Goal: Task Accomplishment & Management: Complete application form

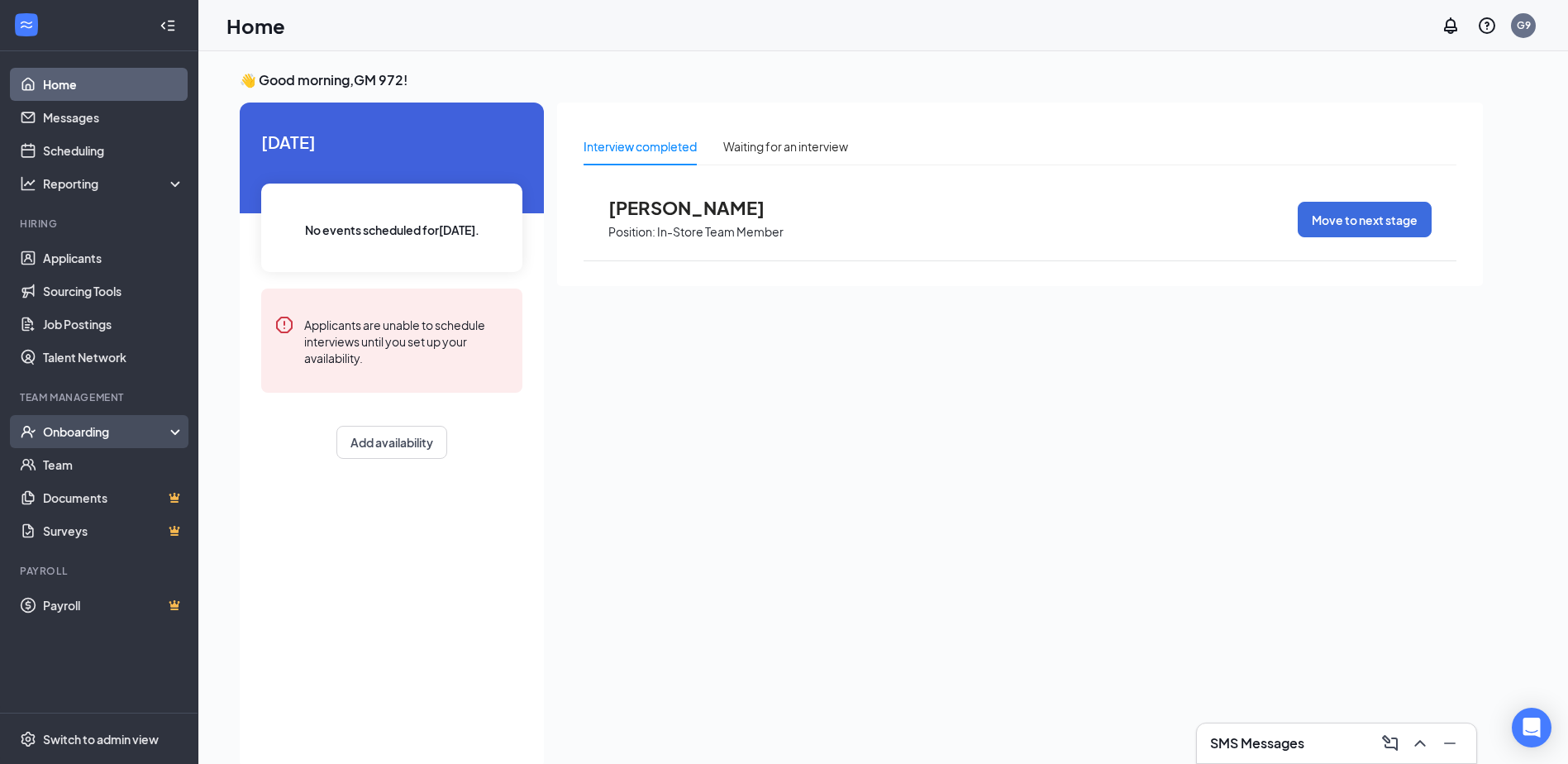
click at [174, 429] on div "Onboarding" at bounding box center [99, 431] width 198 height 33
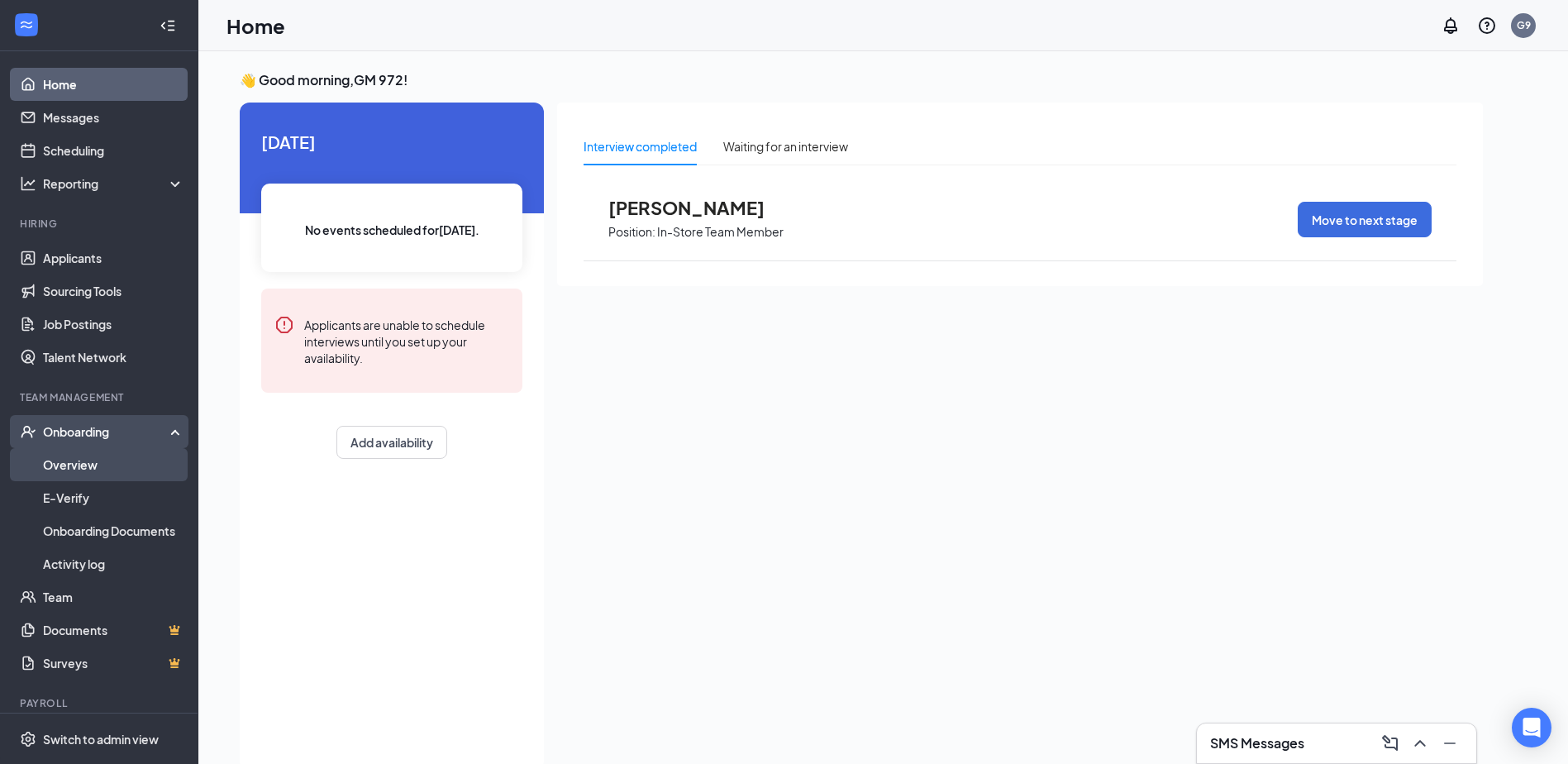
click at [104, 461] on link "Overview" at bounding box center [113, 464] width 141 height 33
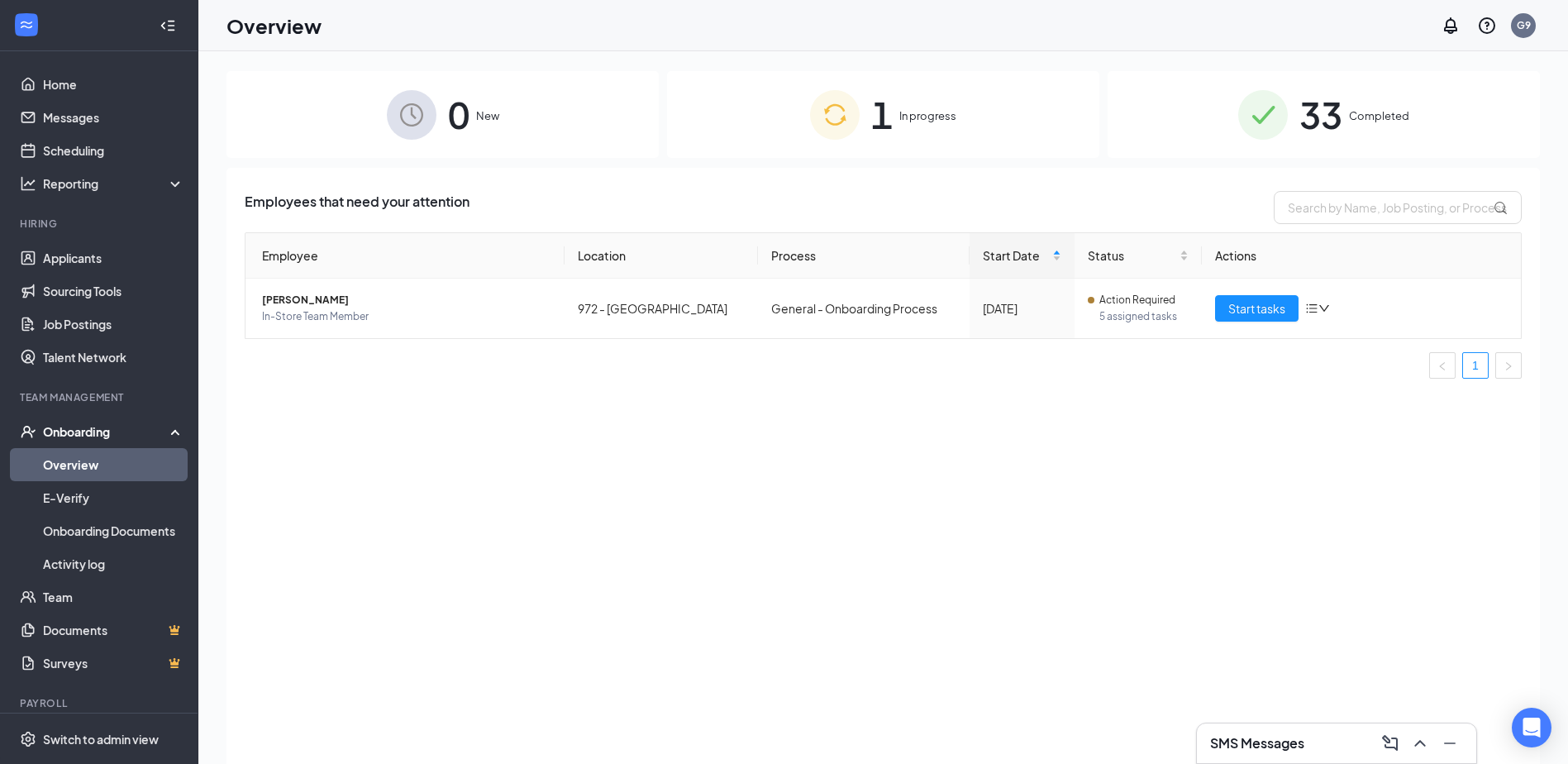
click at [898, 113] on div "1 In progress" at bounding box center [884, 114] width 433 height 86
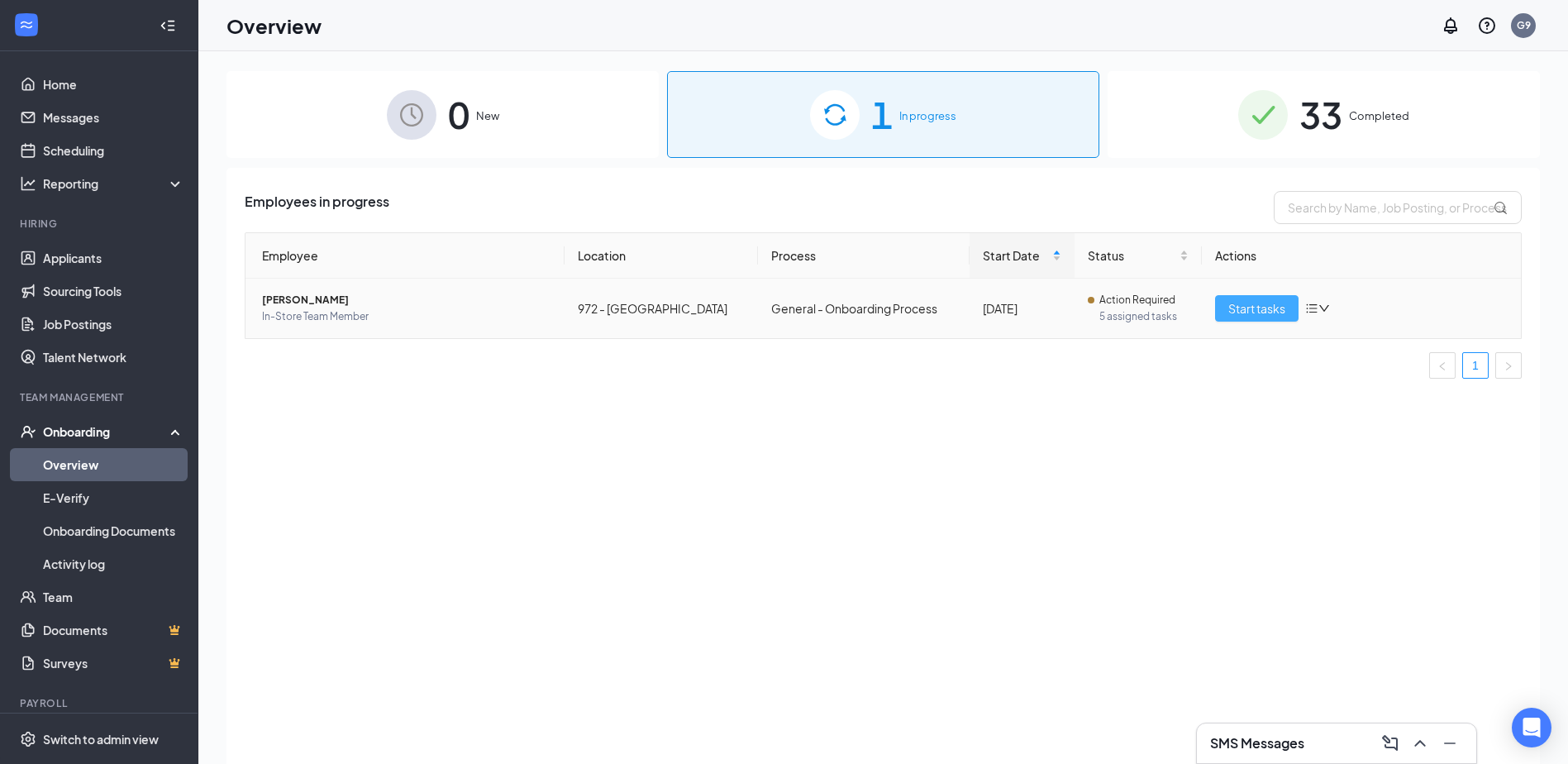
drag, startPoint x: 1248, startPoint y: 310, endPoint x: 1245, endPoint y: 294, distance: 16.3
click at [1248, 306] on span "Start tasks" at bounding box center [1257, 308] width 57 height 18
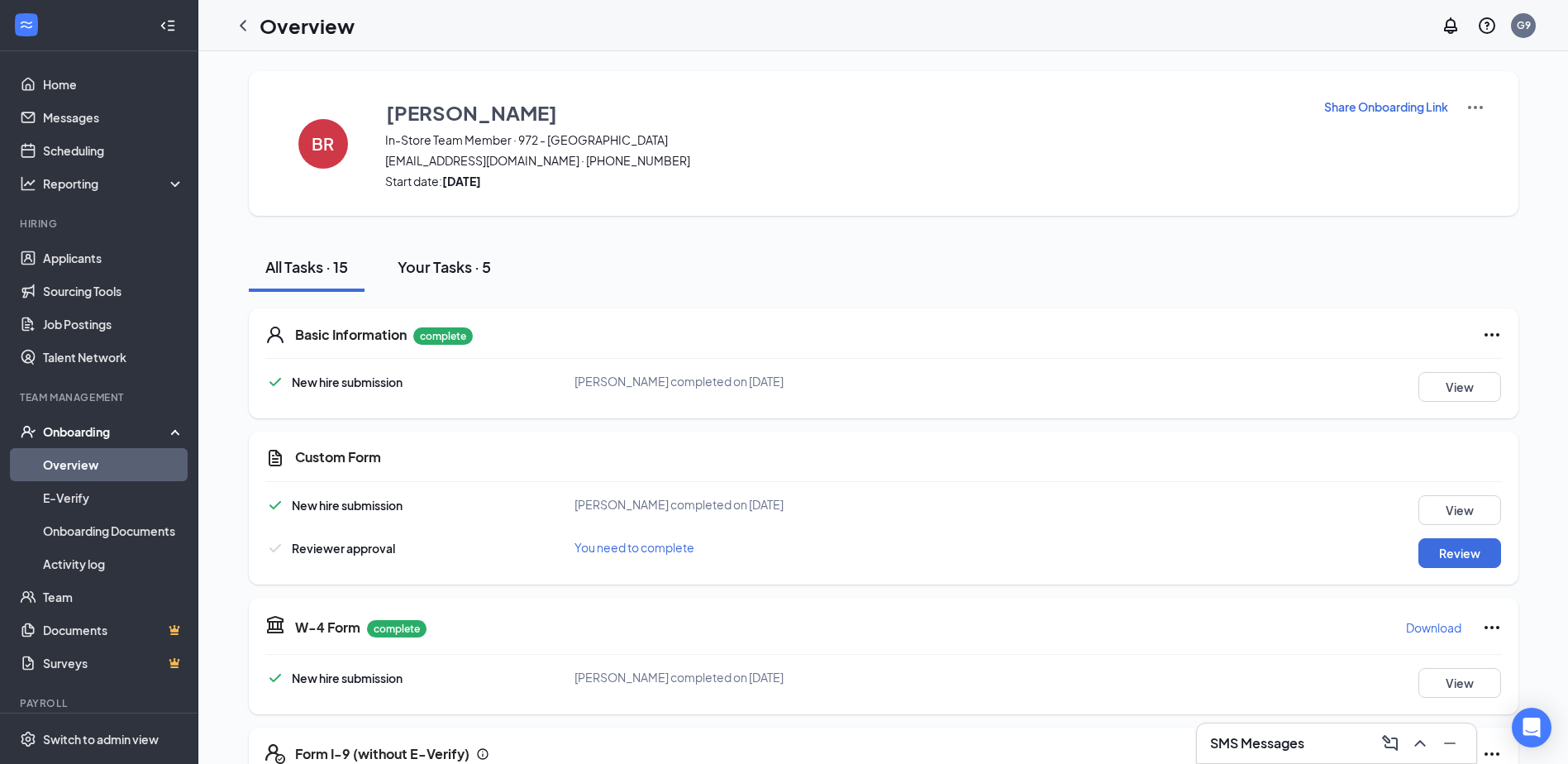
click at [457, 267] on div "Your Tasks · 5" at bounding box center [444, 267] width 93 height 21
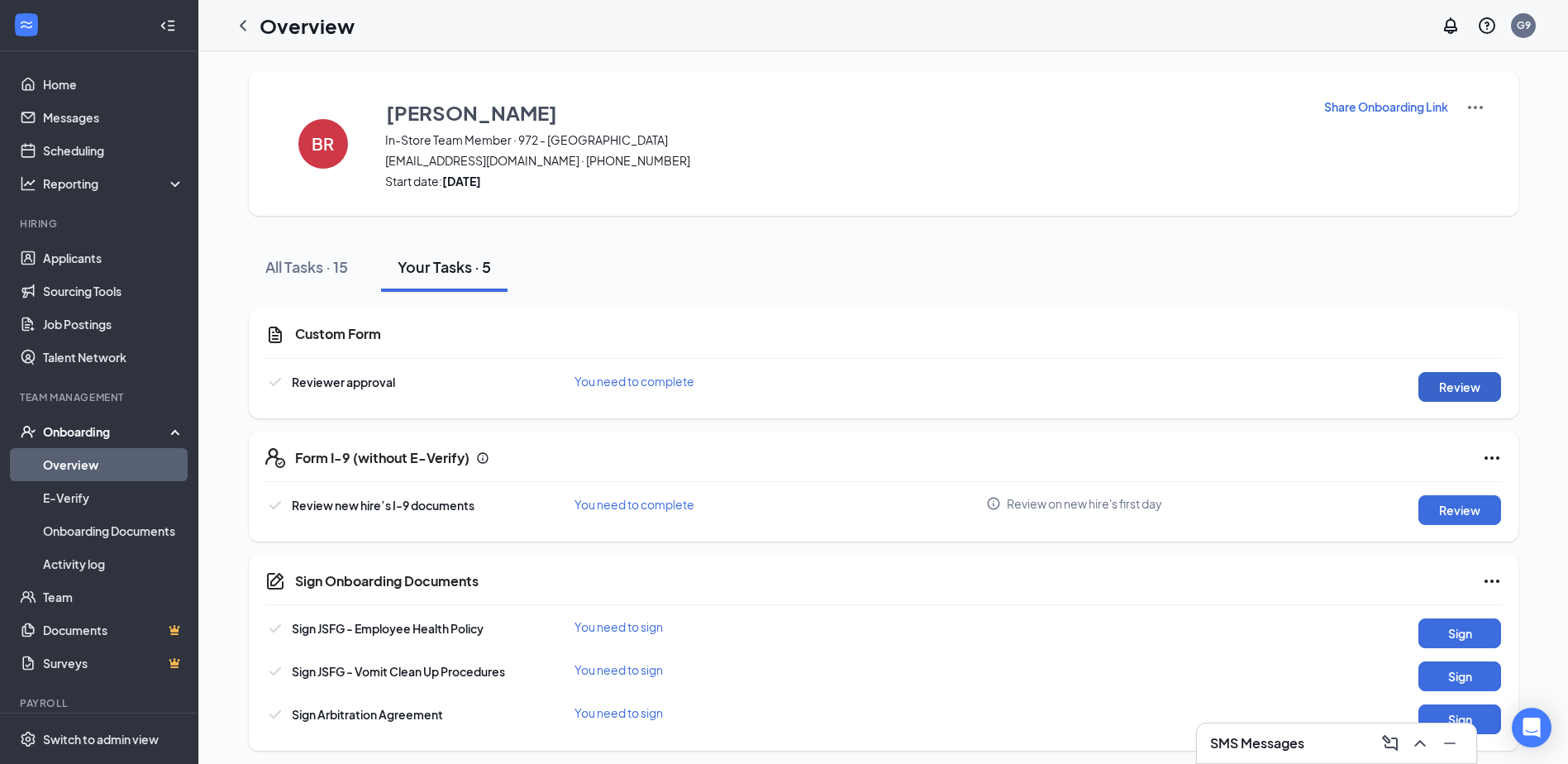
click at [1464, 388] on button "Review" at bounding box center [1460, 386] width 83 height 30
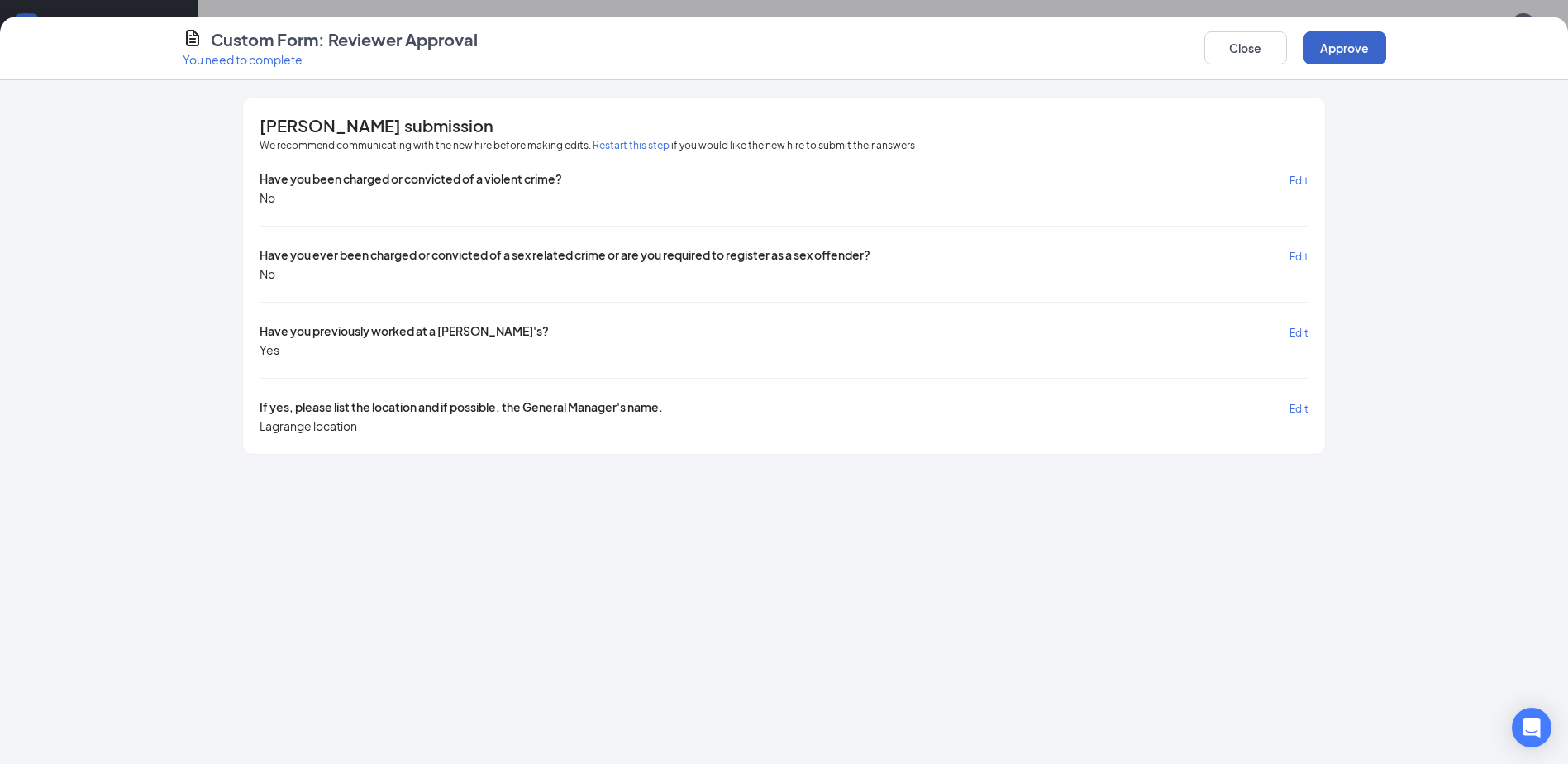
click at [1353, 40] on button "Approve" at bounding box center [1345, 48] width 83 height 33
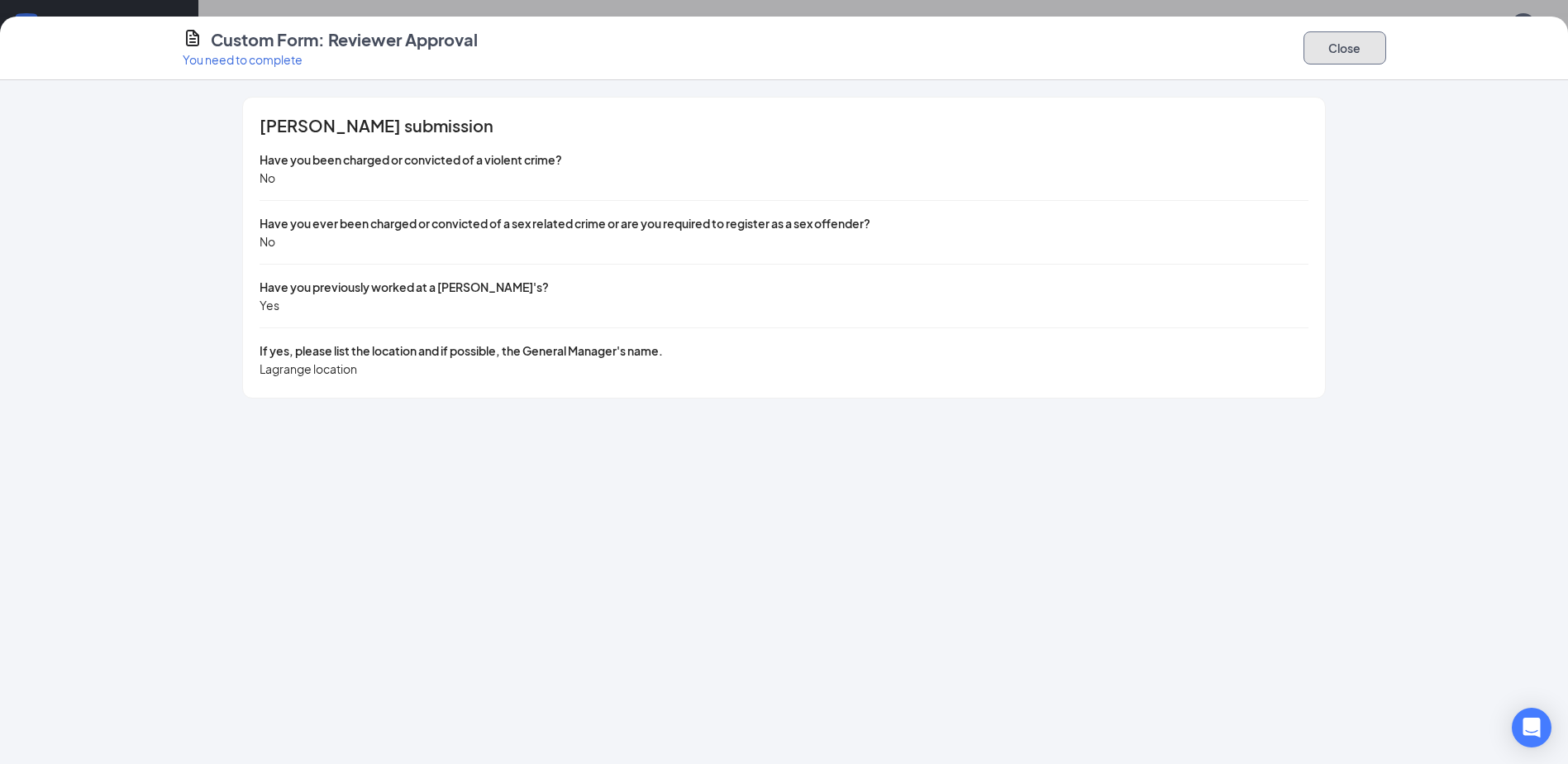
click at [1354, 50] on button "Close" at bounding box center [1345, 48] width 83 height 33
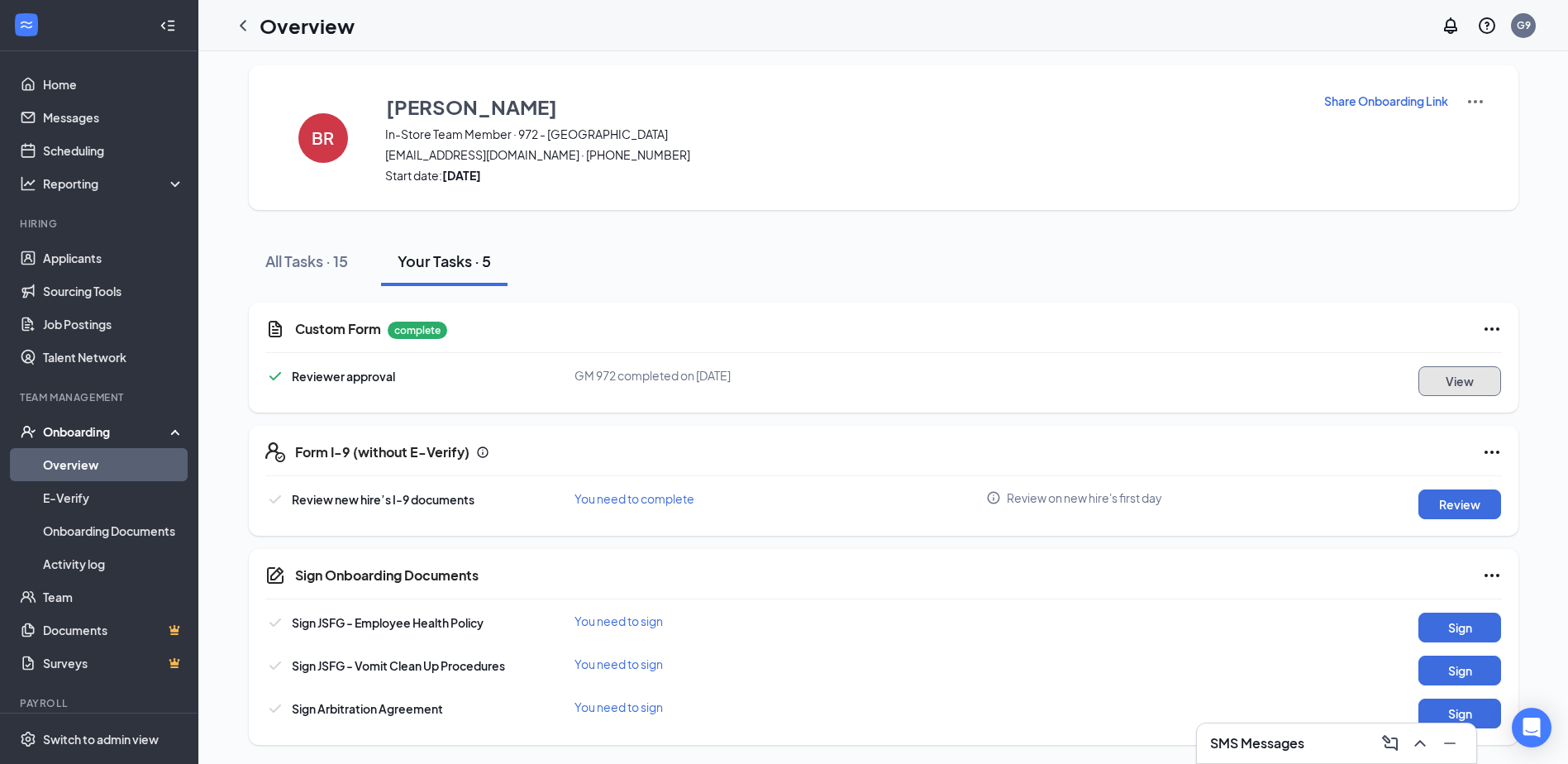
scroll to position [7, 0]
click at [1471, 505] on button "Review" at bounding box center [1460, 503] width 83 height 30
type input "[DATE]"
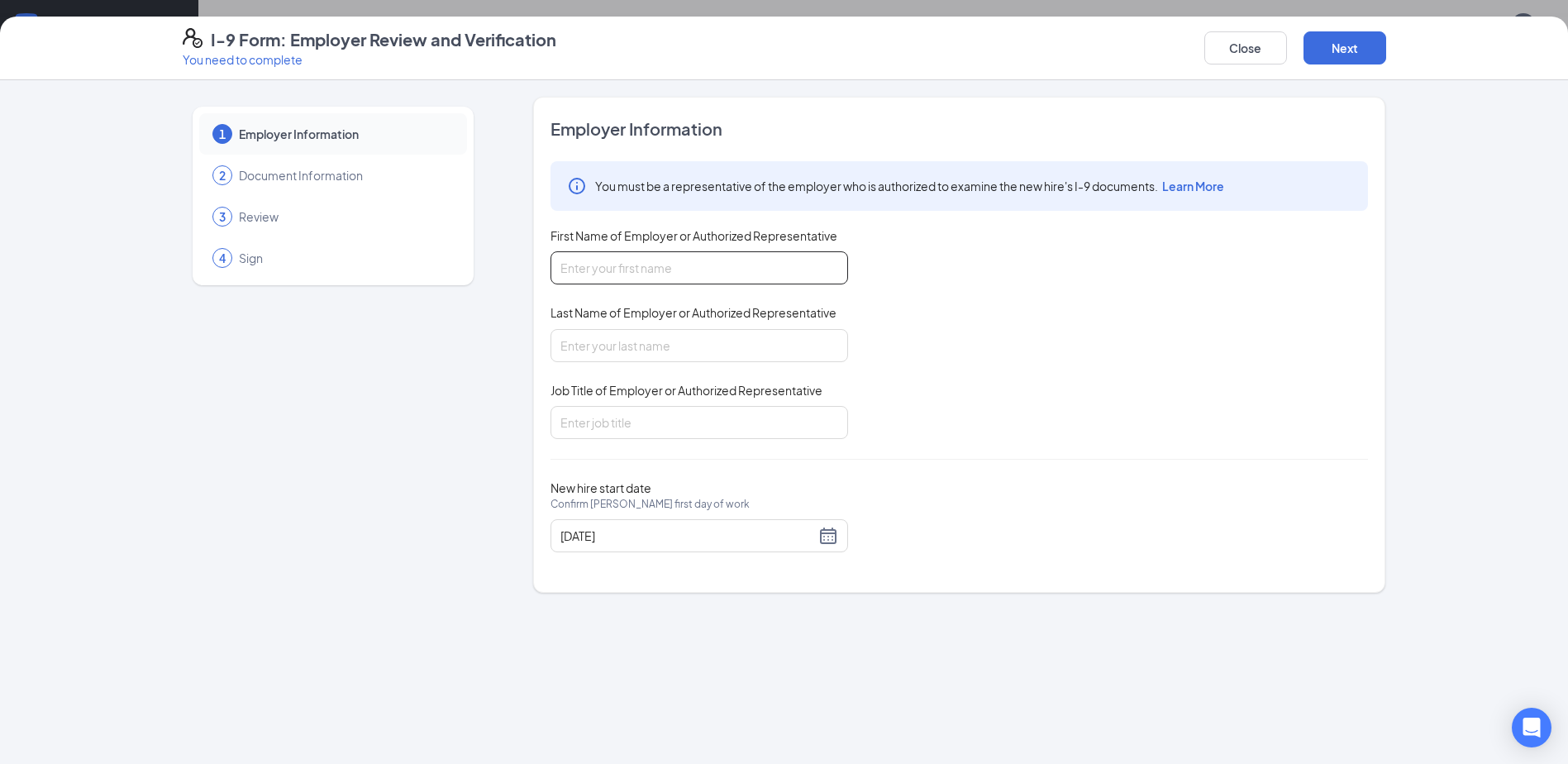
drag, startPoint x: 656, startPoint y: 259, endPoint x: 674, endPoint y: 239, distance: 26.9
click at [656, 259] on input "First Name of Employer or Authorized Representative" at bounding box center [700, 267] width 298 height 33
type input "[DEMOGRAPHIC_DATA]"
click at [590, 350] on input "Last Name of Employer or Authorized Representative" at bounding box center [700, 345] width 298 height 33
type input "[PERSON_NAME]"
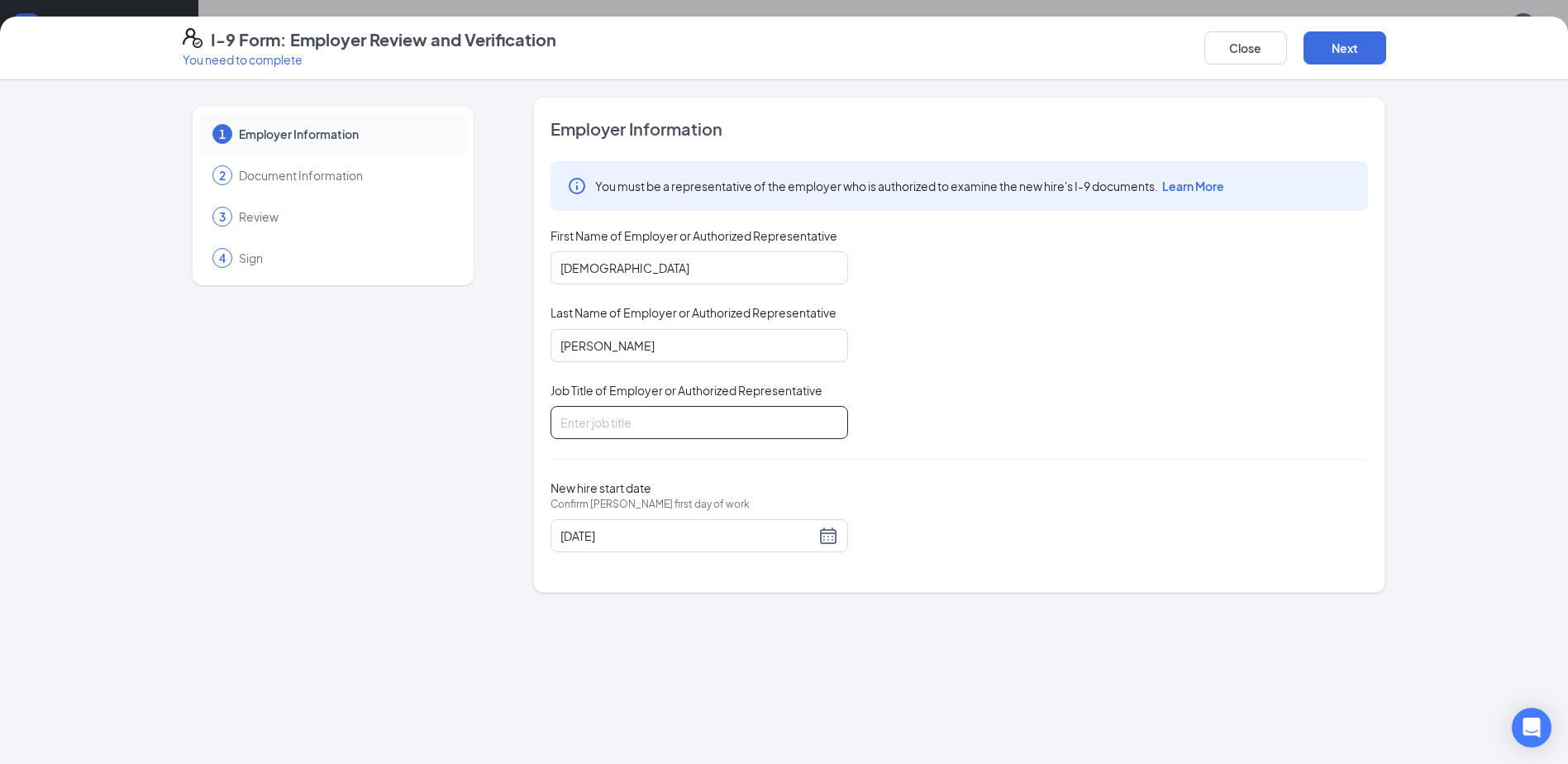
click at [620, 426] on input "Job Title of Employer or Authorized Representative" at bounding box center [700, 422] width 298 height 33
type input "GM"
click at [1358, 50] on button "Next" at bounding box center [1345, 48] width 83 height 33
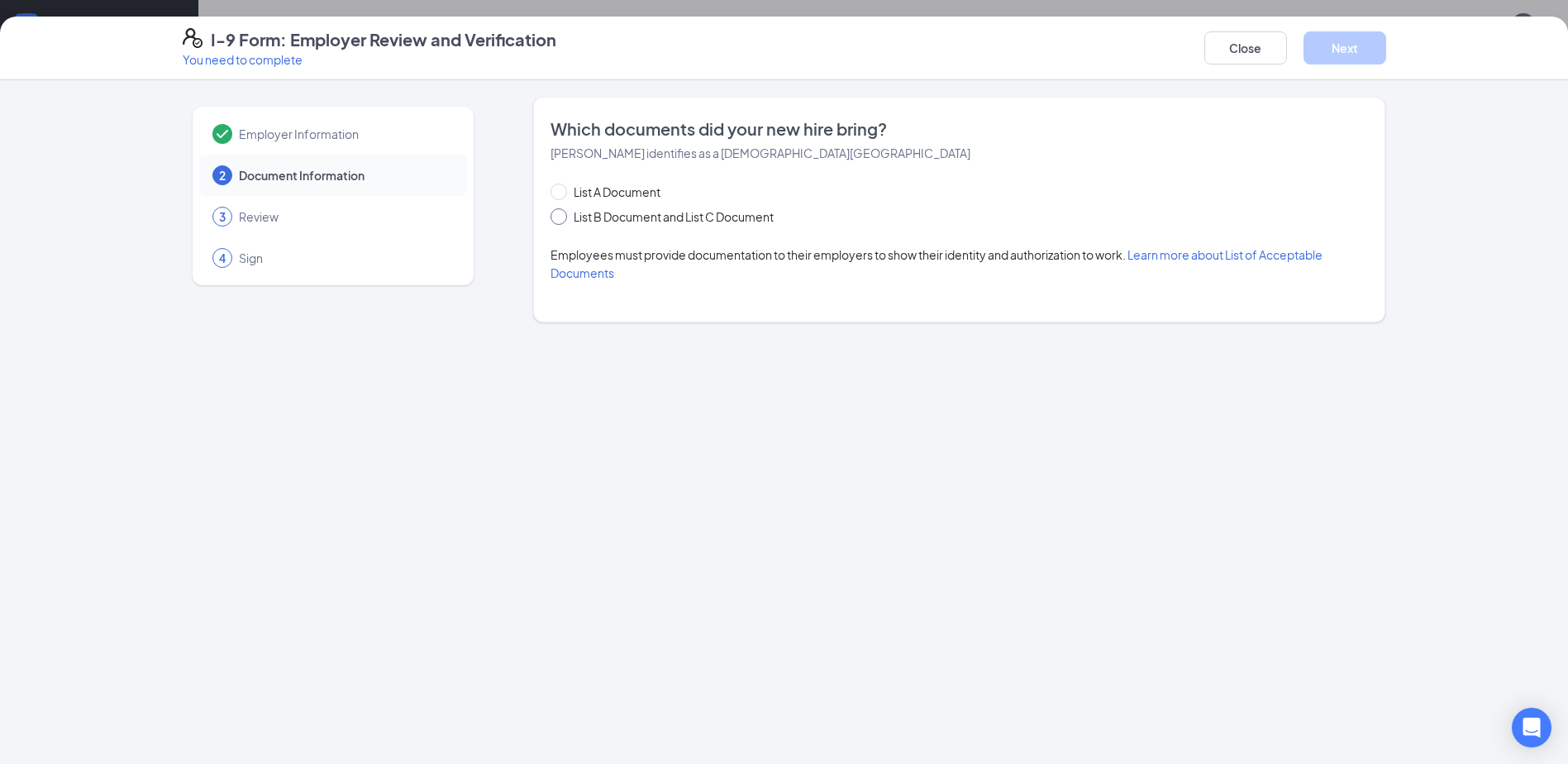
click at [561, 216] on input "List B Document and List C Document" at bounding box center [557, 214] width 12 height 12
radio input "true"
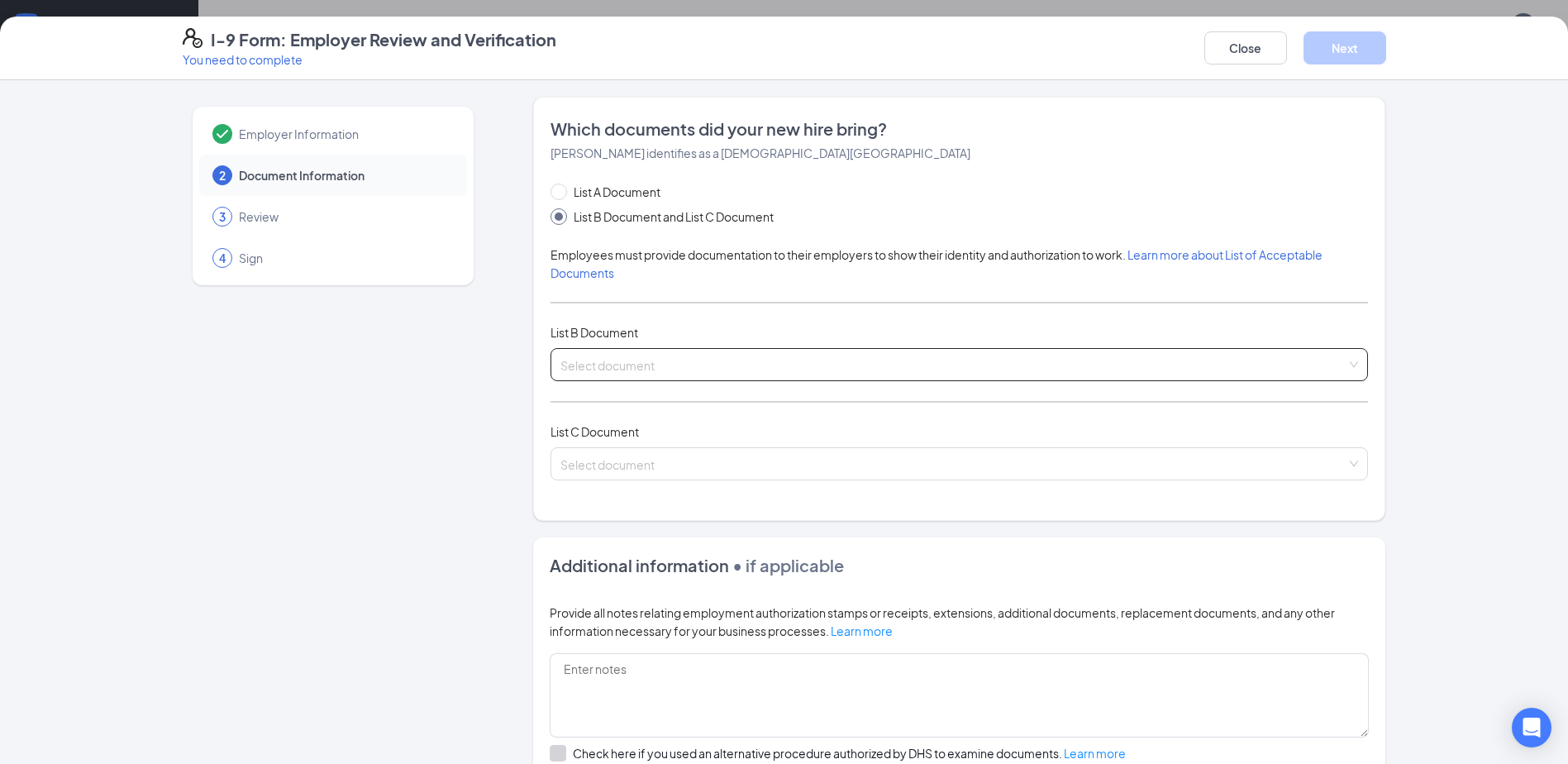
click at [607, 372] on input "search" at bounding box center [954, 361] width 786 height 25
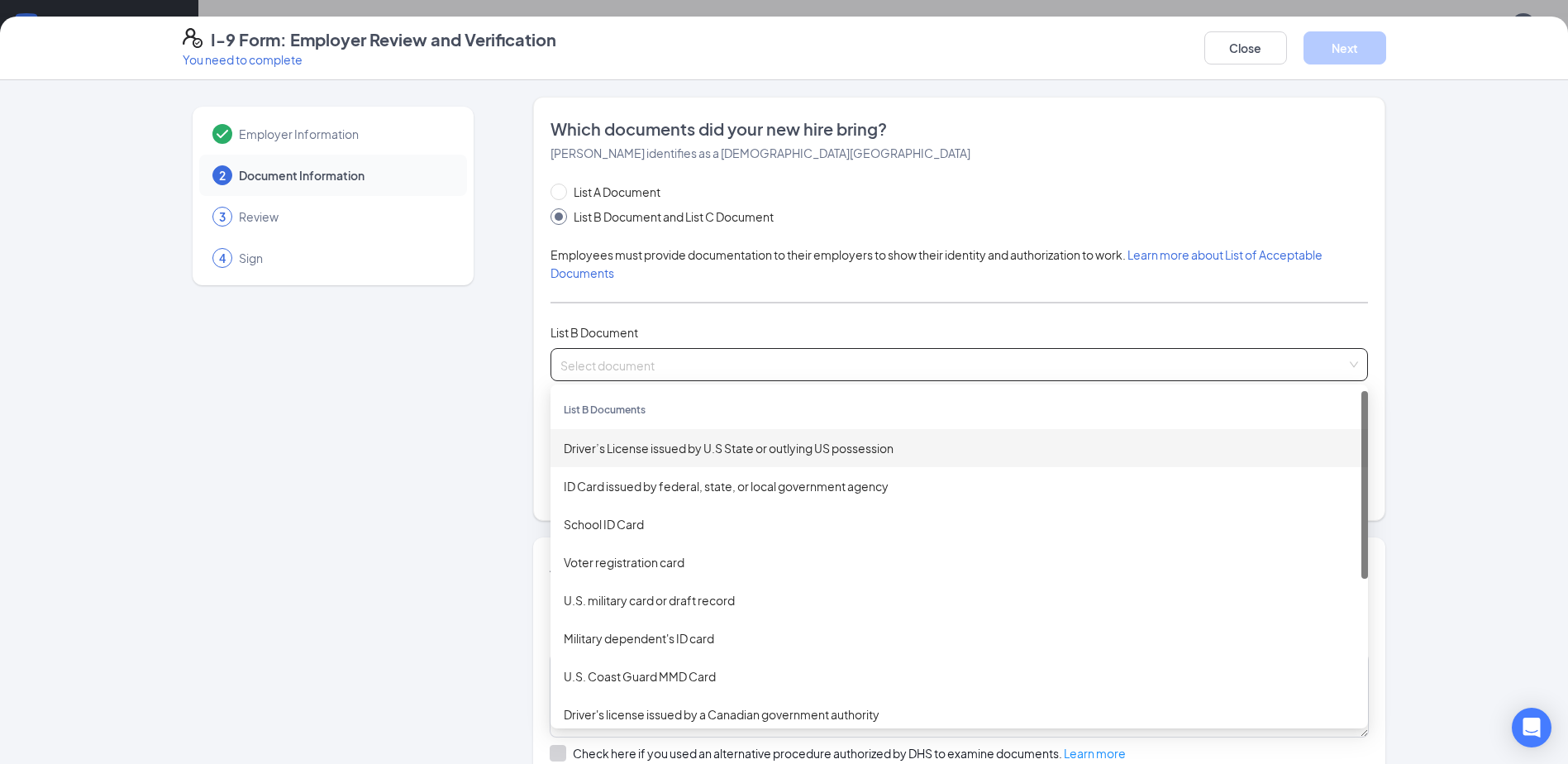
drag, startPoint x: 683, startPoint y: 465, endPoint x: 717, endPoint y: 388, distance: 84.2
click at [684, 465] on div "Driver’s License issued by U.S State or outlying US possession" at bounding box center [959, 448] width 818 height 38
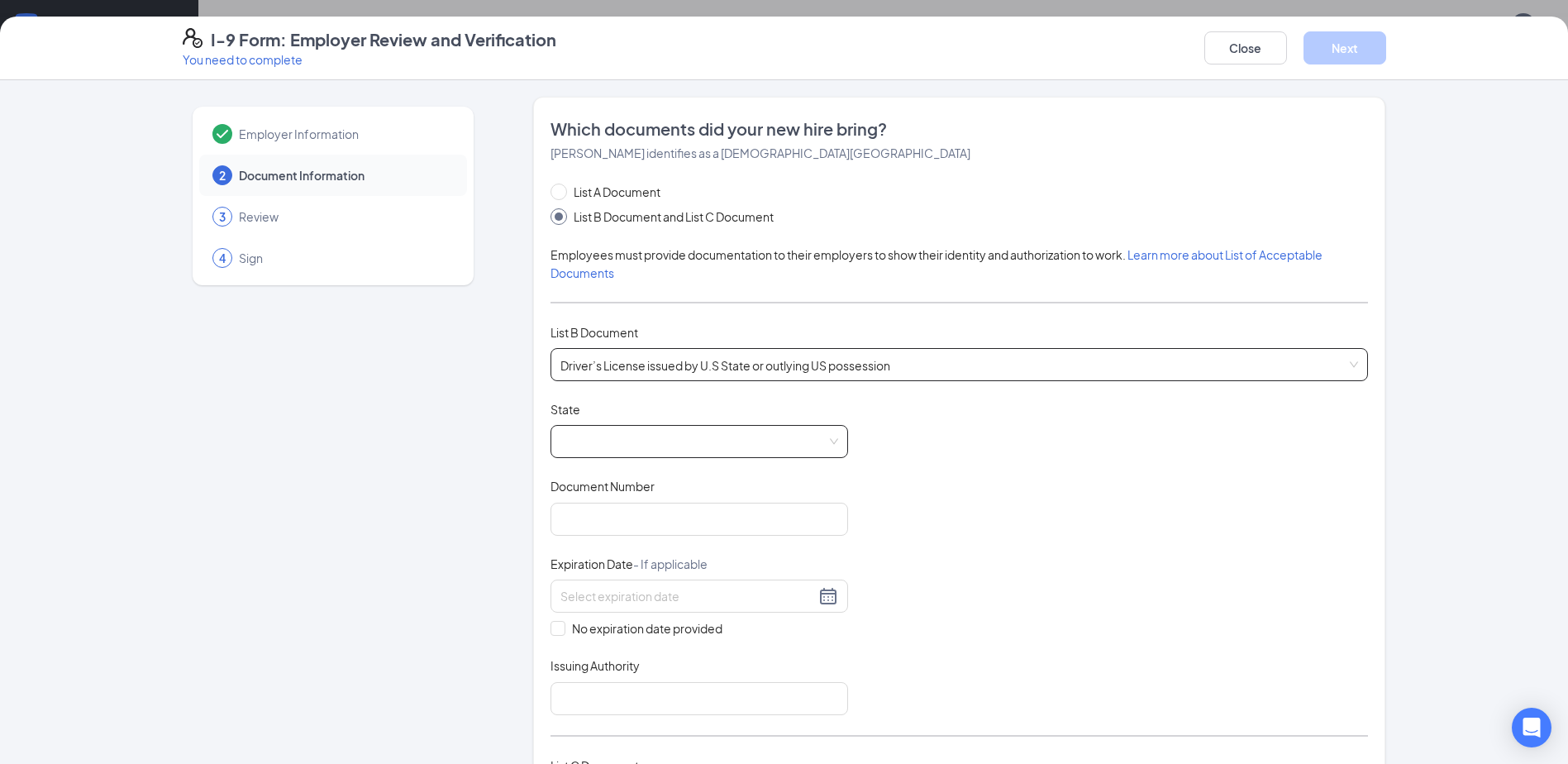
click at [582, 431] on span at bounding box center [699, 441] width 278 height 32
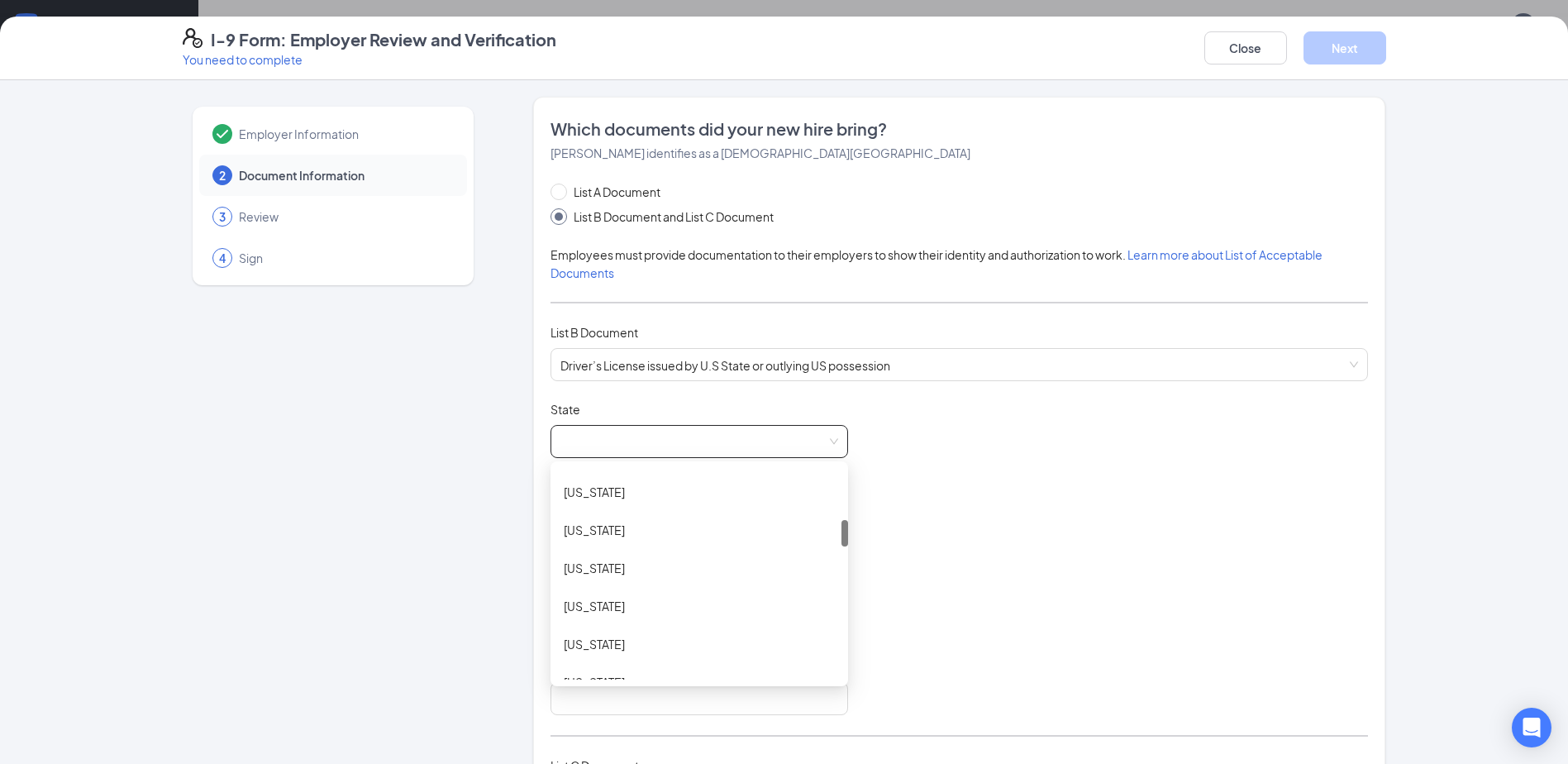
scroll to position [496, 0]
click at [573, 552] on div "[US_STATE]" at bounding box center [700, 561] width 298 height 38
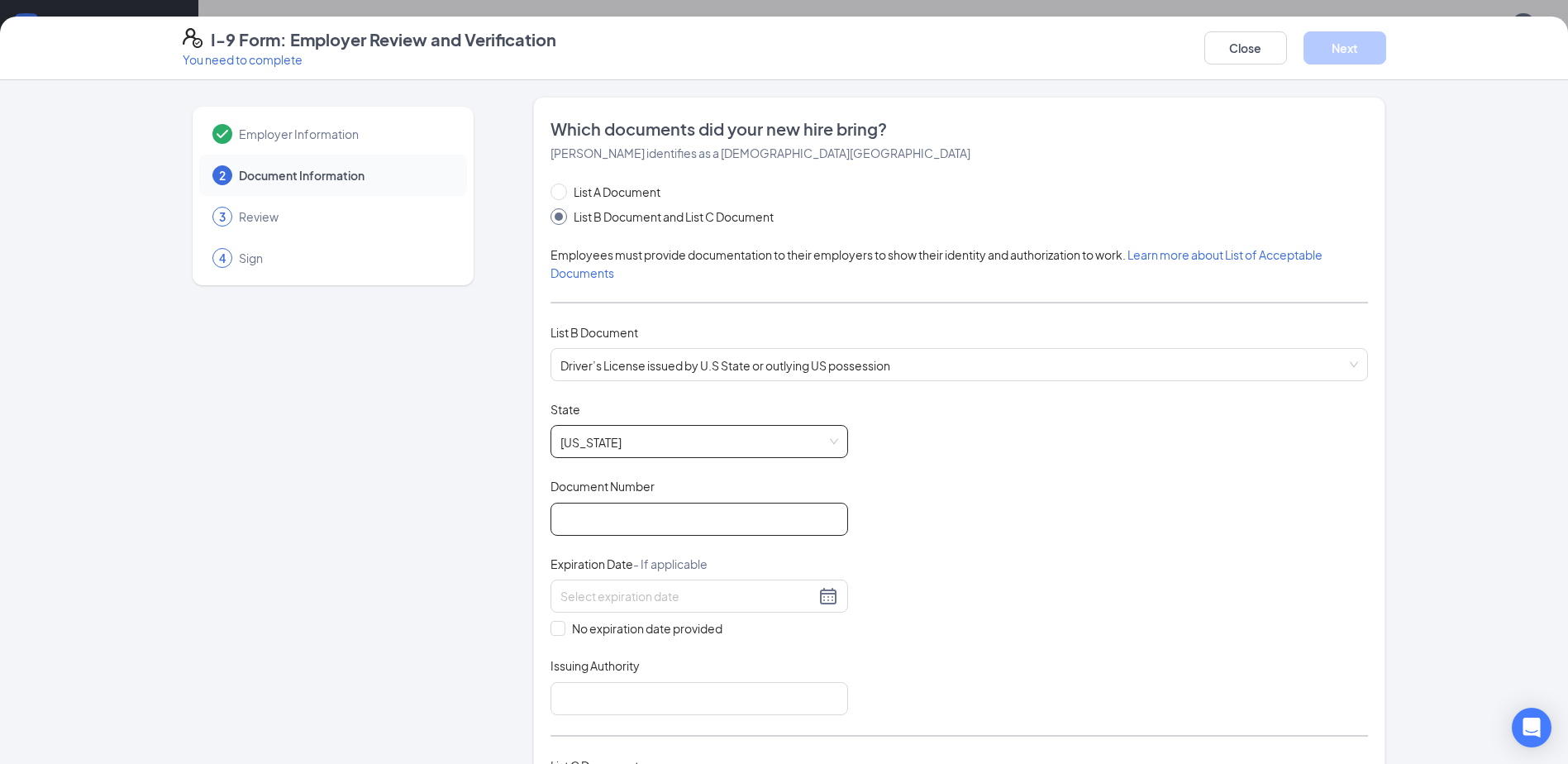
click at [589, 523] on input "Document Number" at bounding box center [700, 519] width 298 height 33
type input "r200077303603"
click at [824, 593] on div at bounding box center [699, 596] width 278 height 20
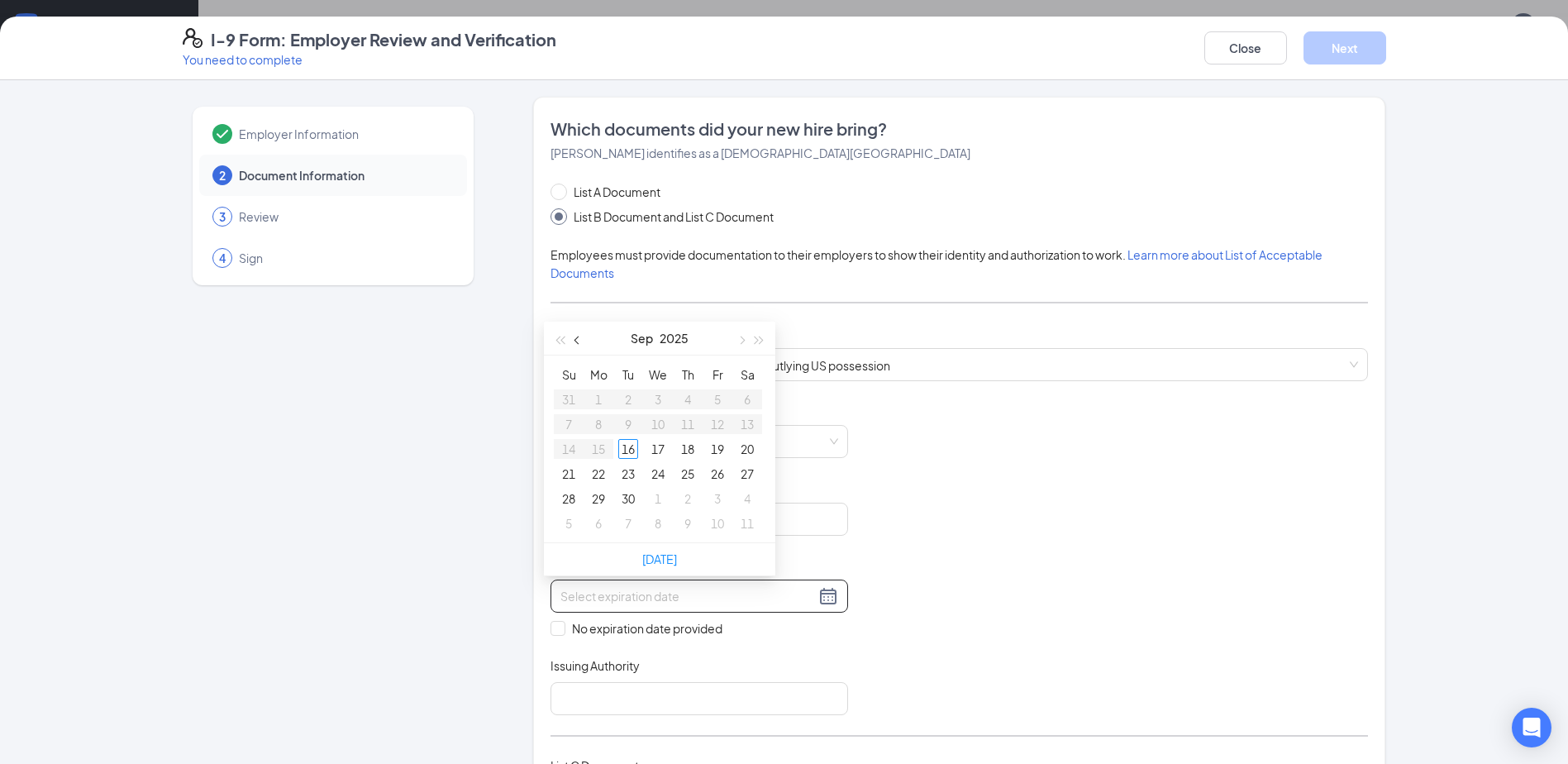
click at [576, 341] on span "button" at bounding box center [579, 340] width 9 height 9
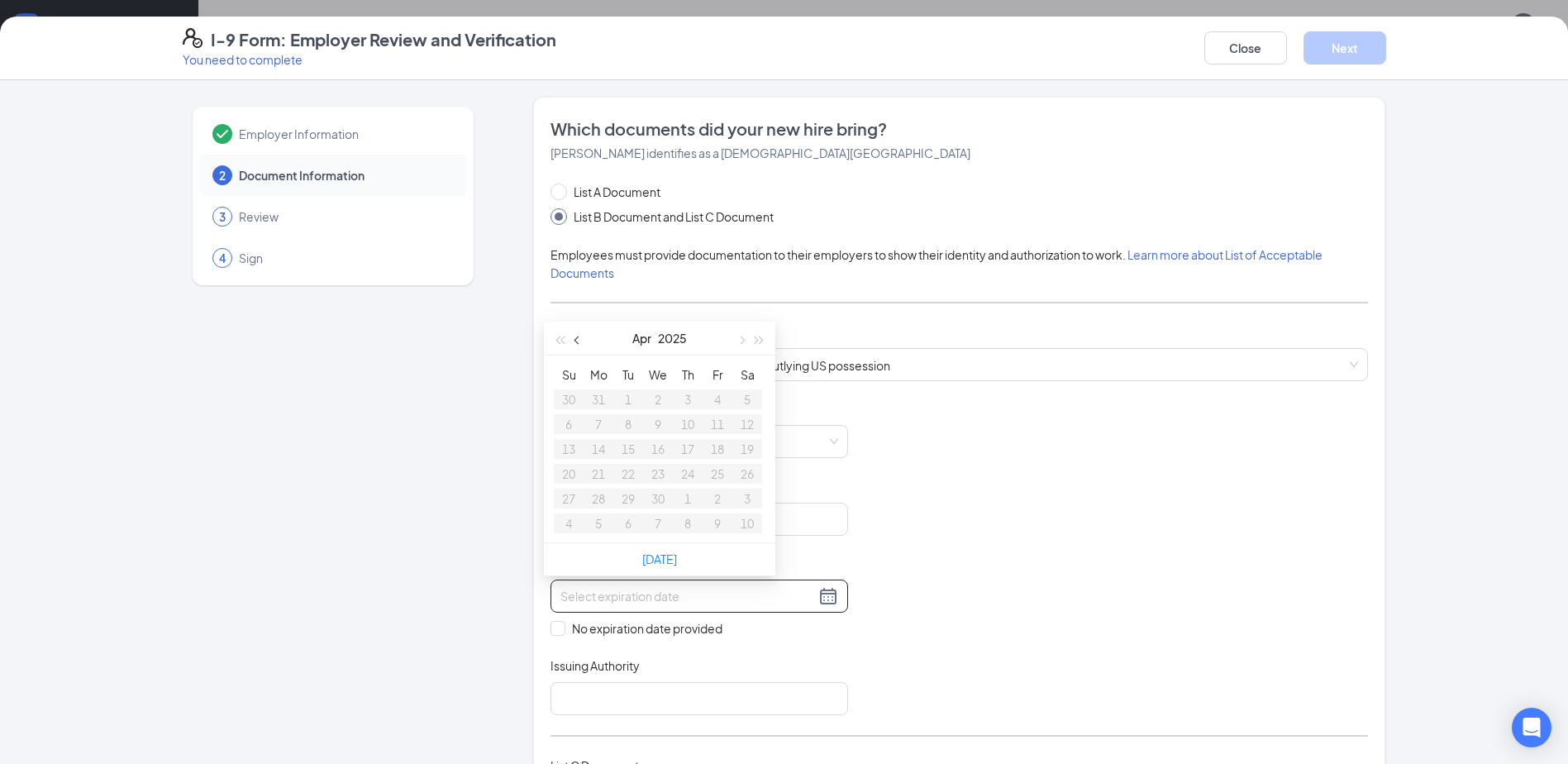
click at [576, 341] on span "button" at bounding box center [579, 340] width 9 height 9
click at [757, 338] on span "button" at bounding box center [759, 340] width 9 height 9
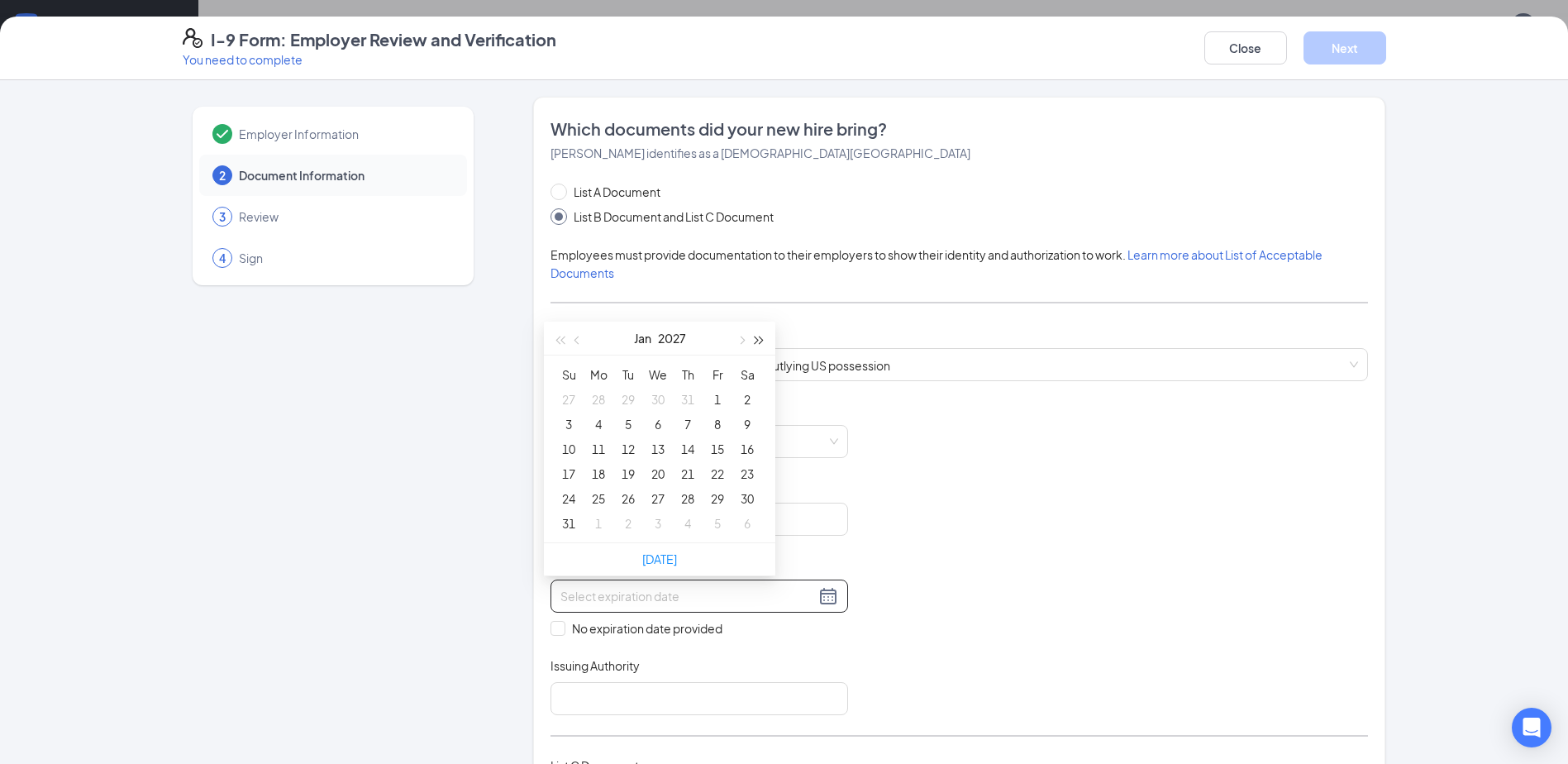
click at [757, 338] on span "button" at bounding box center [759, 340] width 9 height 9
type input "[DATE]"
click at [657, 399] on div "3" at bounding box center [658, 399] width 20 height 20
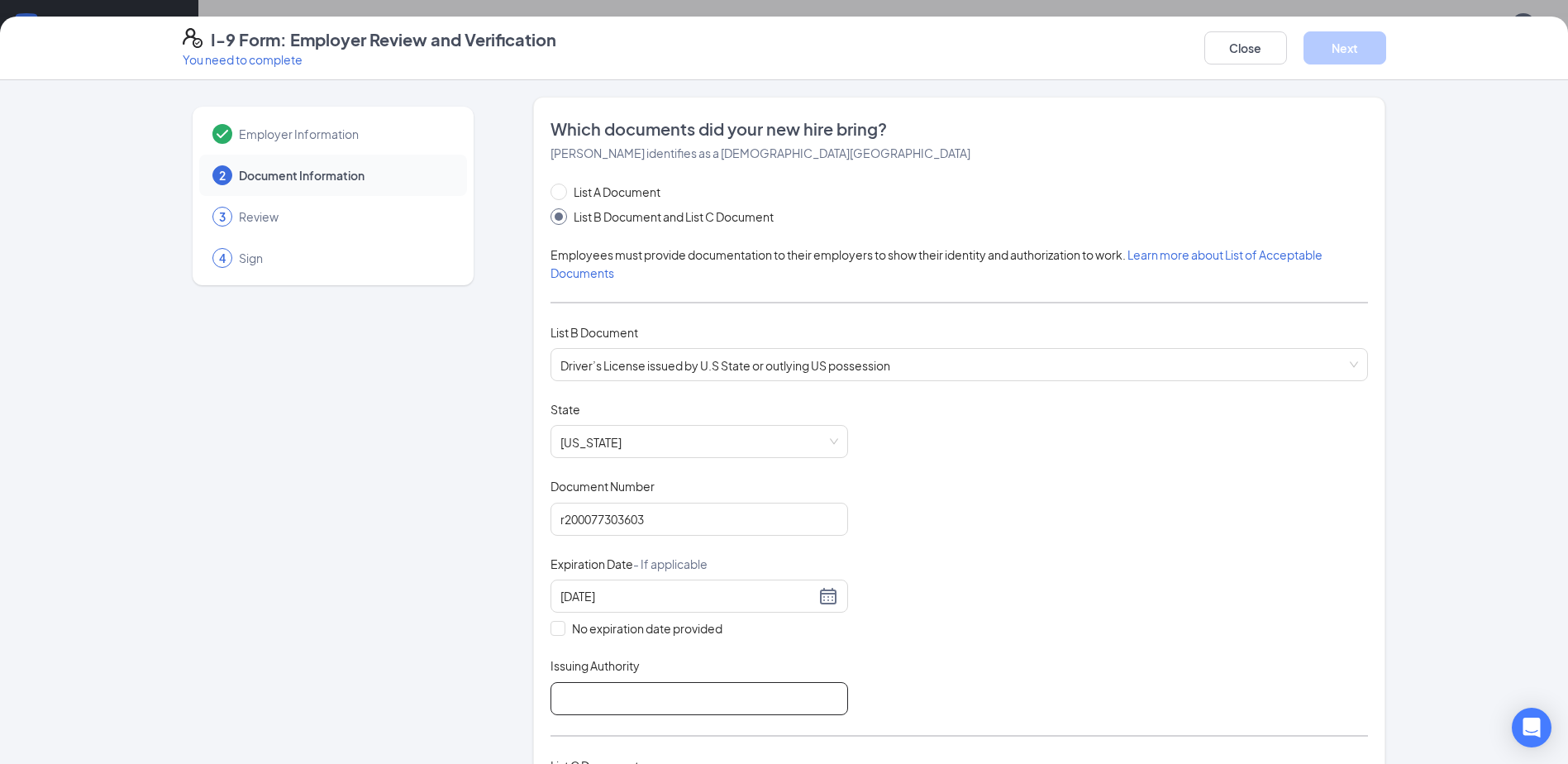
click at [676, 701] on input "Issuing Authority" at bounding box center [700, 699] width 298 height 33
type input "[US_STATE]"
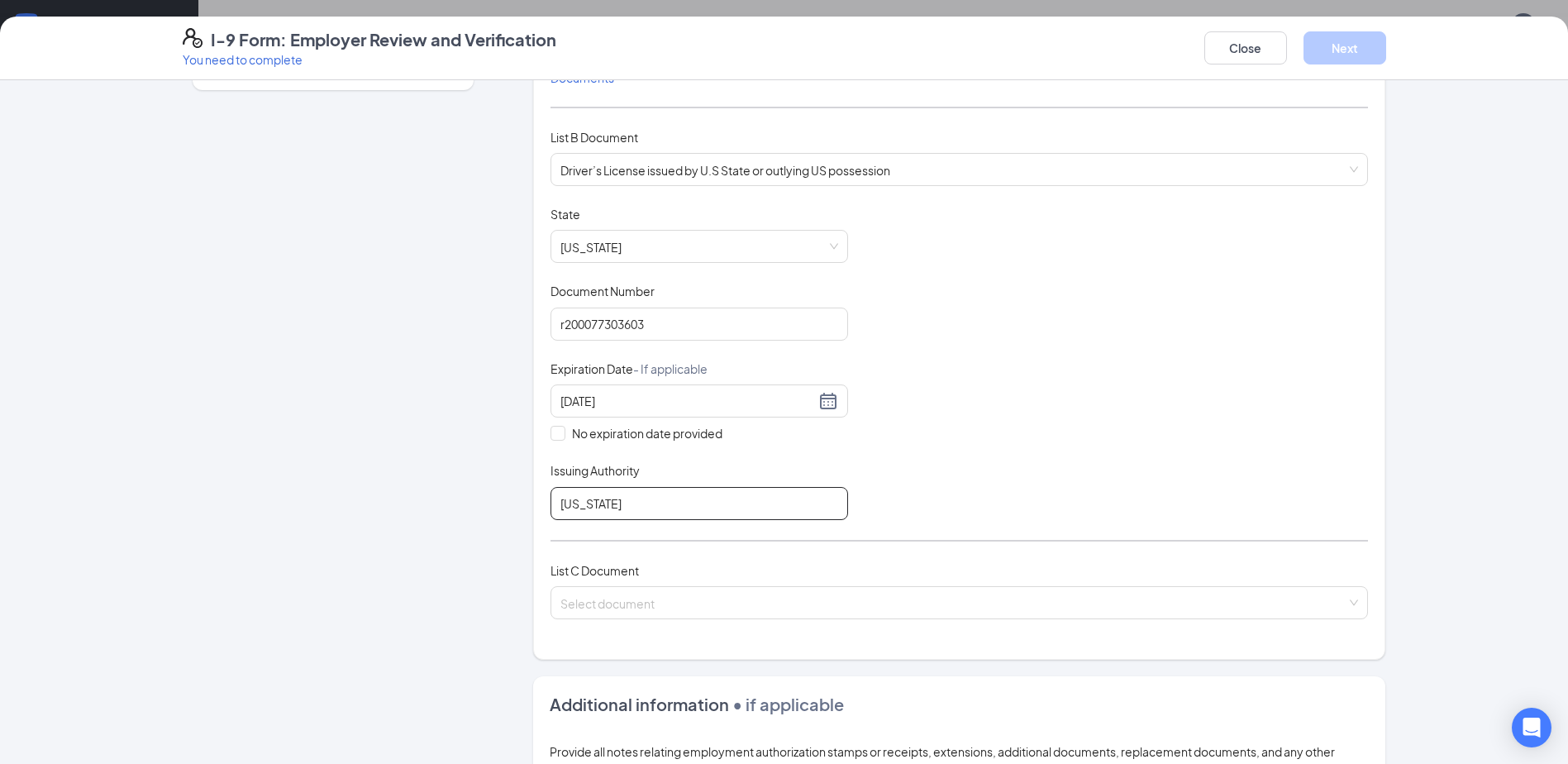
scroll to position [248, 0]
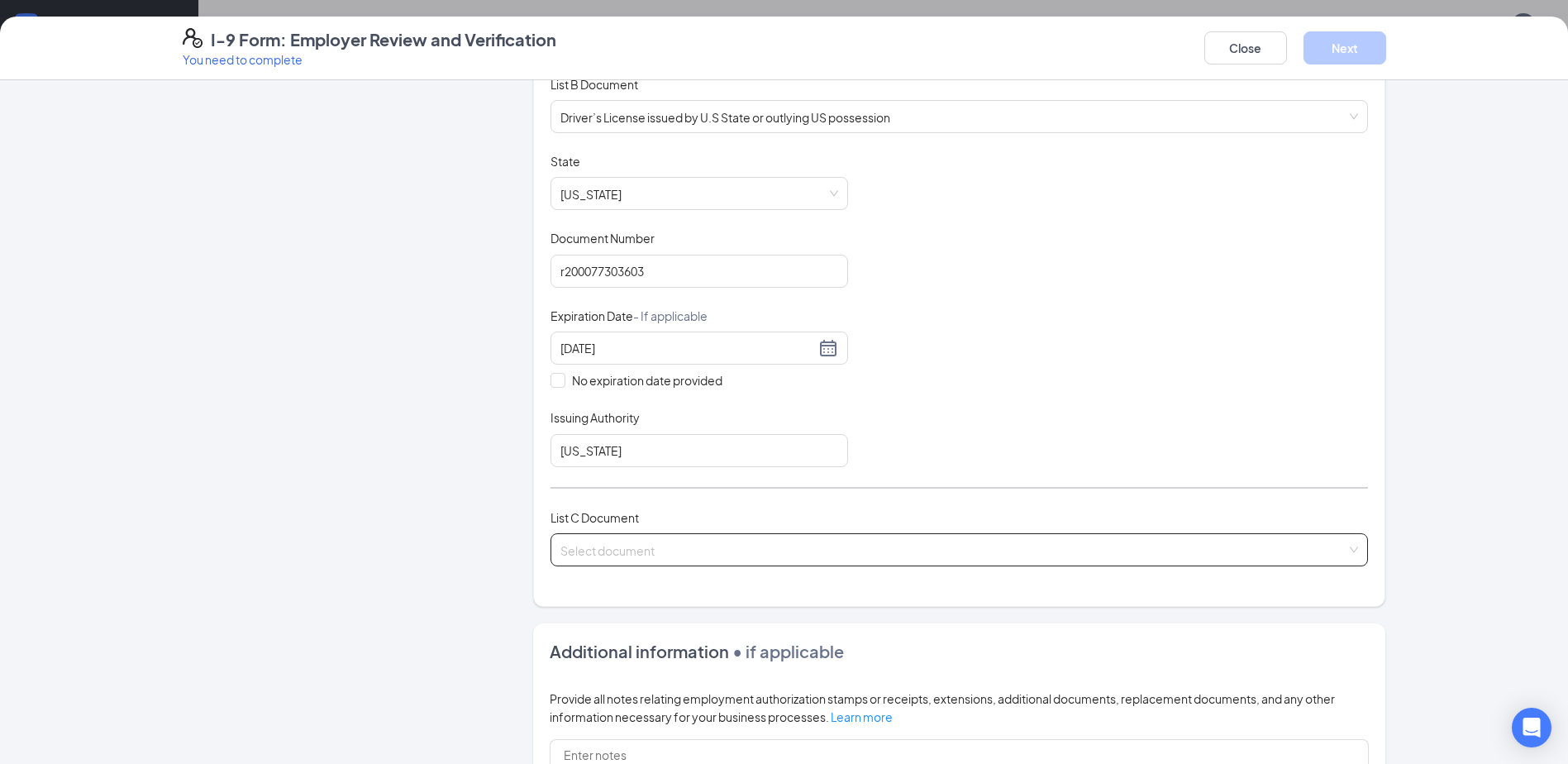
click at [604, 549] on input "search" at bounding box center [954, 547] width 786 height 25
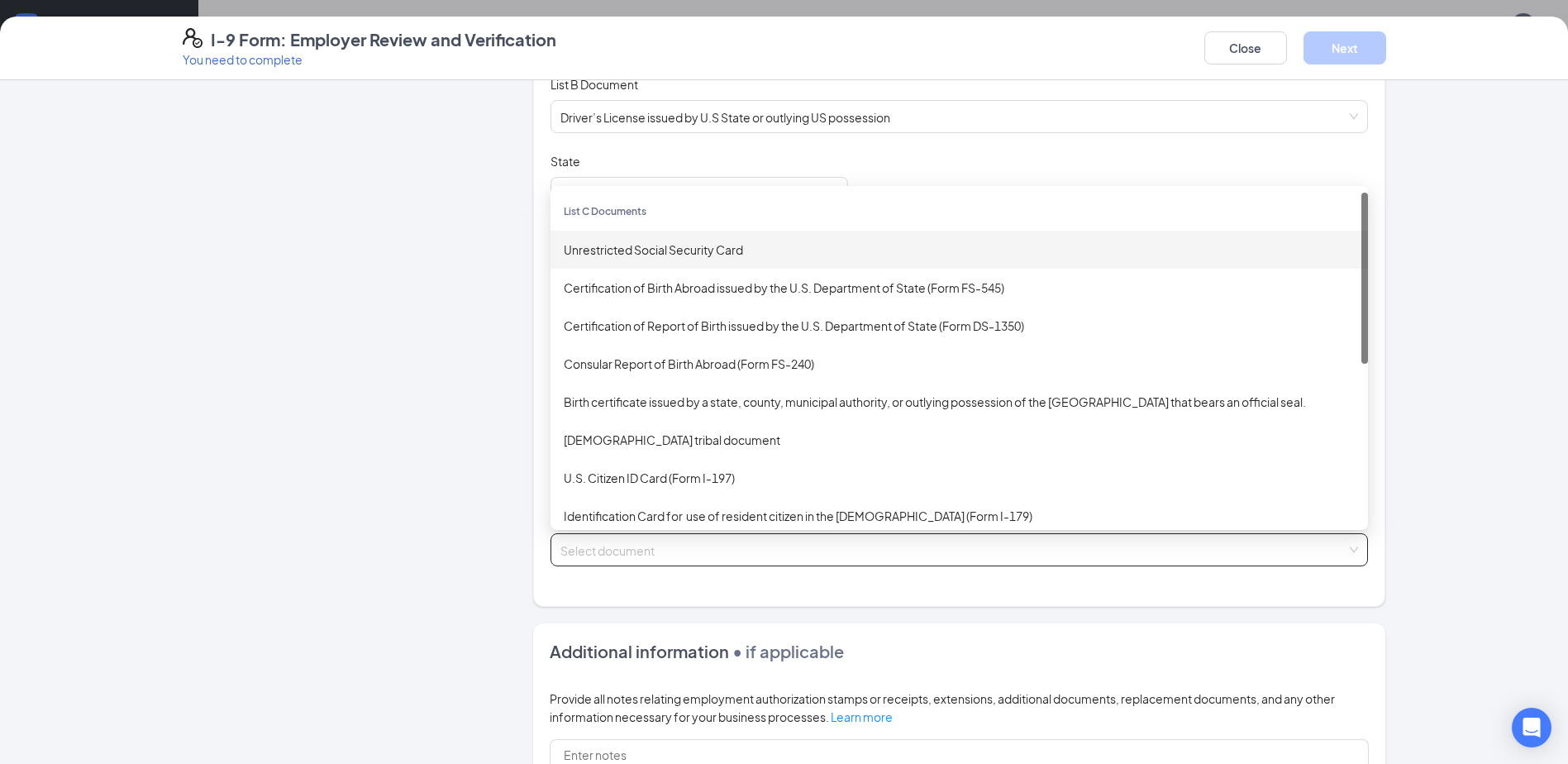
click at [692, 245] on div "Unrestricted Social Security Card" at bounding box center [959, 249] width 791 height 18
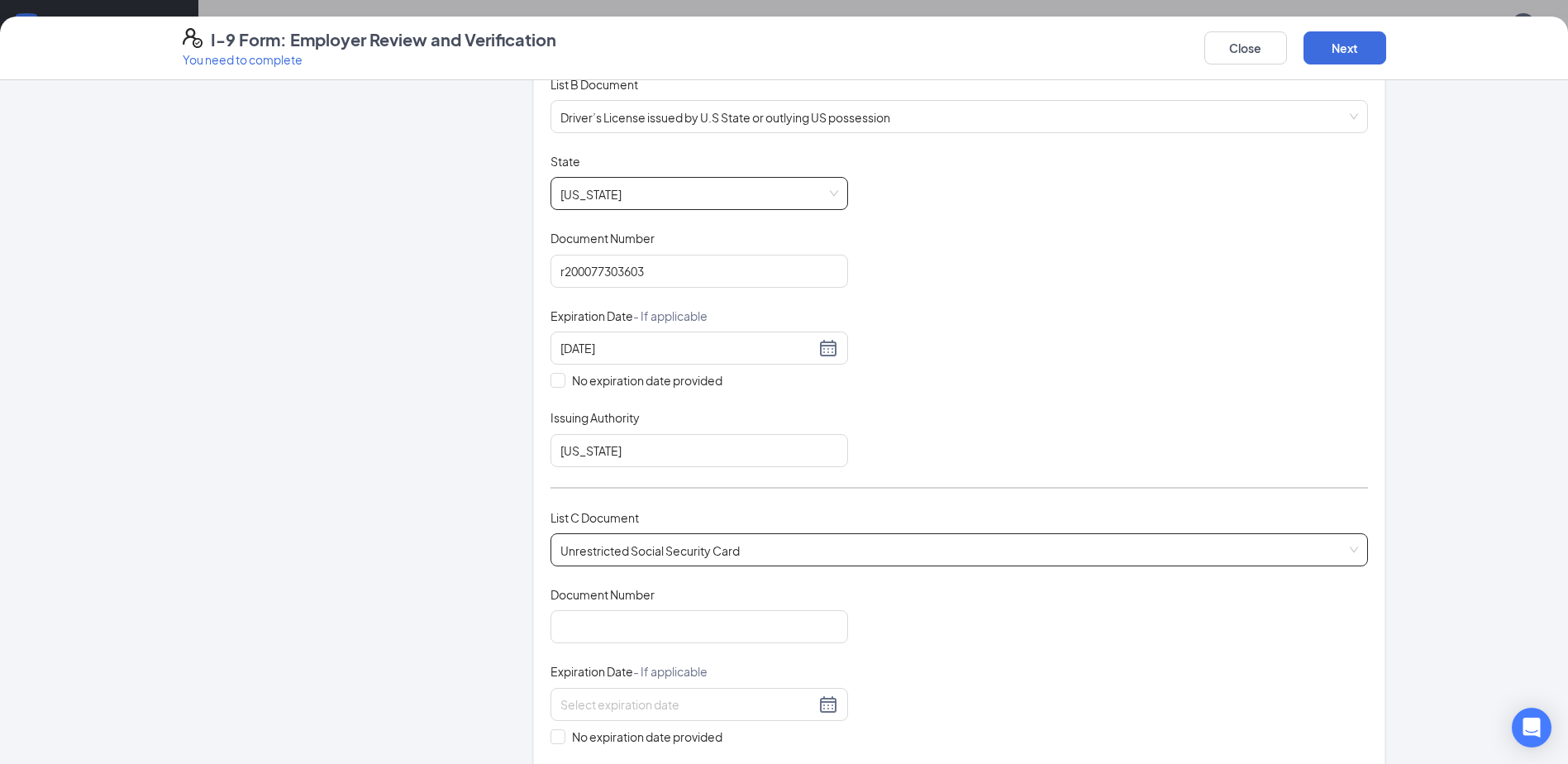
scroll to position [165, 0]
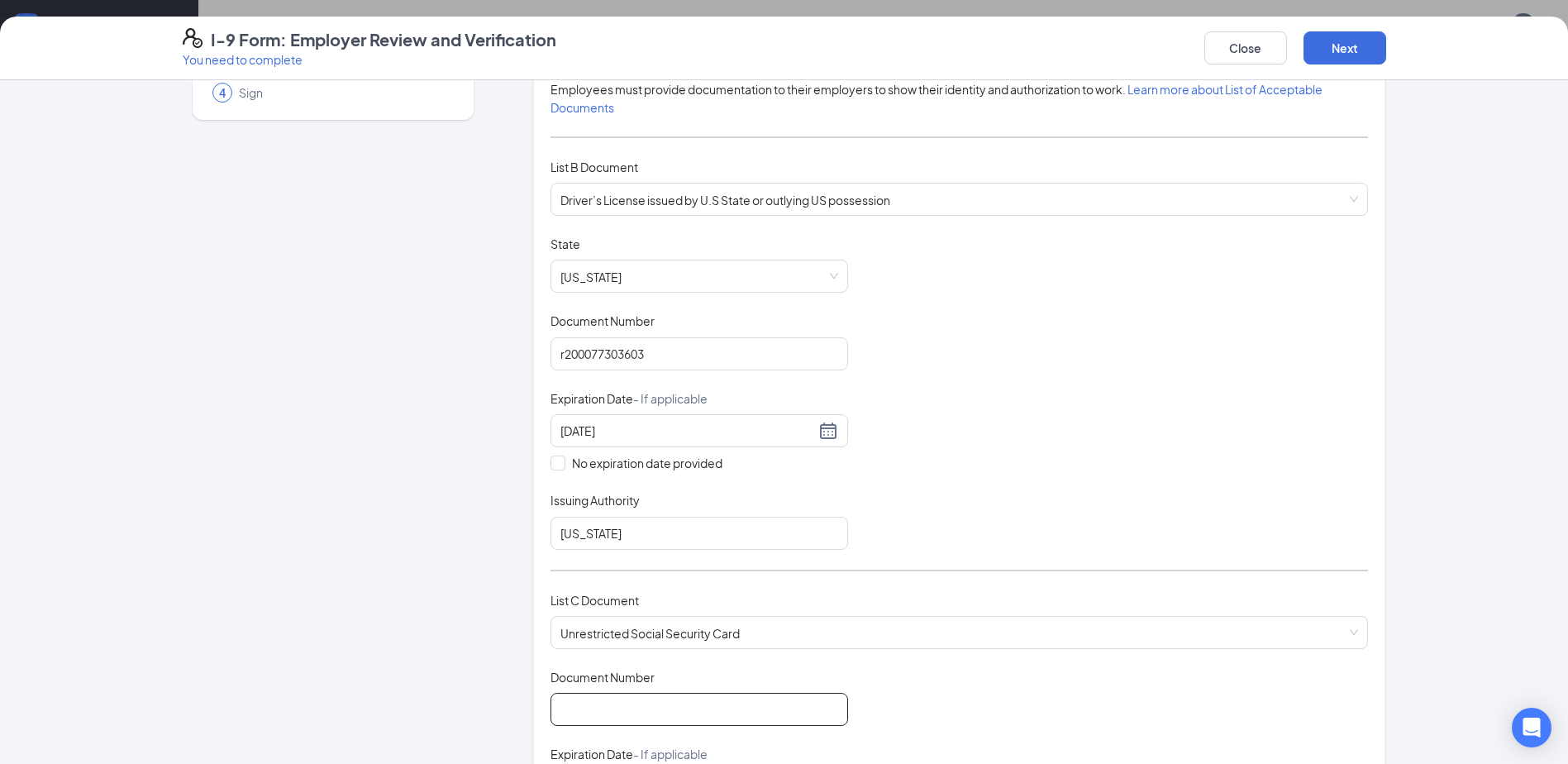
click at [701, 700] on input "Document Number" at bounding box center [700, 709] width 298 height 33
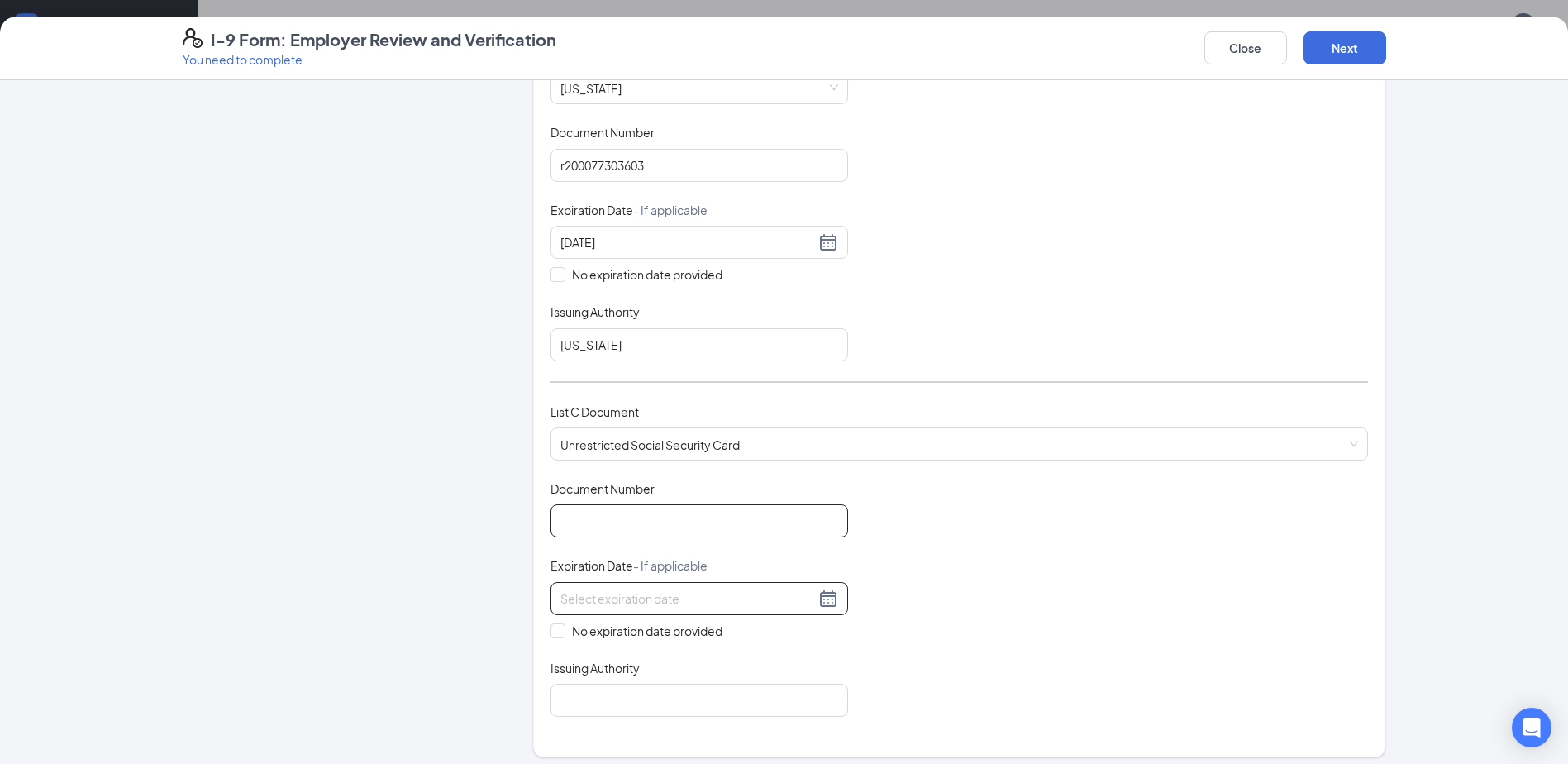
scroll to position [413, 0]
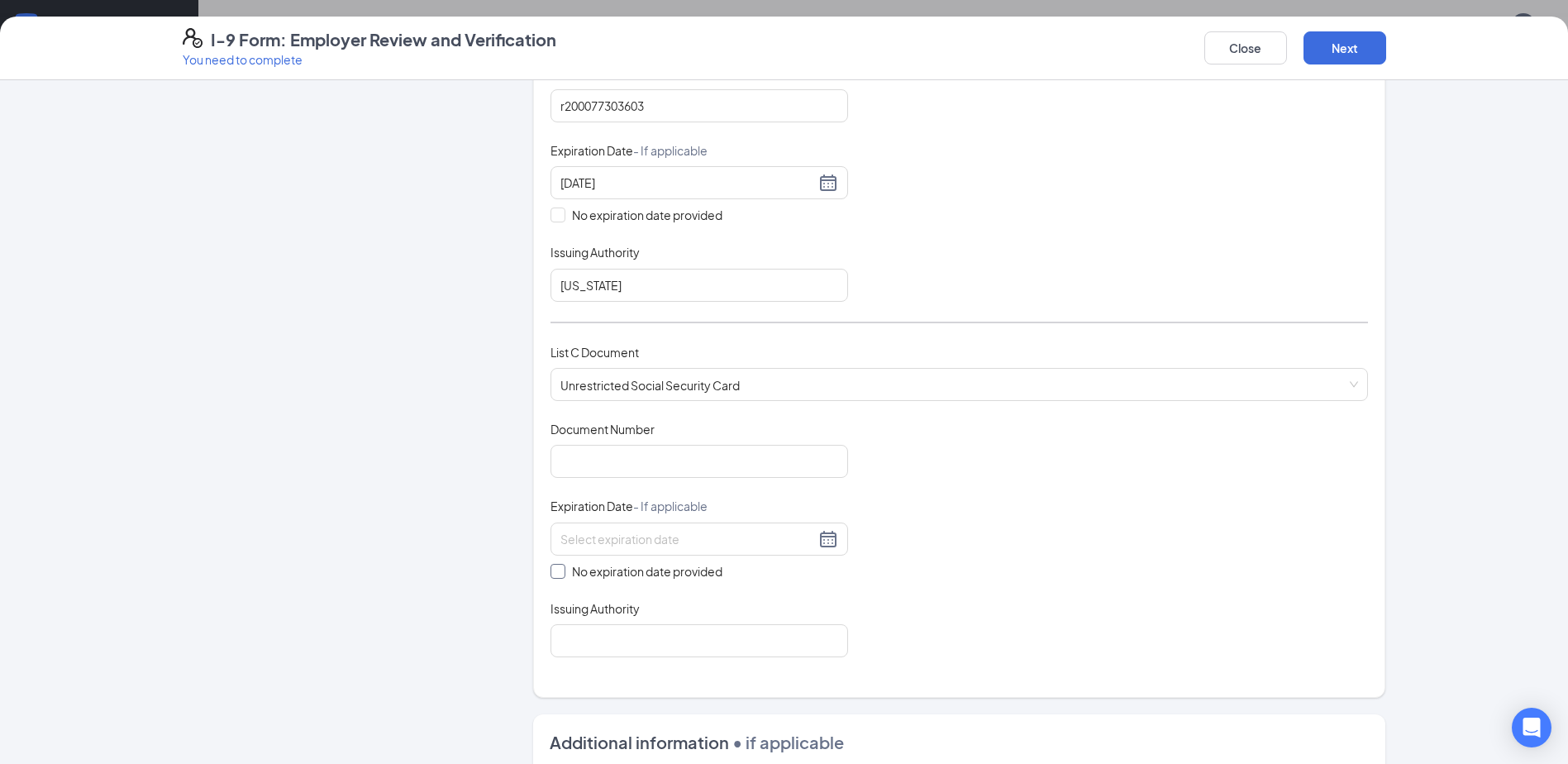
click at [554, 572] on input "No expiration date provided" at bounding box center [557, 570] width 12 height 12
checkbox input "true"
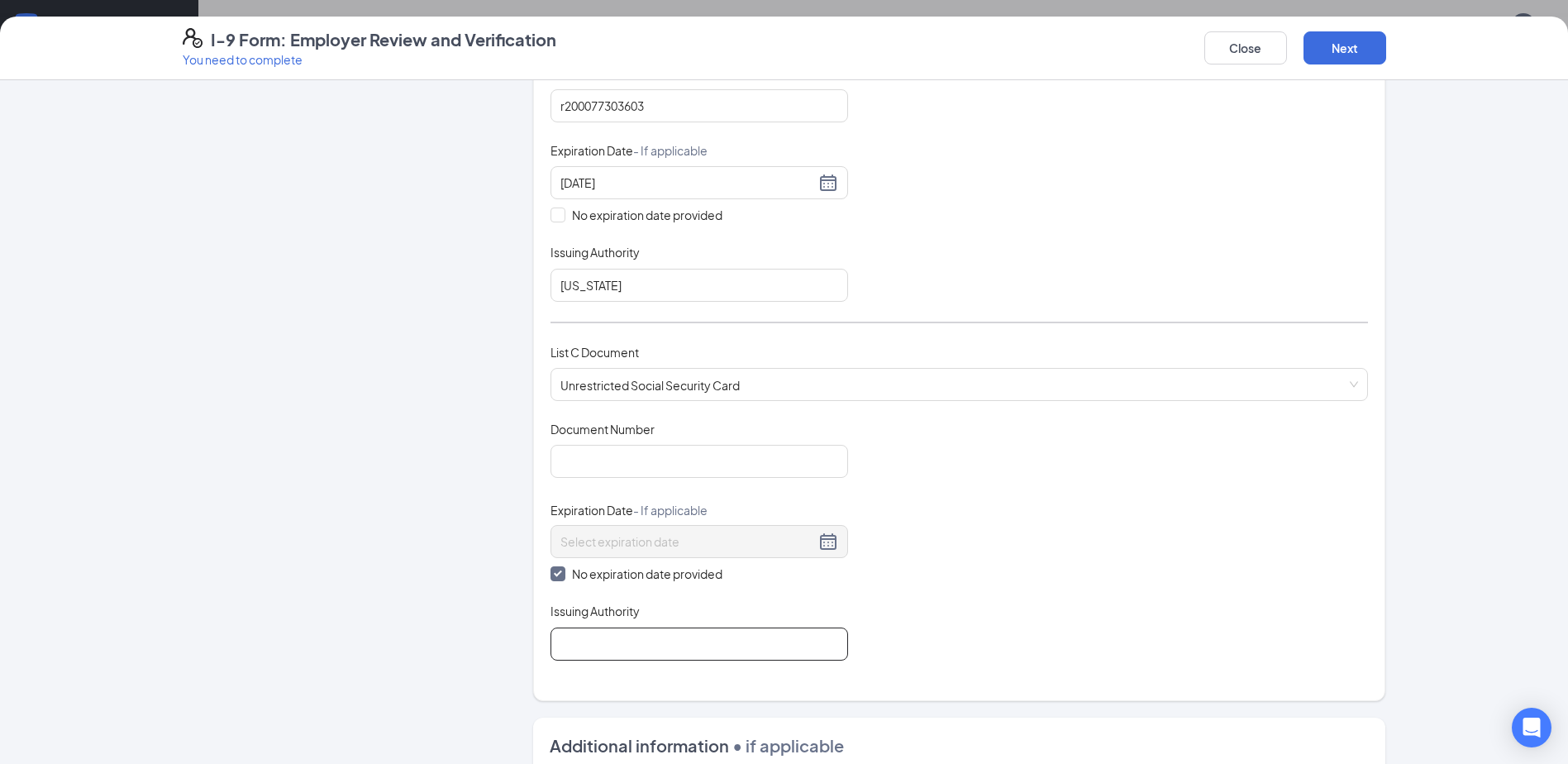
click at [563, 629] on input "Issuing Authority" at bounding box center [700, 644] width 298 height 33
type input "[GEOGRAPHIC_DATA]"
click at [590, 463] on input "Document Number" at bounding box center [700, 461] width 298 height 33
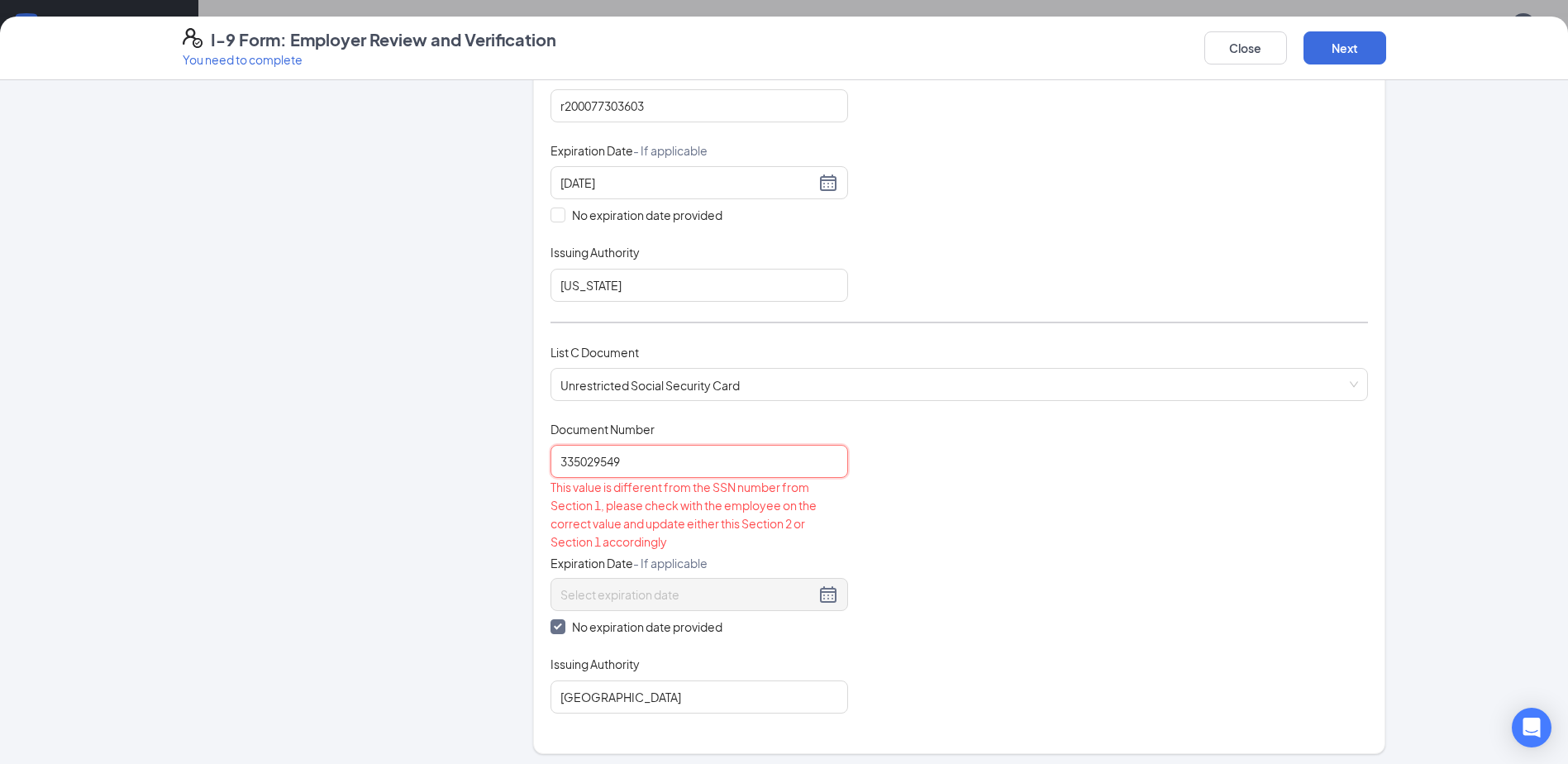
type input "335029549"
click at [1030, 508] on div "Document Title Unrestricted Social Security Card Document Number 335029549 This…" at bounding box center [959, 567] width 818 height 292
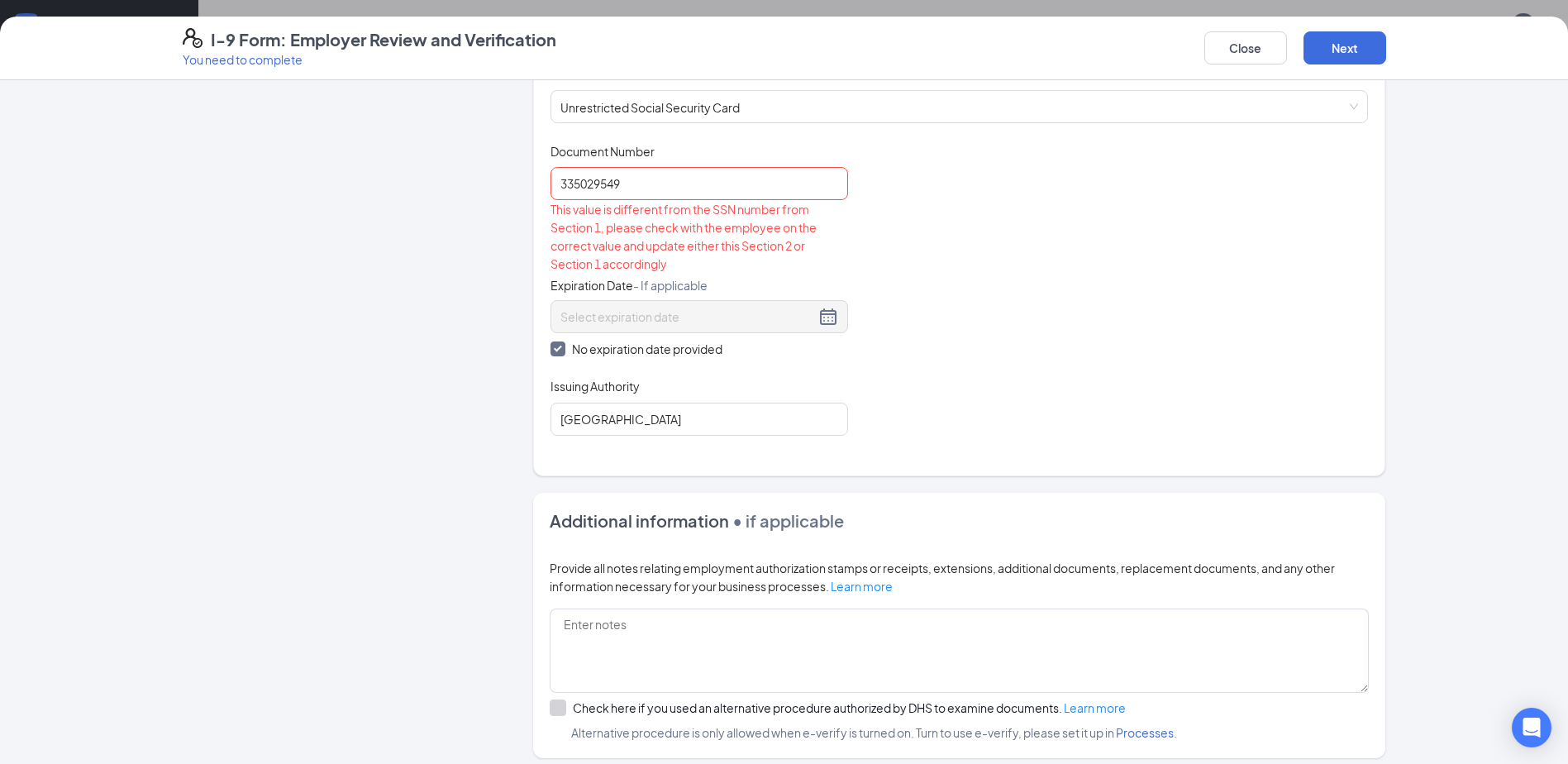
scroll to position [744, 0]
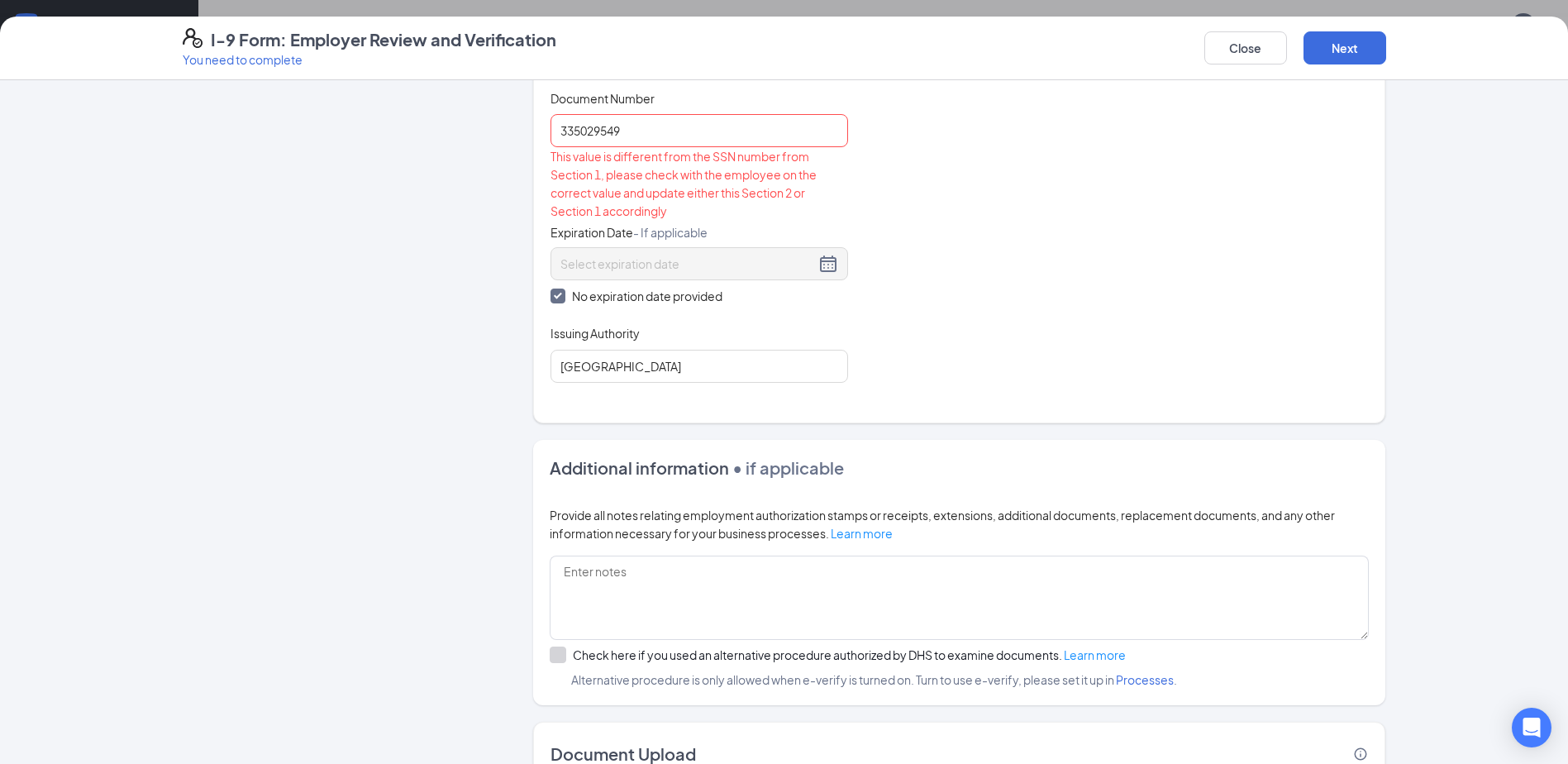
click at [1519, 405] on div "Employer Information 2 Document Information 3 Review 4 Sign Which documents did…" at bounding box center [784, 421] width 1568 height 683
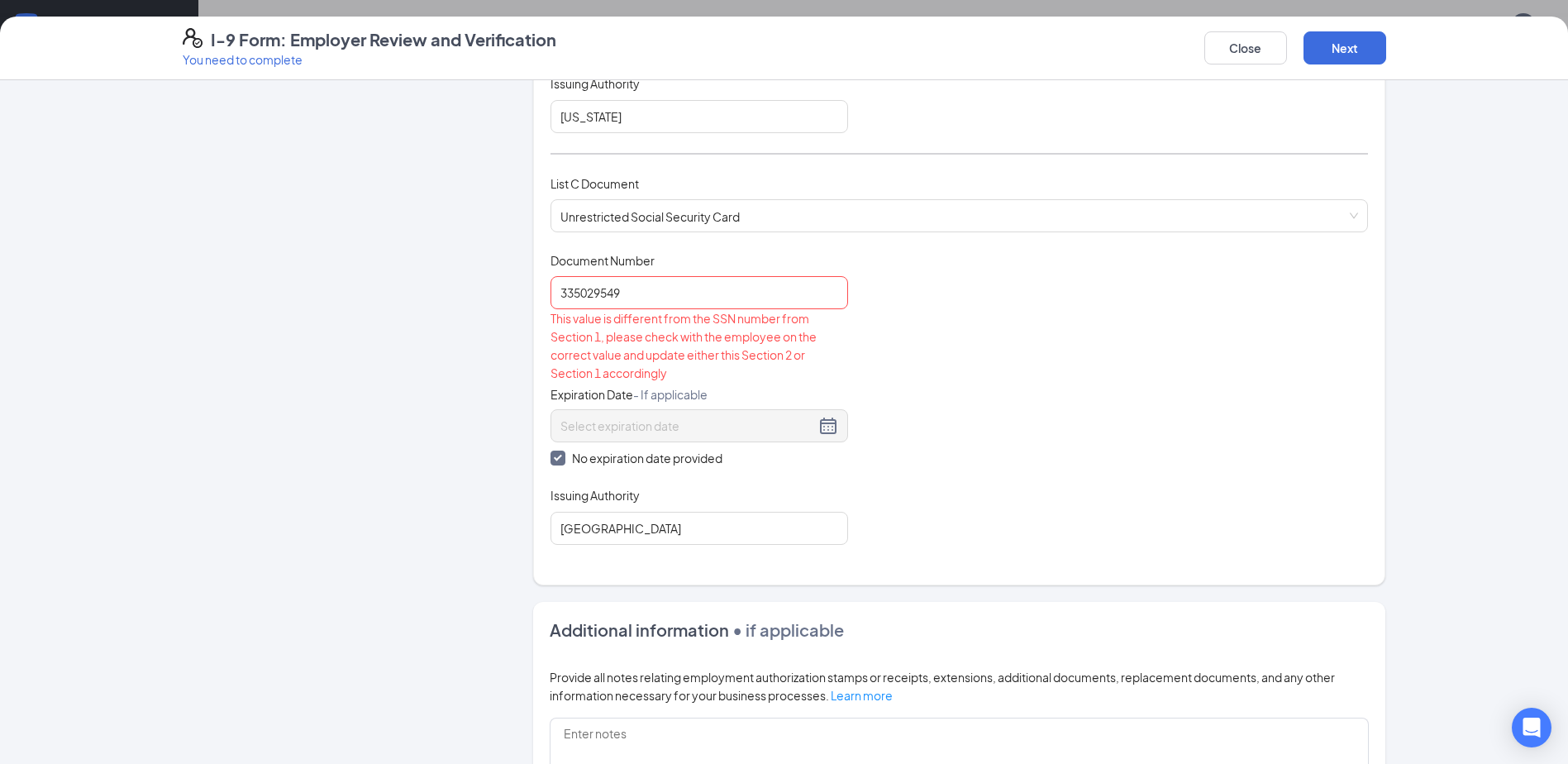
scroll to position [446, 0]
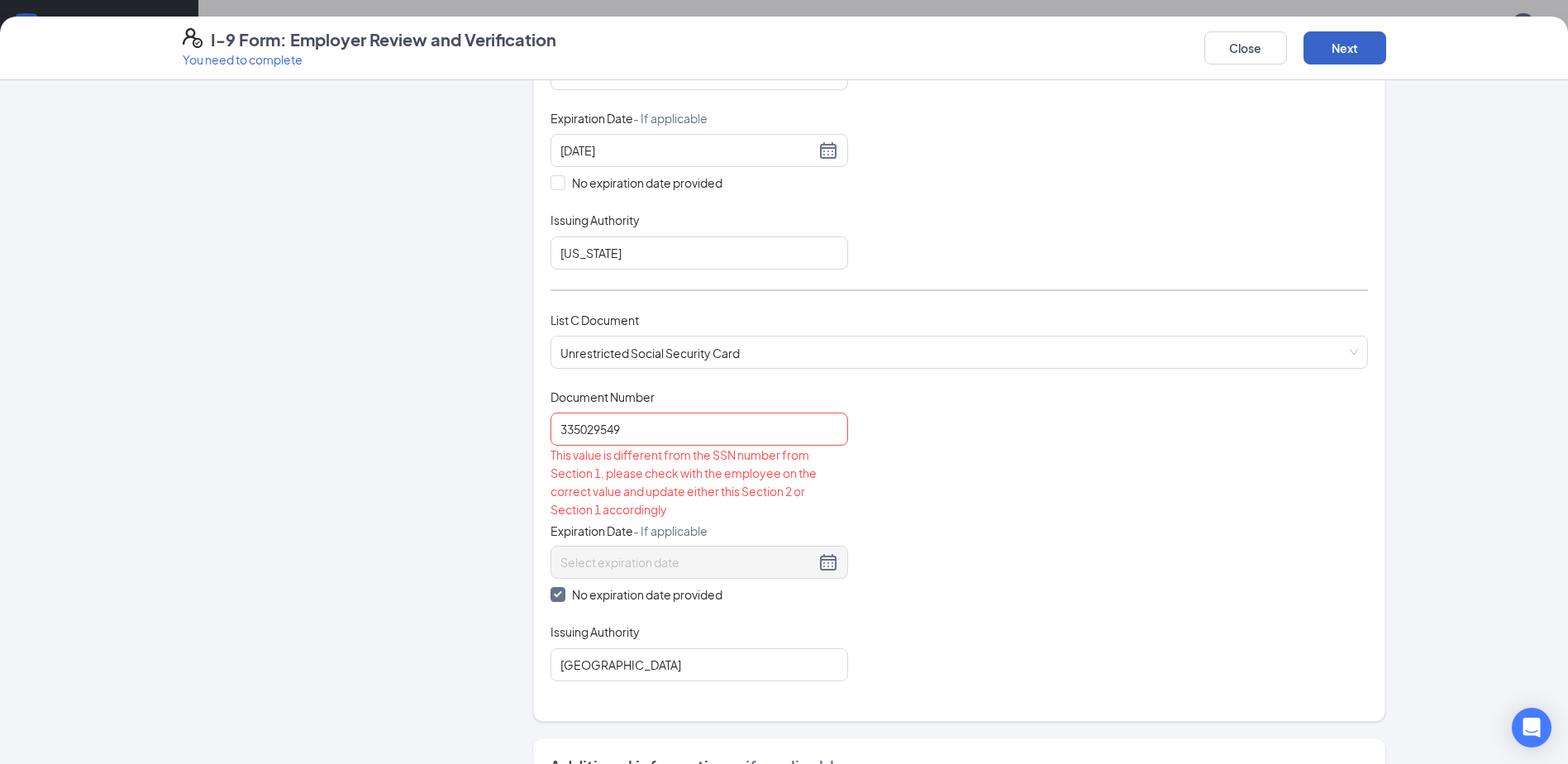
click at [1359, 52] on button "Next" at bounding box center [1345, 48] width 83 height 33
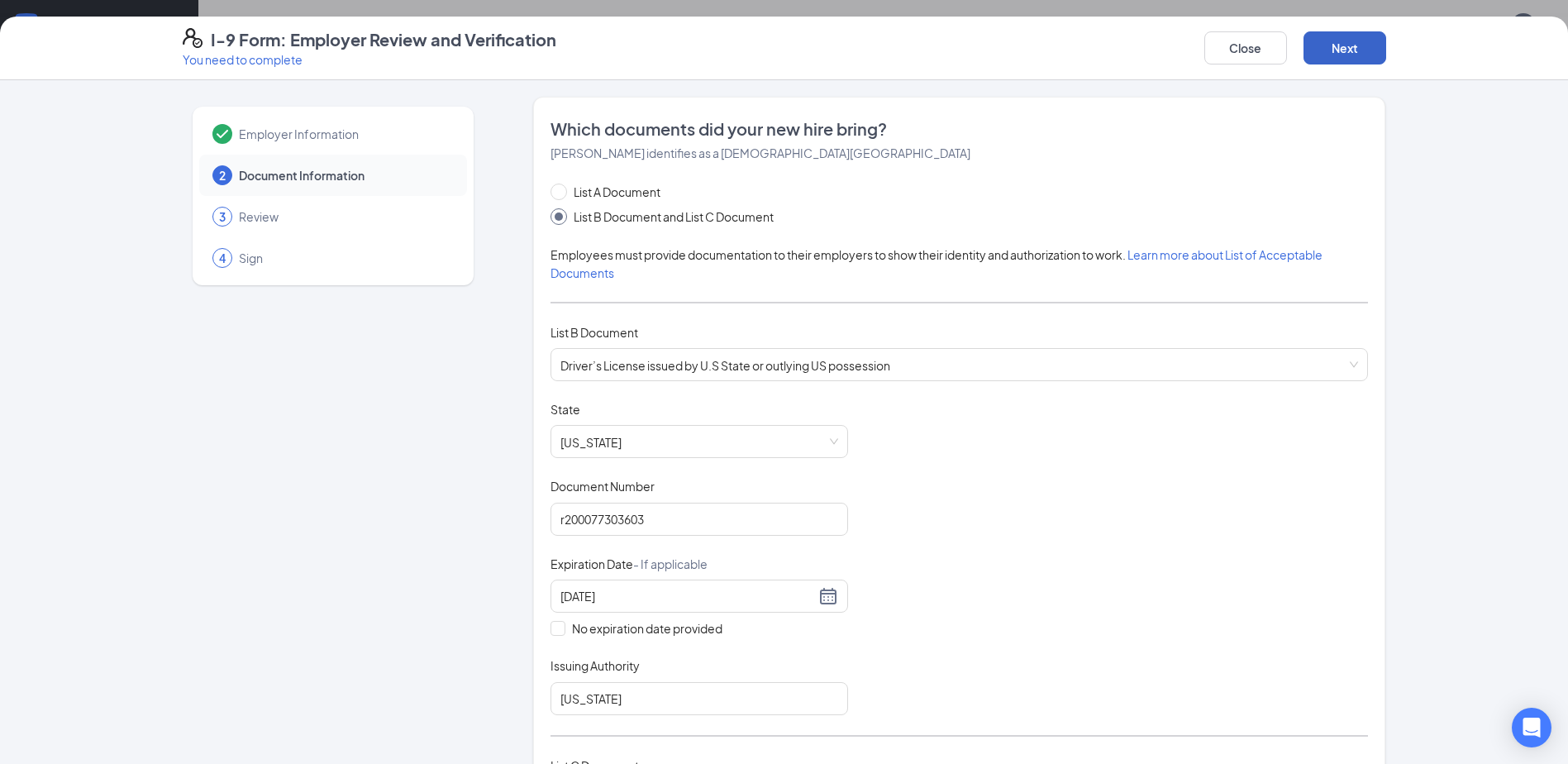
scroll to position [0, 0]
click at [1256, 54] on button "Close" at bounding box center [1246, 48] width 83 height 33
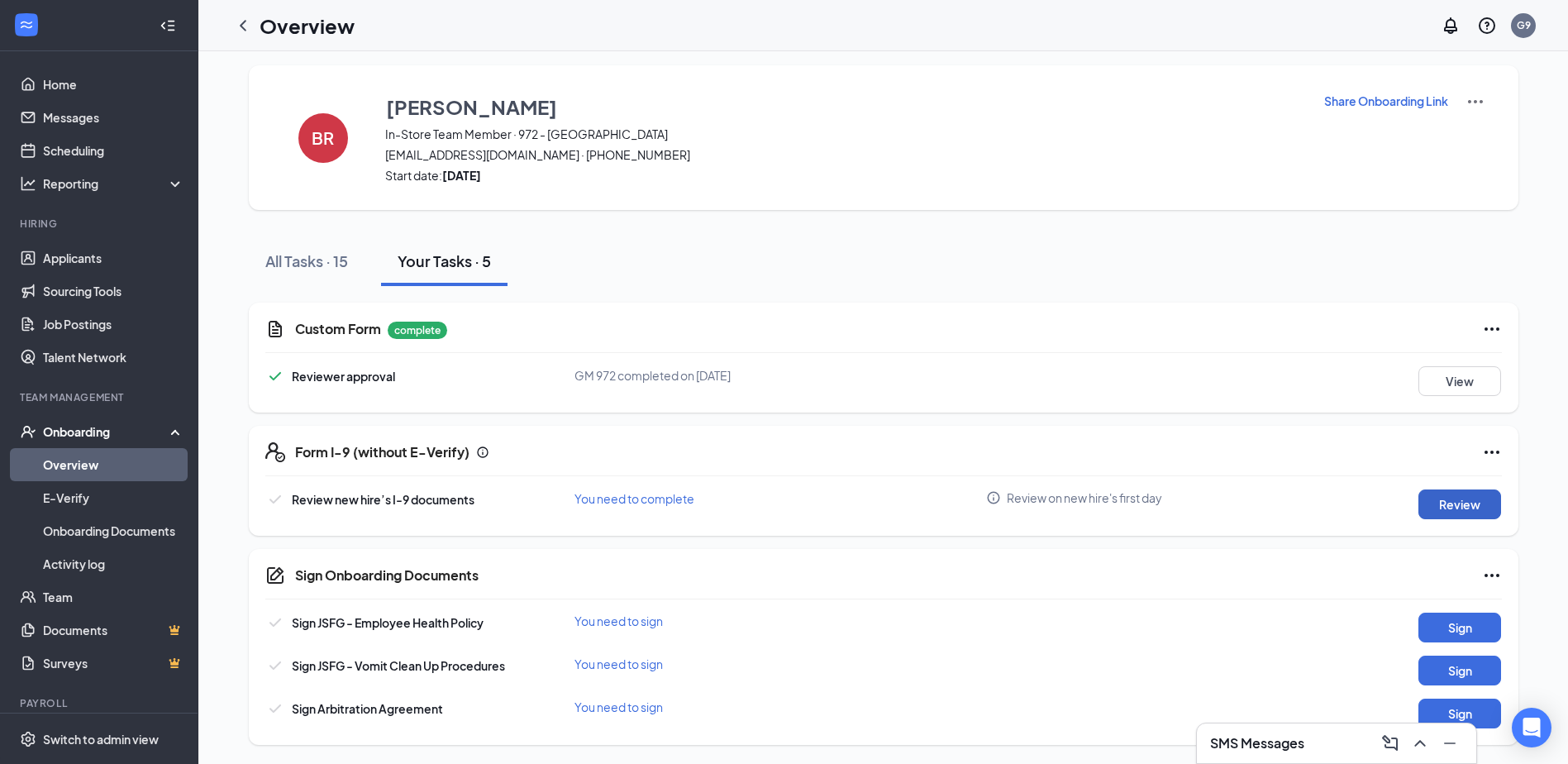
scroll to position [7, 0]
click at [1497, 452] on icon "Ellipses" at bounding box center [1492, 451] width 14 height 3
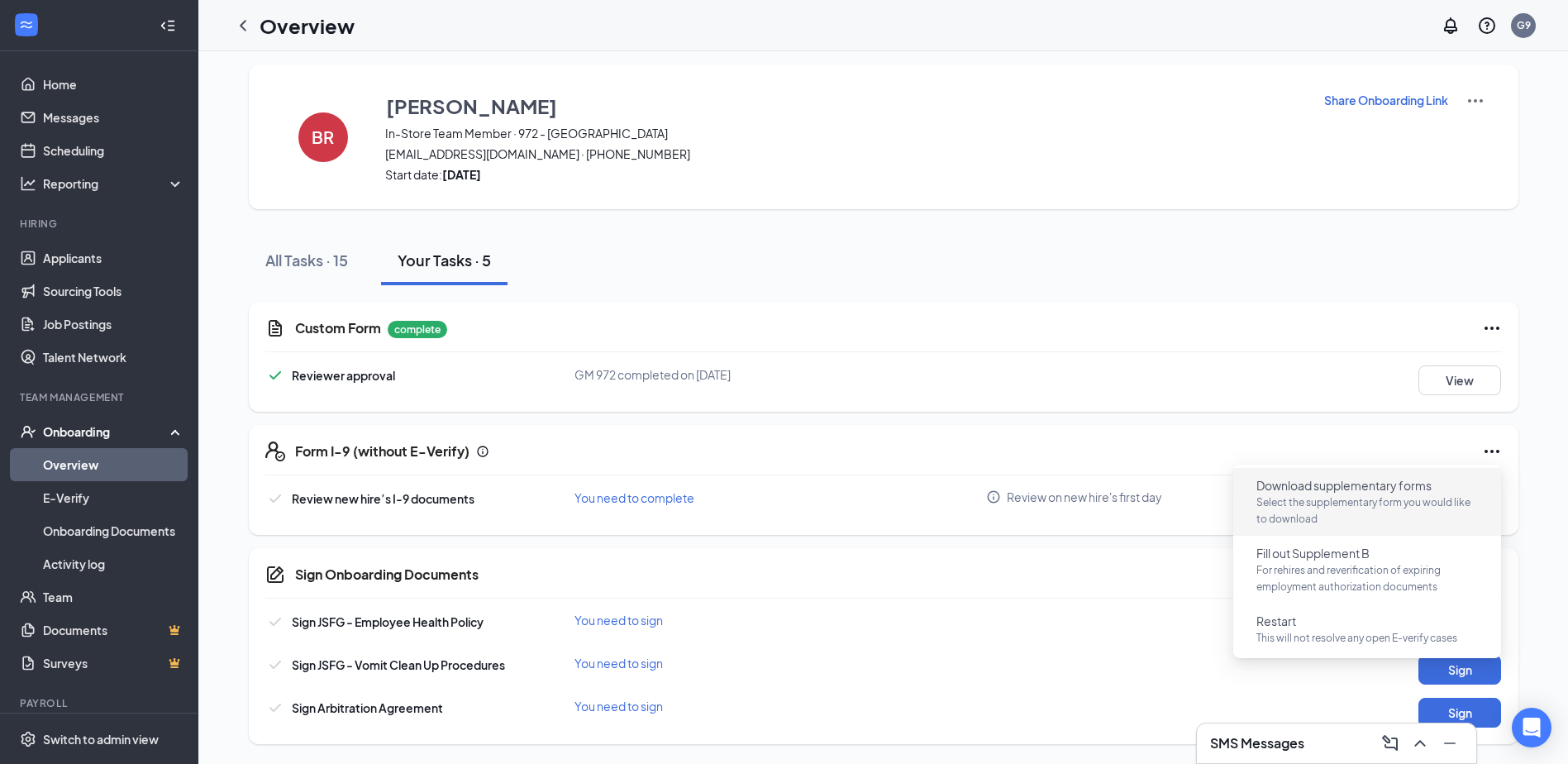
click at [1392, 496] on p "Select the supplementary form you would like to download" at bounding box center [1367, 510] width 221 height 33
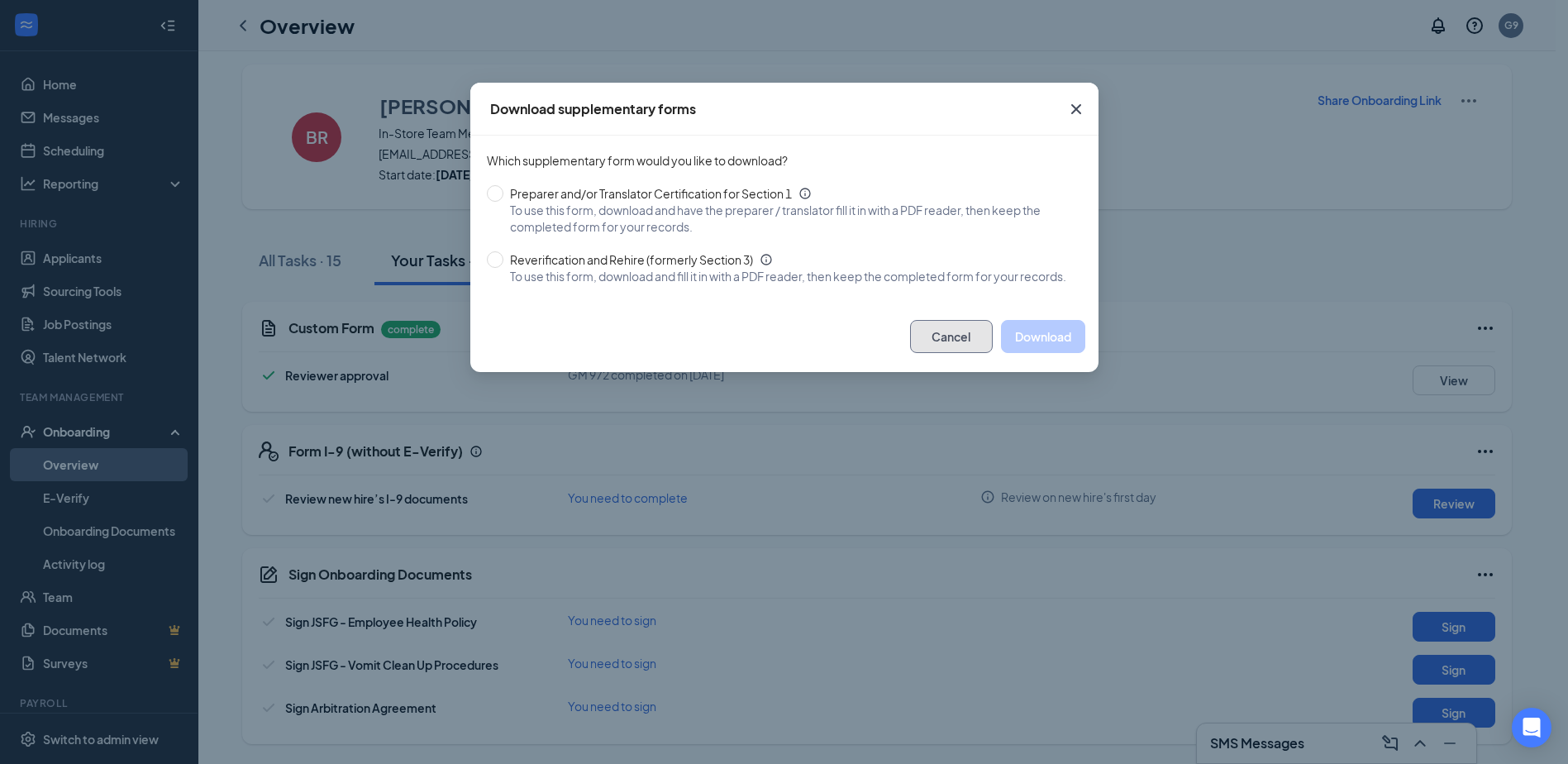
click at [958, 353] on button "Cancel" at bounding box center [952, 336] width 83 height 33
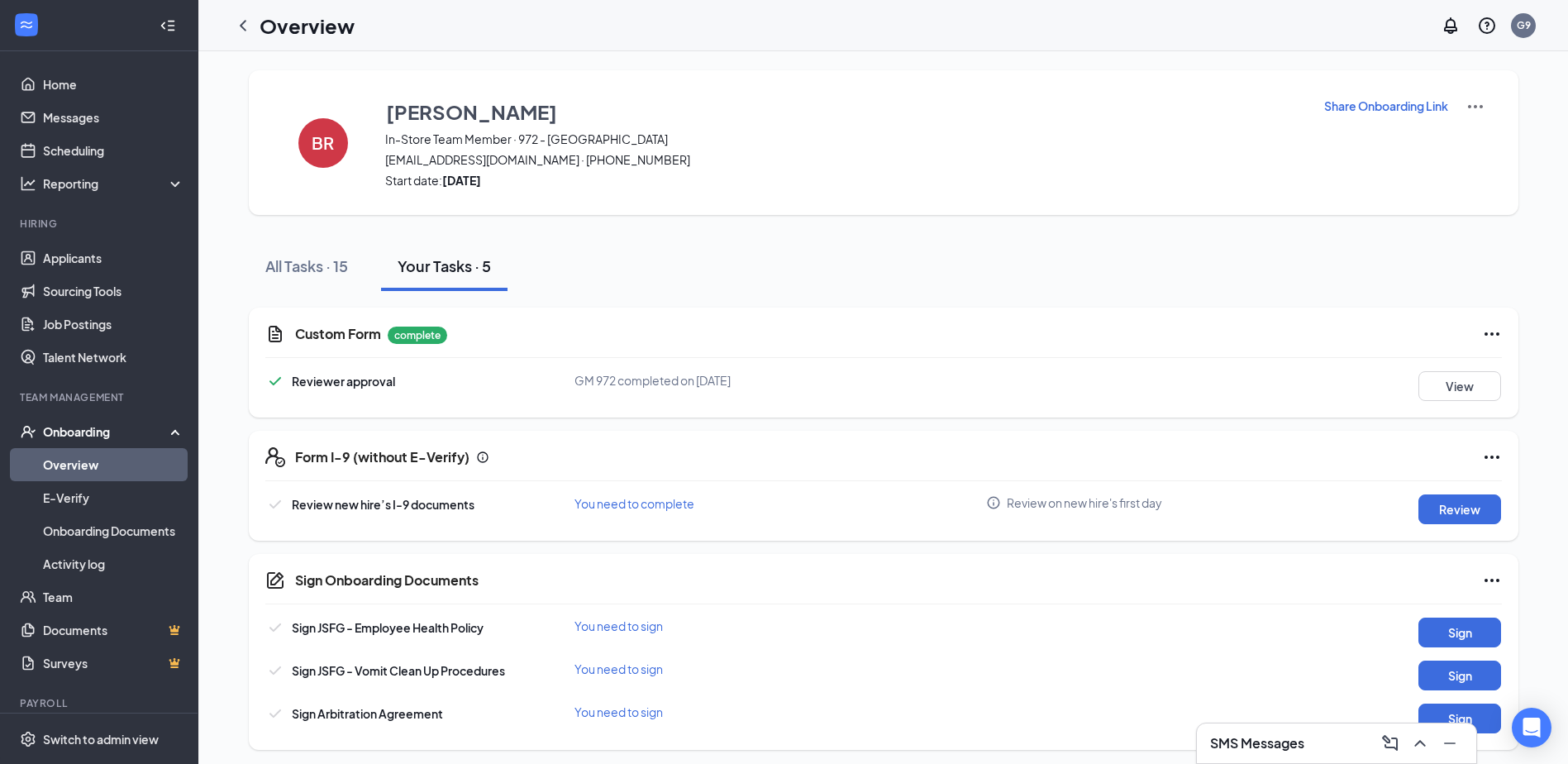
scroll to position [0, 0]
click at [242, 21] on icon "ChevronLeft" at bounding box center [243, 25] width 20 height 20
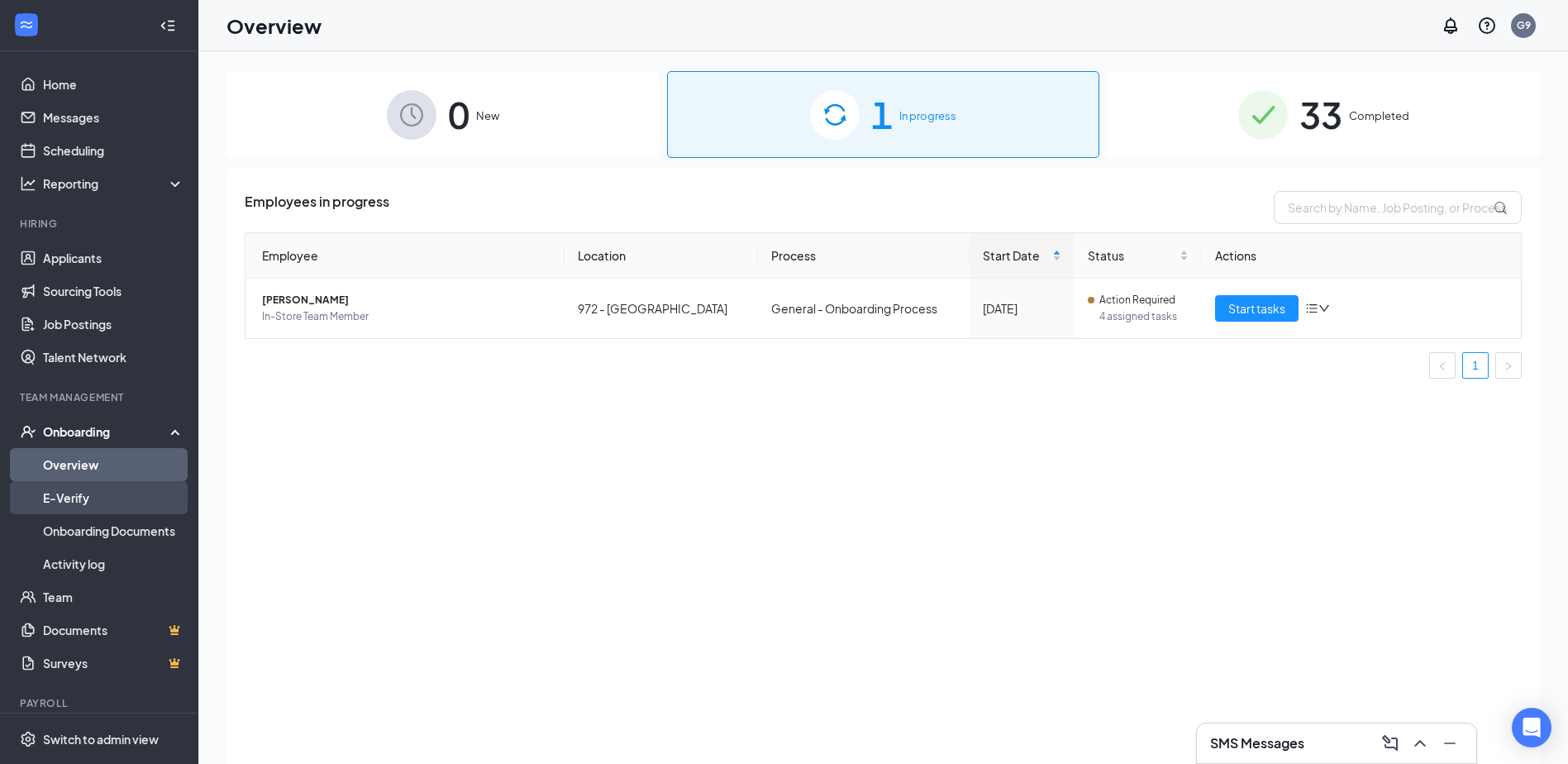
click at [91, 507] on link "E-Verify" at bounding box center [113, 498] width 141 height 33
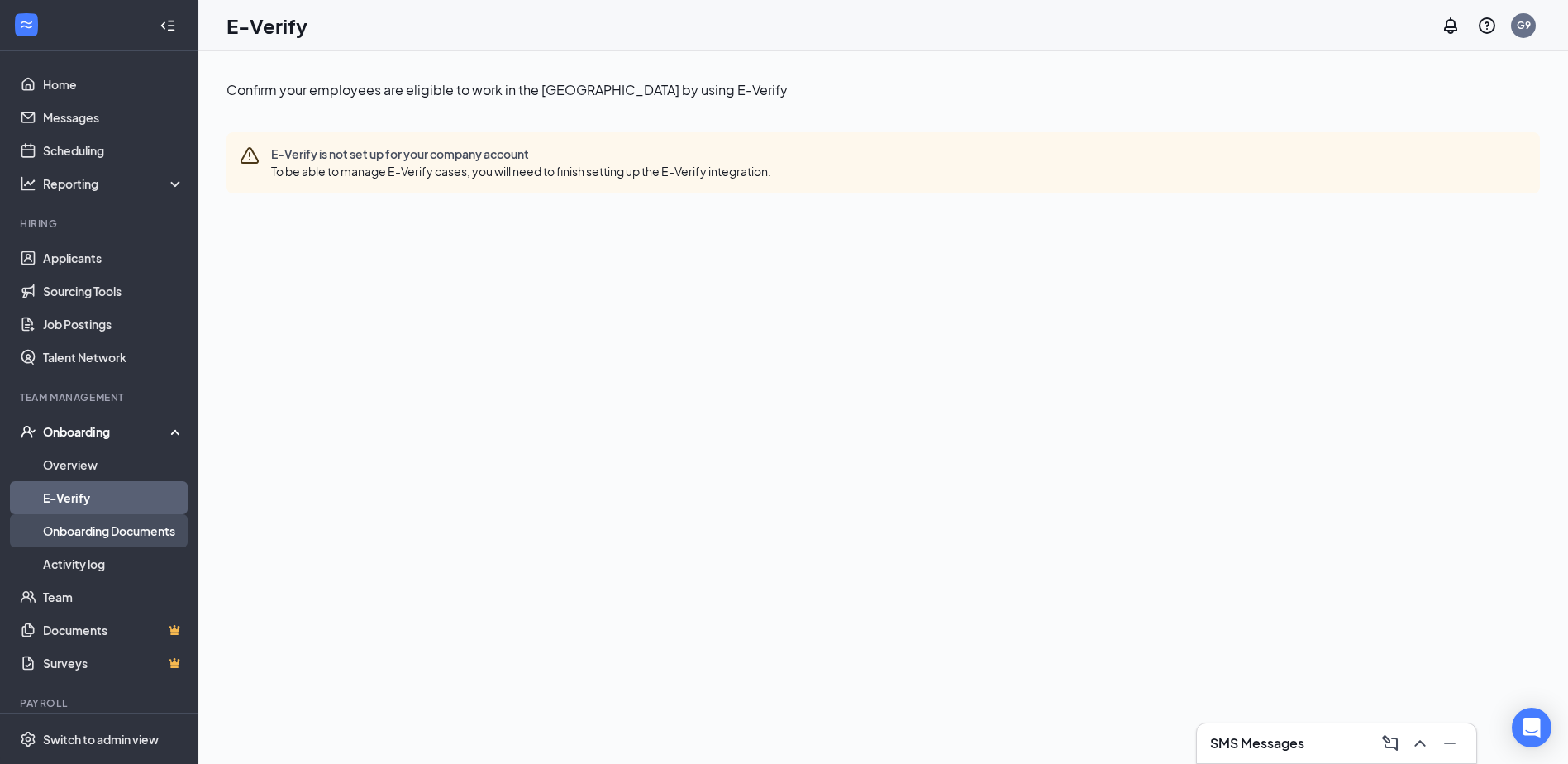
click at [132, 532] on link "Onboarding Documents" at bounding box center [113, 530] width 141 height 33
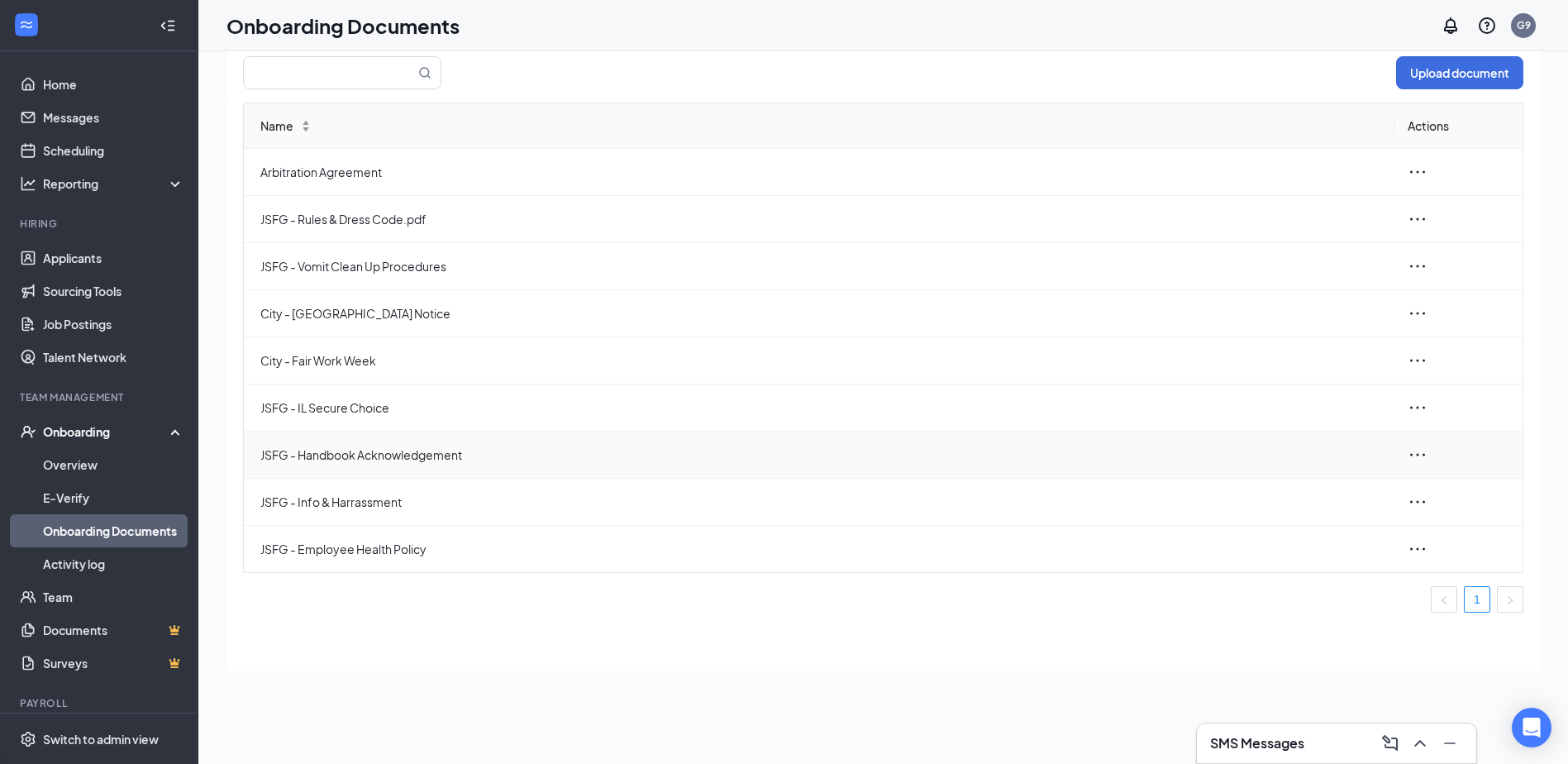
scroll to position [74, 0]
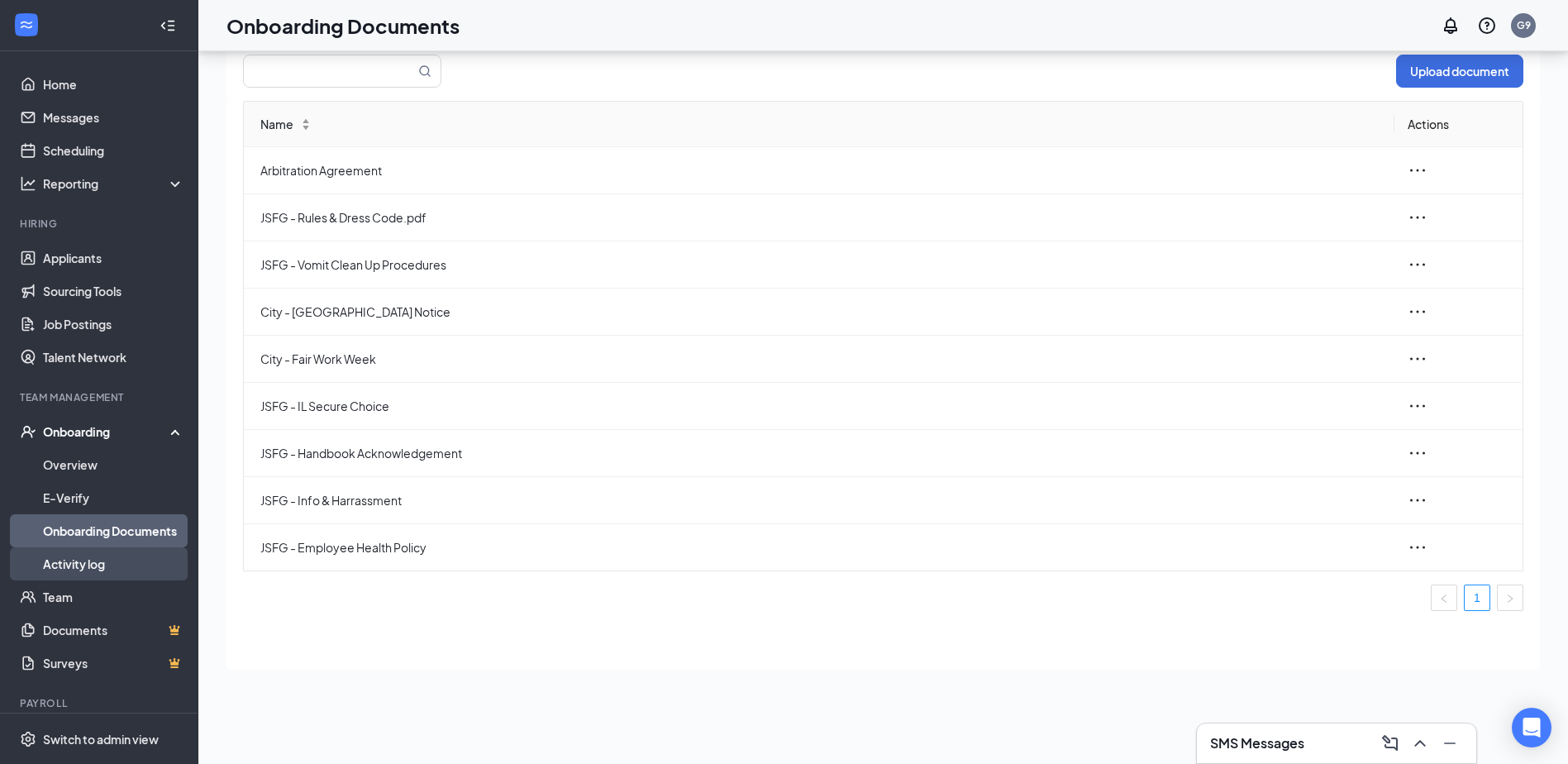
click at [78, 570] on link "Activity log" at bounding box center [113, 563] width 141 height 33
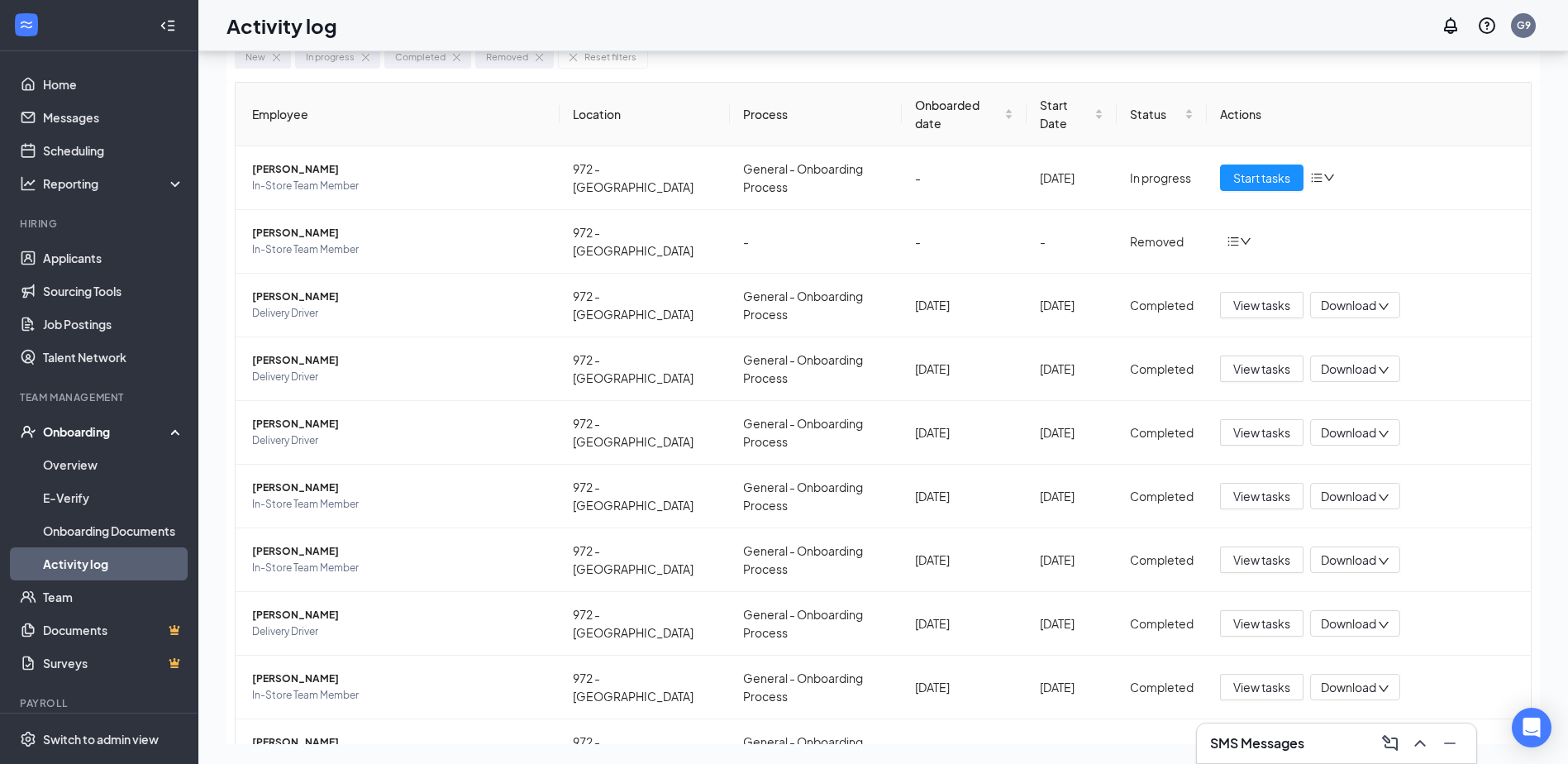
click at [71, 428] on div "Onboarding" at bounding box center [107, 431] width 127 height 16
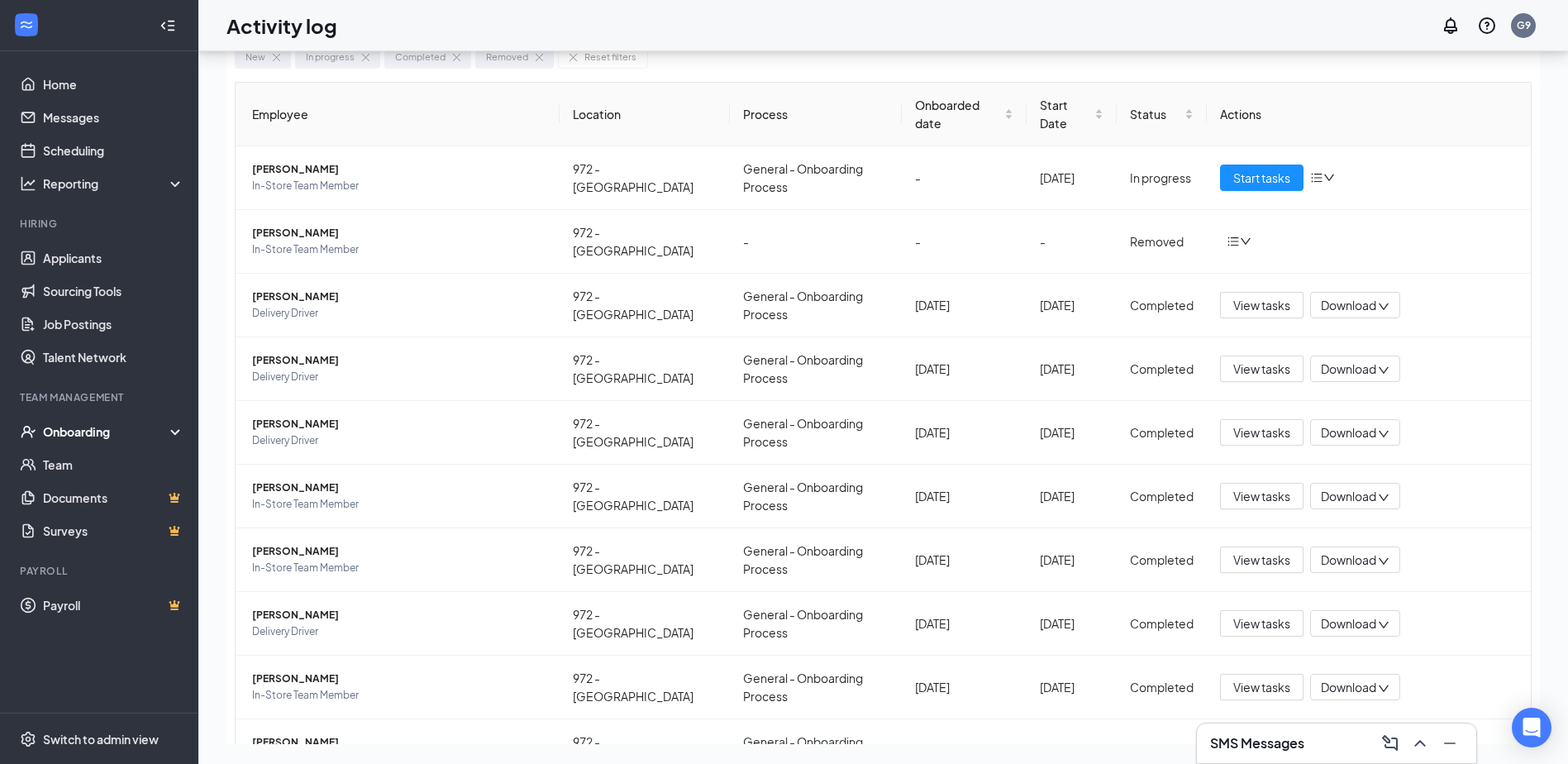
click at [86, 438] on div "Onboarding" at bounding box center [107, 431] width 127 height 16
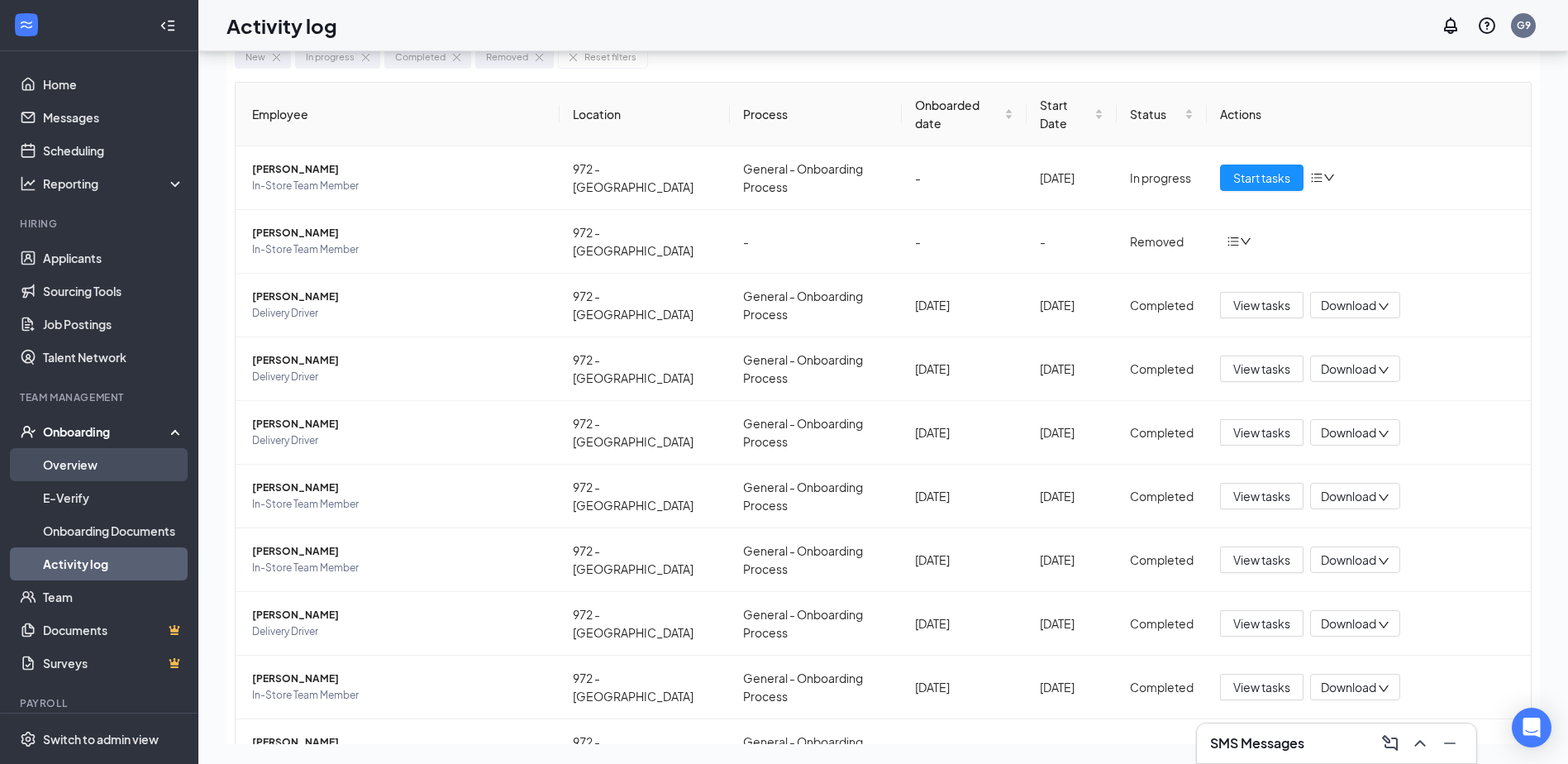
click at [53, 470] on link "Overview" at bounding box center [113, 464] width 141 height 33
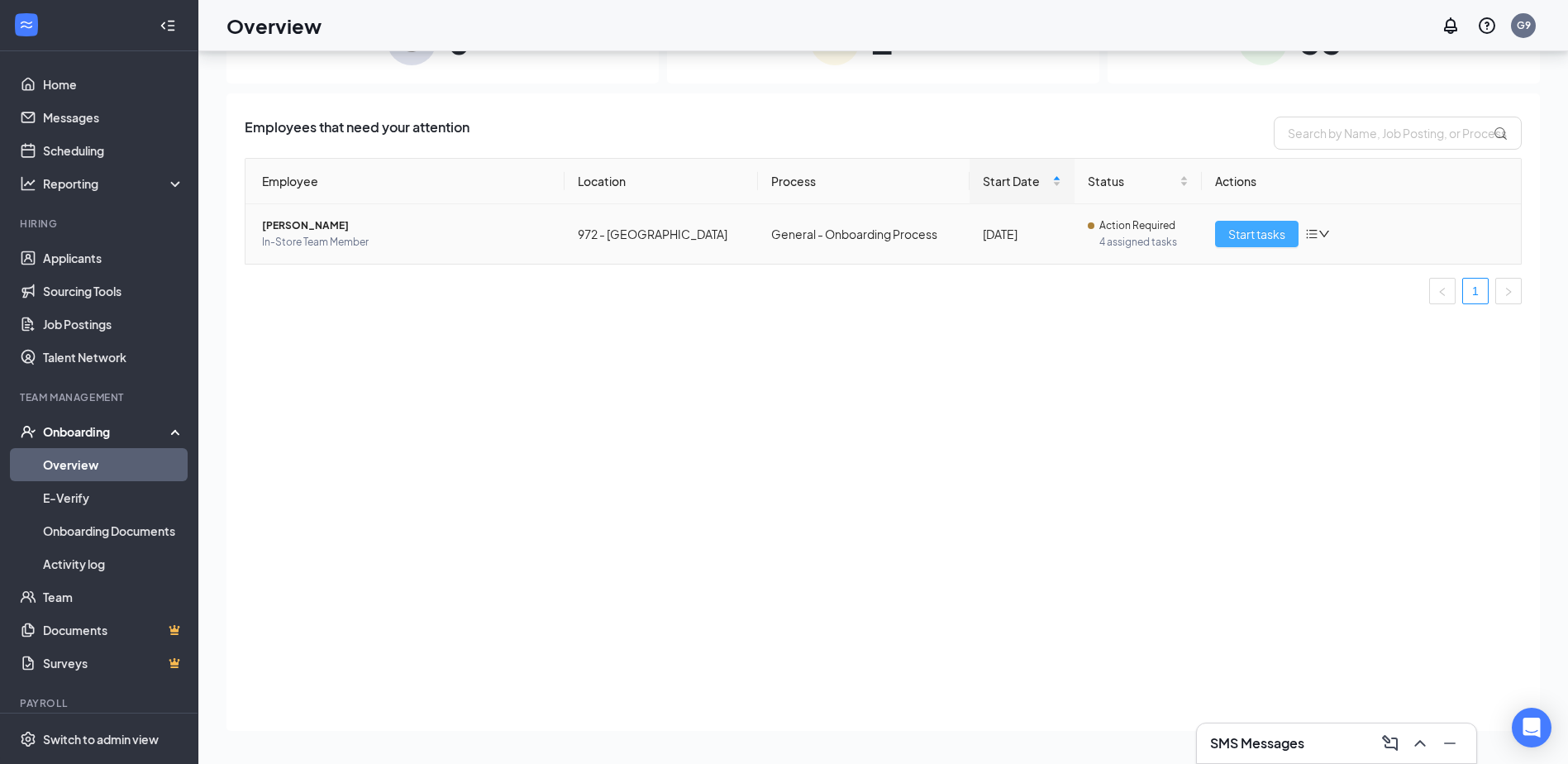
click at [1267, 239] on span "Start tasks" at bounding box center [1257, 234] width 57 height 18
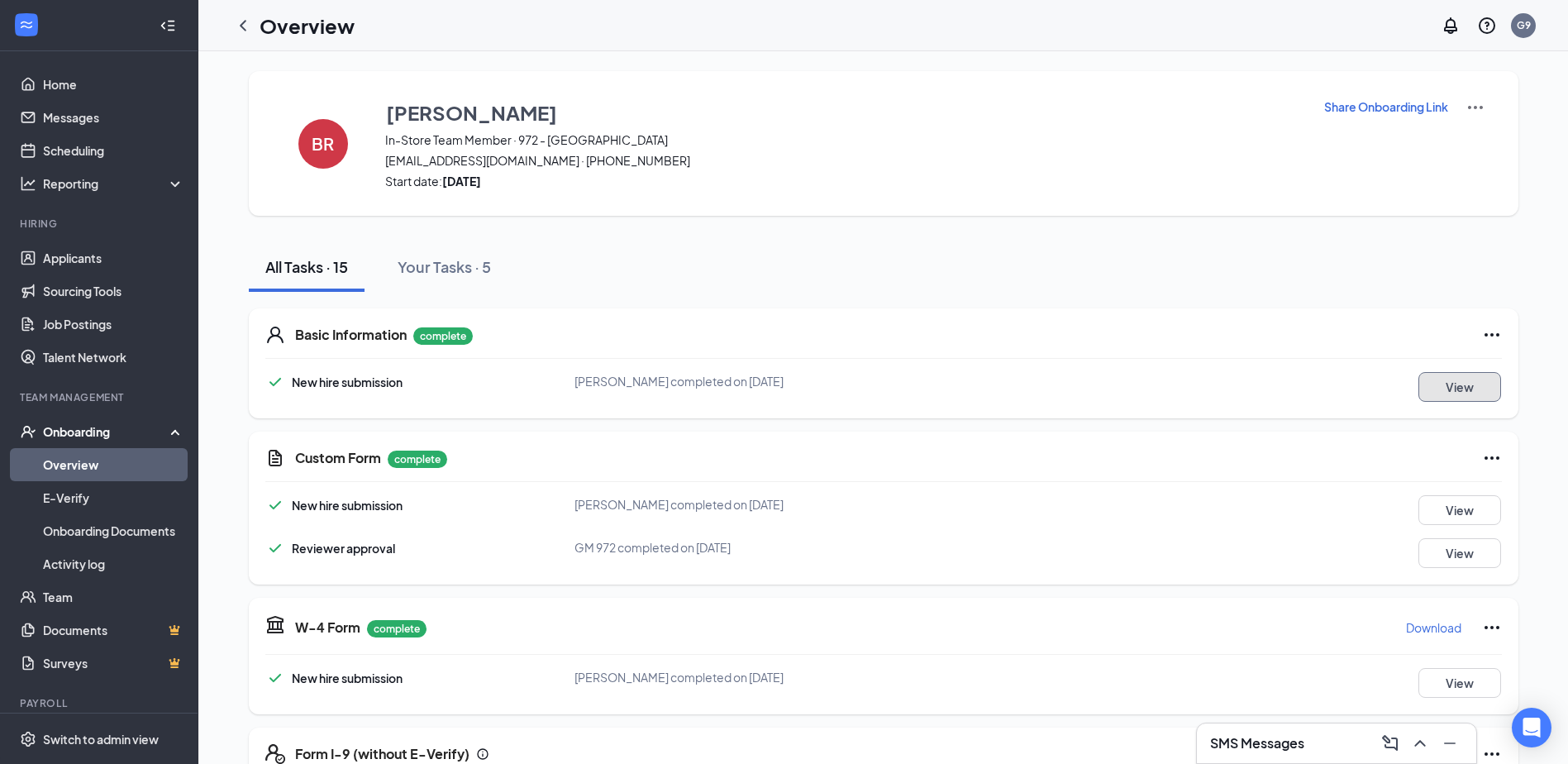
click at [1472, 391] on button "View" at bounding box center [1460, 386] width 83 height 30
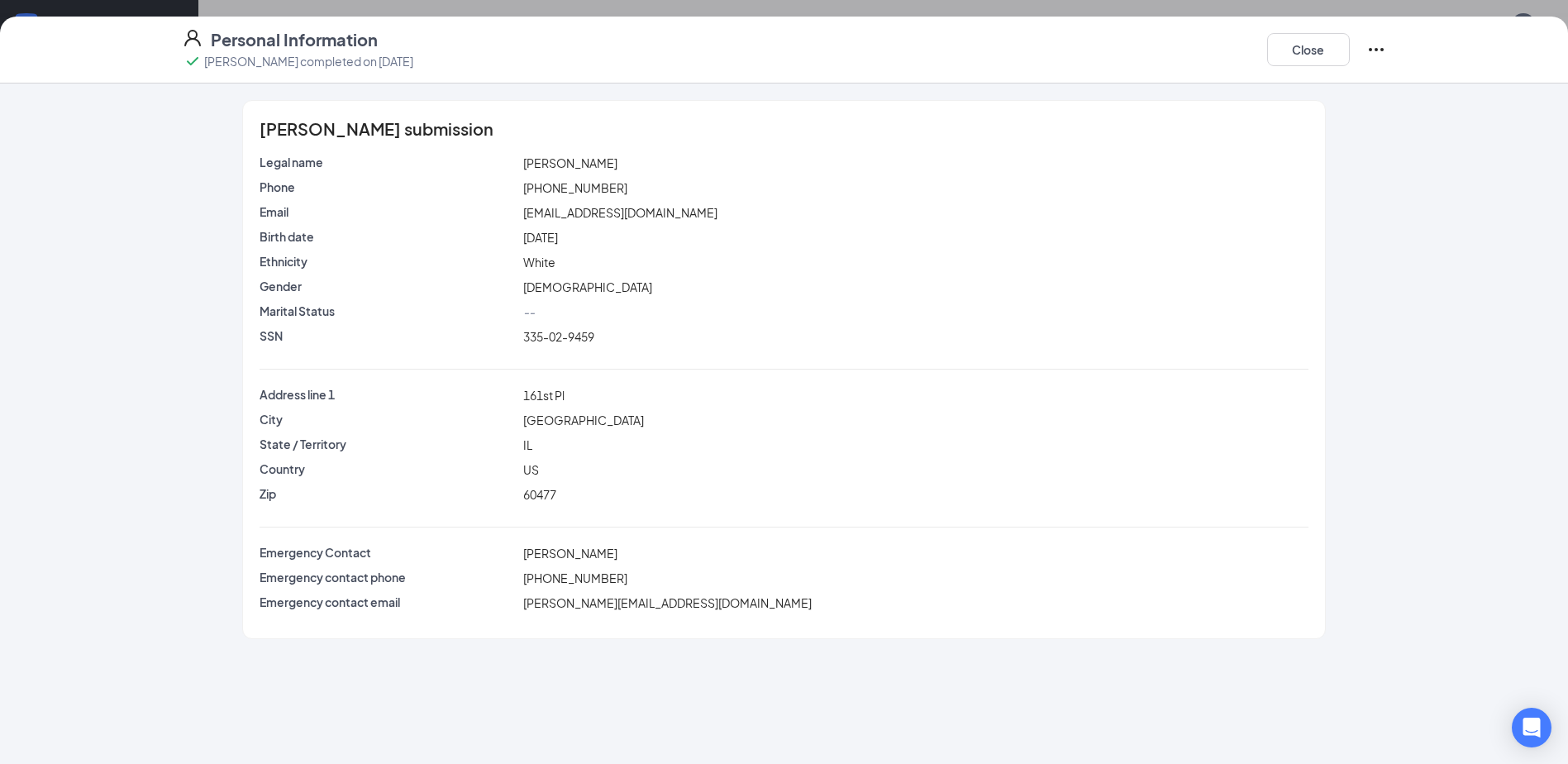
click at [1381, 50] on icon "Ellipses" at bounding box center [1376, 49] width 14 height 3
click at [1322, 54] on button "Close" at bounding box center [1308, 49] width 83 height 33
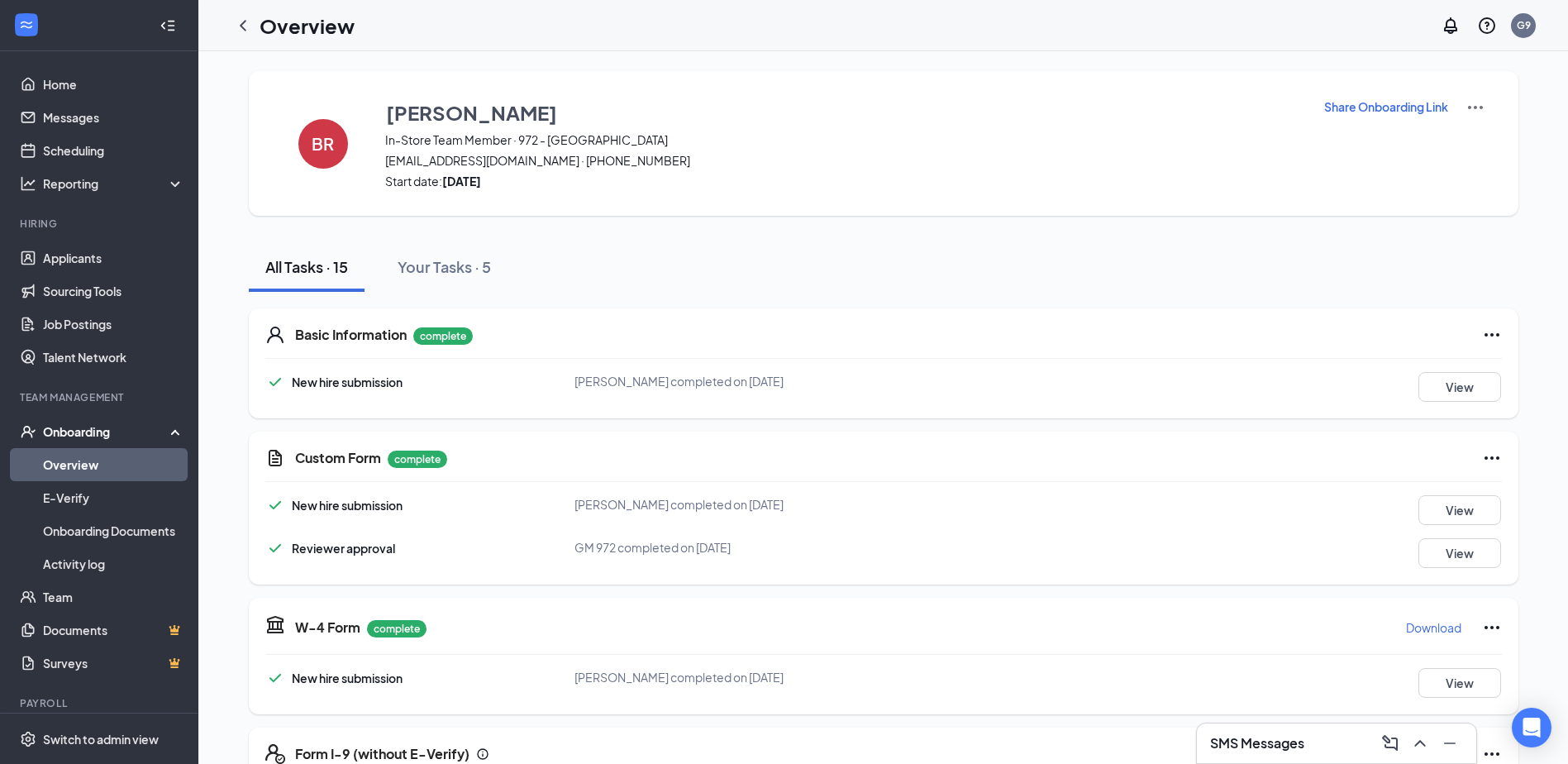
click at [1483, 335] on icon "Ellipses" at bounding box center [1492, 334] width 20 height 20
click at [1517, 375] on span "Restart" at bounding box center [1518, 368] width 39 height 16
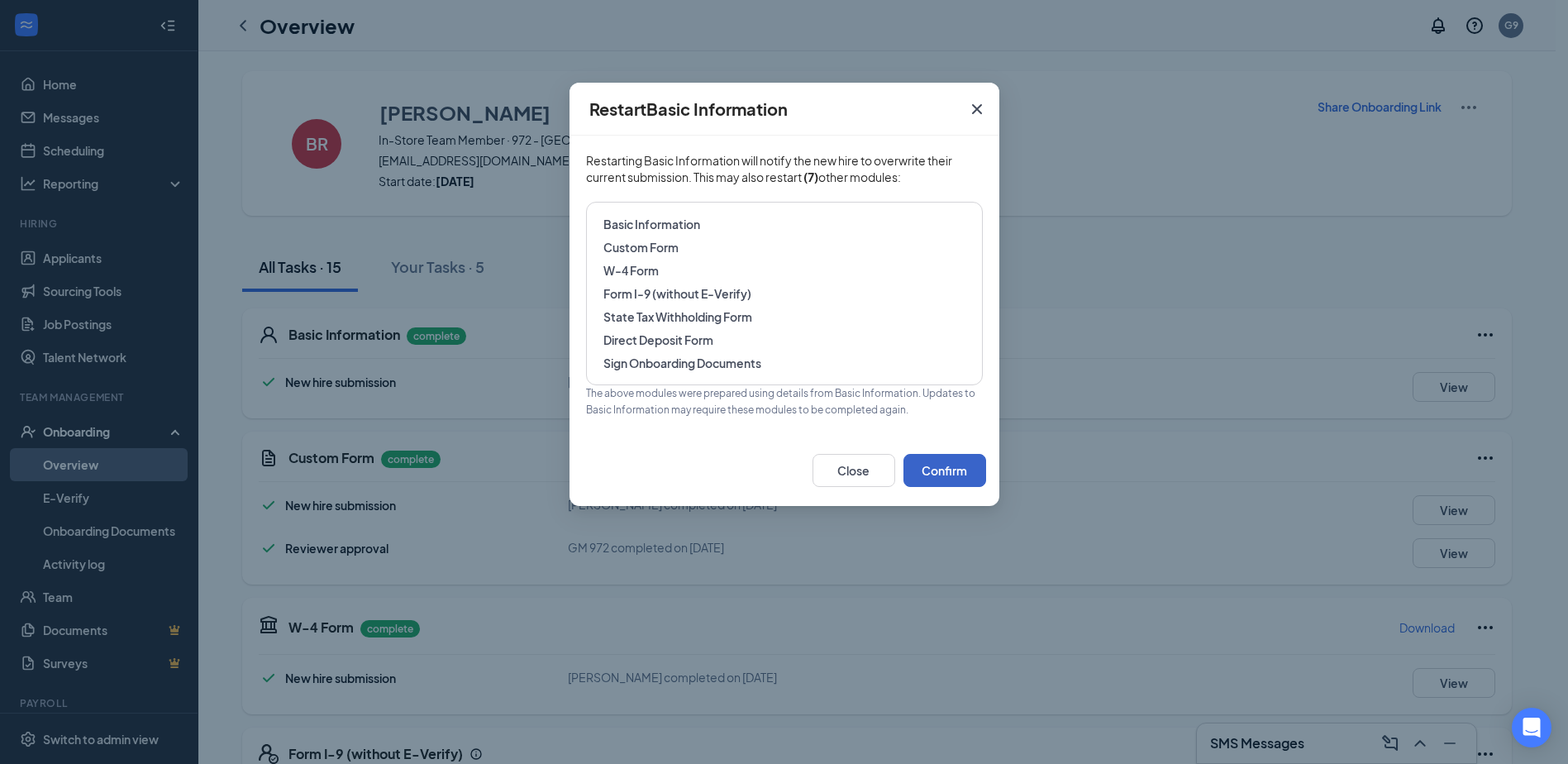
click at [959, 465] on button "Confirm" at bounding box center [945, 470] width 83 height 33
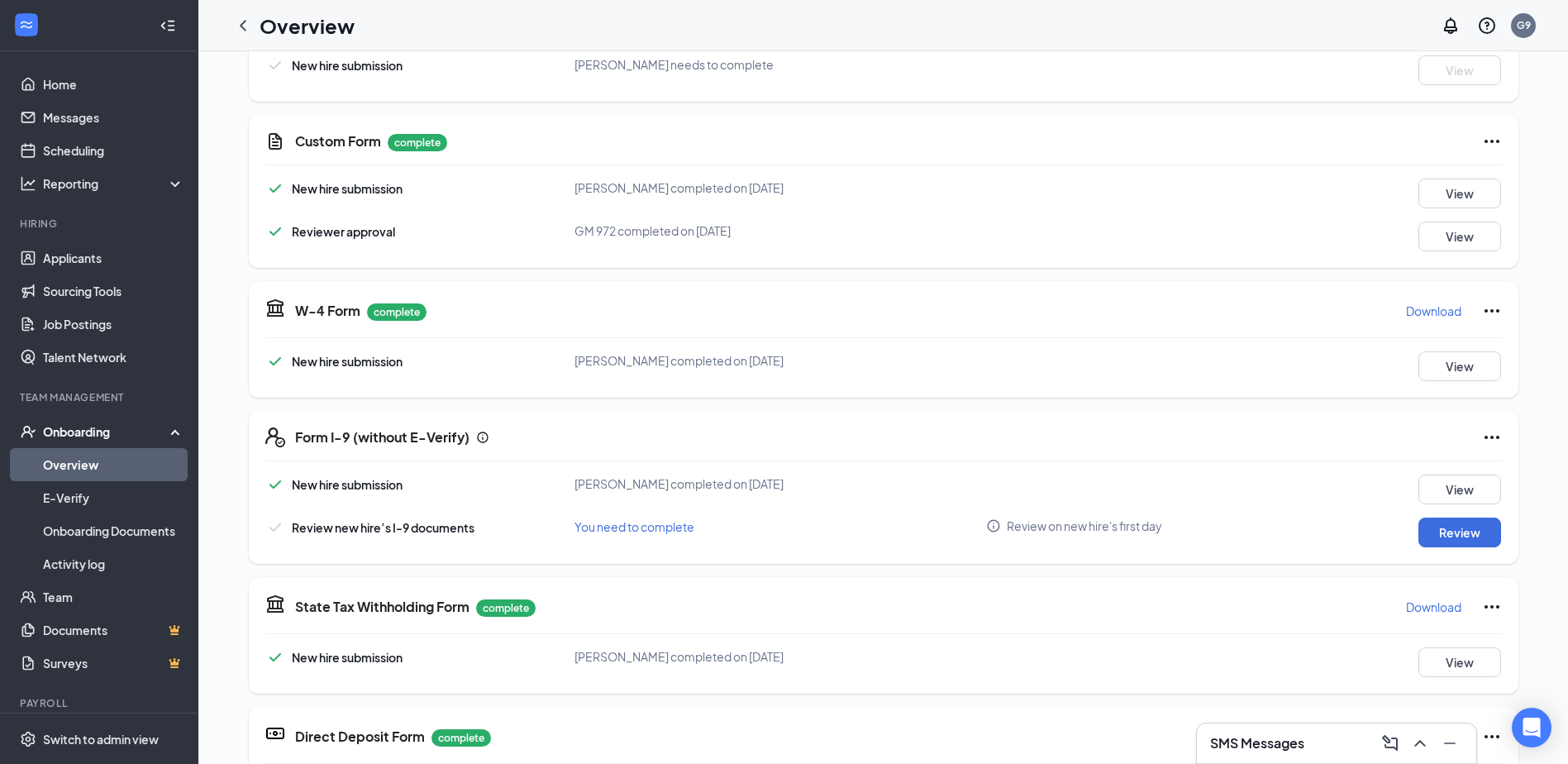
scroll to position [331, 0]
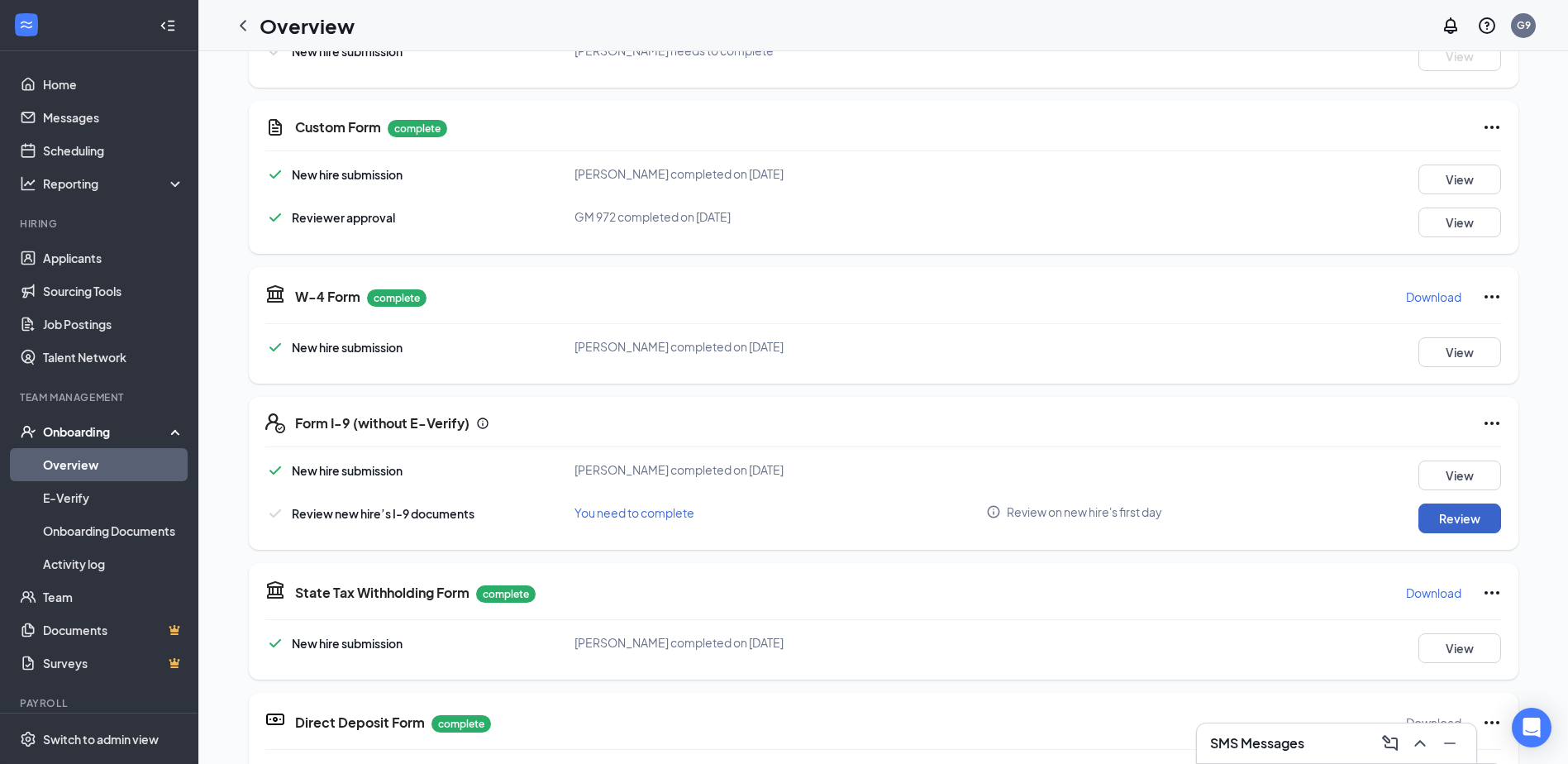
click at [1456, 520] on button "Review" at bounding box center [1460, 518] width 83 height 30
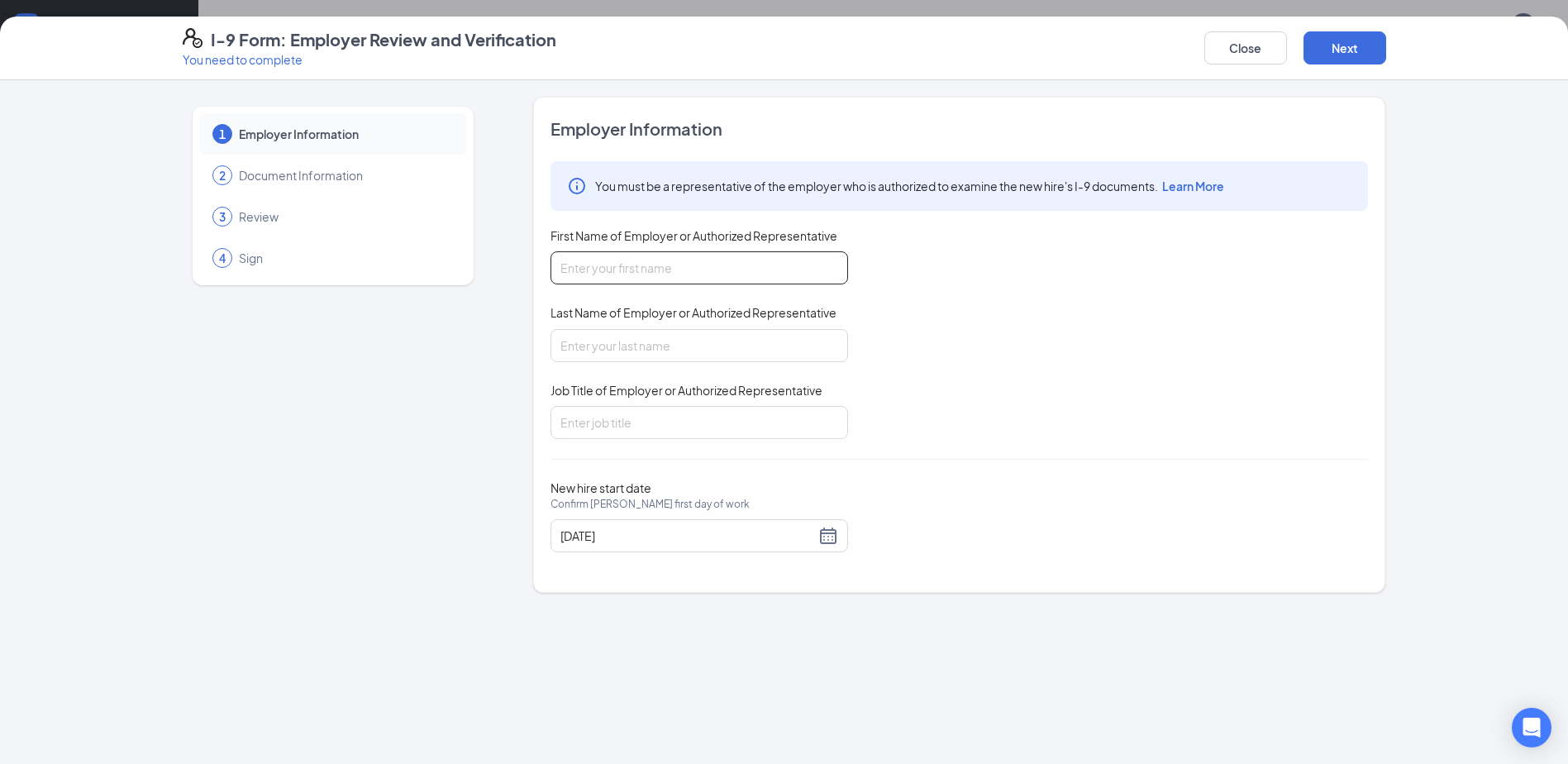
click at [647, 278] on input "First Name of Employer or Authorized Representative" at bounding box center [700, 267] width 298 height 33
type input "[DEMOGRAPHIC_DATA]"
click at [617, 343] on input "Last Name of Employer or Authorized Representative" at bounding box center [700, 345] width 298 height 33
type input "[PERSON_NAME]"
click at [611, 424] on input "Job Title of Employer or Authorized Representative" at bounding box center [700, 422] width 298 height 33
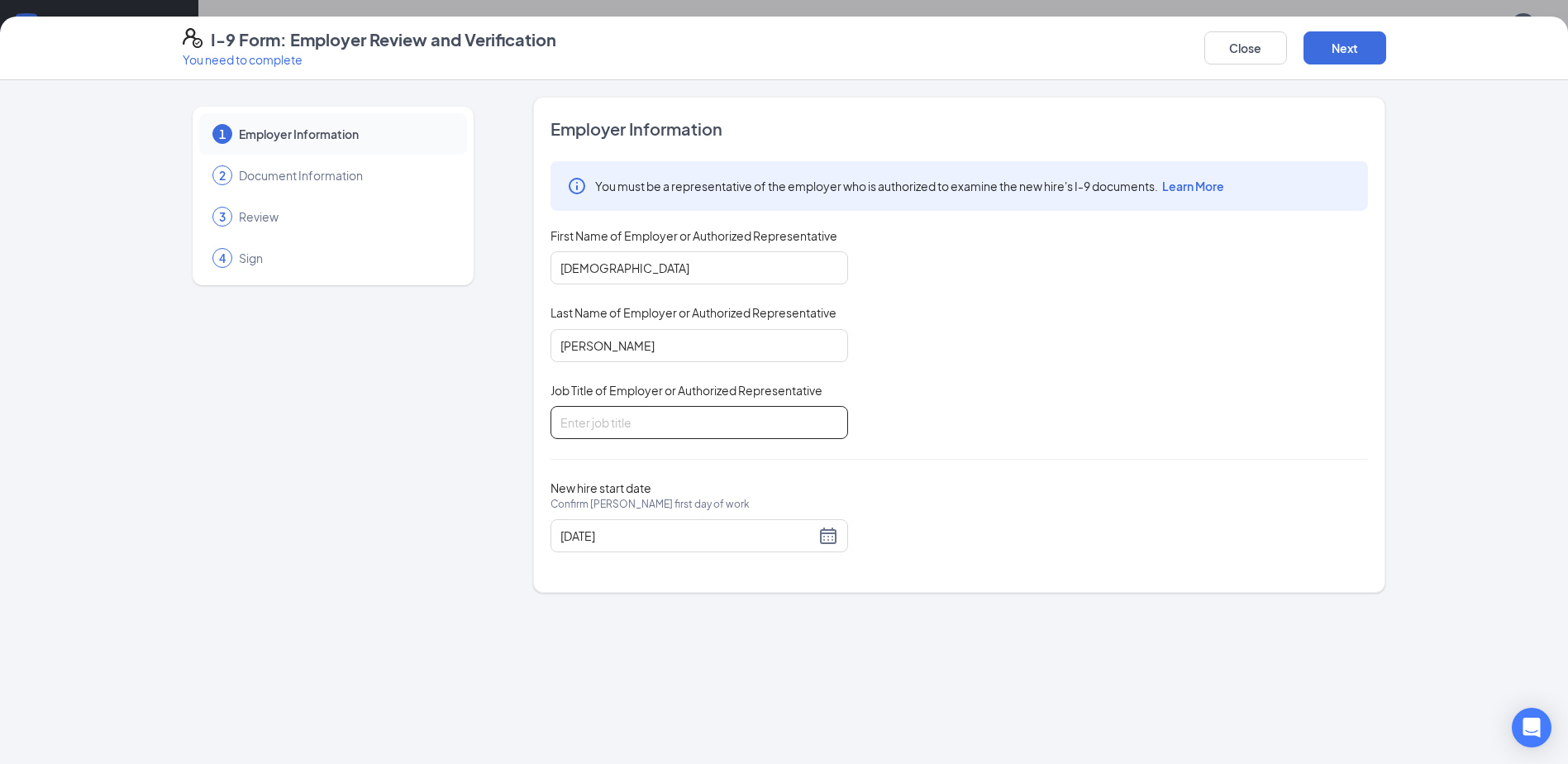
type input "GM"
click at [1356, 50] on button "Next" at bounding box center [1345, 48] width 83 height 33
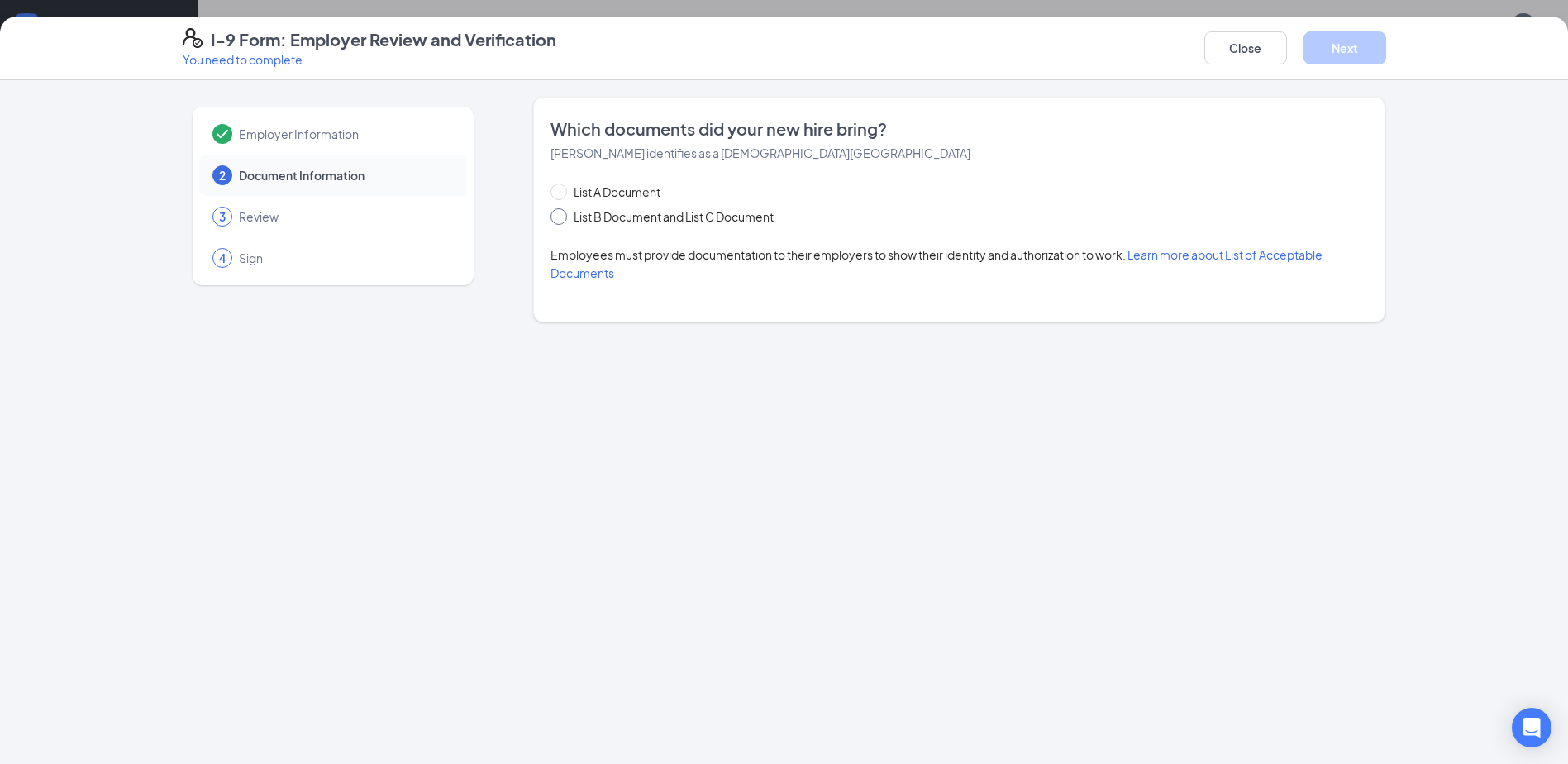
click at [561, 217] on input "List B Document and List C Document" at bounding box center [557, 214] width 12 height 12
radio input "true"
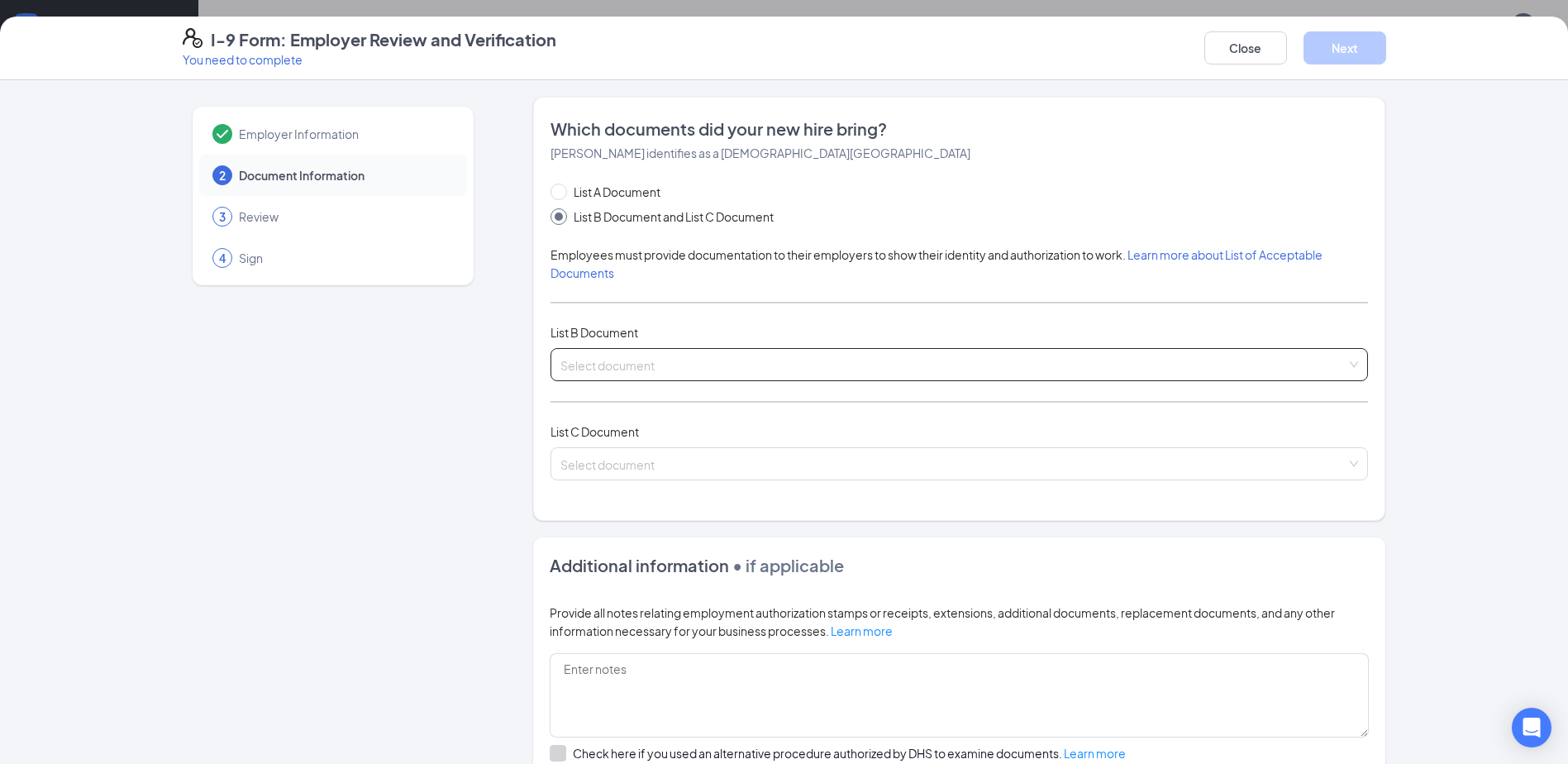
click at [666, 365] on input "search" at bounding box center [954, 361] width 786 height 25
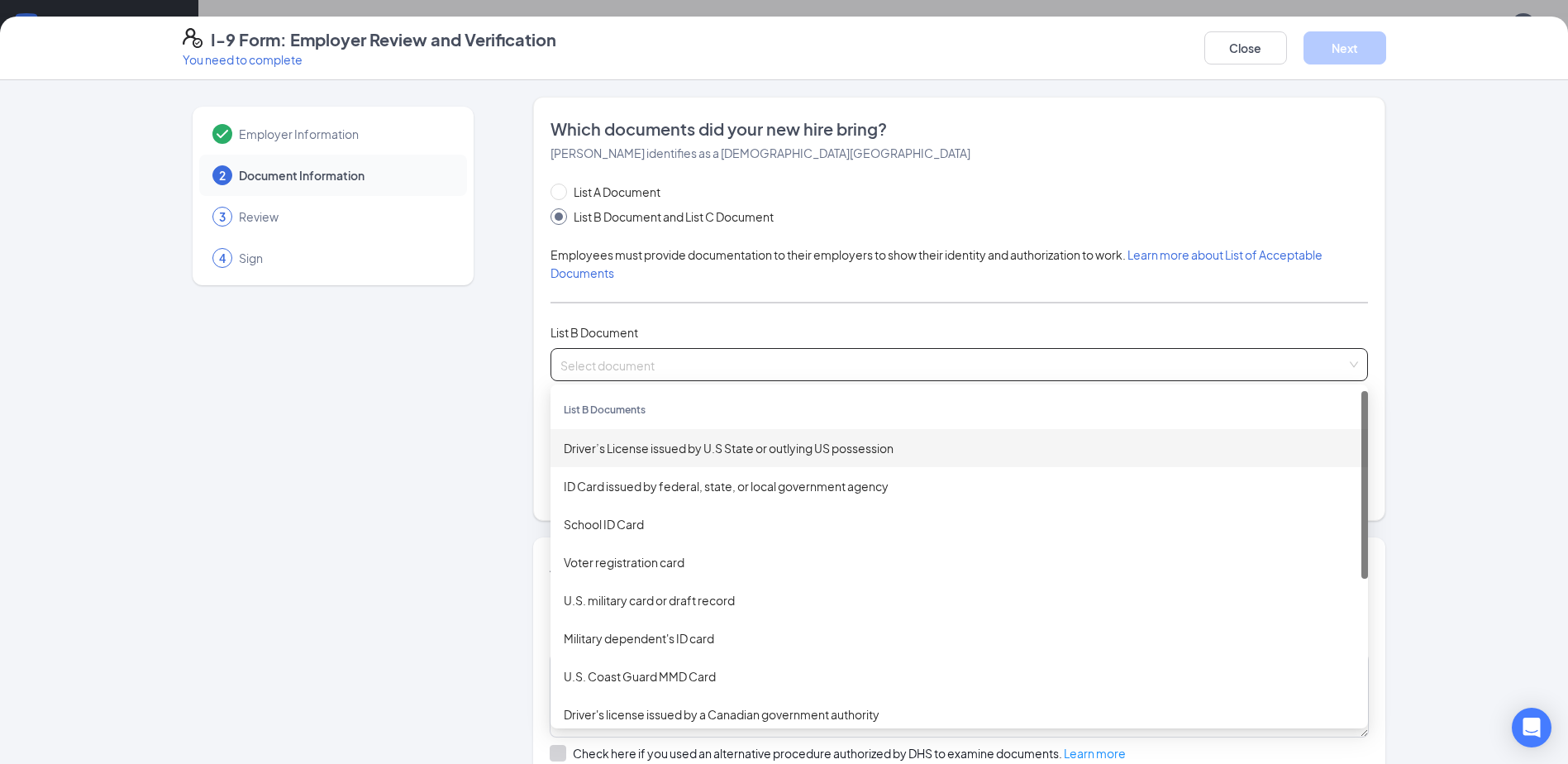
click at [658, 454] on div "Driver’s License issued by U.S State or outlying US possession" at bounding box center [959, 448] width 791 height 18
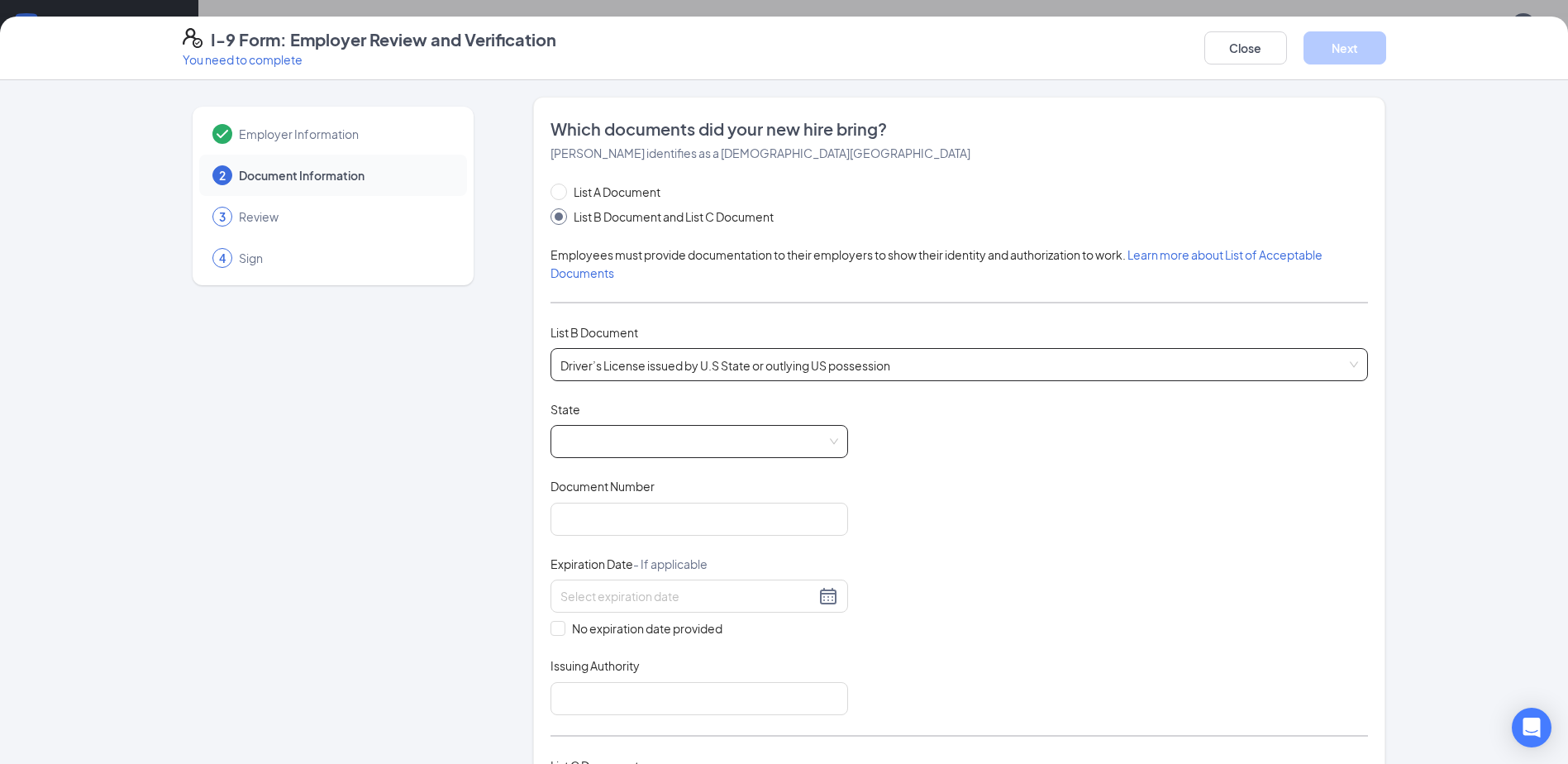
click at [818, 440] on span at bounding box center [699, 441] width 278 height 32
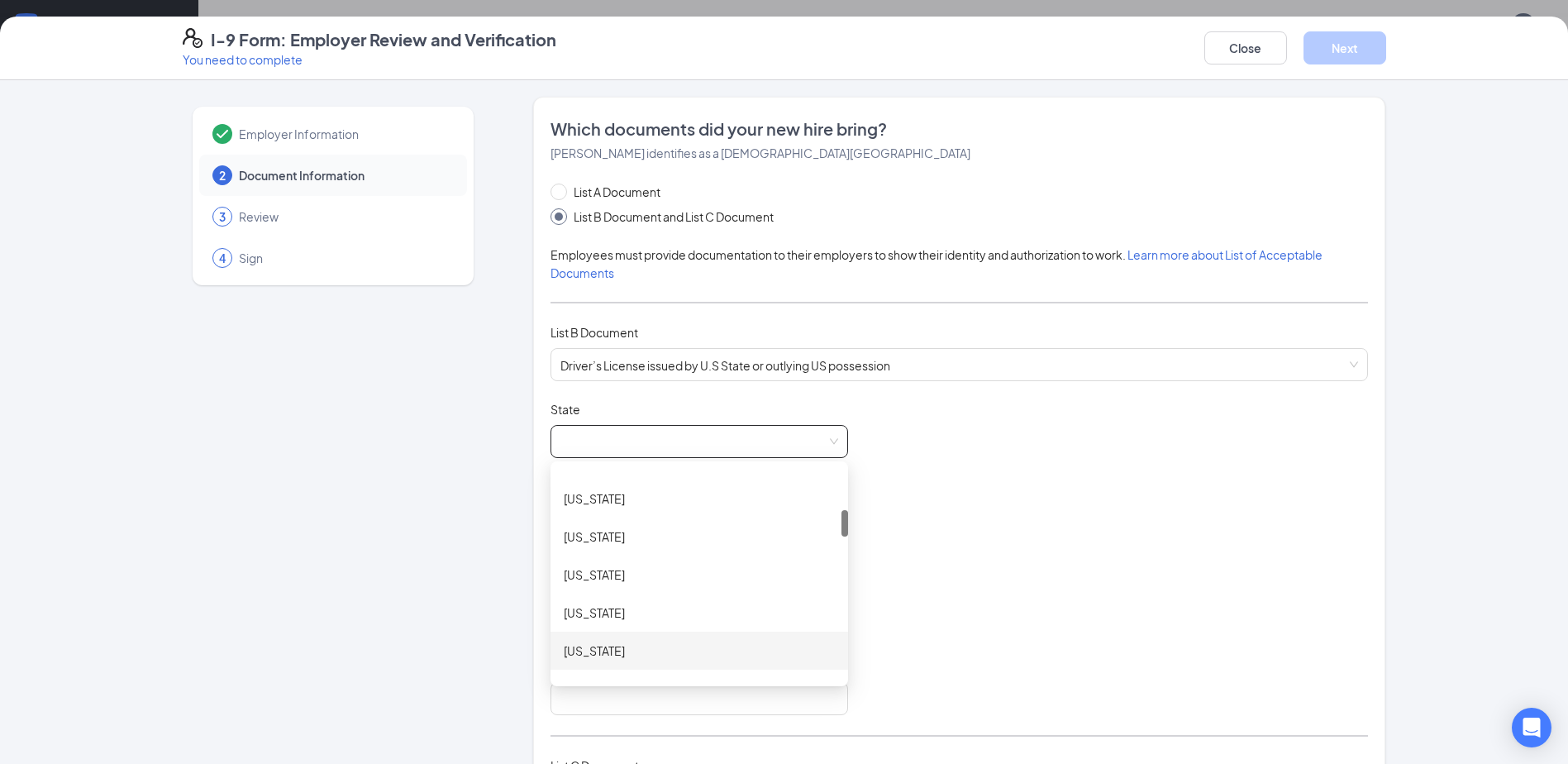
scroll to position [413, 0]
click at [603, 636] on div "[US_STATE]" at bounding box center [700, 643] width 271 height 18
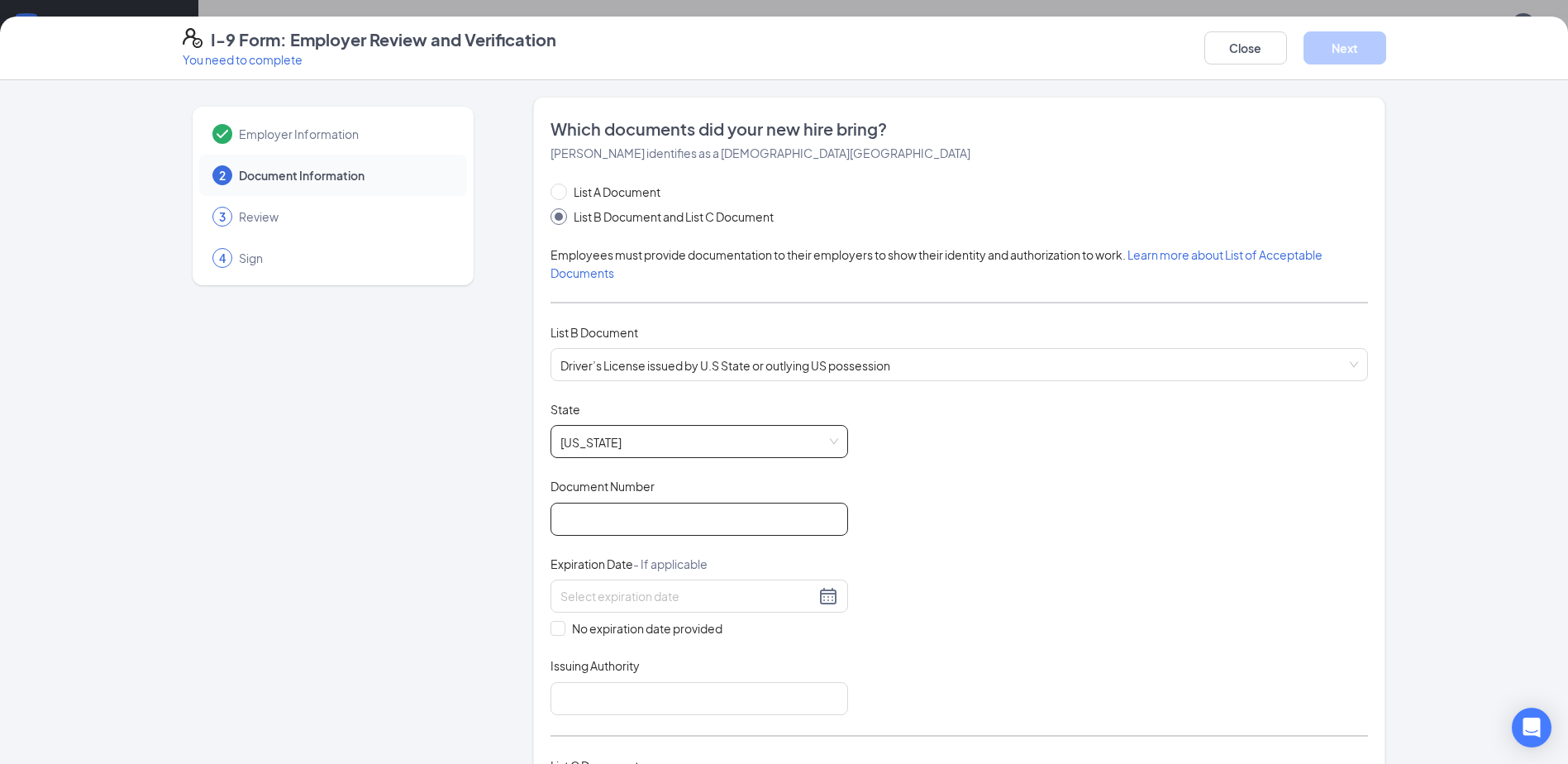
click at [610, 520] on input "Document Number" at bounding box center [700, 519] width 298 height 33
type input "r200077303603"
type input "[US_STATE]"
click at [629, 599] on input at bounding box center [687, 596] width 255 height 18
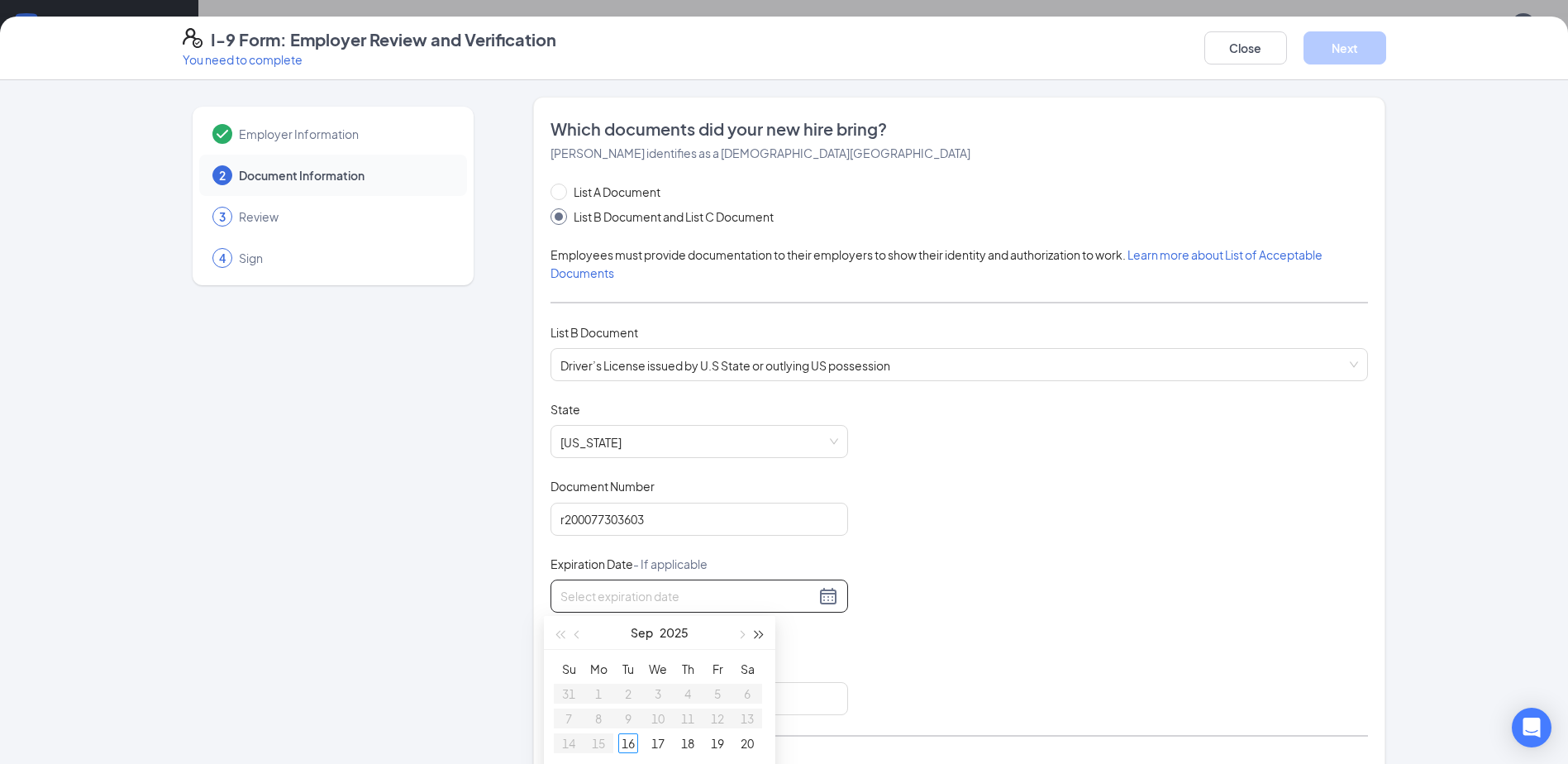
click at [758, 633] on span "button" at bounding box center [759, 634] width 9 height 9
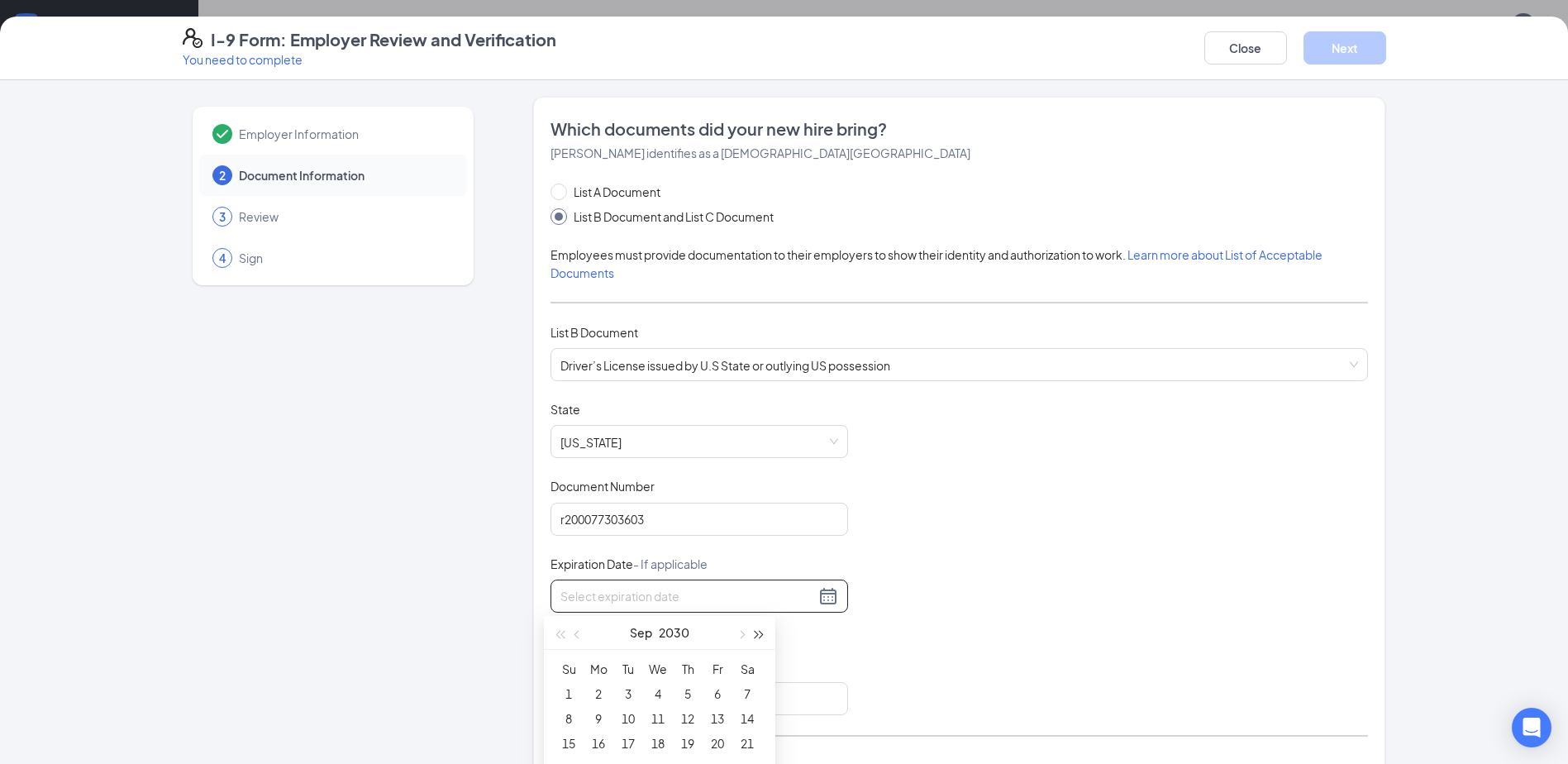
click at [758, 633] on span "button" at bounding box center [759, 634] width 9 height 9
click at [559, 630] on span "button" at bounding box center [560, 634] width 9 height 9
click at [577, 636] on span "button" at bounding box center [579, 634] width 9 height 9
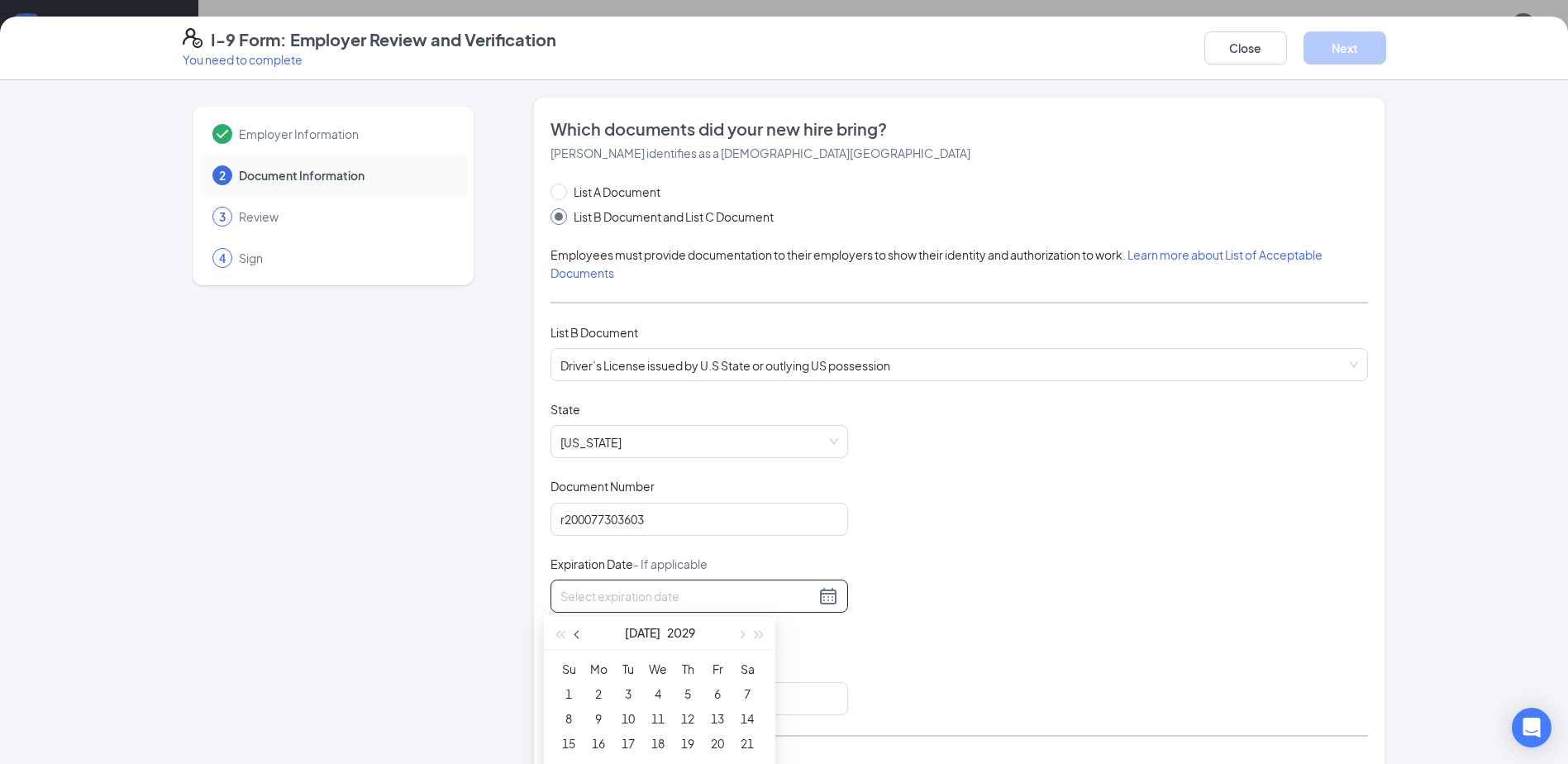
click at [577, 636] on span "button" at bounding box center [579, 634] width 9 height 9
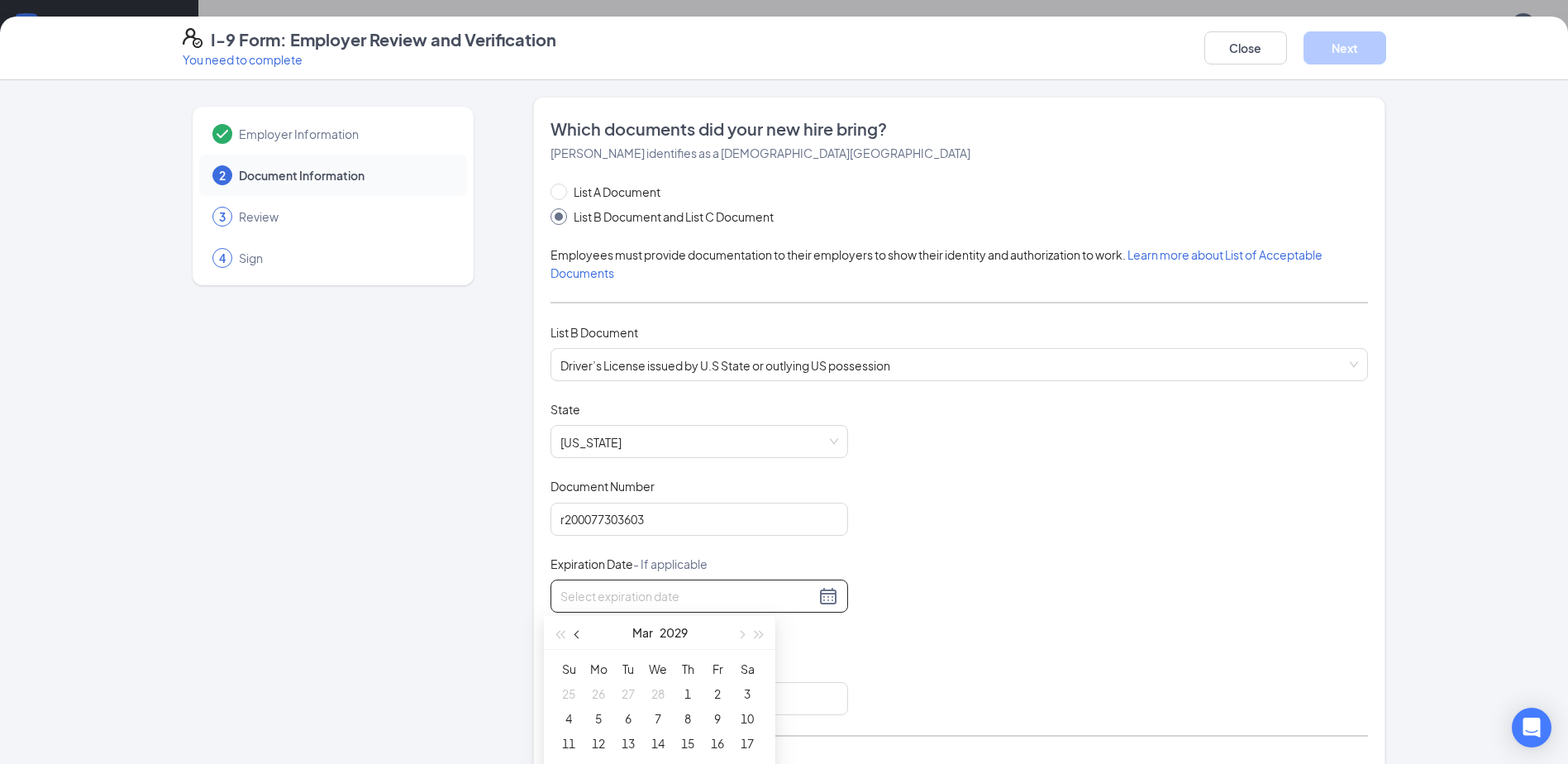
click at [577, 636] on span "button" at bounding box center [579, 634] width 9 height 9
type input "[DATE]"
click at [660, 614] on div "3" at bounding box center [658, 610] width 20 height 20
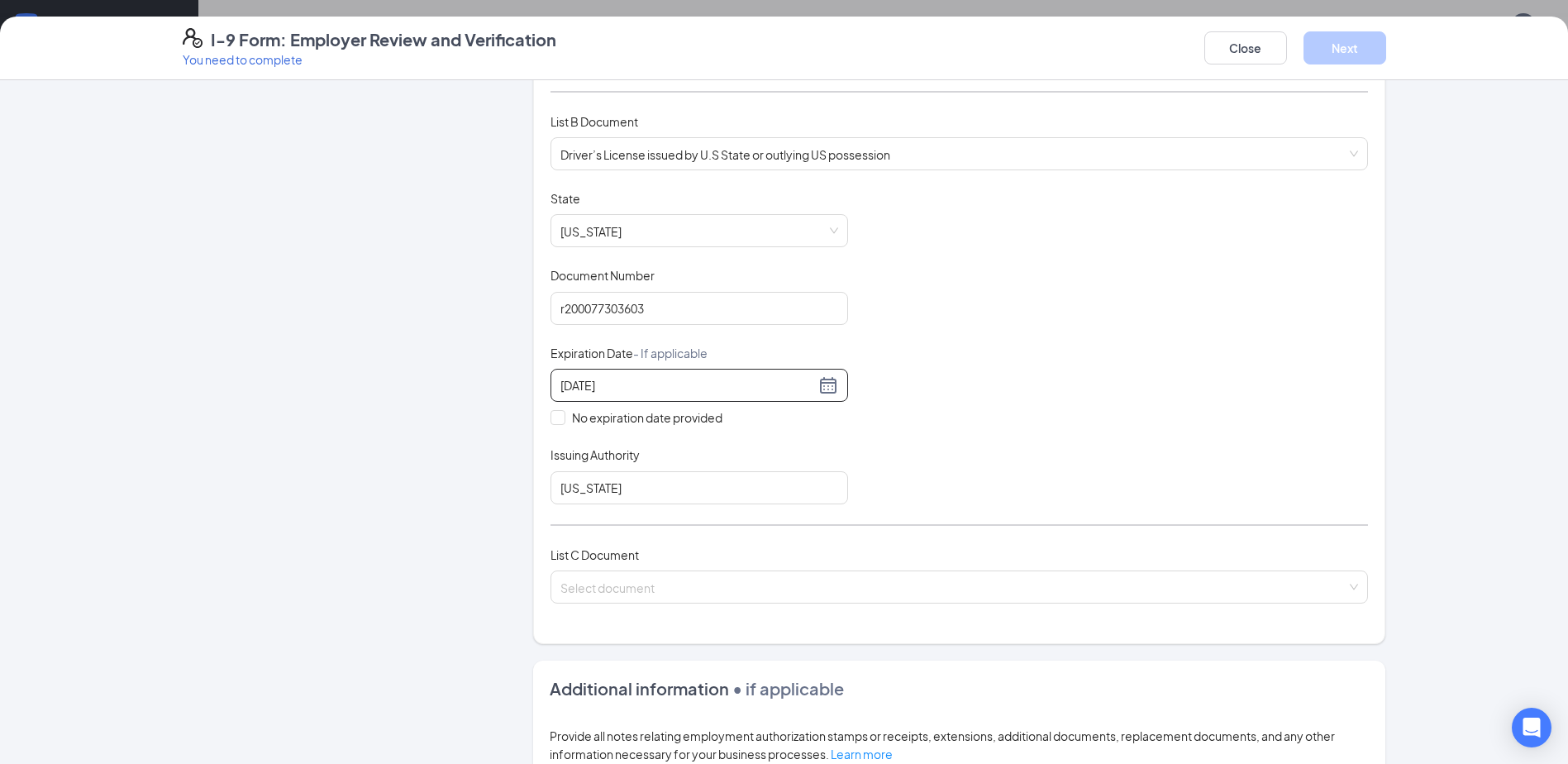
scroll to position [248, 0]
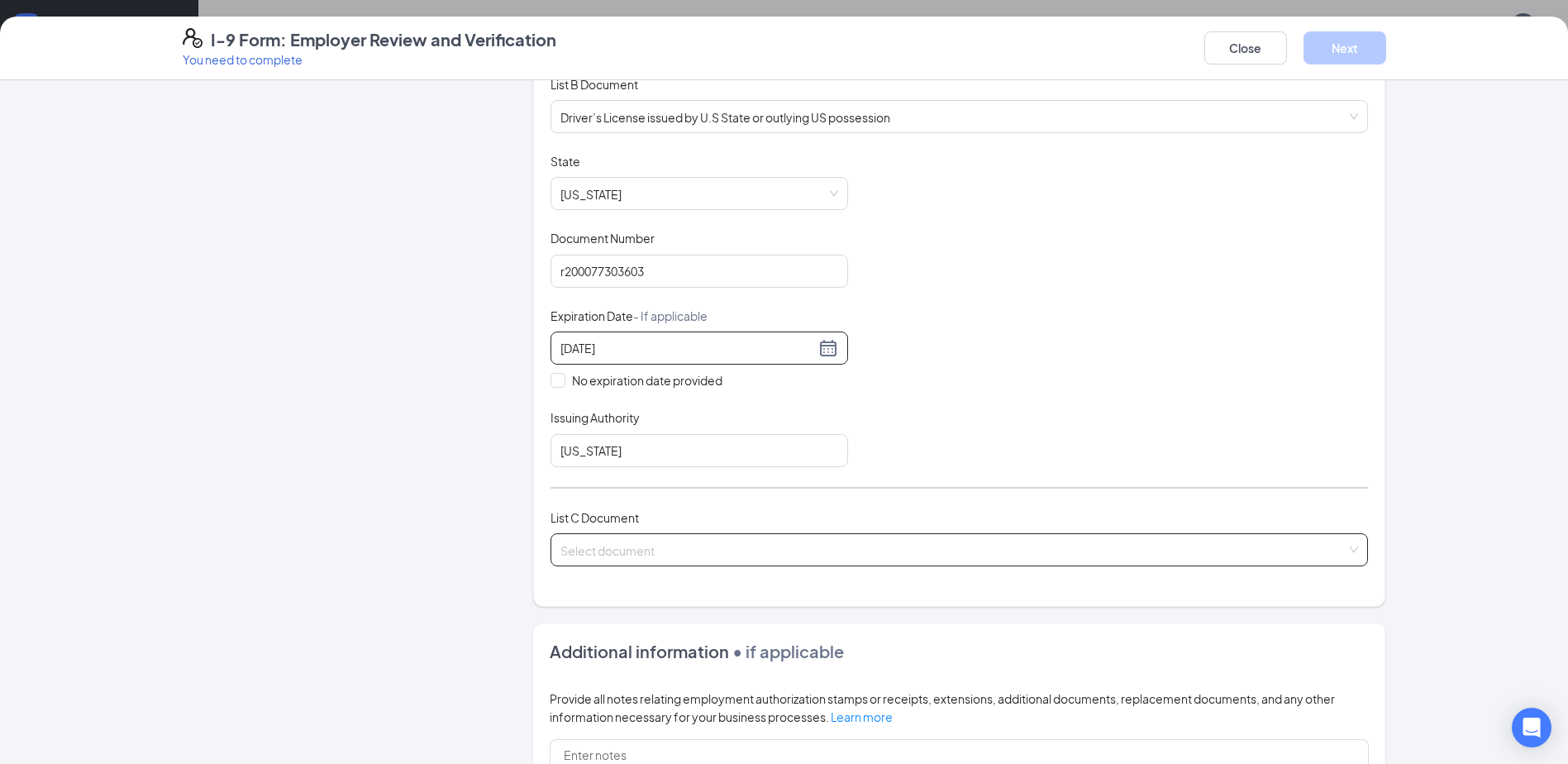
click at [623, 553] on input "search" at bounding box center [954, 547] width 786 height 25
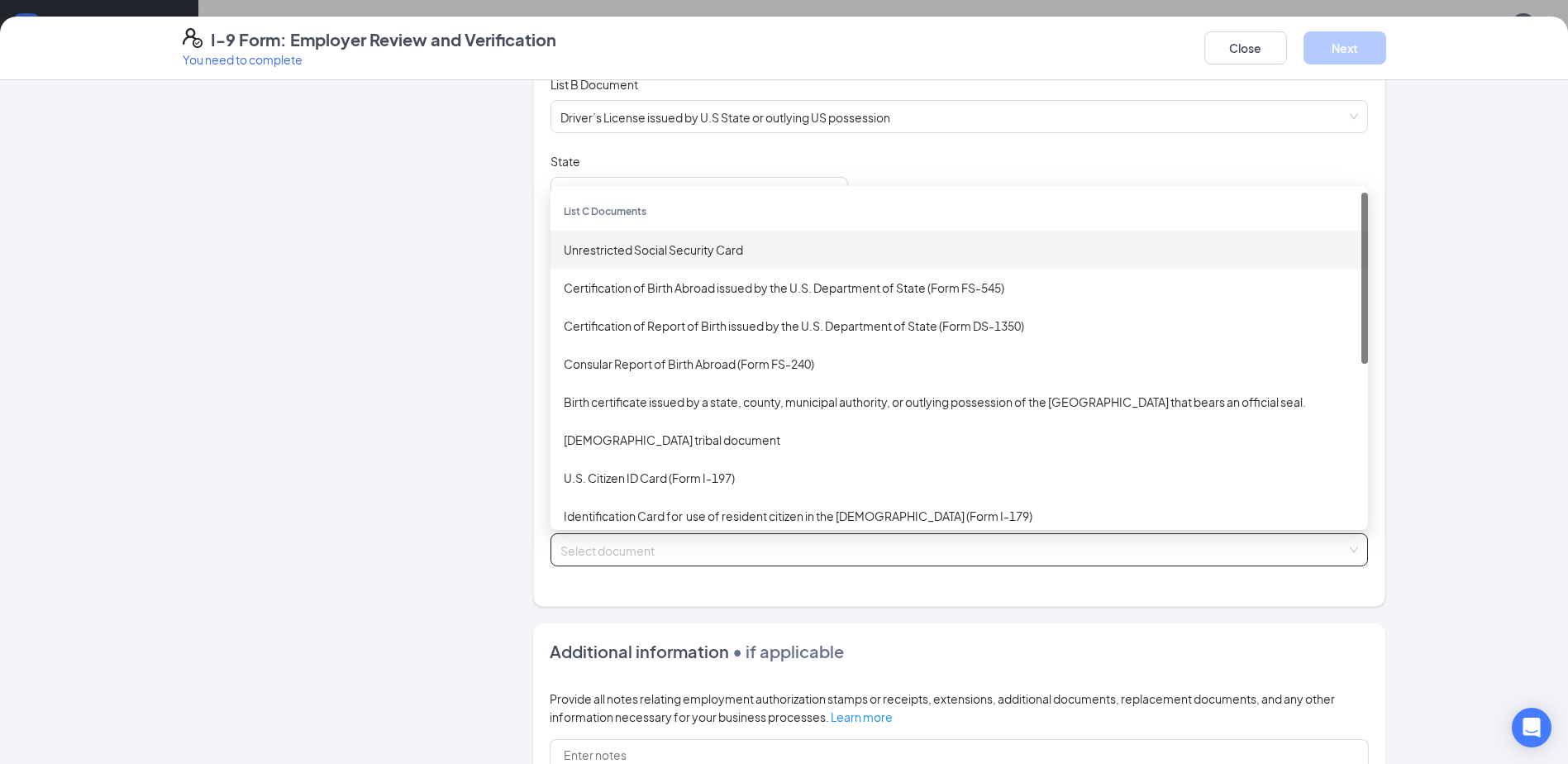
click at [645, 253] on div "Unrestricted Social Security Card" at bounding box center [959, 249] width 791 height 18
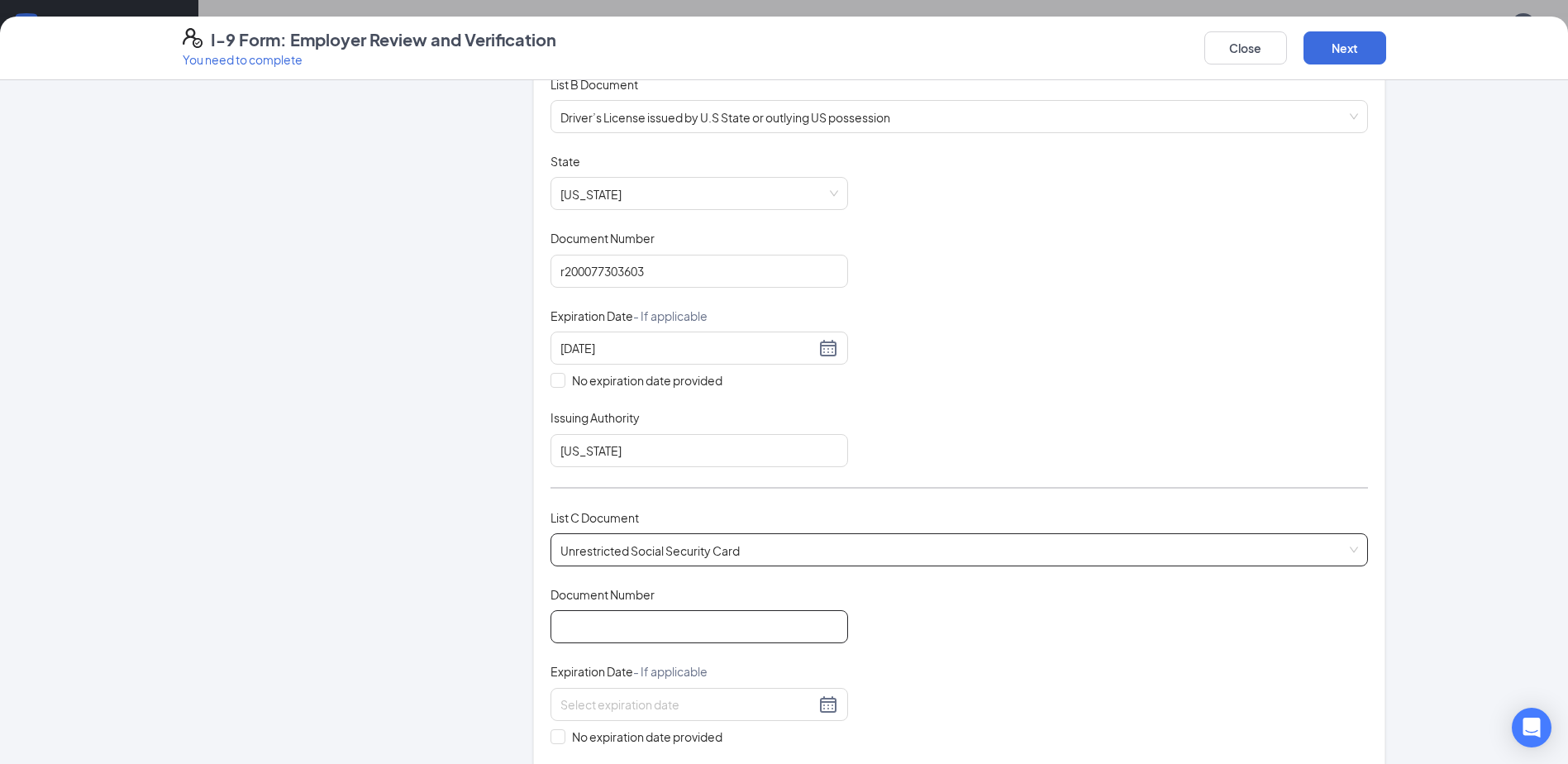
click at [603, 618] on input "Document Number" at bounding box center [700, 627] width 298 height 33
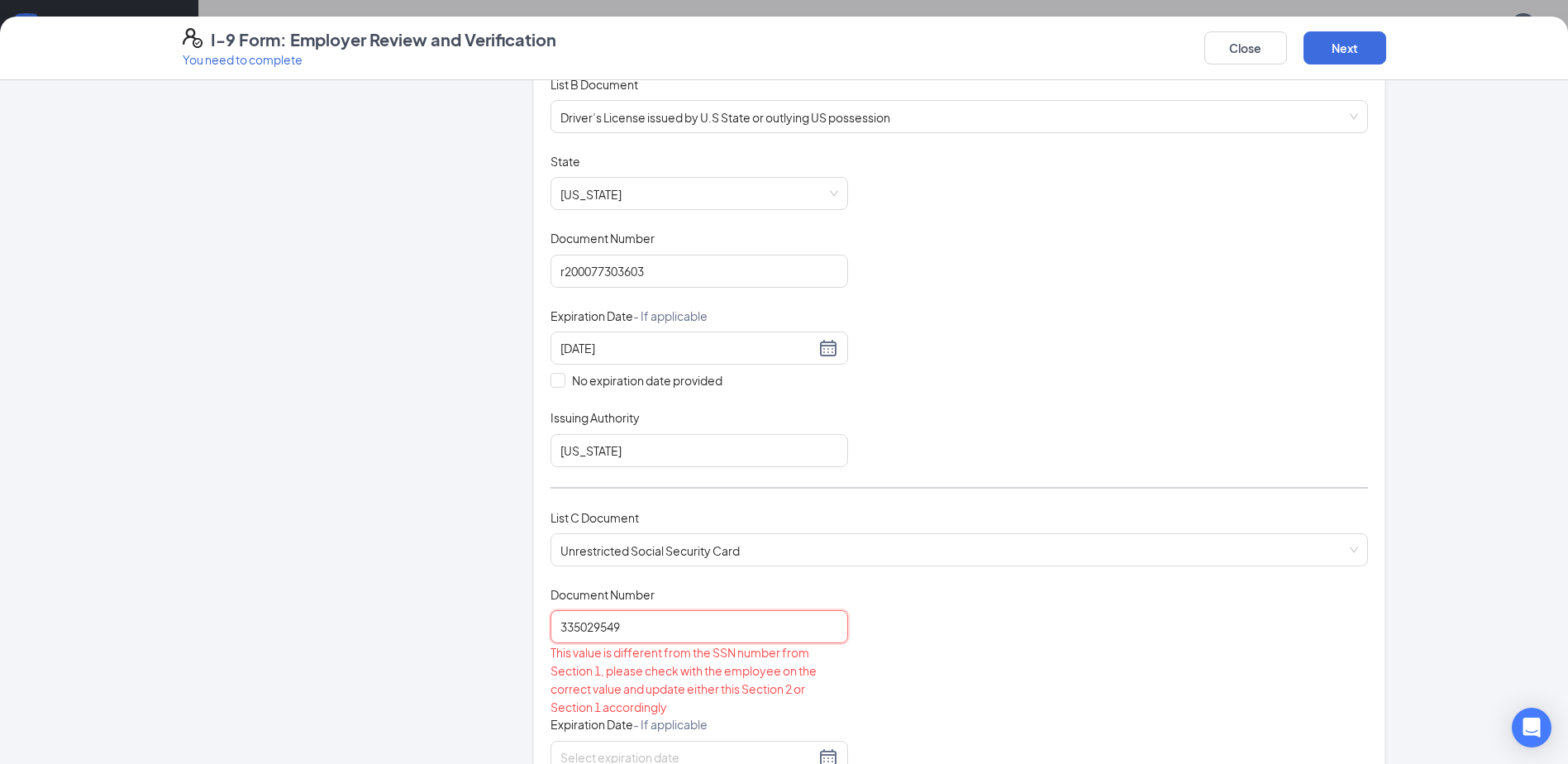
type input "335029549"
click at [1061, 682] on div "Document Title Unrestricted Social Security Card Document Number 335029549 This…" at bounding box center [959, 730] width 818 height 289
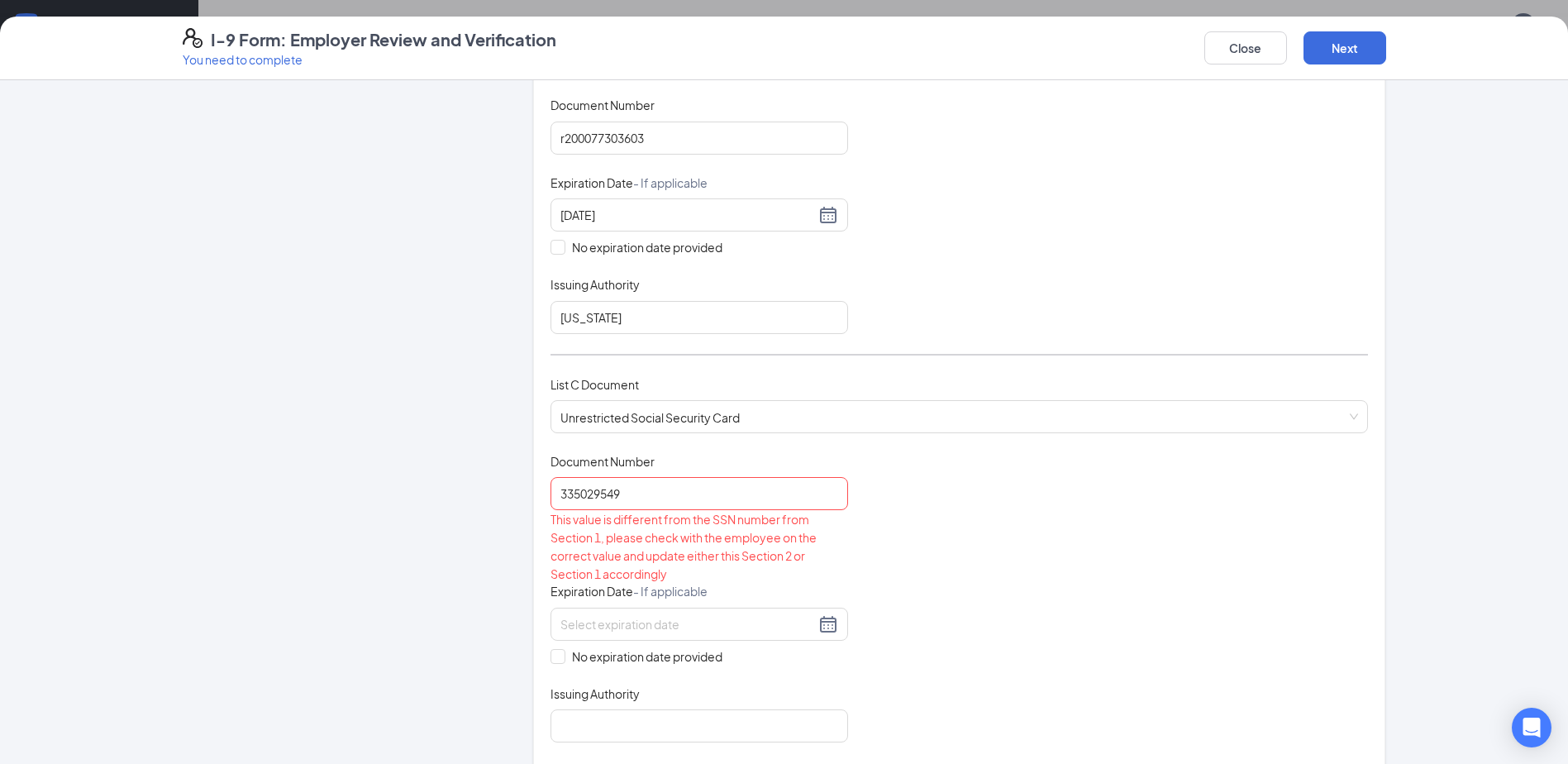
scroll to position [413, 0]
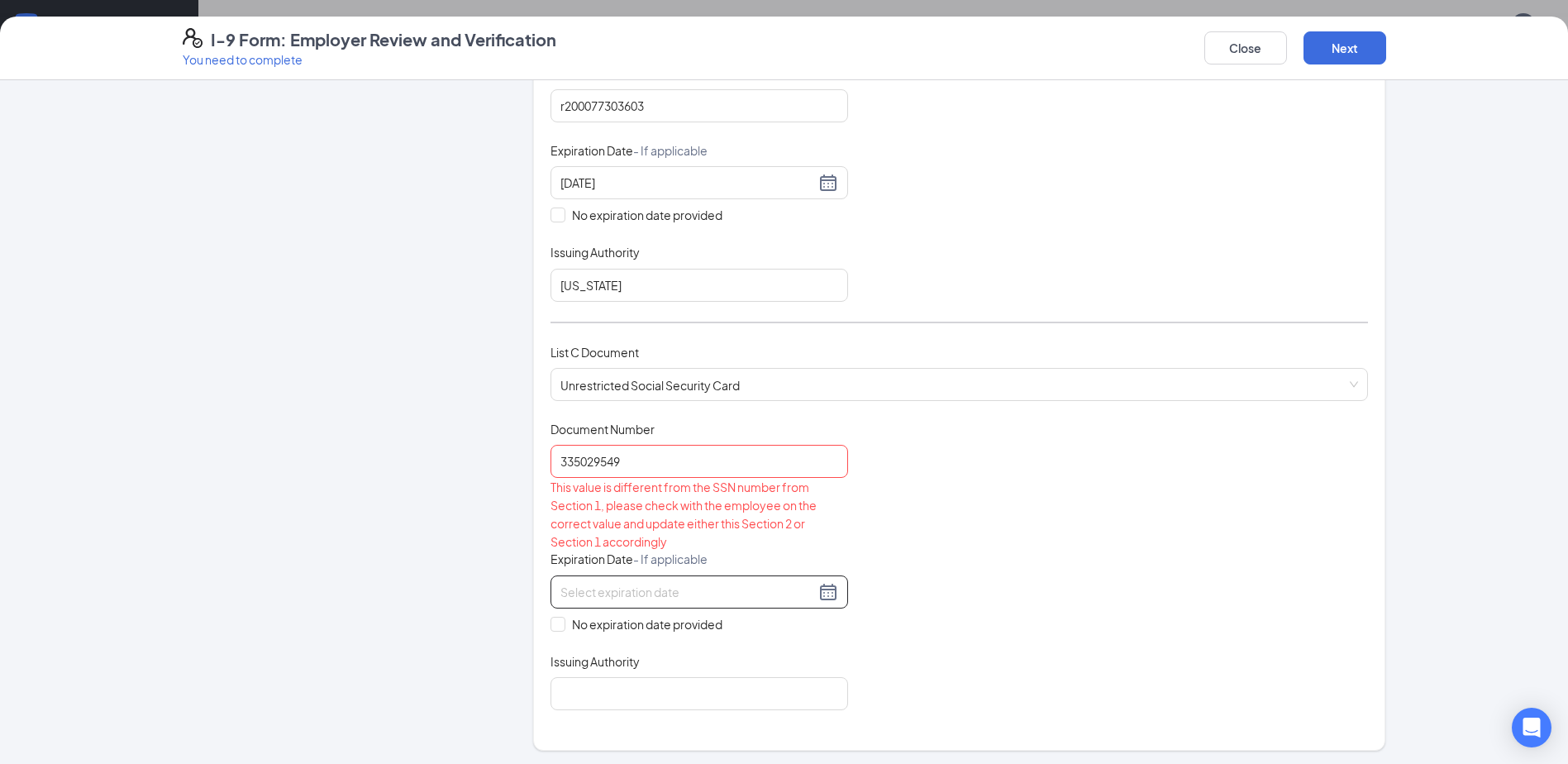
click at [830, 593] on div at bounding box center [699, 591] width 278 height 20
type input "[DATE]"
click at [1063, 641] on div "Document Title Unrestricted Social Security Card Document Number 335029549 This…" at bounding box center [959, 565] width 818 height 289
click at [556, 627] on input "No expiration date provided" at bounding box center [557, 623] width 12 height 12
checkbox input "true"
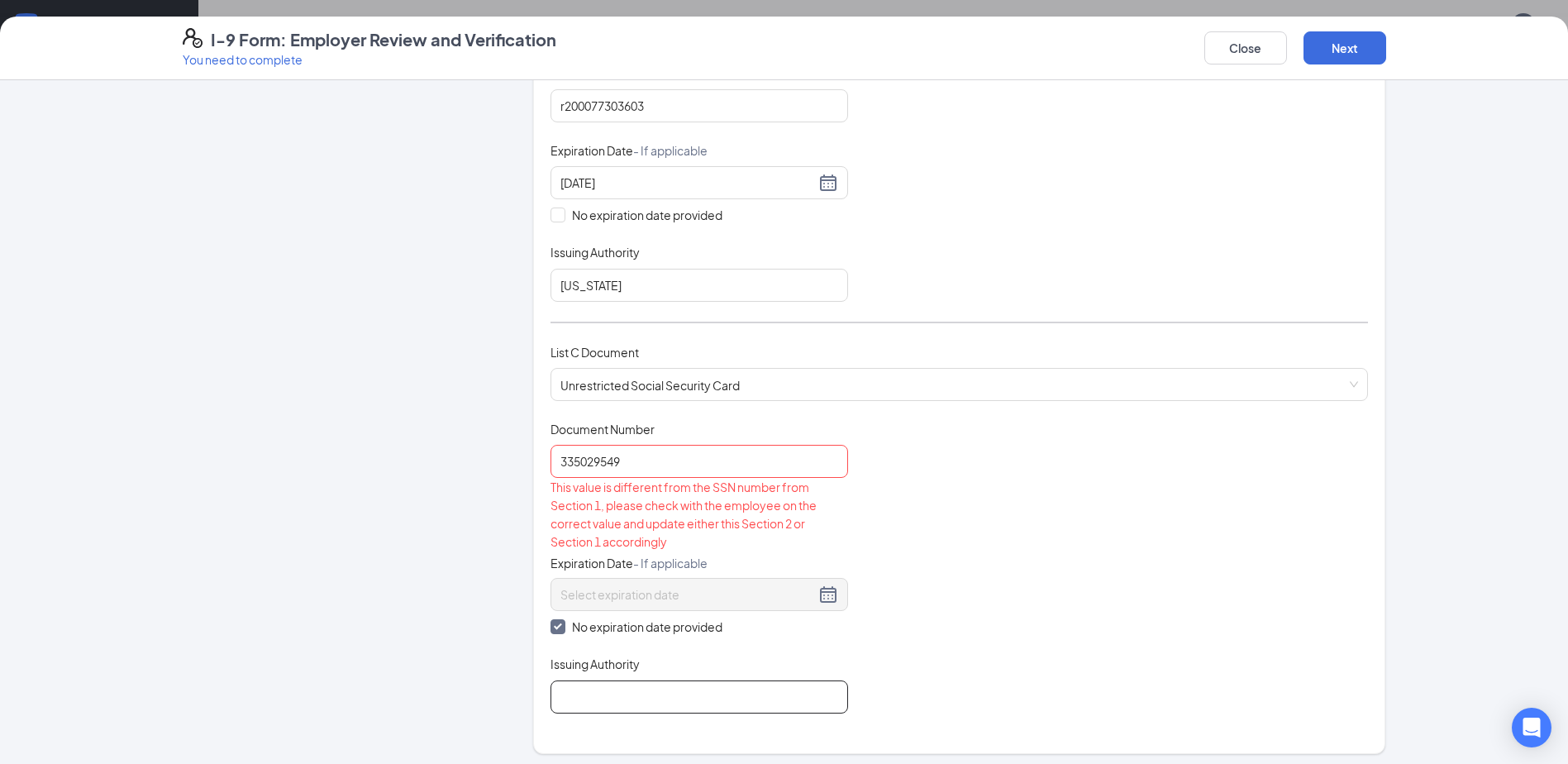
click at [577, 694] on input "Issuing Authority" at bounding box center [700, 697] width 298 height 33
type input "[GEOGRAPHIC_DATA]"
click at [1244, 57] on button "Close" at bounding box center [1246, 48] width 83 height 33
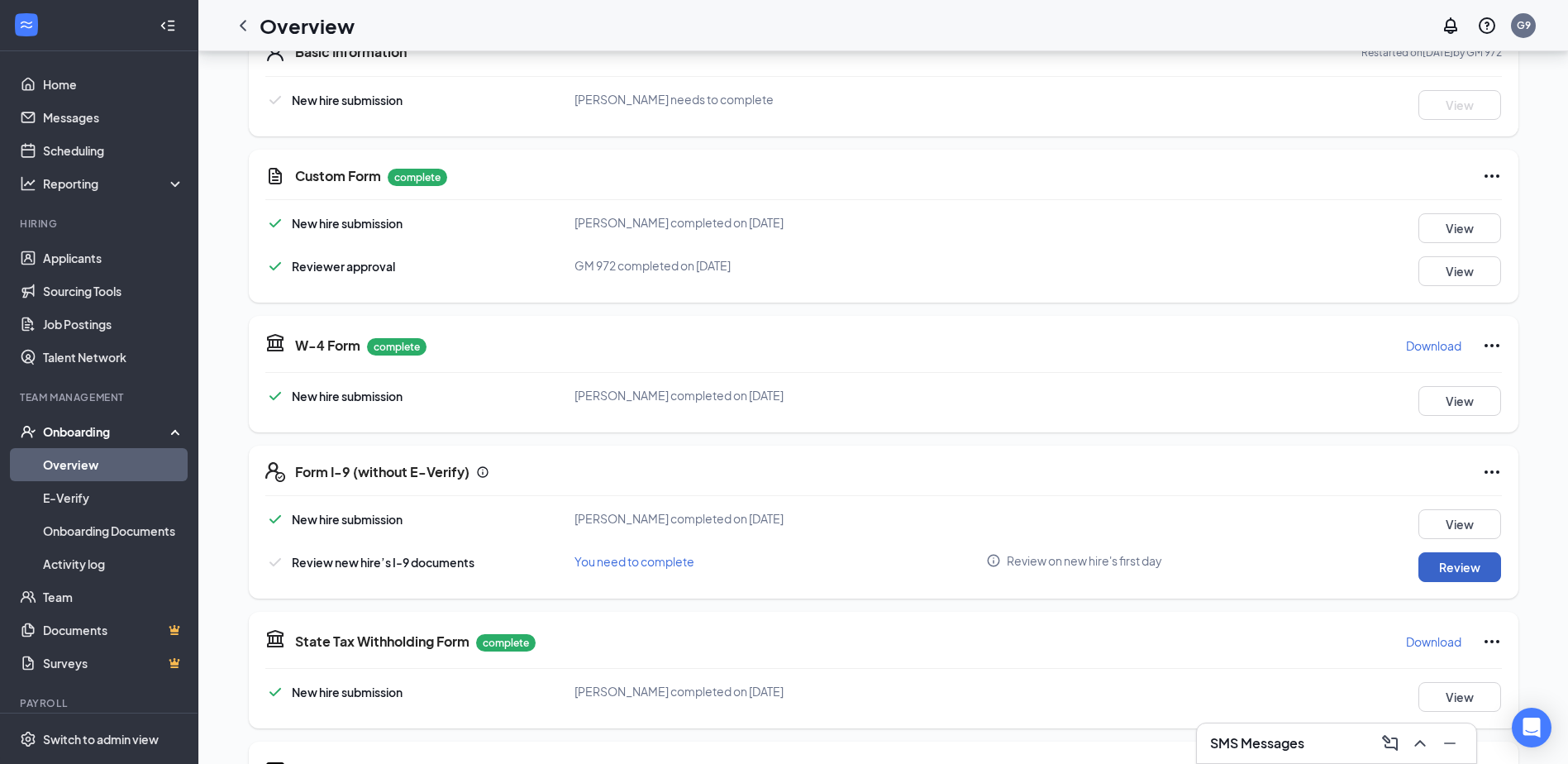
scroll to position [248, 0]
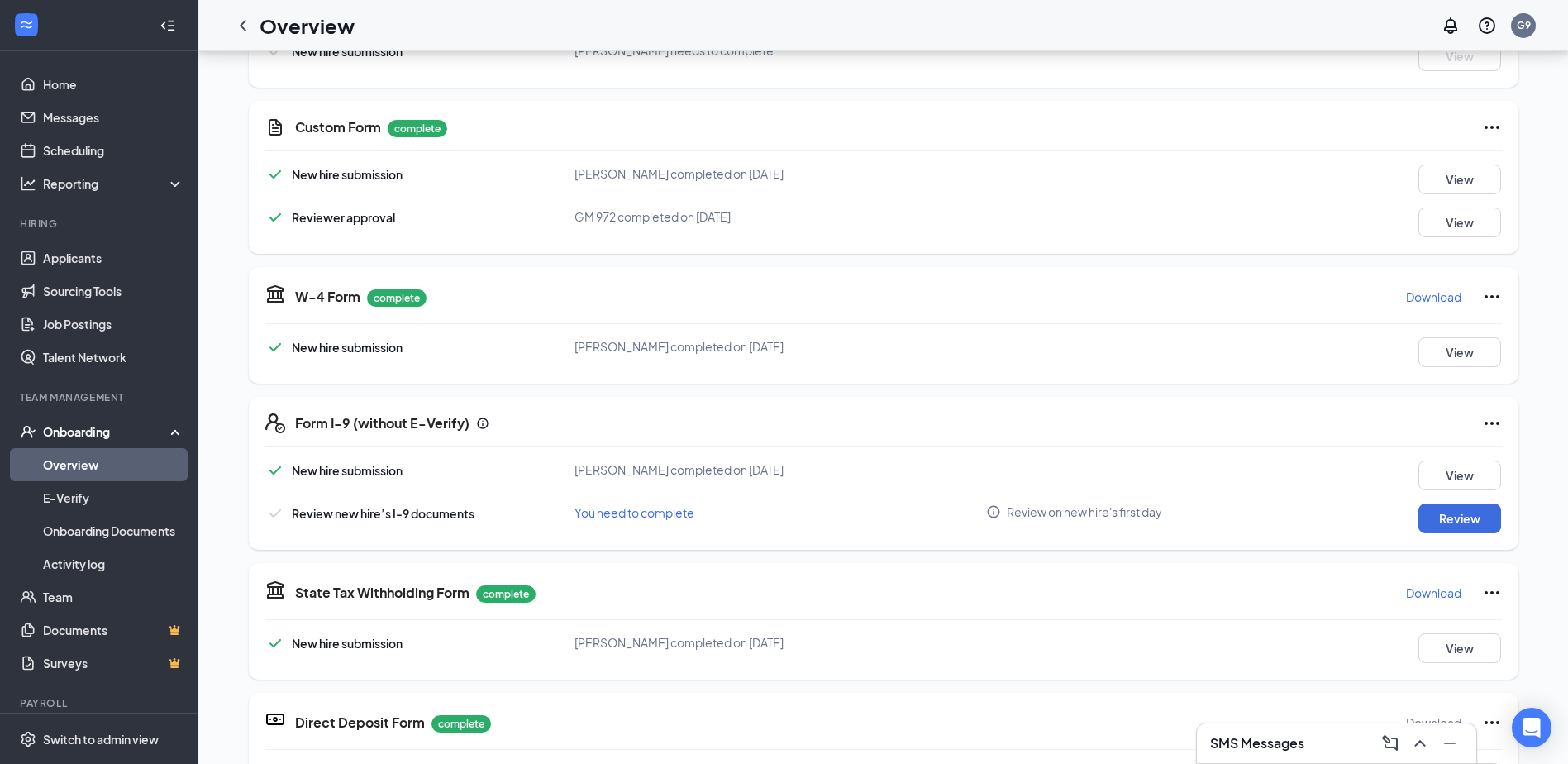
click at [1491, 422] on icon "Ellipses" at bounding box center [1492, 423] width 20 height 20
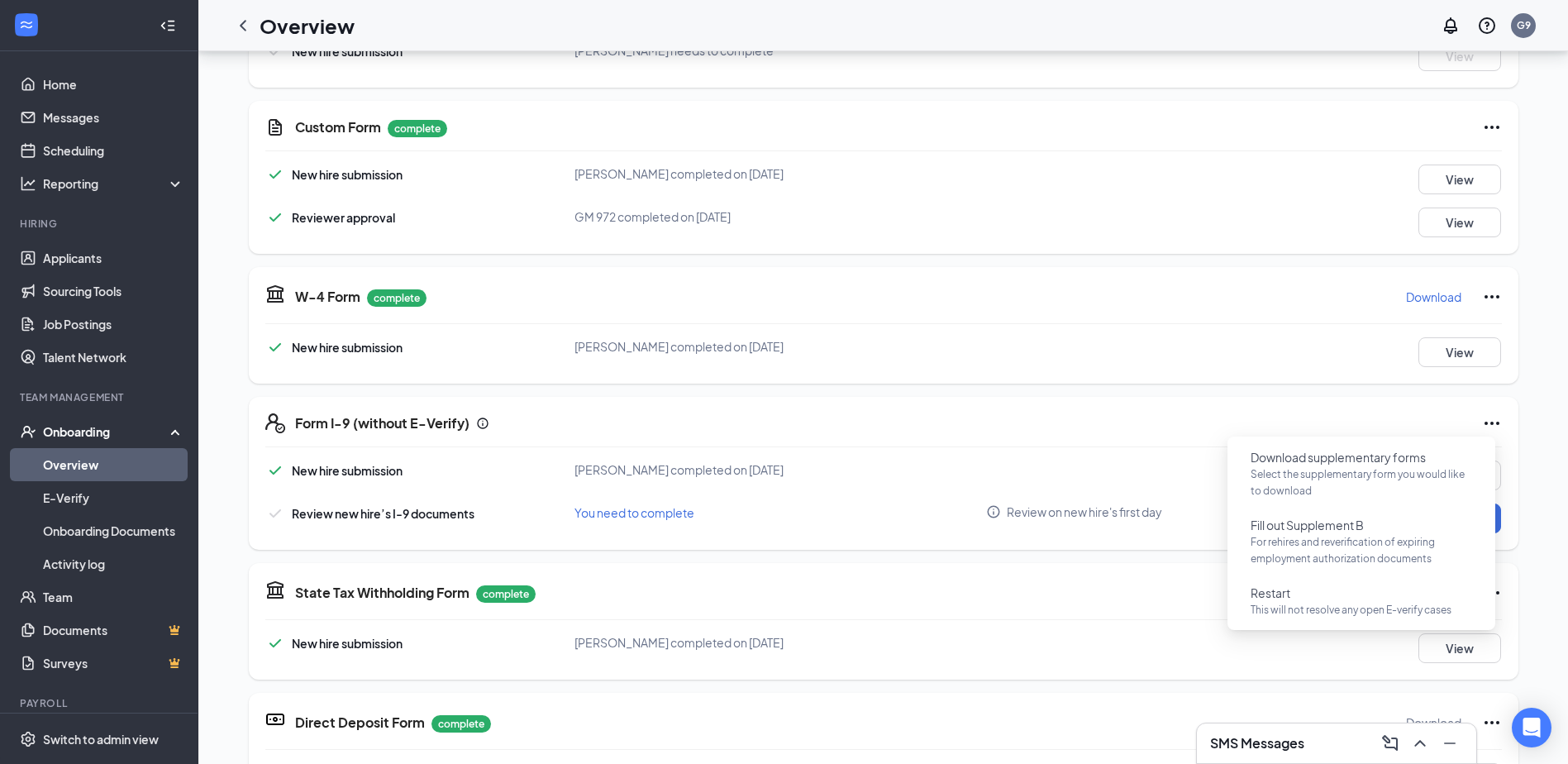
click at [1491, 422] on icon "Ellipses" at bounding box center [1492, 423] width 20 height 20
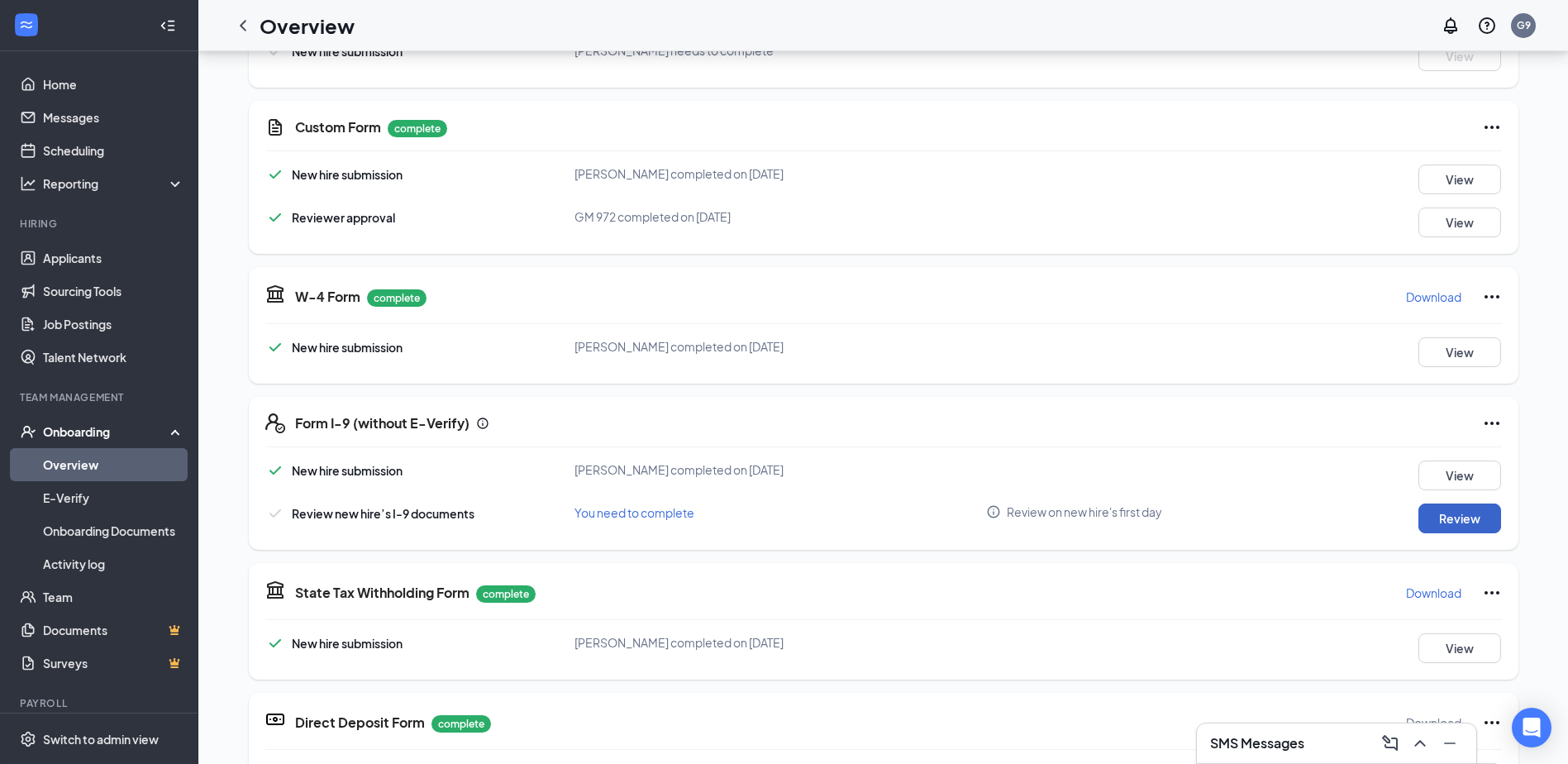
click at [1450, 516] on button "Review" at bounding box center [1460, 518] width 83 height 30
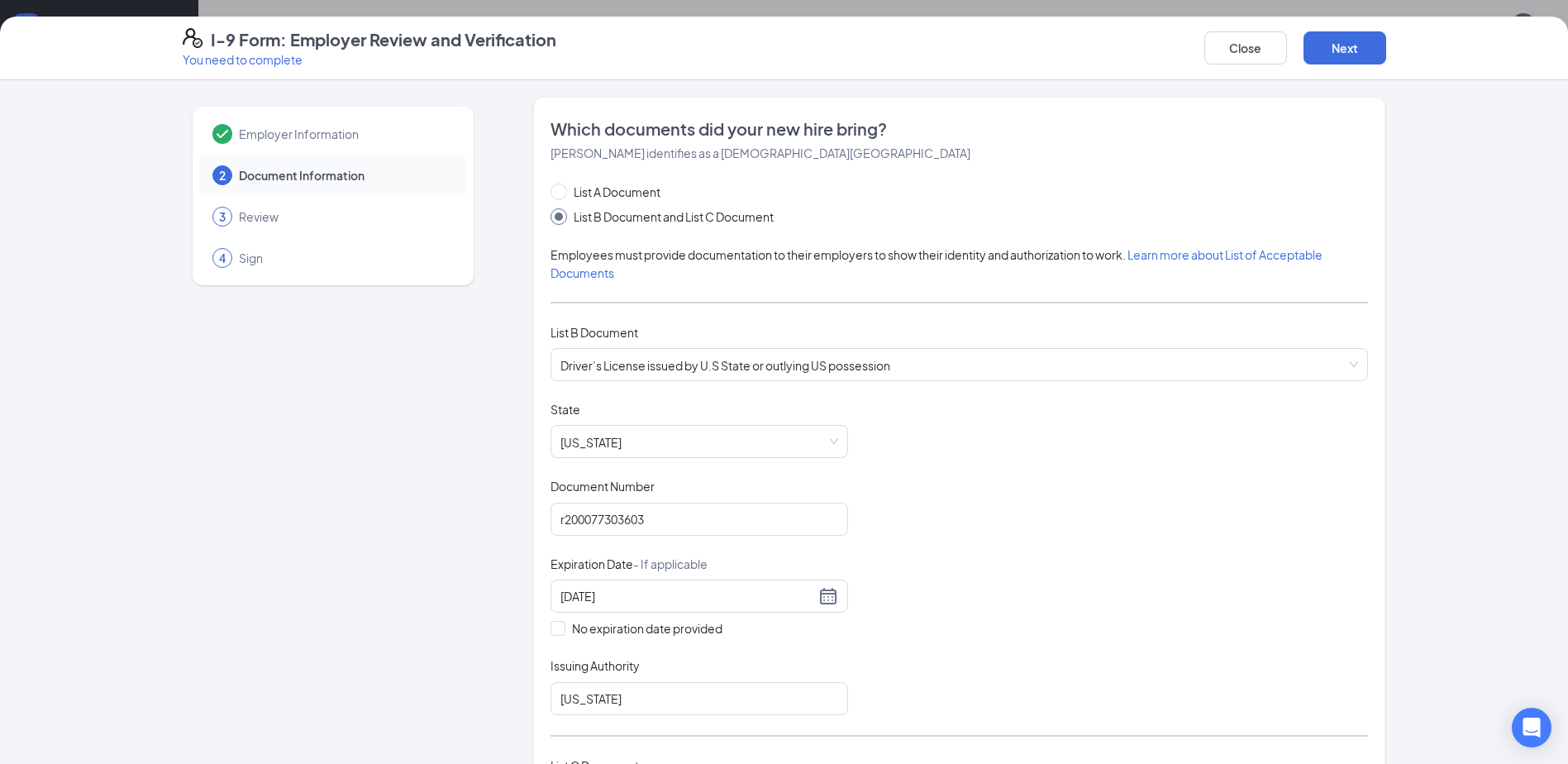
scroll to position [0, 0]
click at [1245, 40] on button "Close" at bounding box center [1246, 48] width 83 height 33
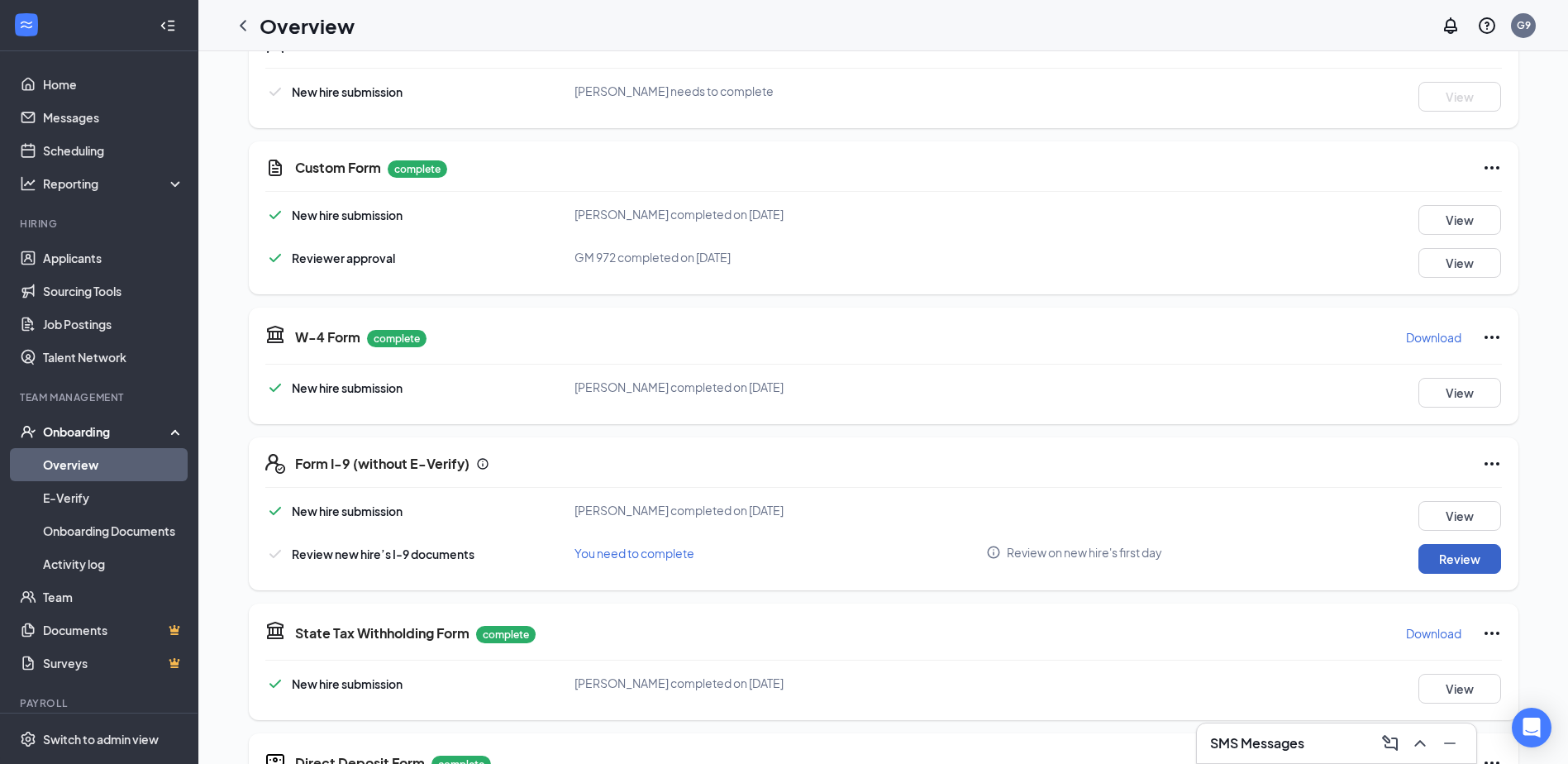
scroll to position [331, 0]
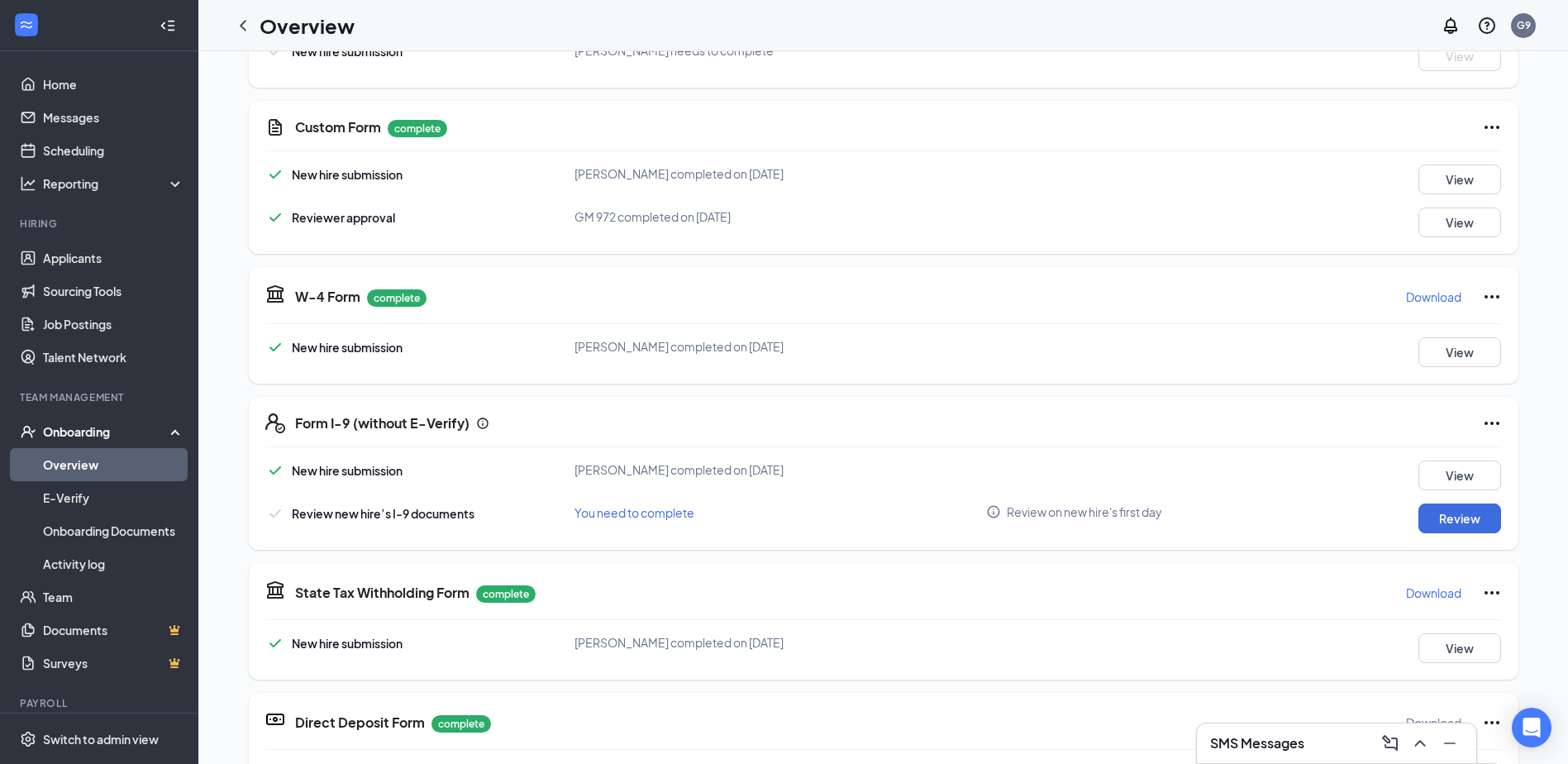
click at [113, 431] on div "Onboarding" at bounding box center [107, 431] width 127 height 16
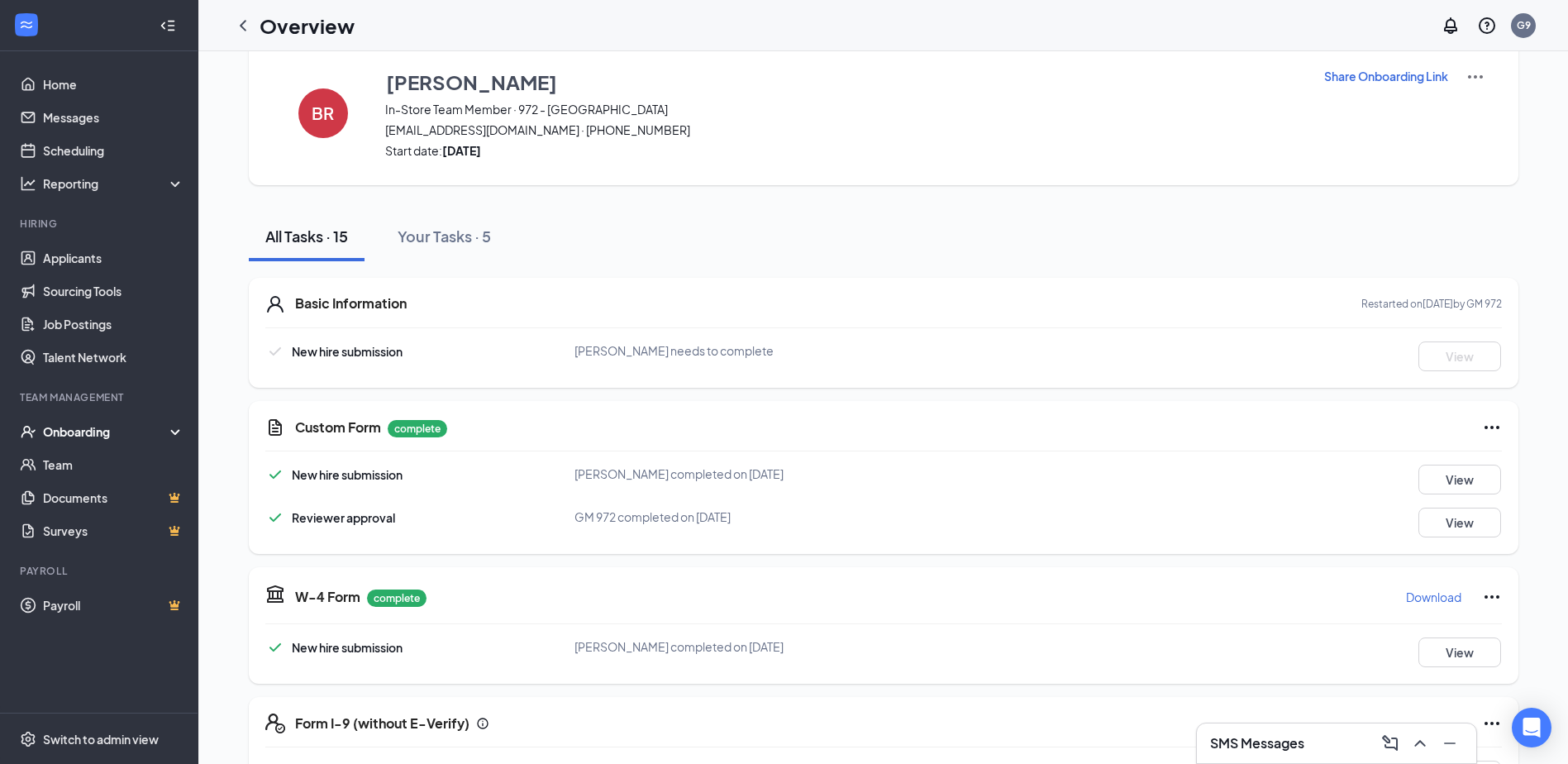
scroll to position [0, 0]
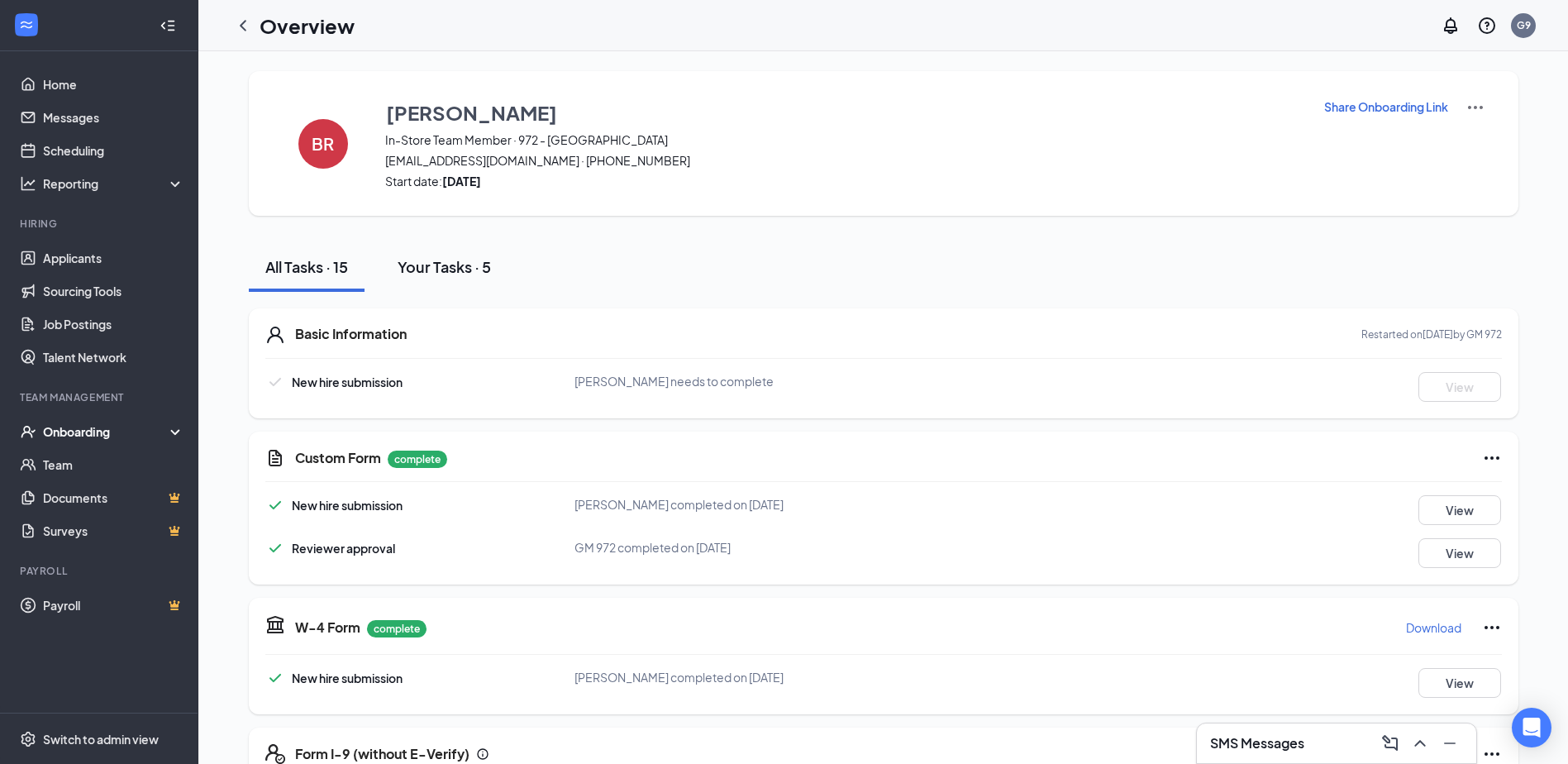
click at [426, 268] on div "Your Tasks · 5" at bounding box center [444, 267] width 93 height 21
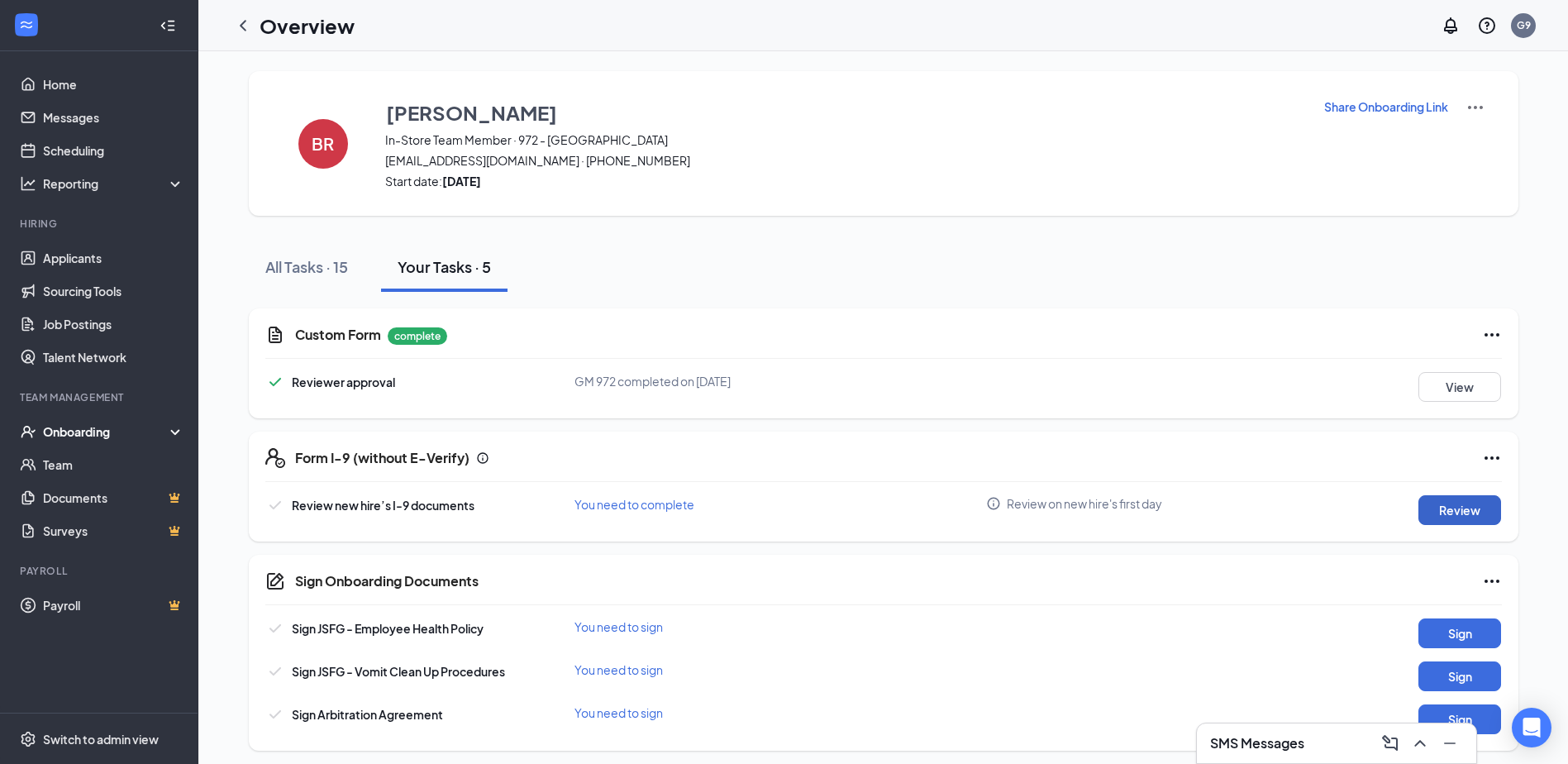
click at [1453, 515] on button "Review" at bounding box center [1460, 509] width 83 height 30
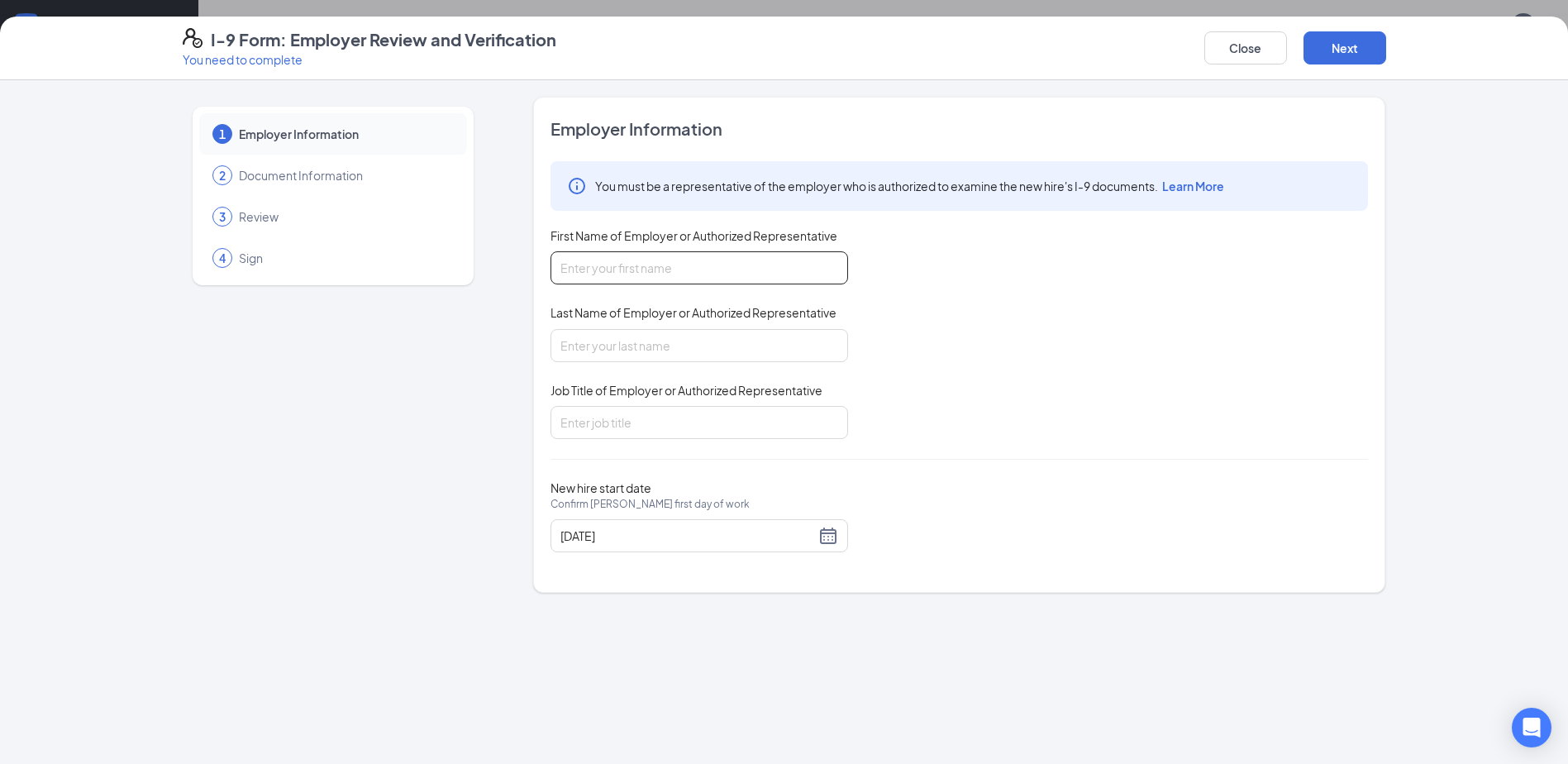
click at [724, 275] on input "First Name of Employer or Authorized Representative" at bounding box center [700, 267] width 298 height 33
type input "[DEMOGRAPHIC_DATA]"
type input "[PERSON_NAME]"
click at [629, 413] on input "Job Title of Employer or Authorized Representative" at bounding box center [700, 422] width 298 height 33
type input "GM"
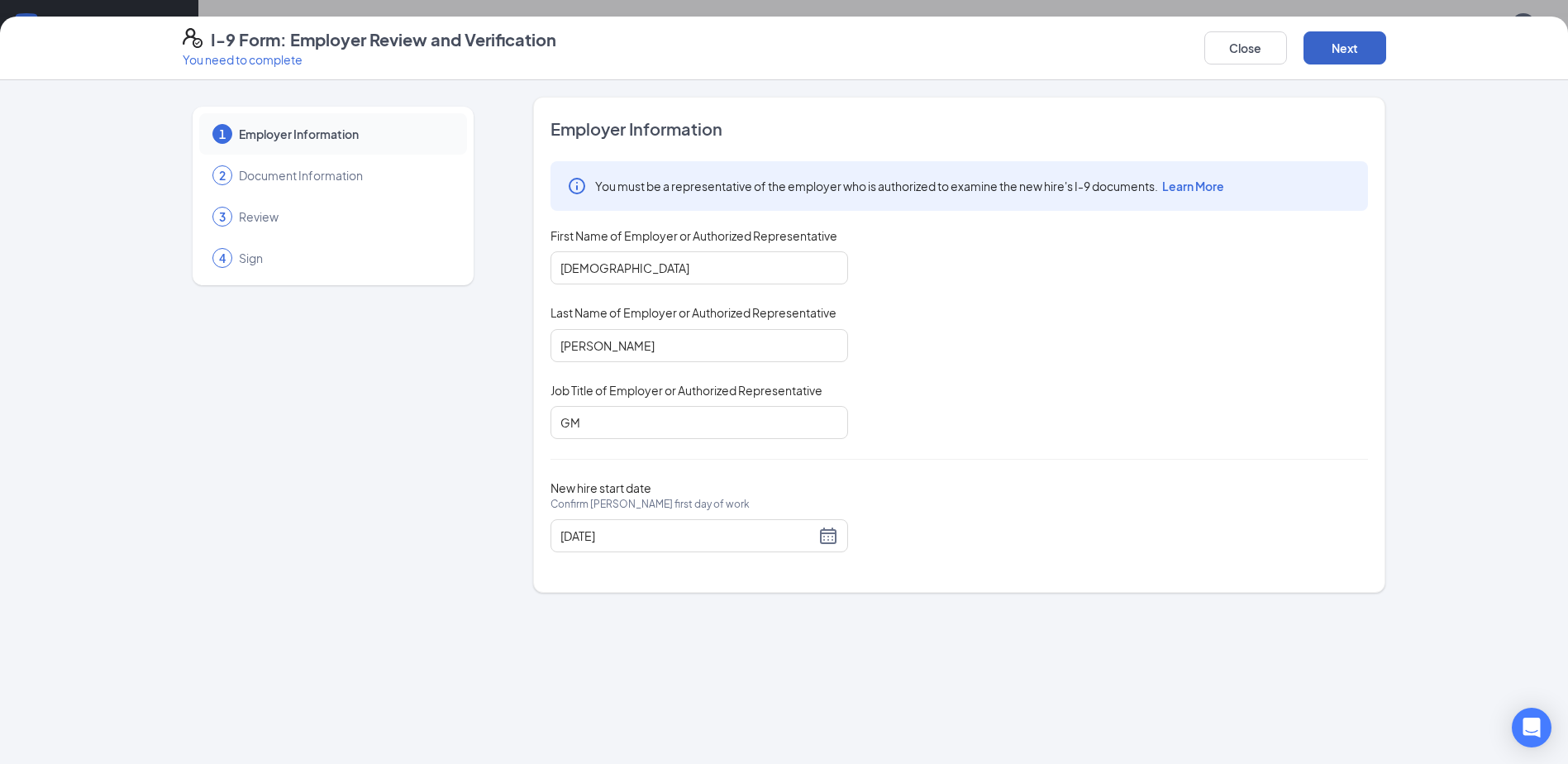
click at [1345, 54] on button "Next" at bounding box center [1345, 48] width 83 height 33
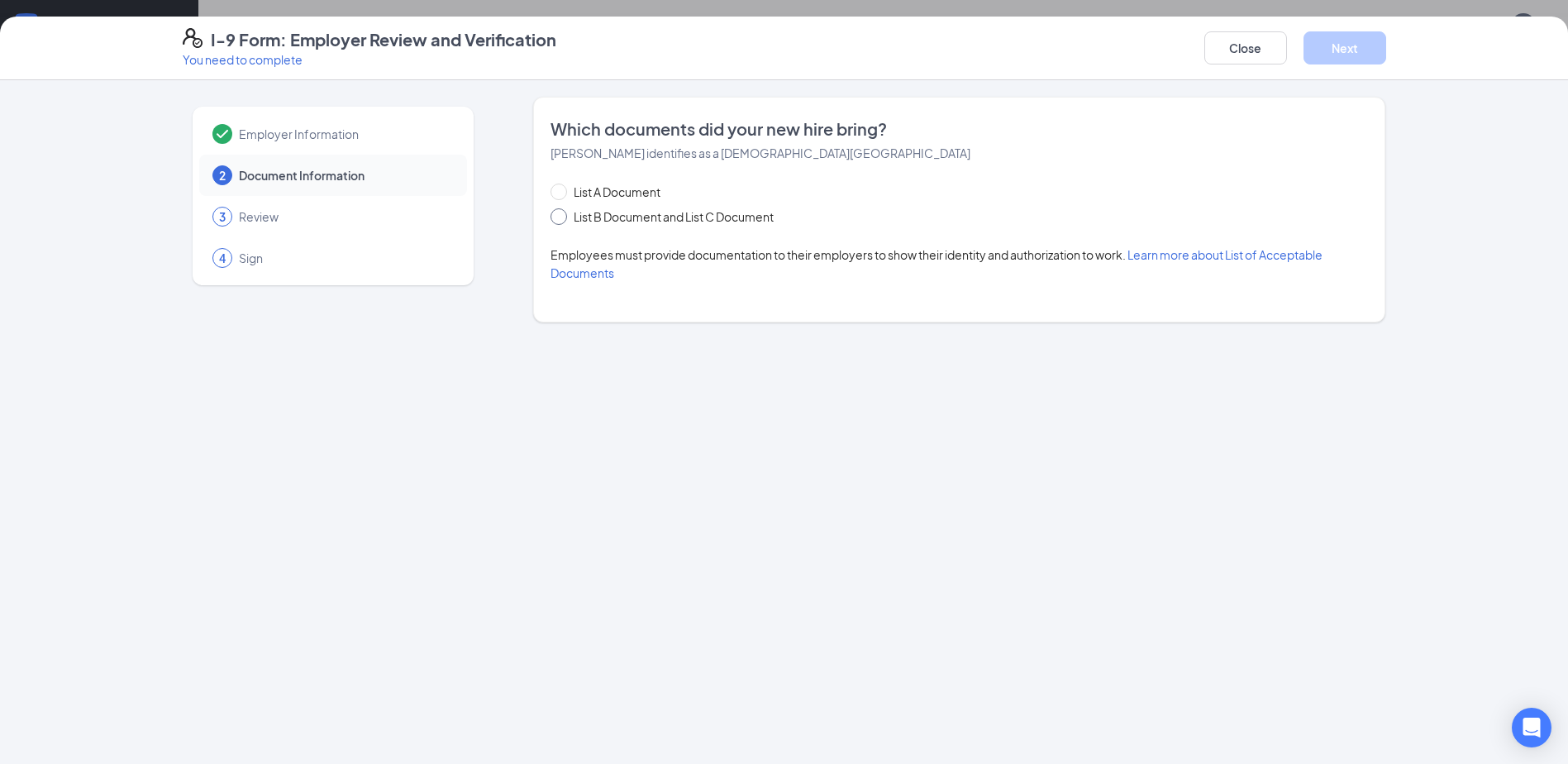
click at [556, 220] on span at bounding box center [559, 216] width 16 height 16
click at [556, 220] on input "List B Document and List C Document" at bounding box center [557, 214] width 12 height 12
radio input "true"
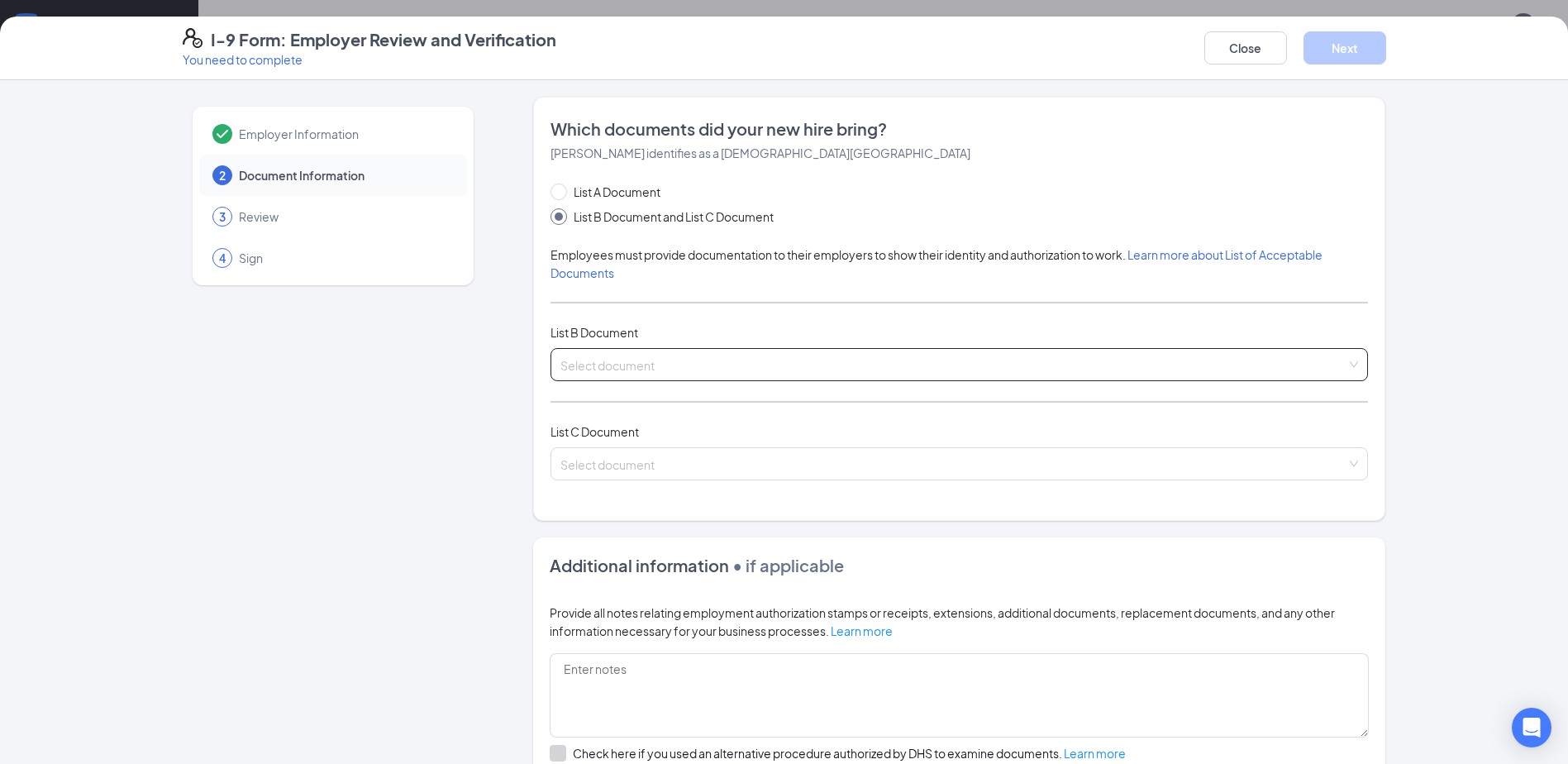
click at [594, 352] on input "search" at bounding box center [954, 361] width 786 height 25
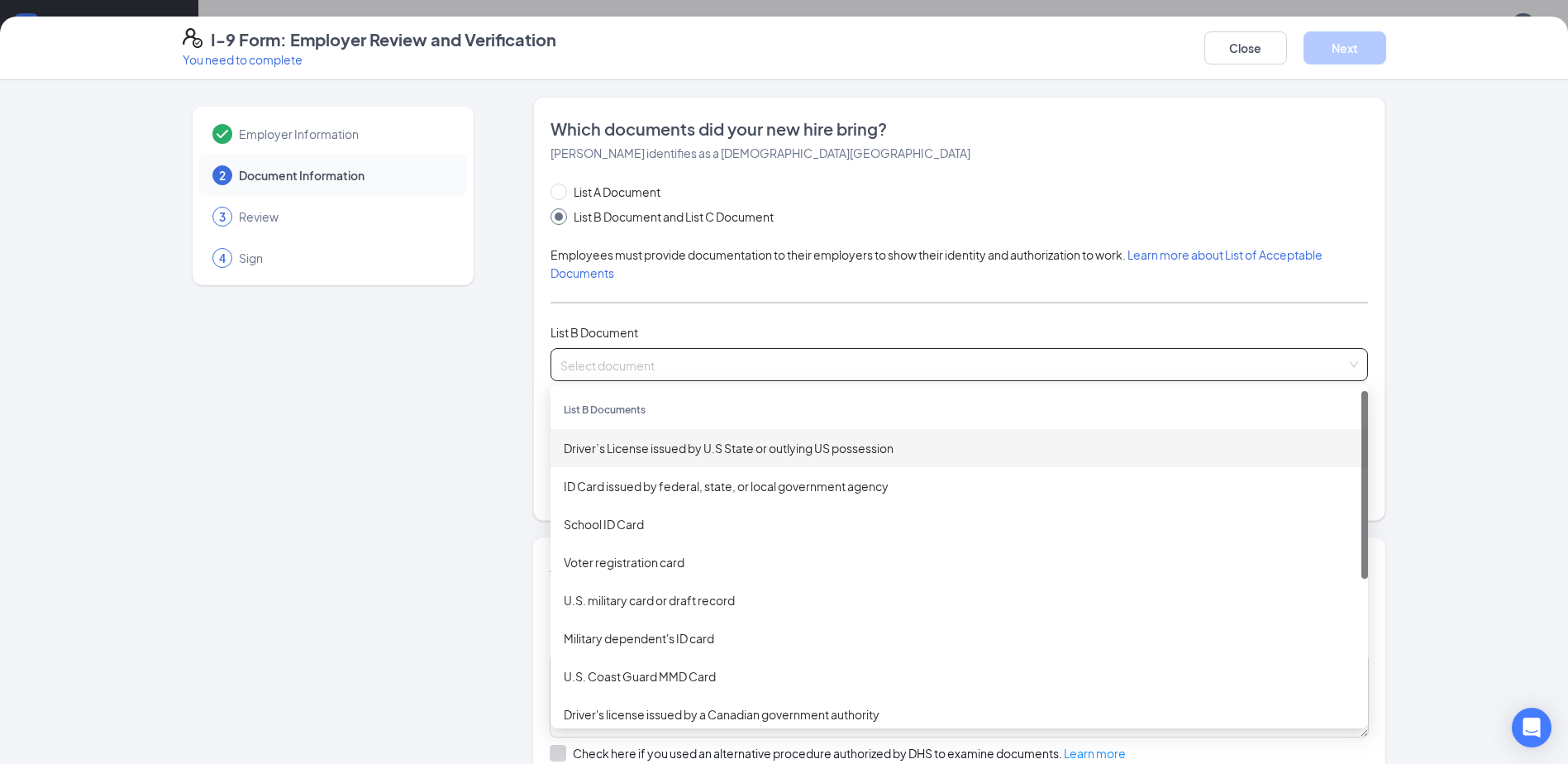
click at [609, 448] on div "Driver’s License issued by U.S State or outlying US possession" at bounding box center [959, 448] width 791 height 18
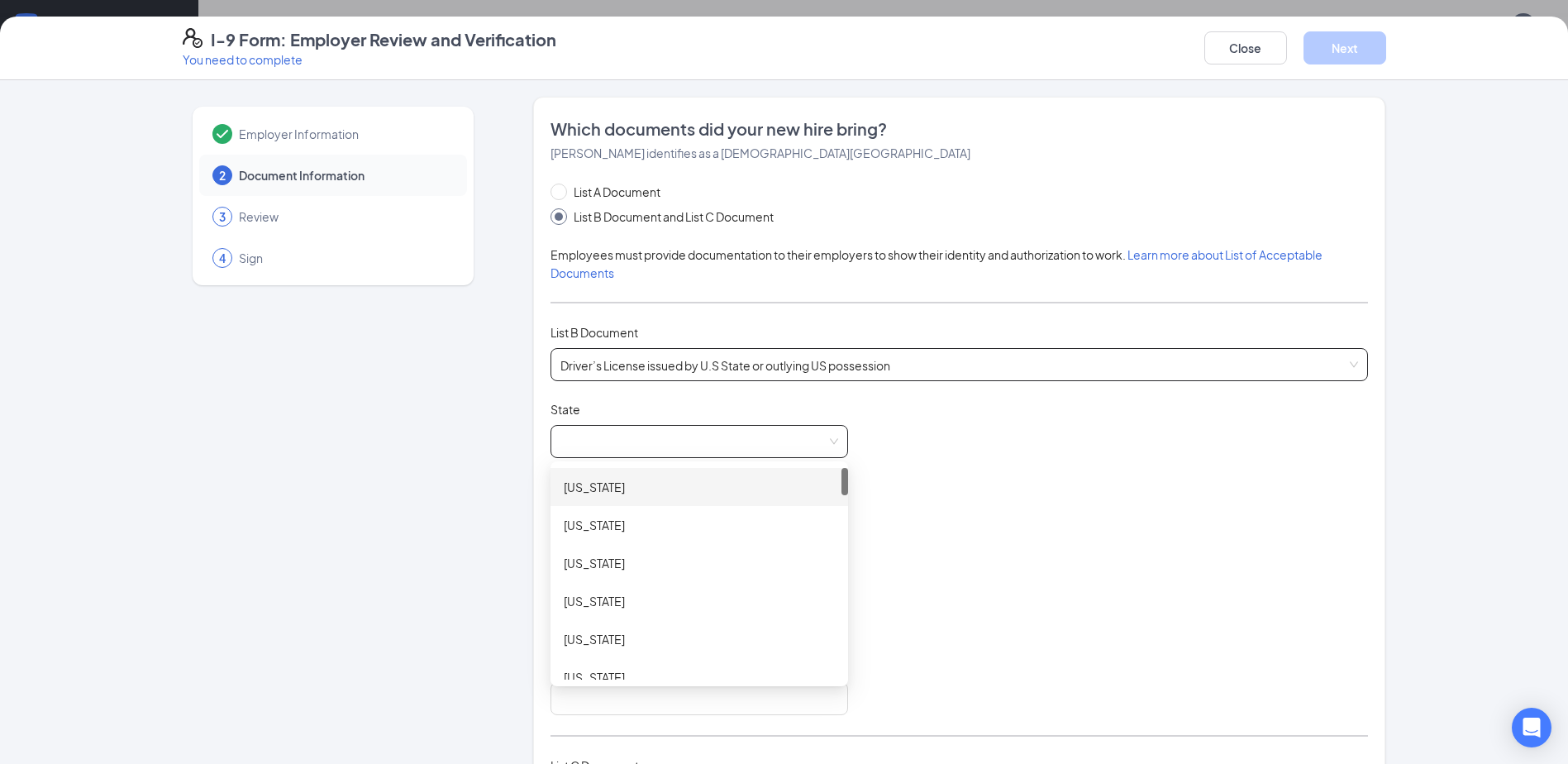
click at [601, 442] on span at bounding box center [699, 441] width 278 height 32
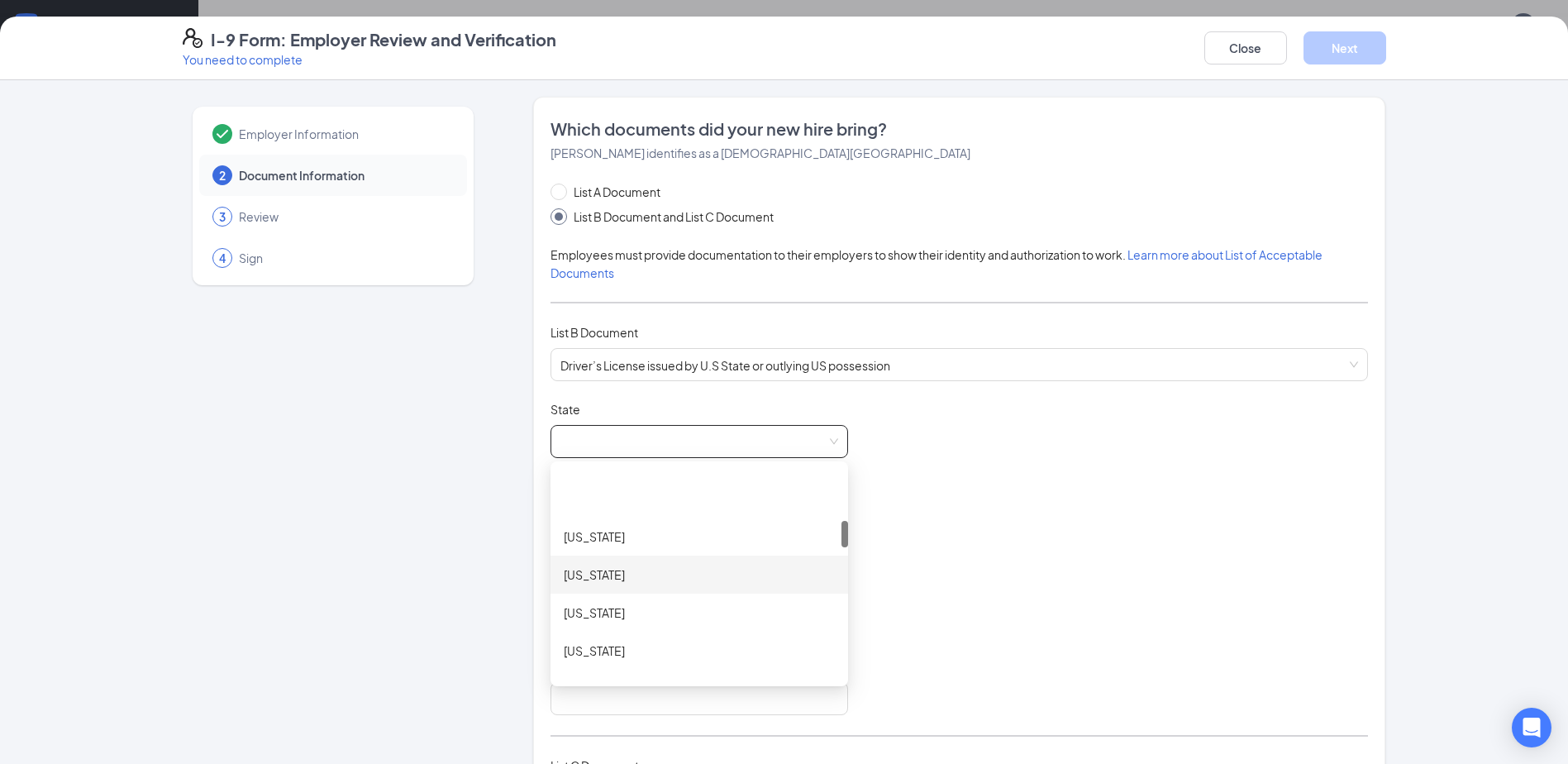
scroll to position [413, 0]
click at [595, 642] on div "[US_STATE]" at bounding box center [700, 643] width 271 height 18
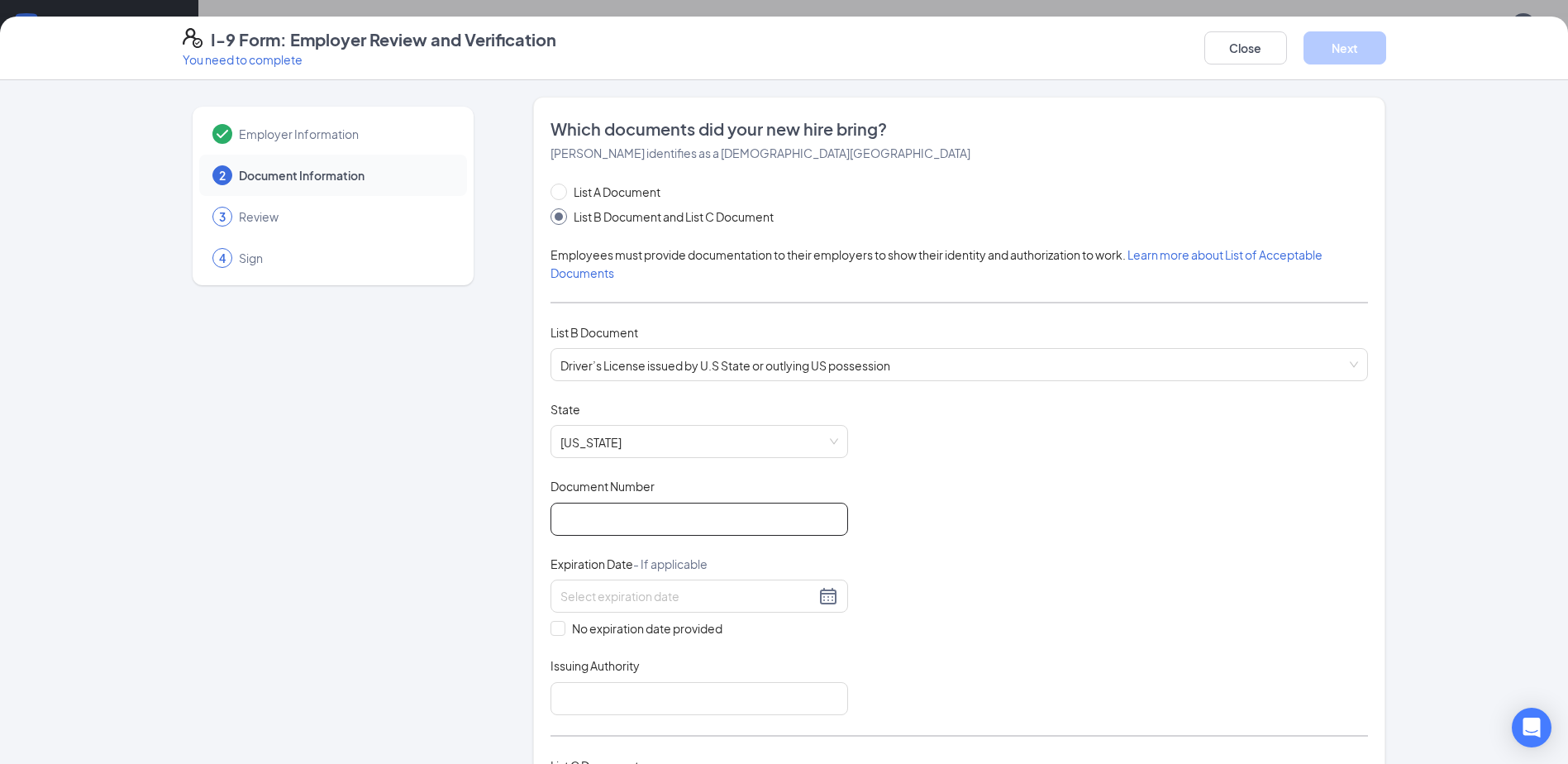
click at [606, 518] on input "Document Number" at bounding box center [700, 519] width 298 height 33
type input "r200077303603"
type input "[US_STATE]"
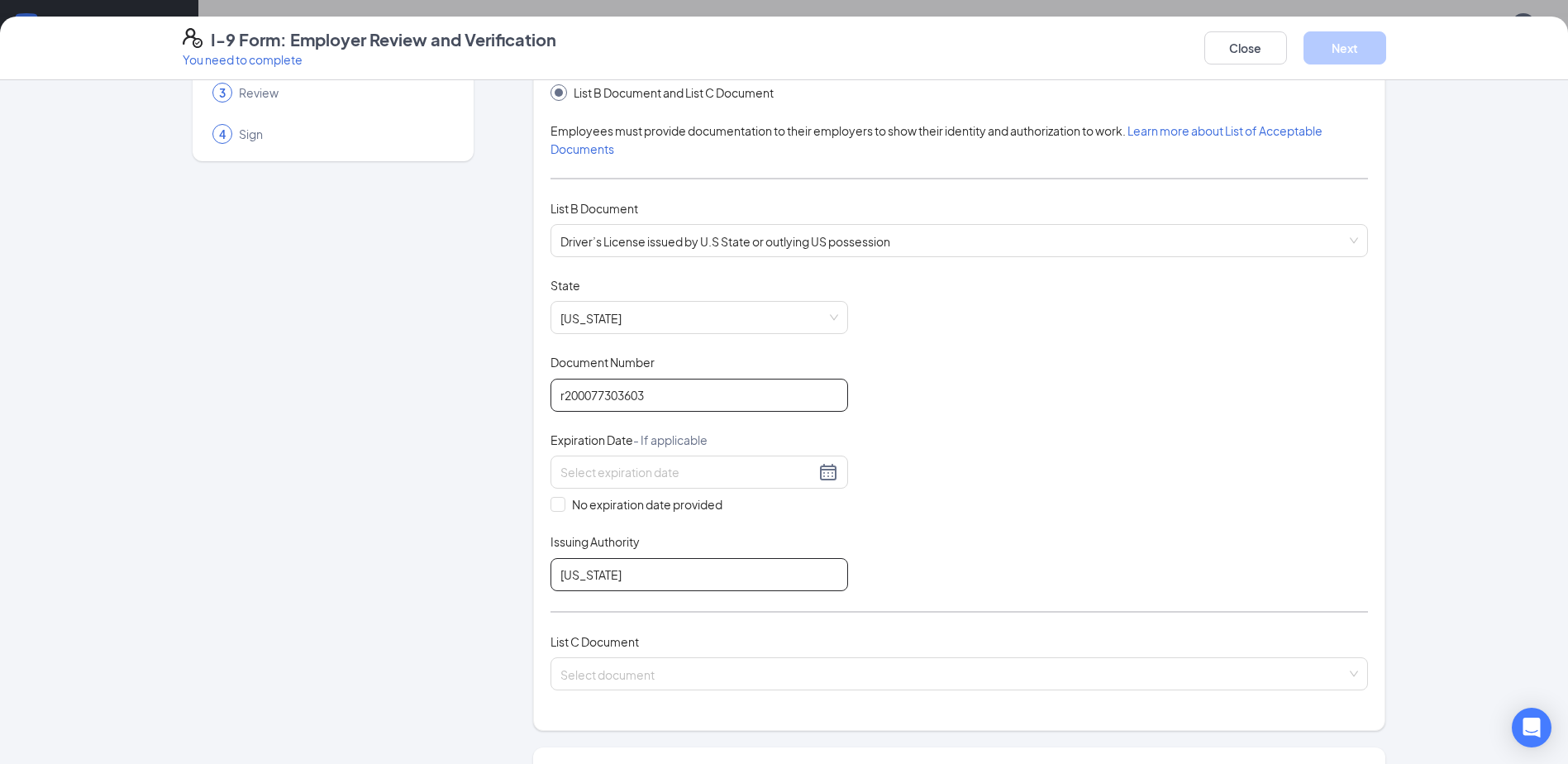
scroll to position [165, 0]
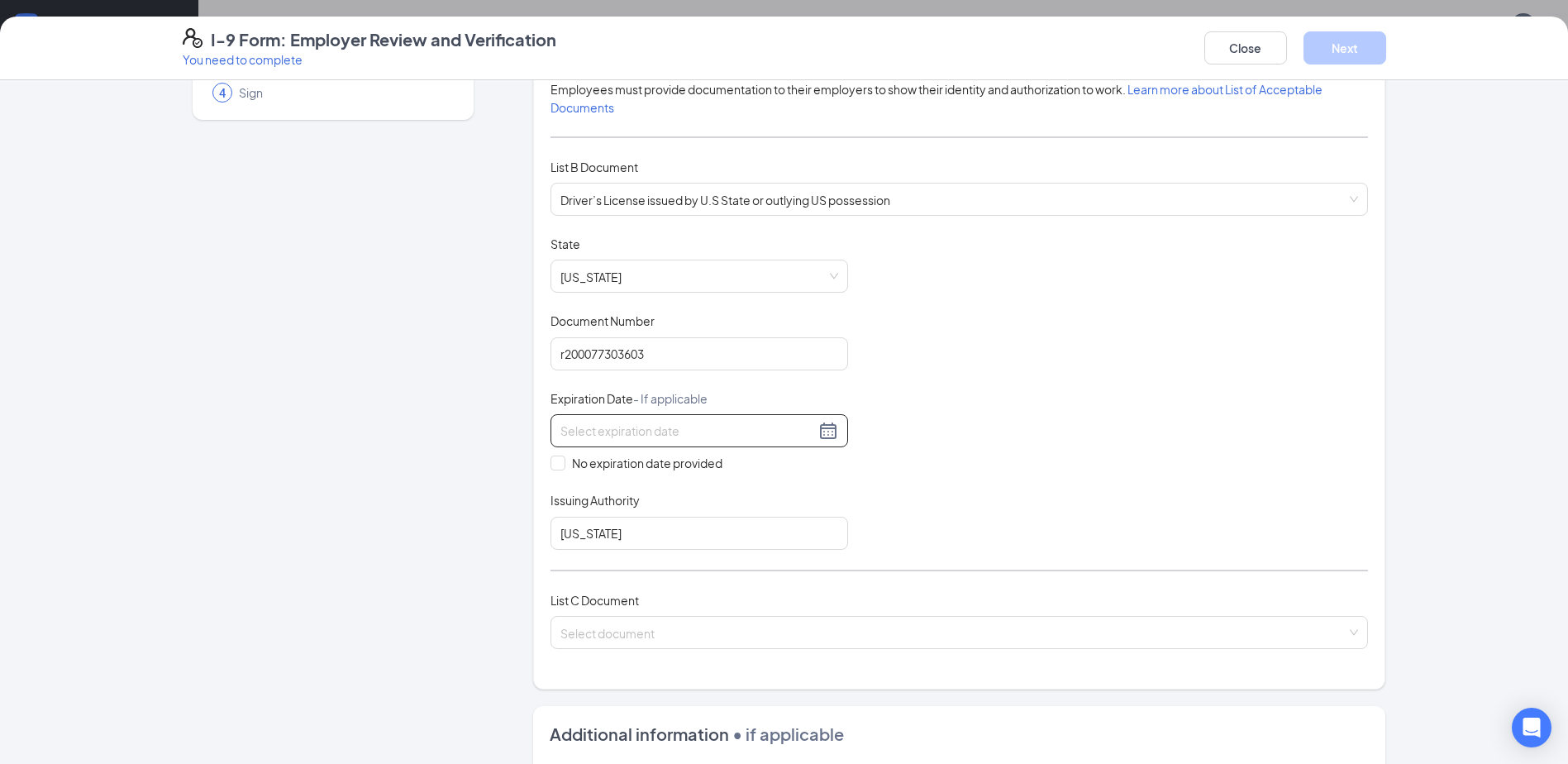
click at [818, 431] on div at bounding box center [699, 431] width 278 height 20
click at [578, 467] on span "button" at bounding box center [579, 469] width 9 height 9
click at [577, 467] on span "button" at bounding box center [579, 469] width 9 height 9
click at [741, 464] on button "button" at bounding box center [740, 467] width 18 height 33
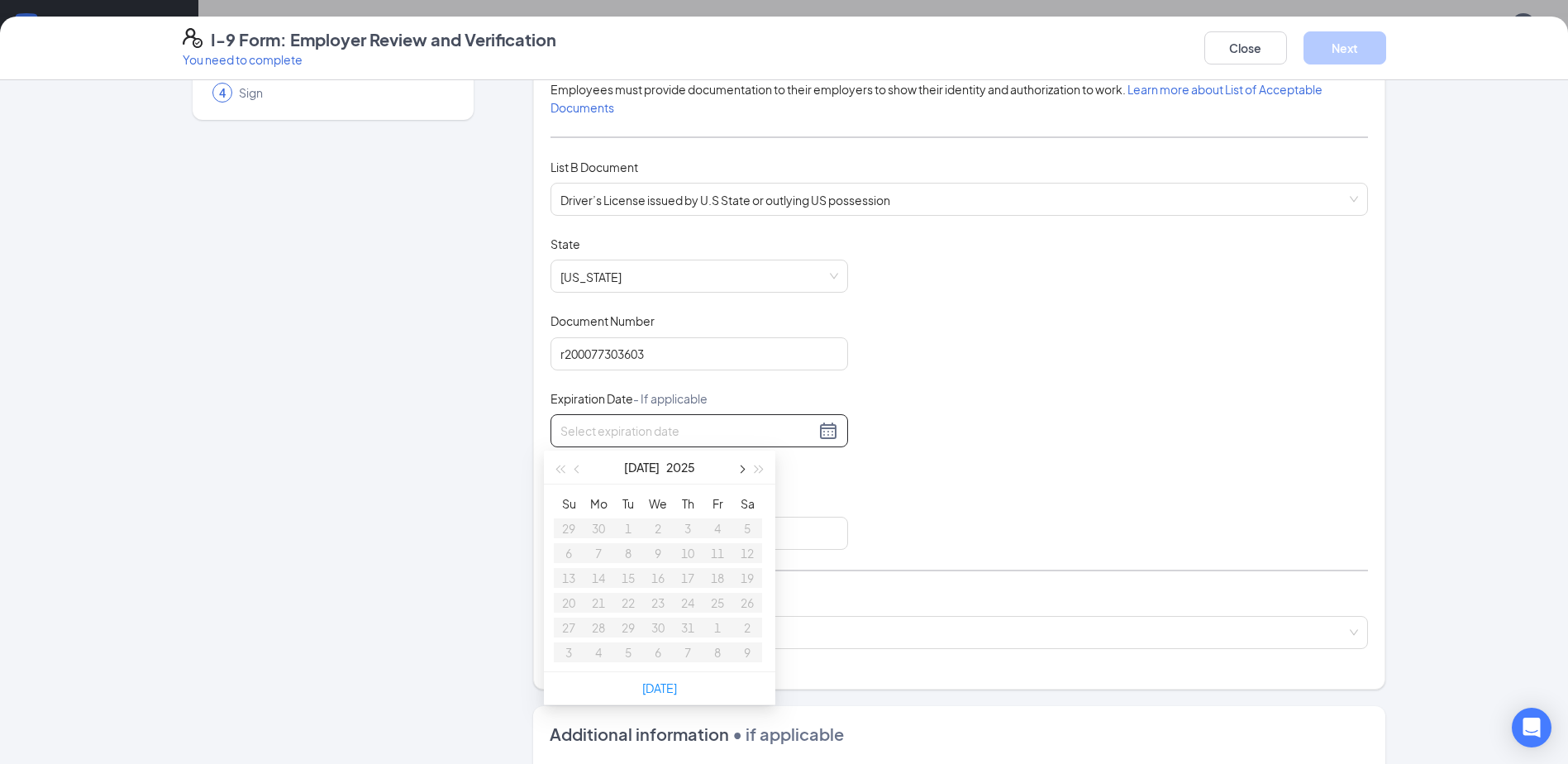
click at [742, 465] on button "button" at bounding box center [740, 467] width 18 height 33
click at [762, 469] on span "button" at bounding box center [759, 469] width 9 height 9
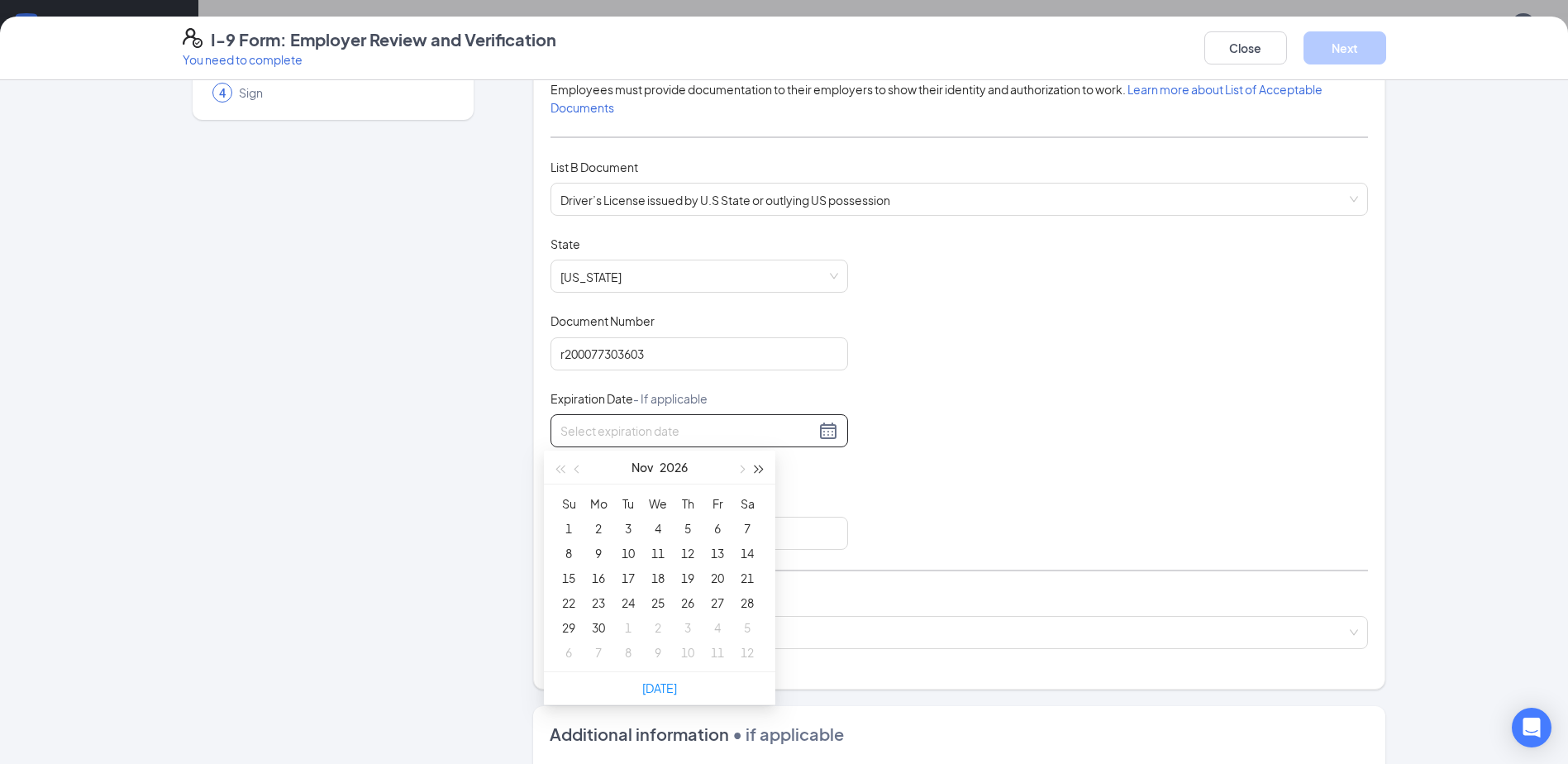
click at [762, 469] on span "button" at bounding box center [759, 469] width 9 height 9
click at [578, 469] on span "button" at bounding box center [579, 469] width 9 height 9
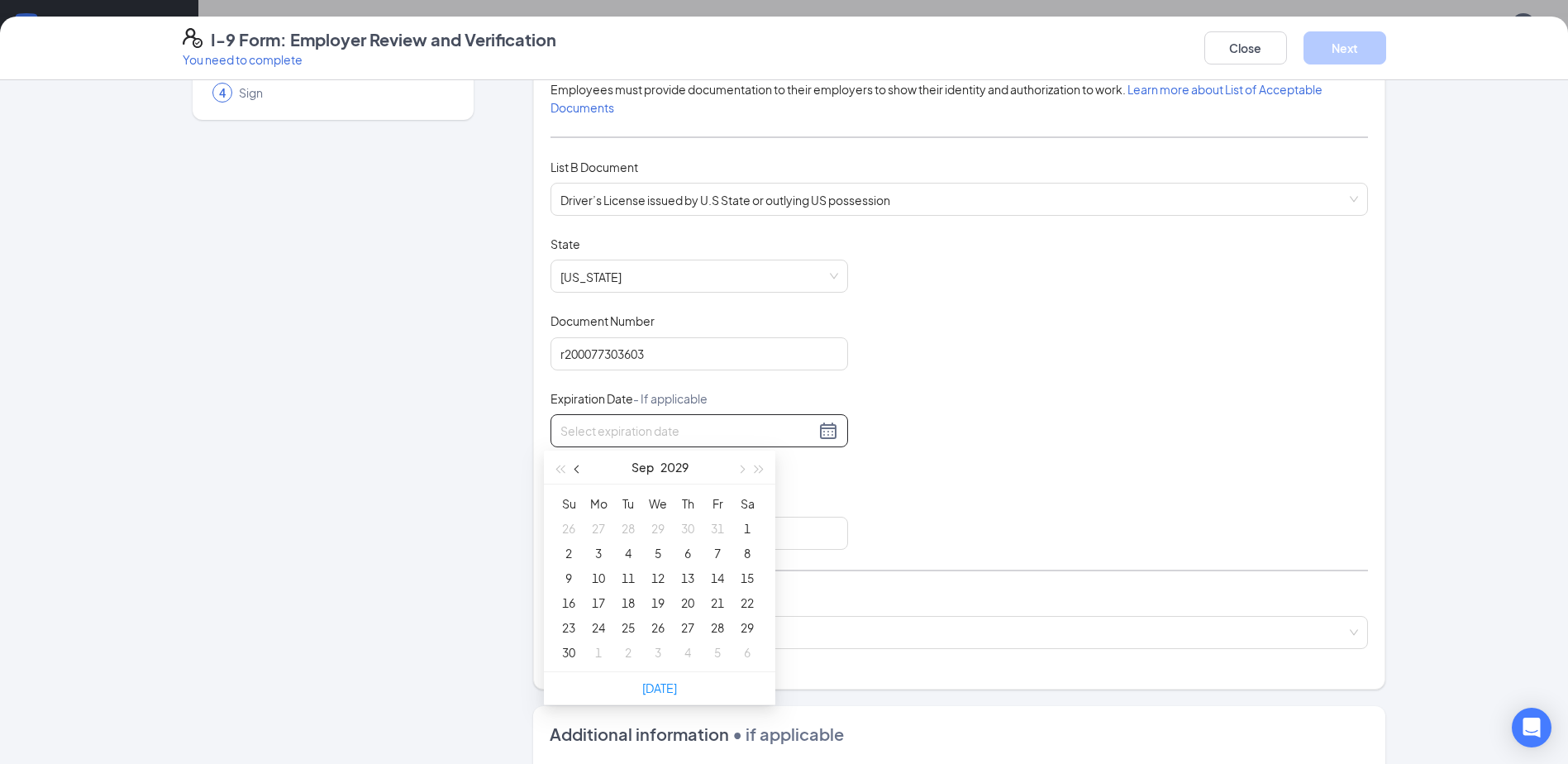
click at [578, 469] on span "button" at bounding box center [579, 469] width 9 height 9
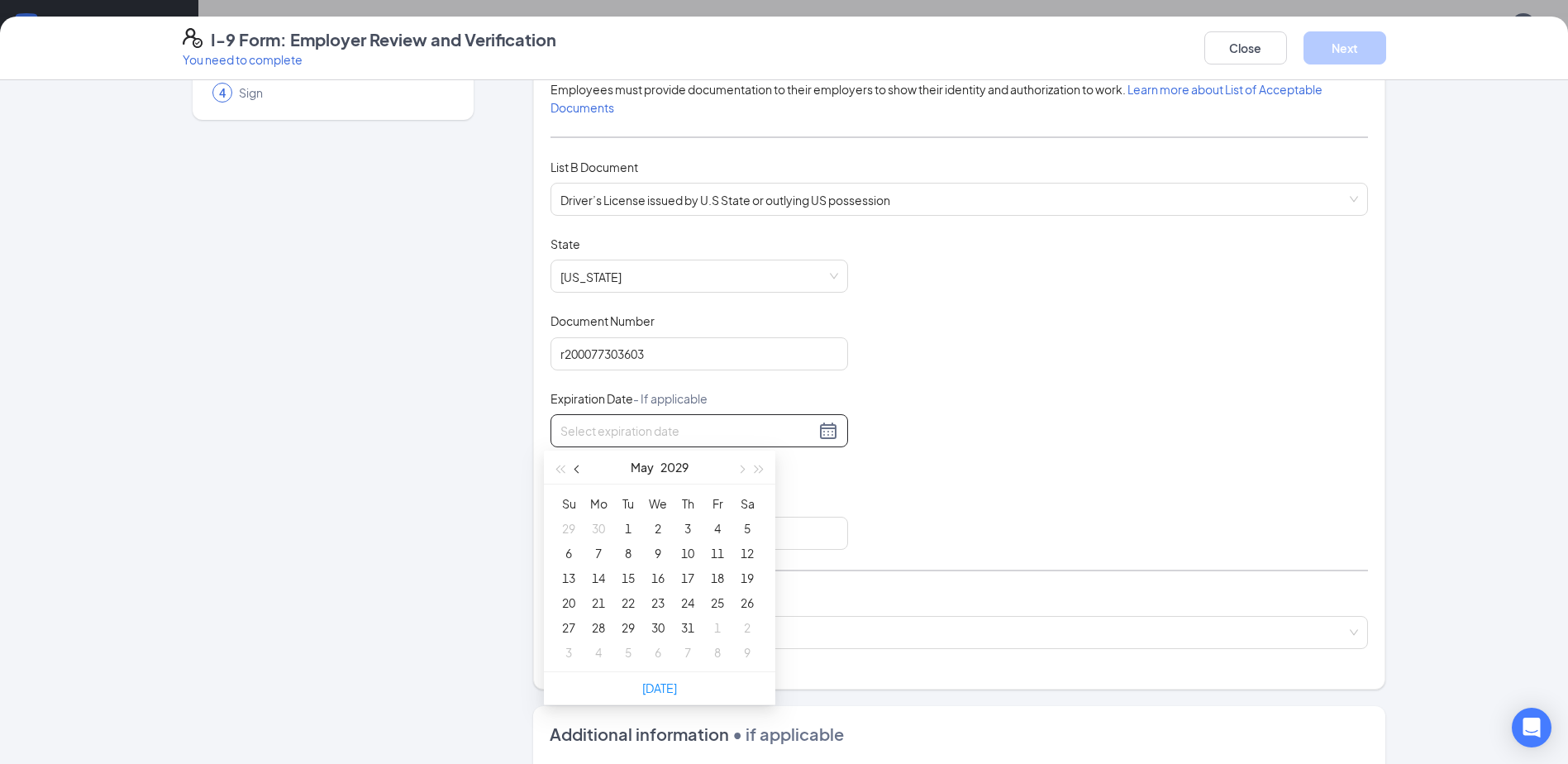
click at [578, 469] on span "button" at bounding box center [579, 469] width 9 height 9
type input "[DATE]"
click at [665, 529] on div "3" at bounding box center [658, 528] width 20 height 20
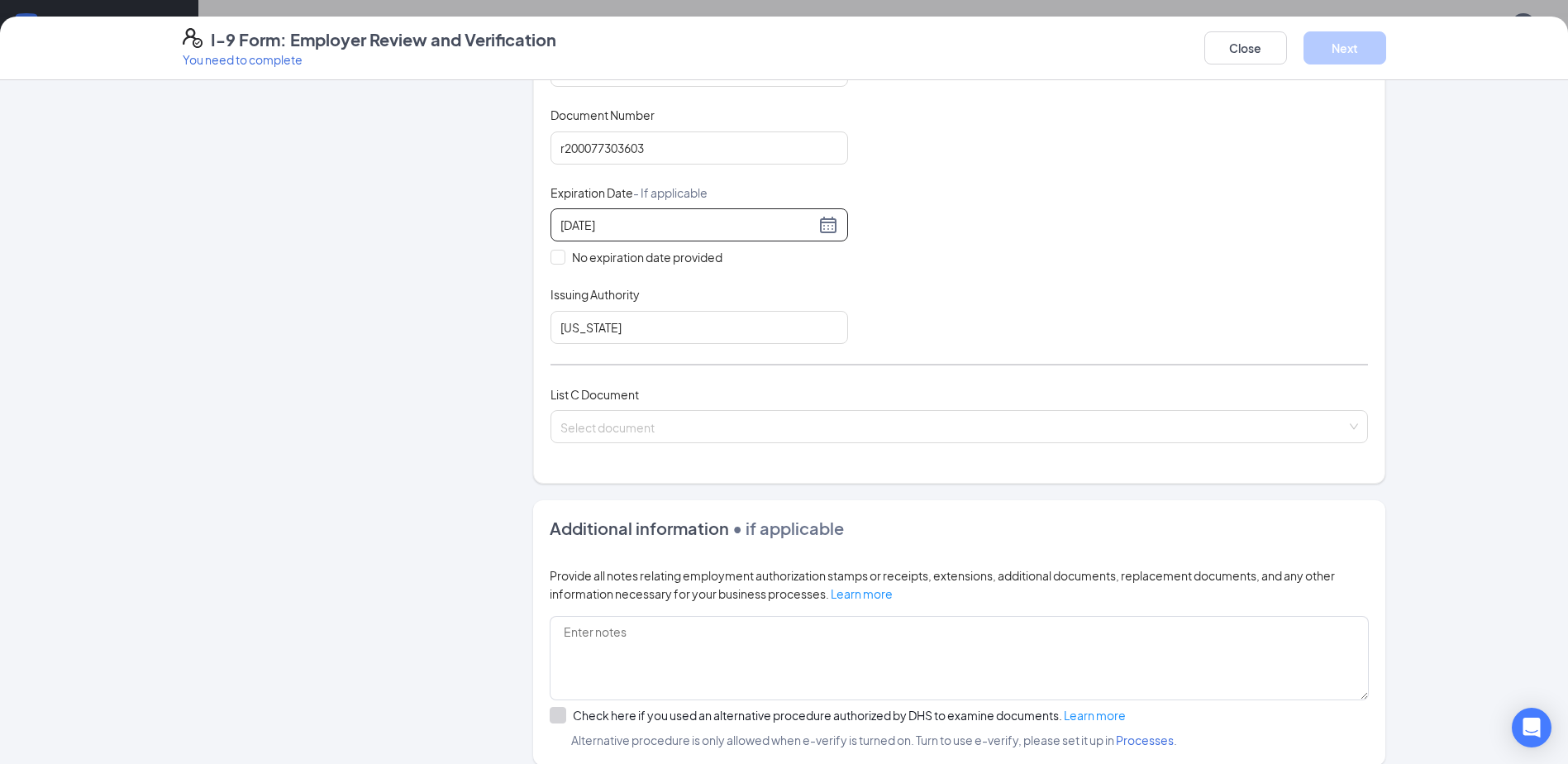
scroll to position [413, 0]
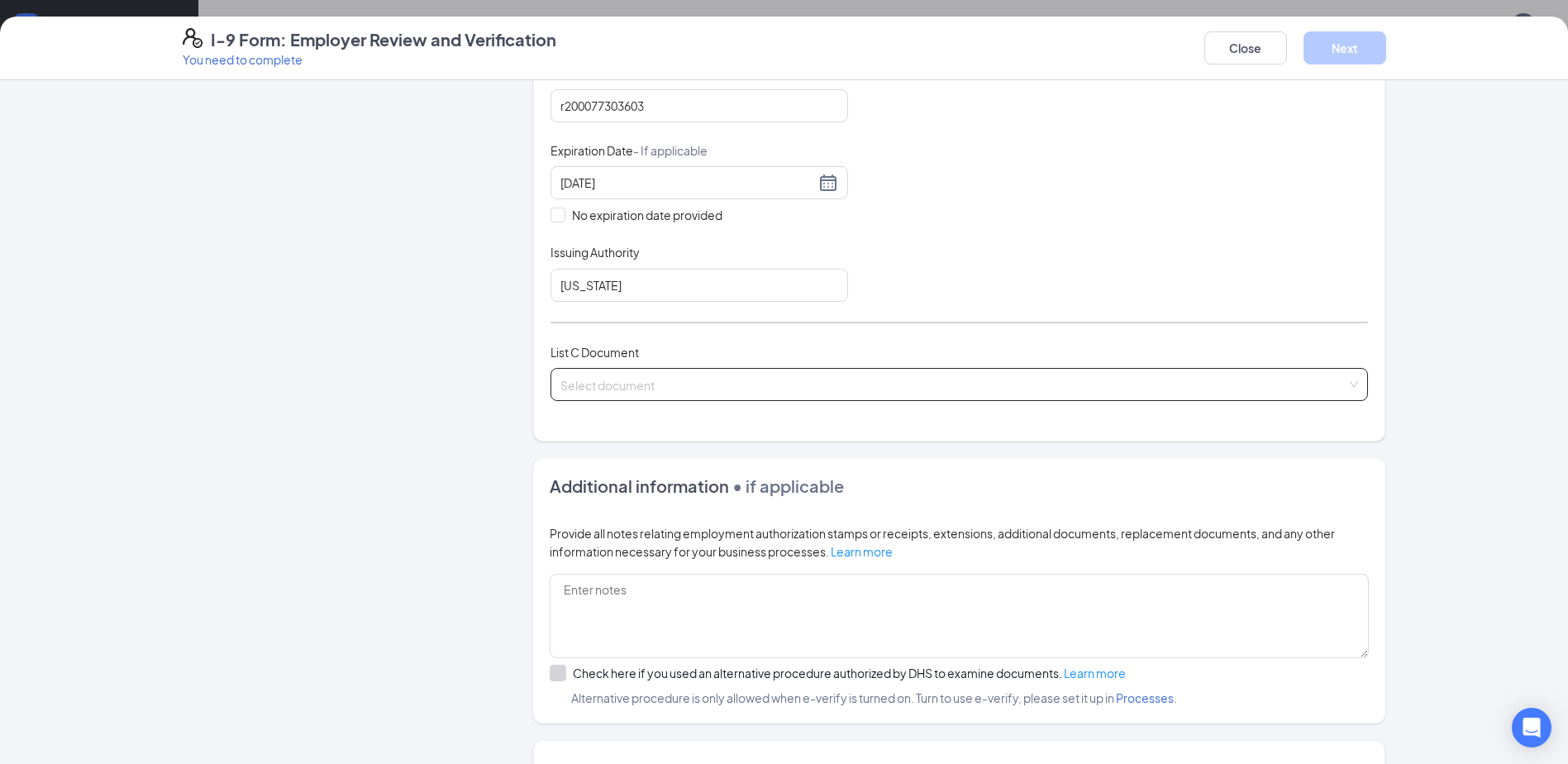
click at [619, 381] on input "search" at bounding box center [954, 382] width 786 height 25
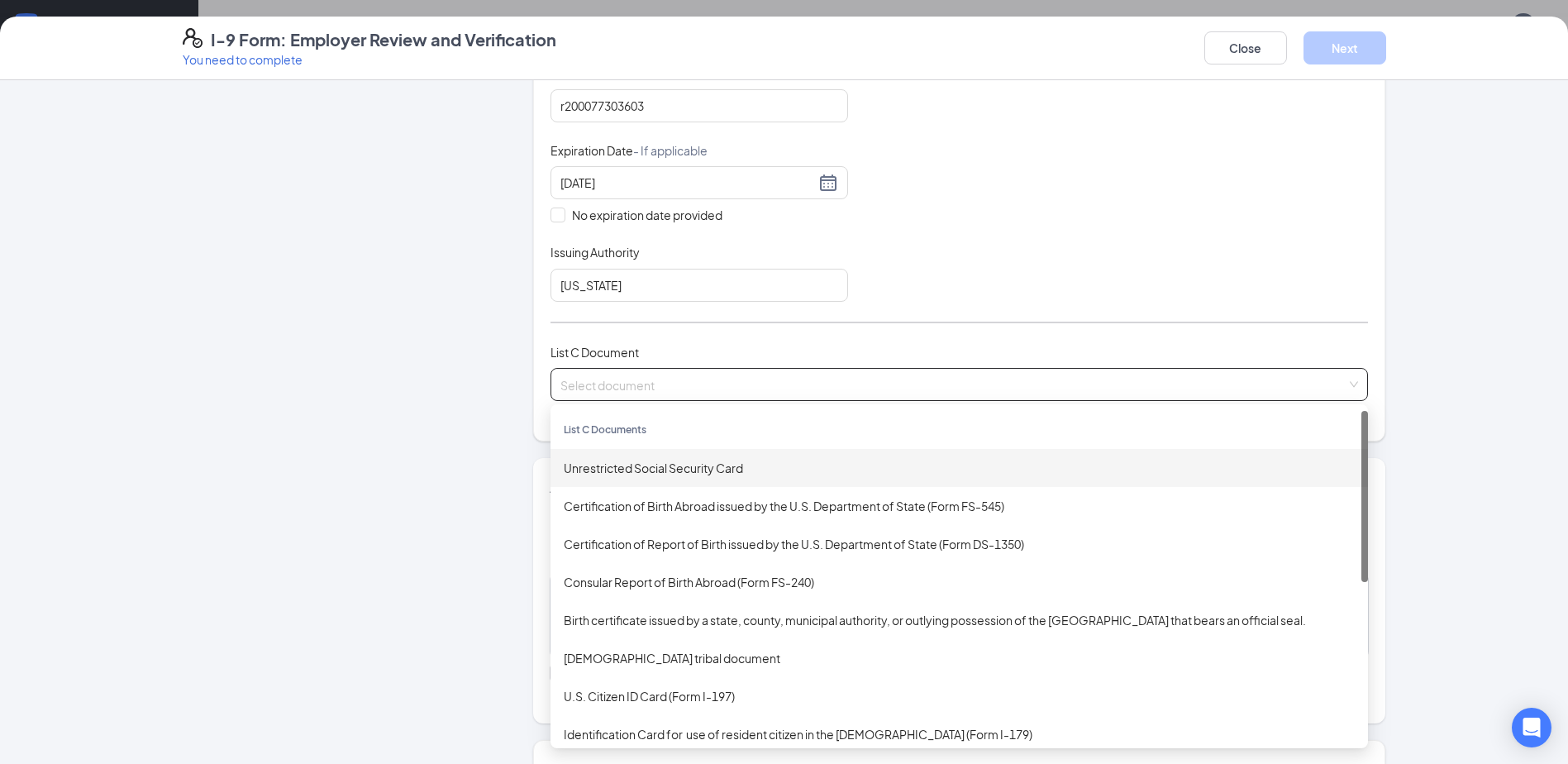
click at [635, 466] on div "Unrestricted Social Security Card" at bounding box center [959, 467] width 791 height 18
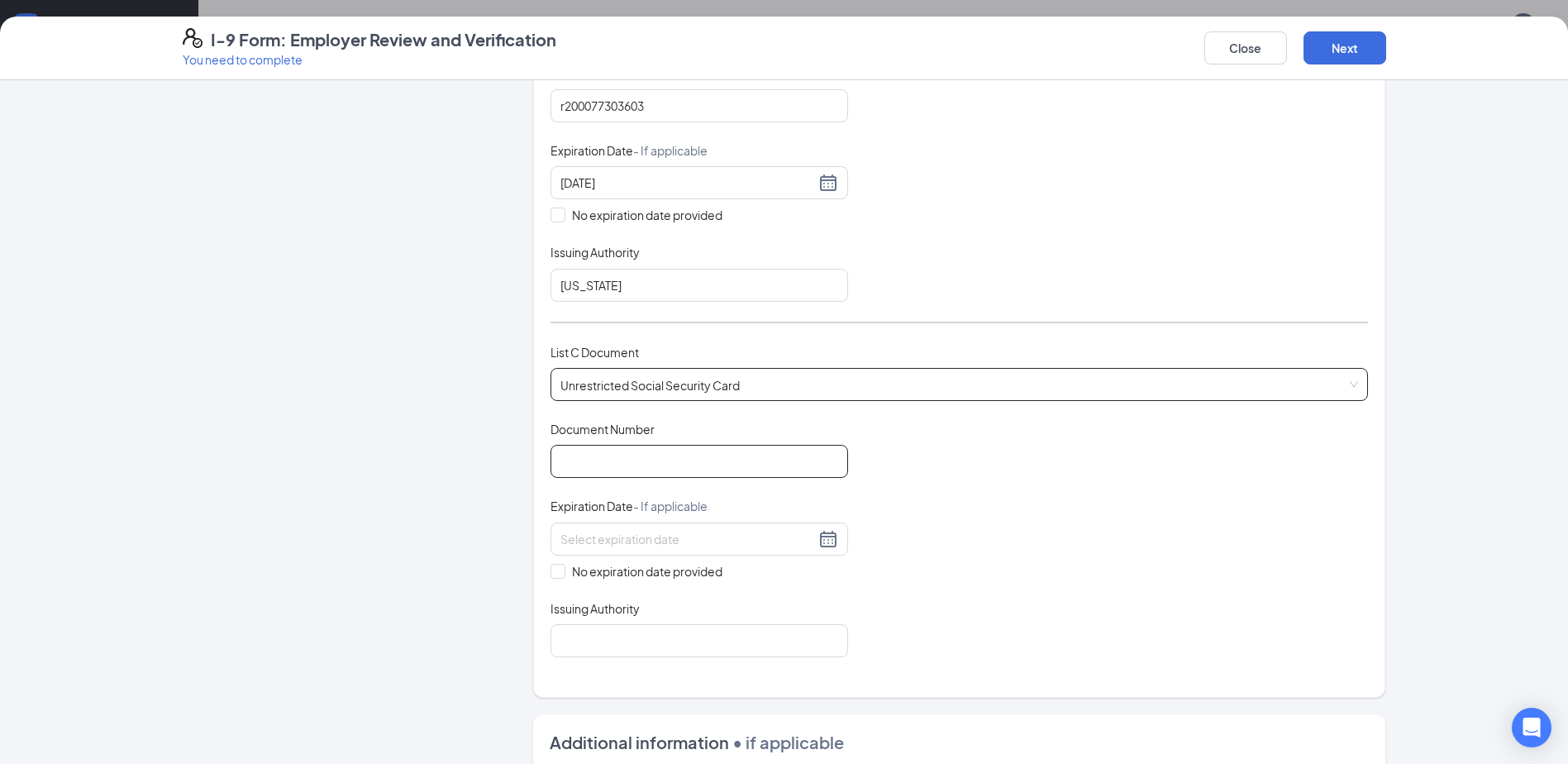
click at [605, 464] on input "Document Number" at bounding box center [700, 461] width 298 height 33
click at [948, 505] on div "Document Title Unrestricted Social Security Card Document Number Expiration Dat…" at bounding box center [959, 539] width 818 height 236
click at [660, 460] on input "Document Number" at bounding box center [700, 461] width 298 height 33
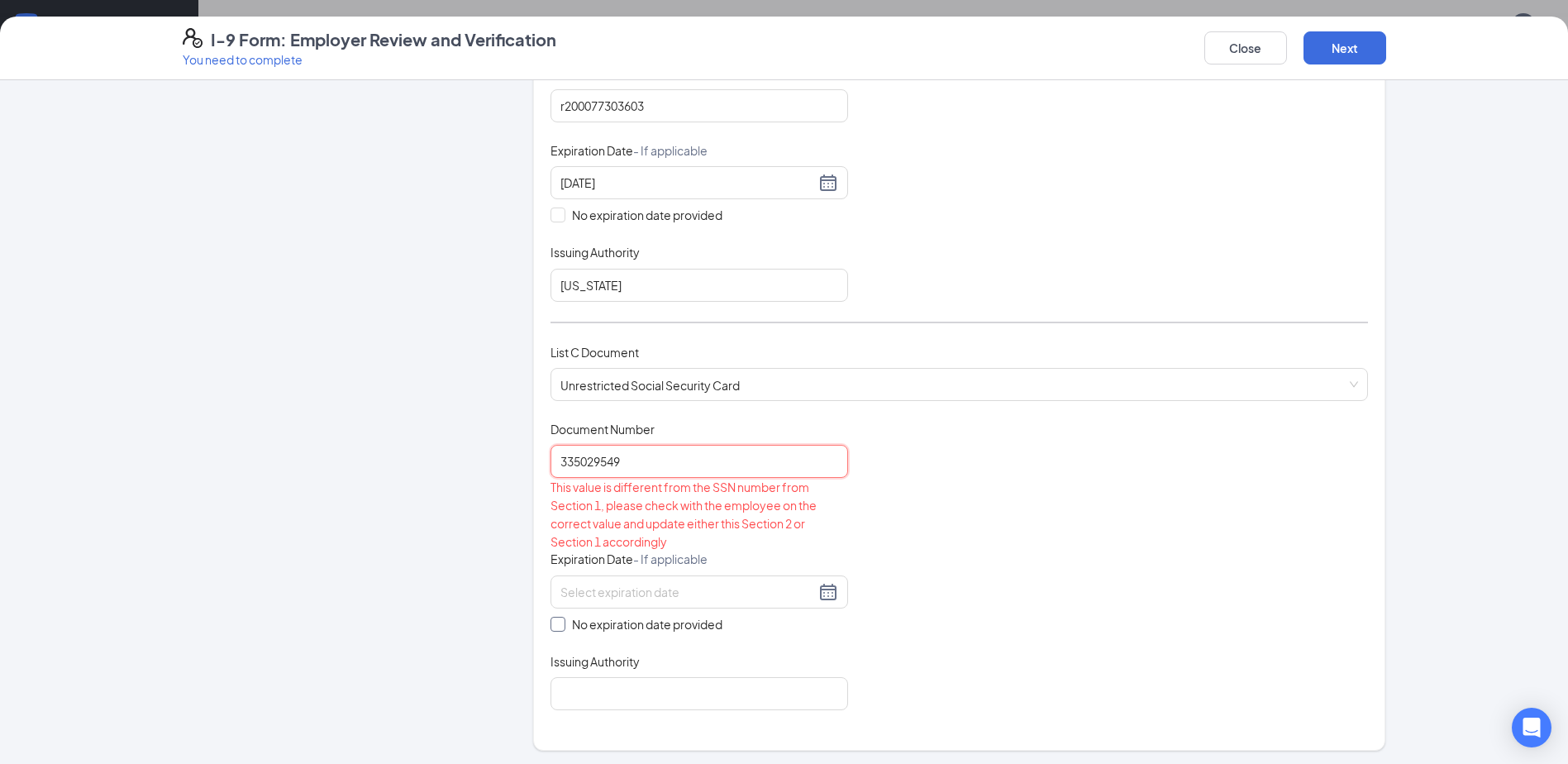
type input "335029549"
click at [559, 627] on span at bounding box center [558, 624] width 14 height 14
click at [559, 627] on input "No expiration date provided" at bounding box center [557, 623] width 12 height 12
checkbox input "true"
click at [591, 711] on input "Issuing Authority" at bounding box center [700, 697] width 298 height 33
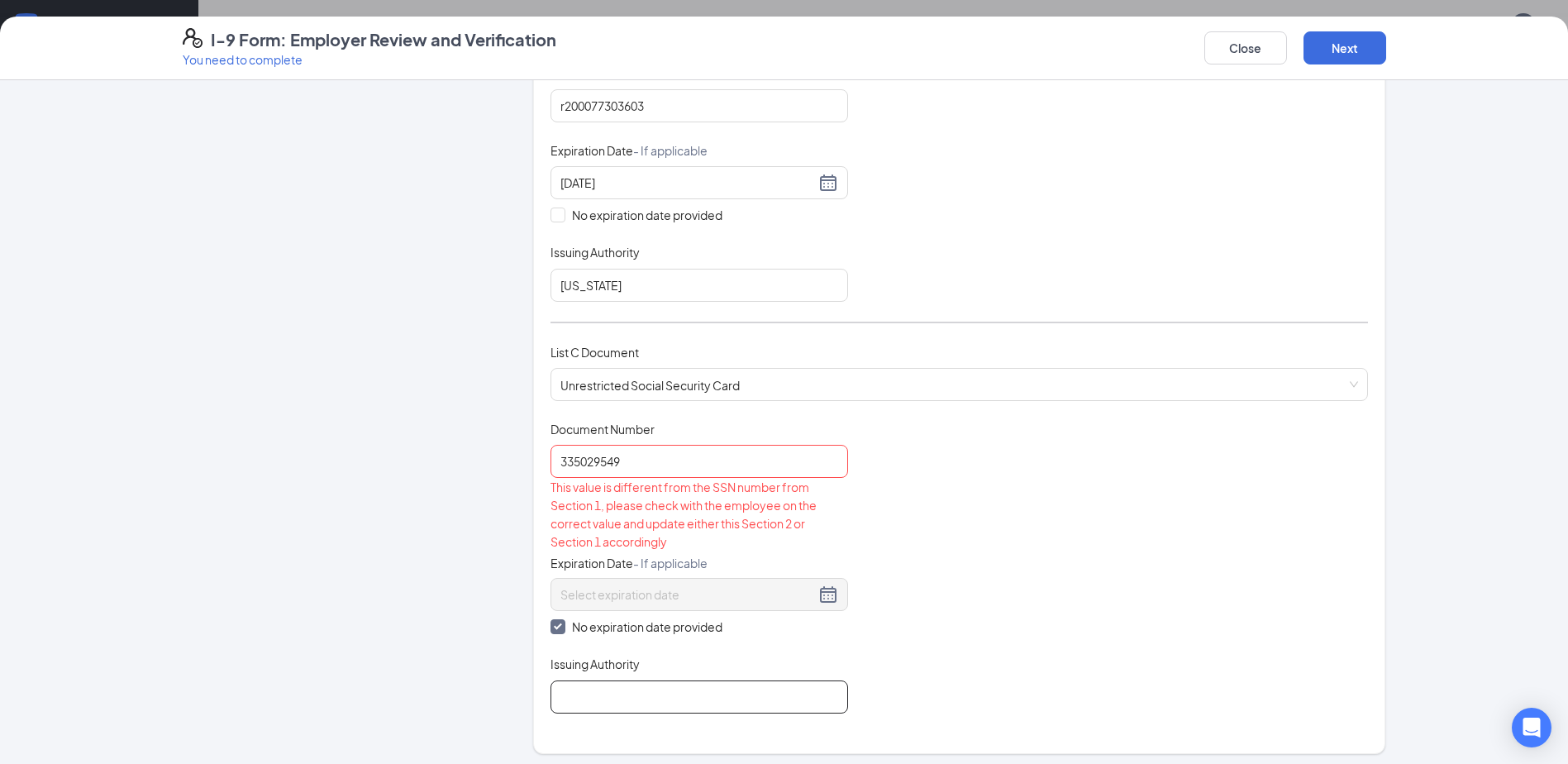
type input "[GEOGRAPHIC_DATA]"
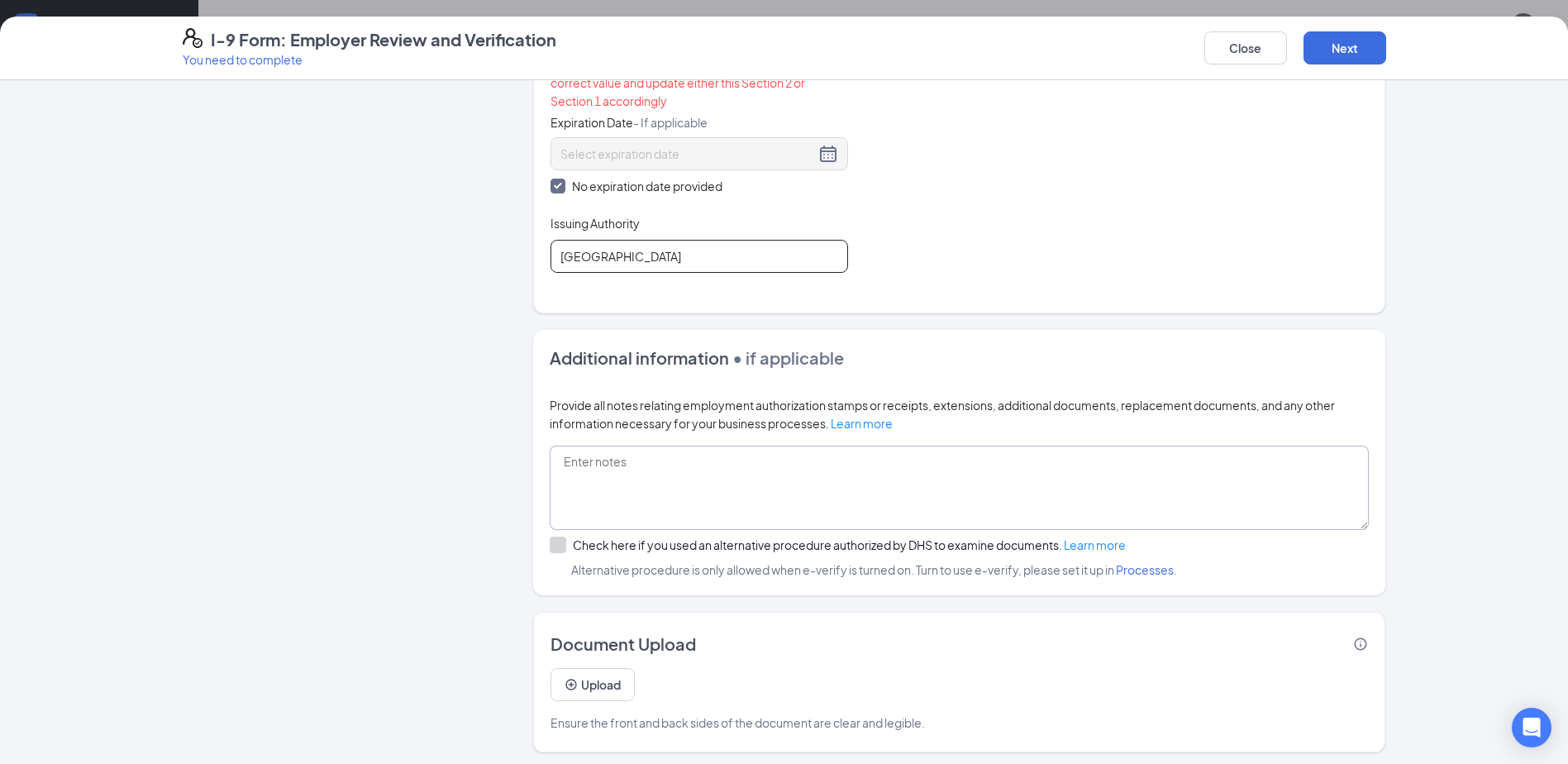
scroll to position [859, 0]
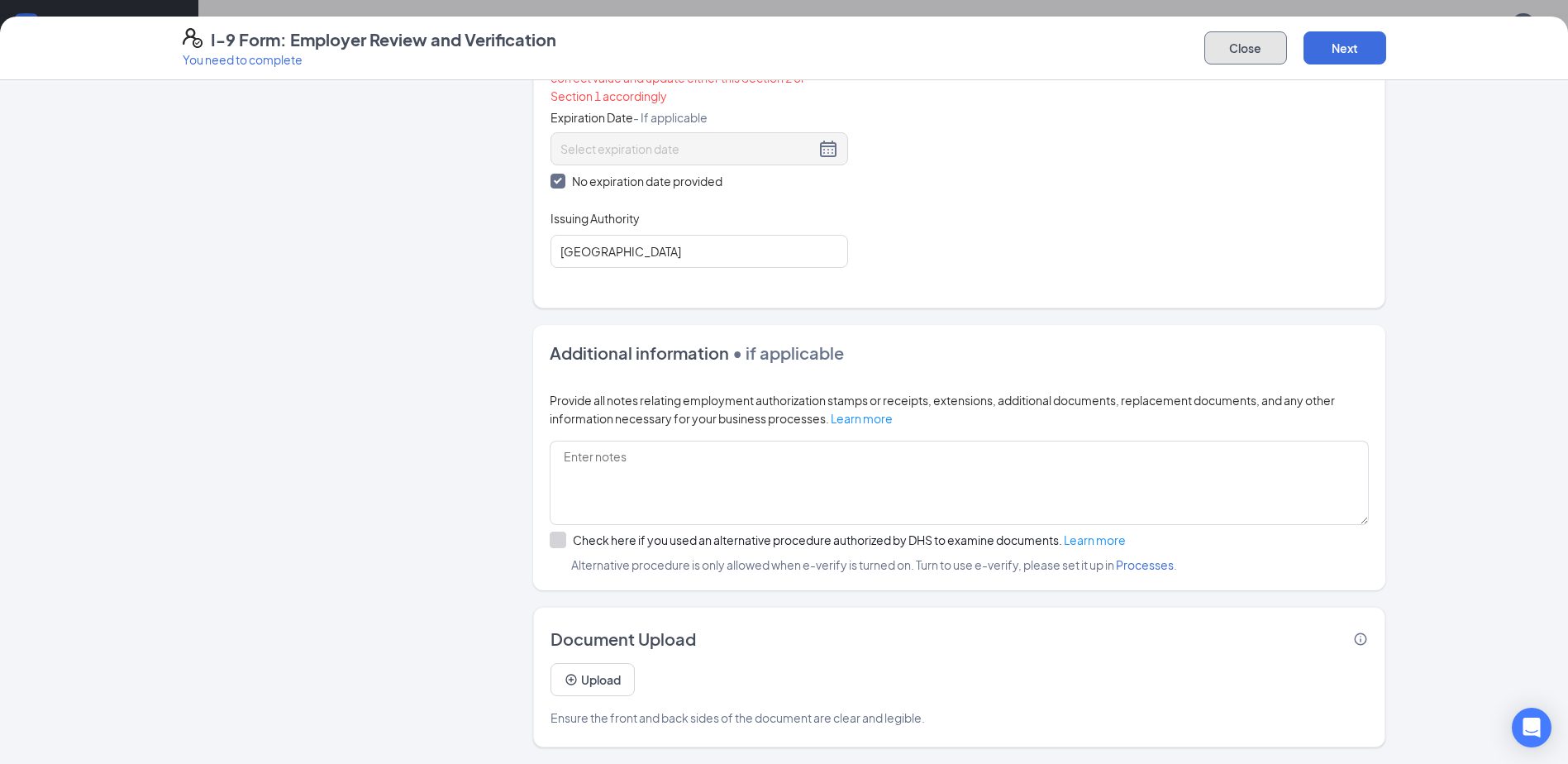
click at [1261, 46] on button "Close" at bounding box center [1246, 48] width 83 height 33
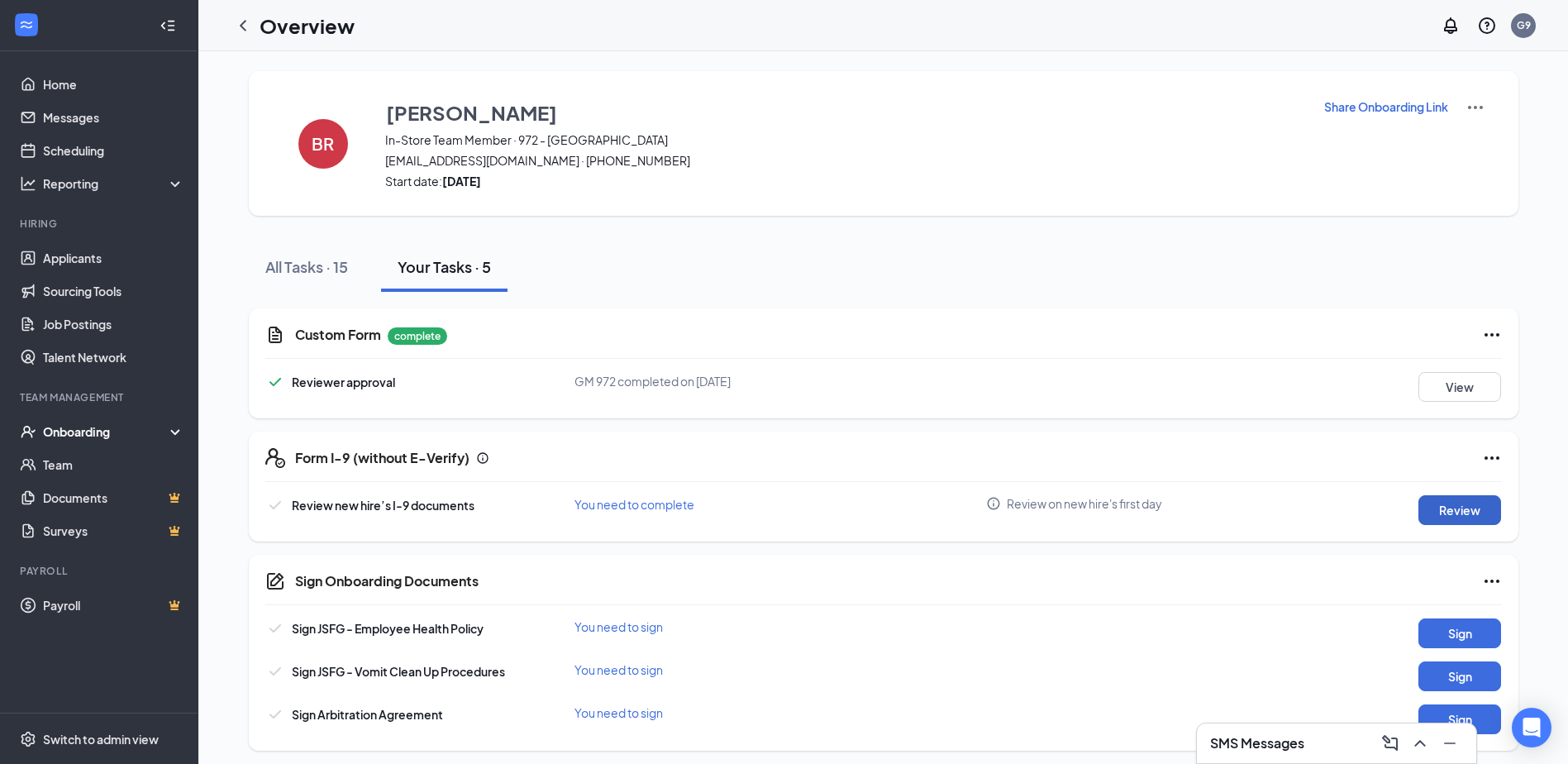
scroll to position [7, 0]
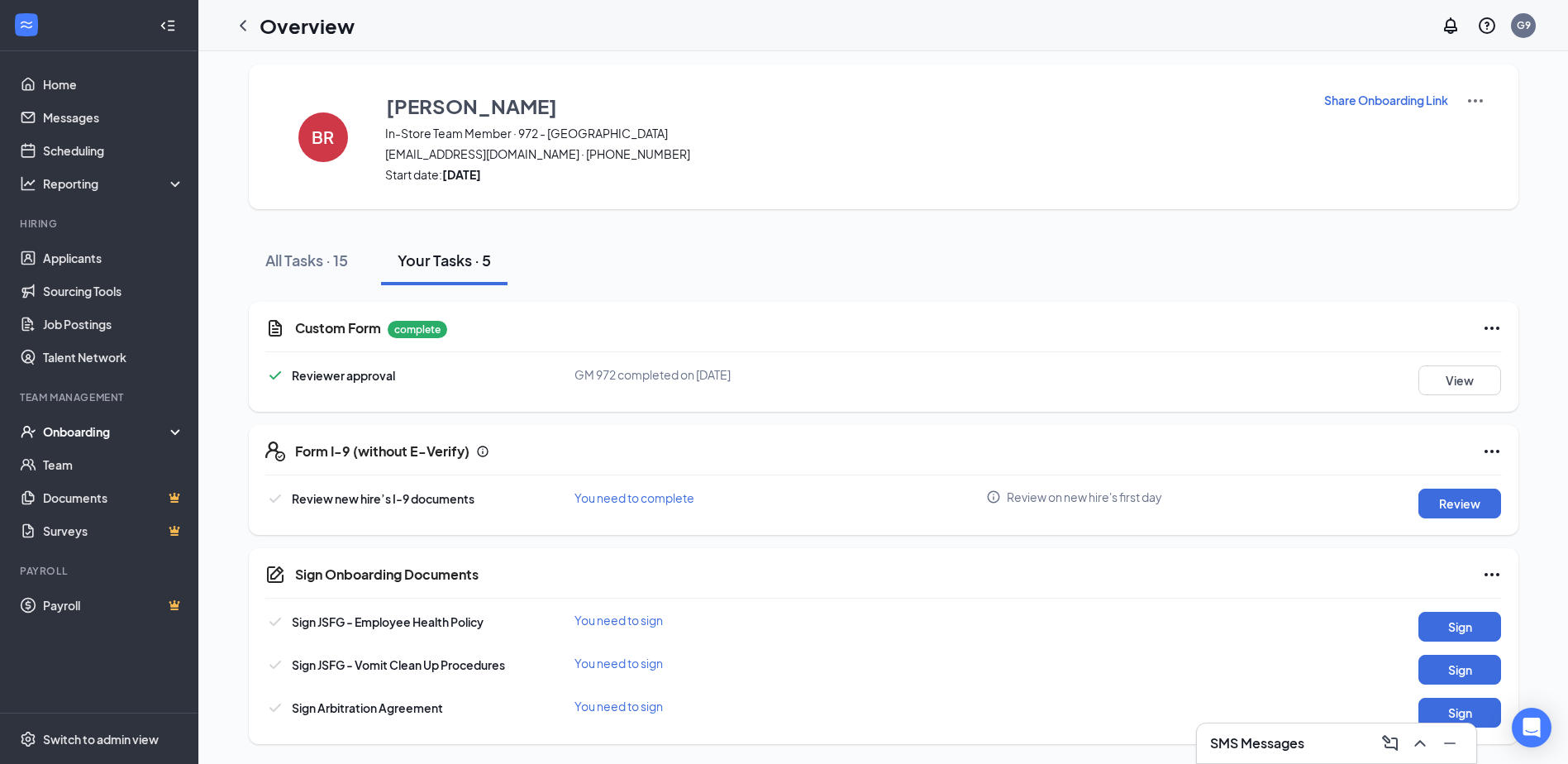
click at [1500, 452] on icon "Ellipses" at bounding box center [1492, 451] width 20 height 20
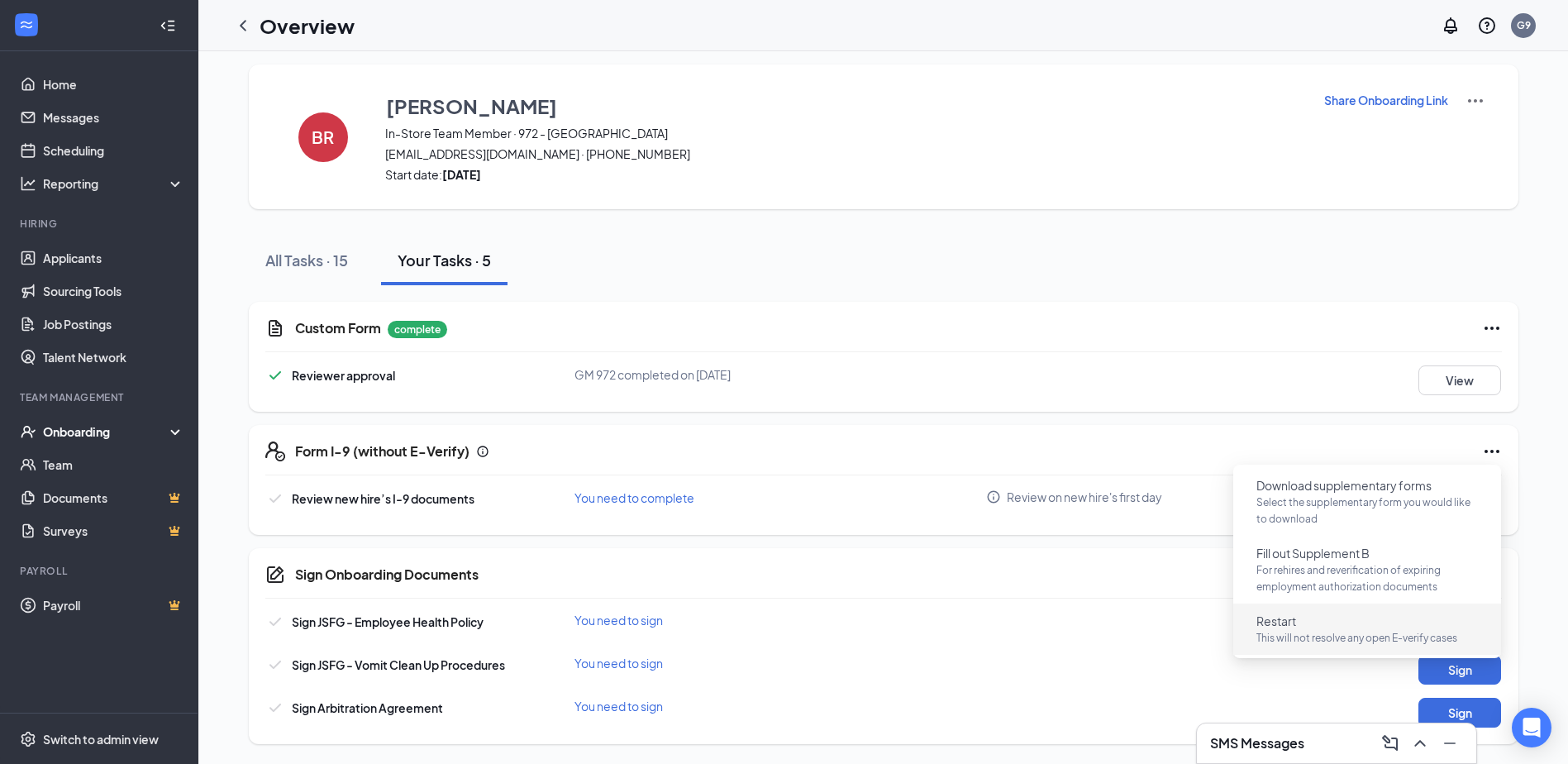
click at [1351, 638] on p "This will not resolve any open E-verify cases" at bounding box center [1367, 637] width 221 height 16
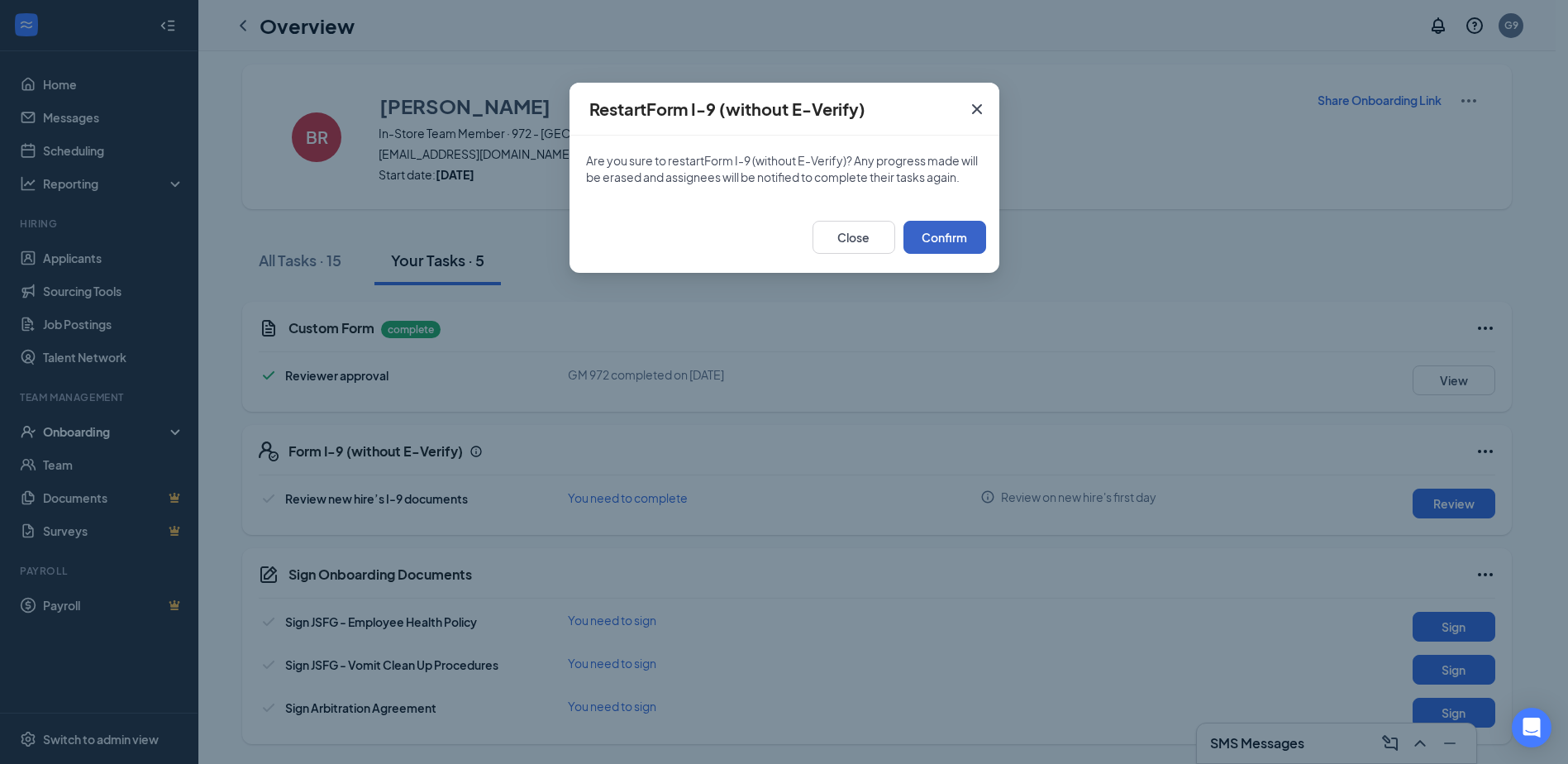
click at [954, 236] on button "Confirm" at bounding box center [945, 237] width 83 height 33
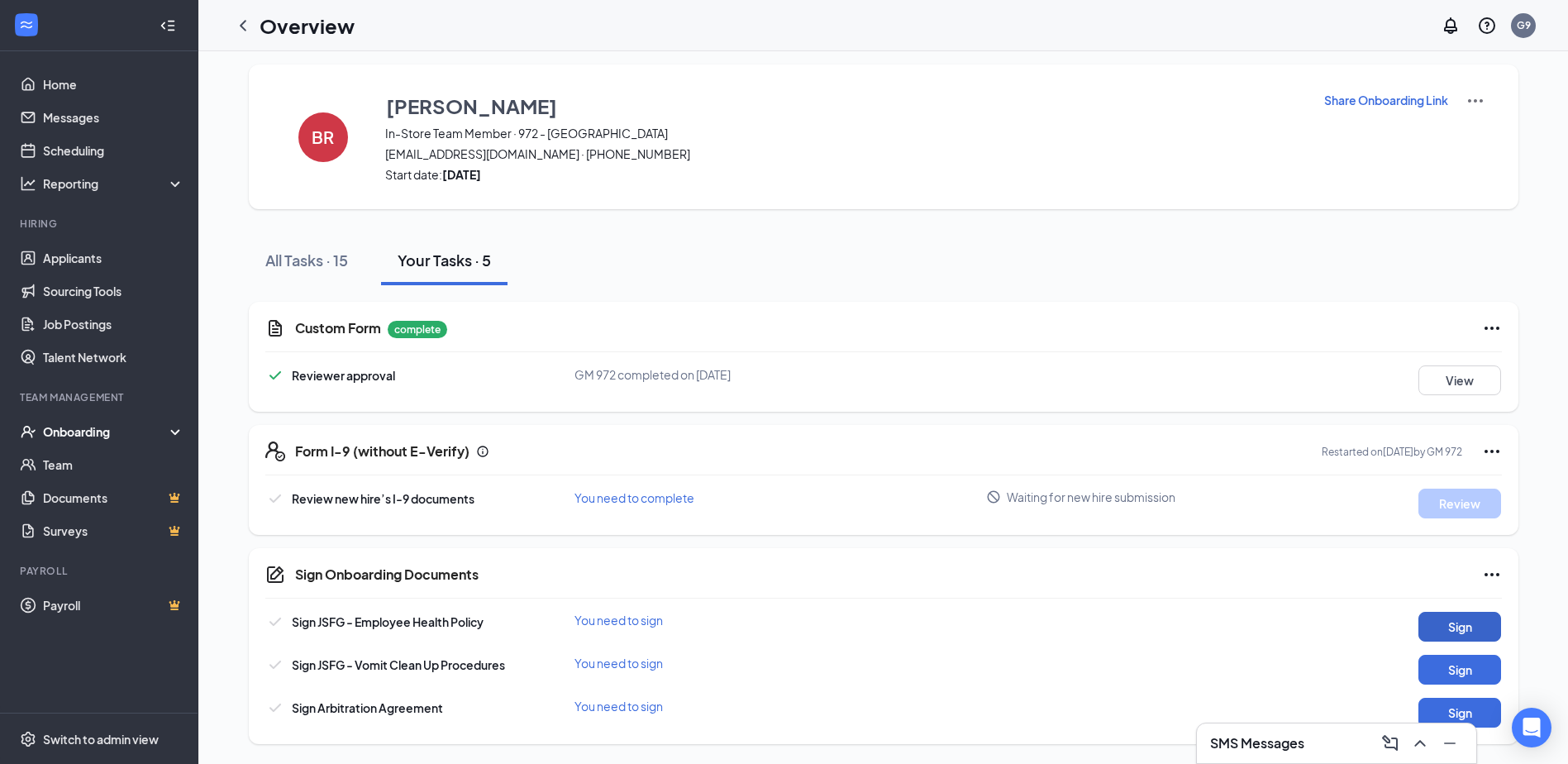
click at [1474, 623] on button "Sign" at bounding box center [1460, 626] width 83 height 30
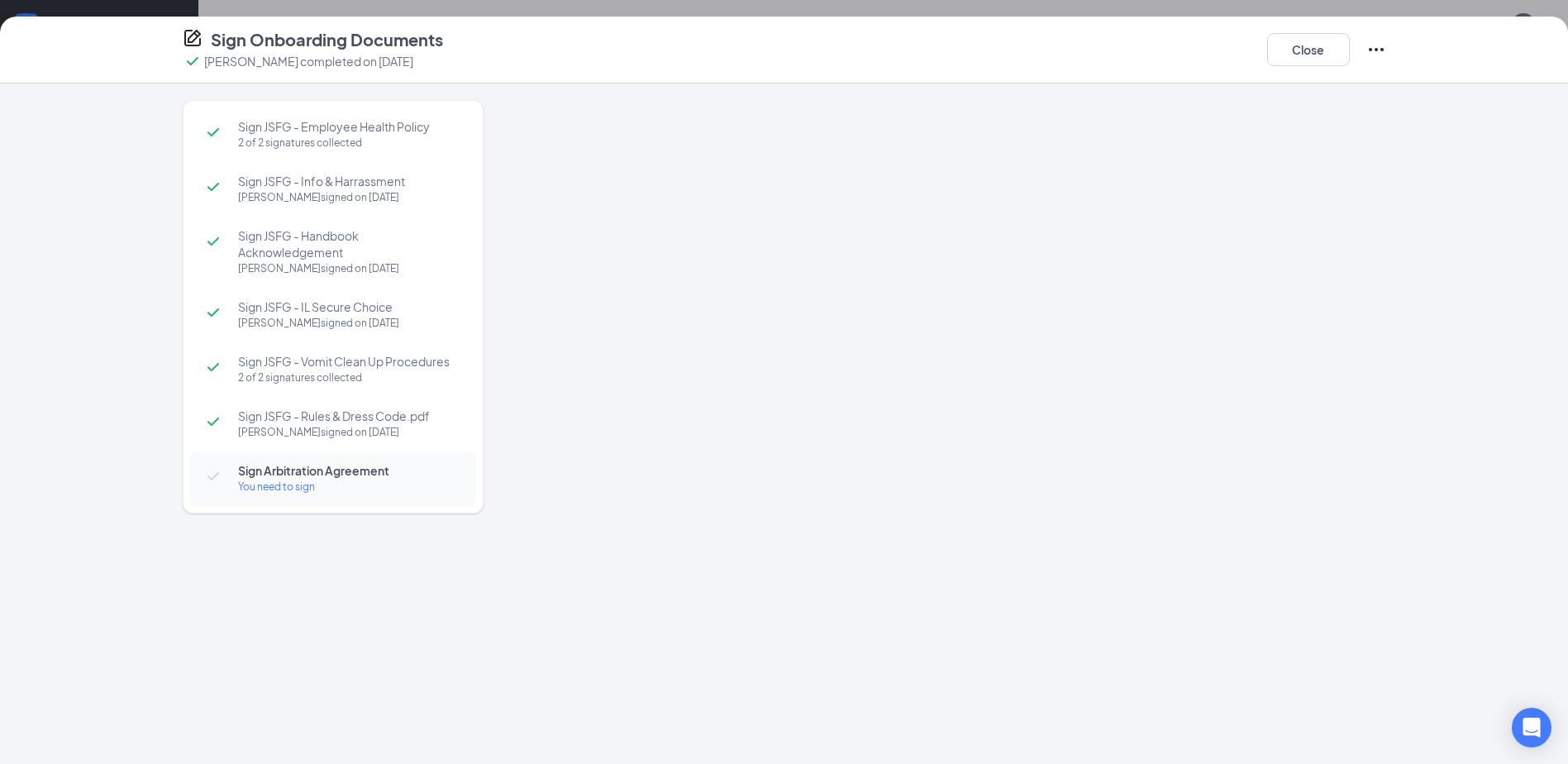
click at [965, 297] on div at bounding box center [959, 393] width 853 height 586
drag, startPoint x: 1384, startPoint y: 133, endPoint x: 956, endPoint y: 307, distance: 462.0
click at [956, 307] on div "Sign Onboarding Documents [PERSON_NAME] completed on [DATE] Close Sign JSFG - E…" at bounding box center [784, 382] width 1568 height 764
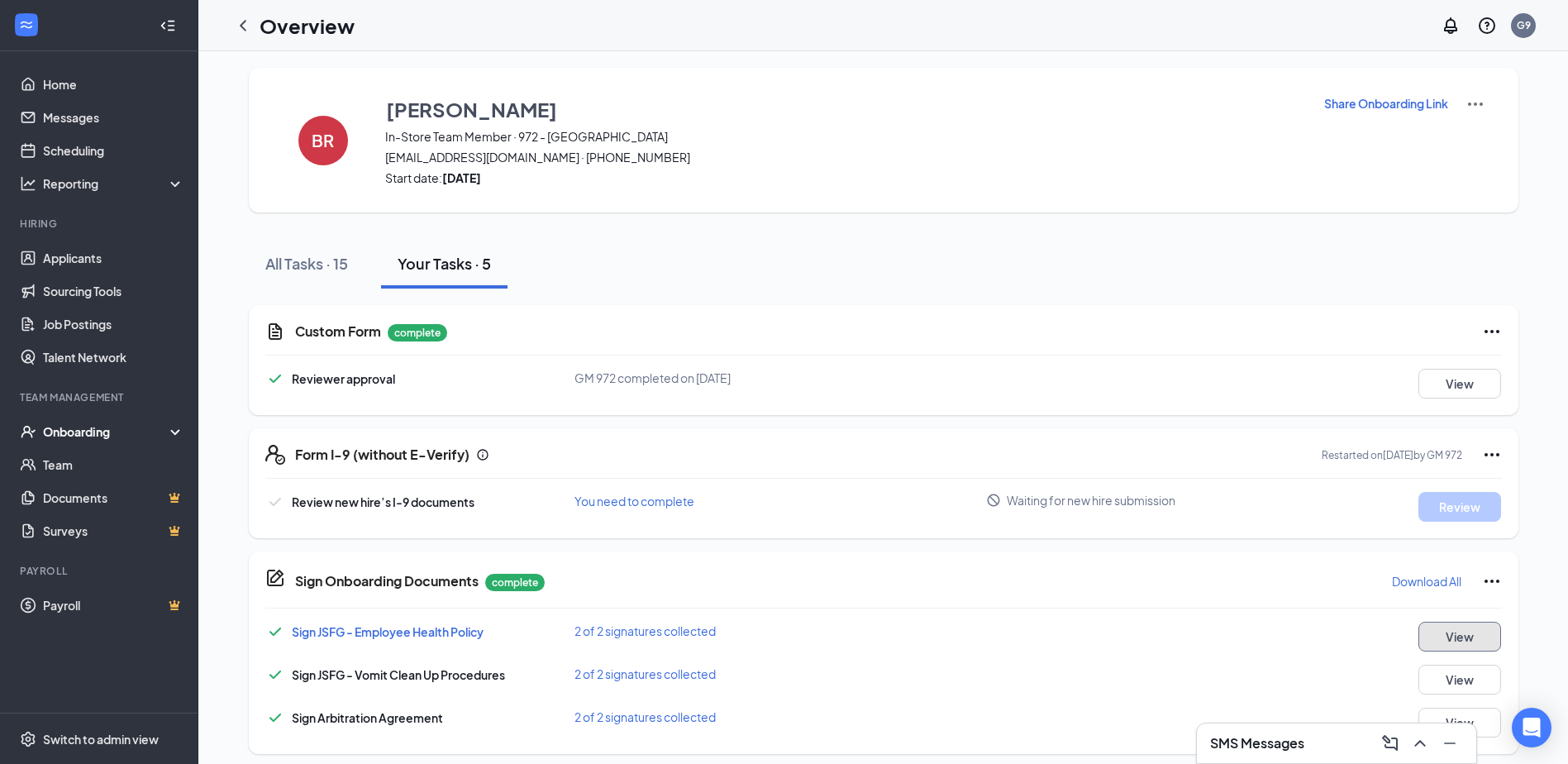
scroll to position [0, 0]
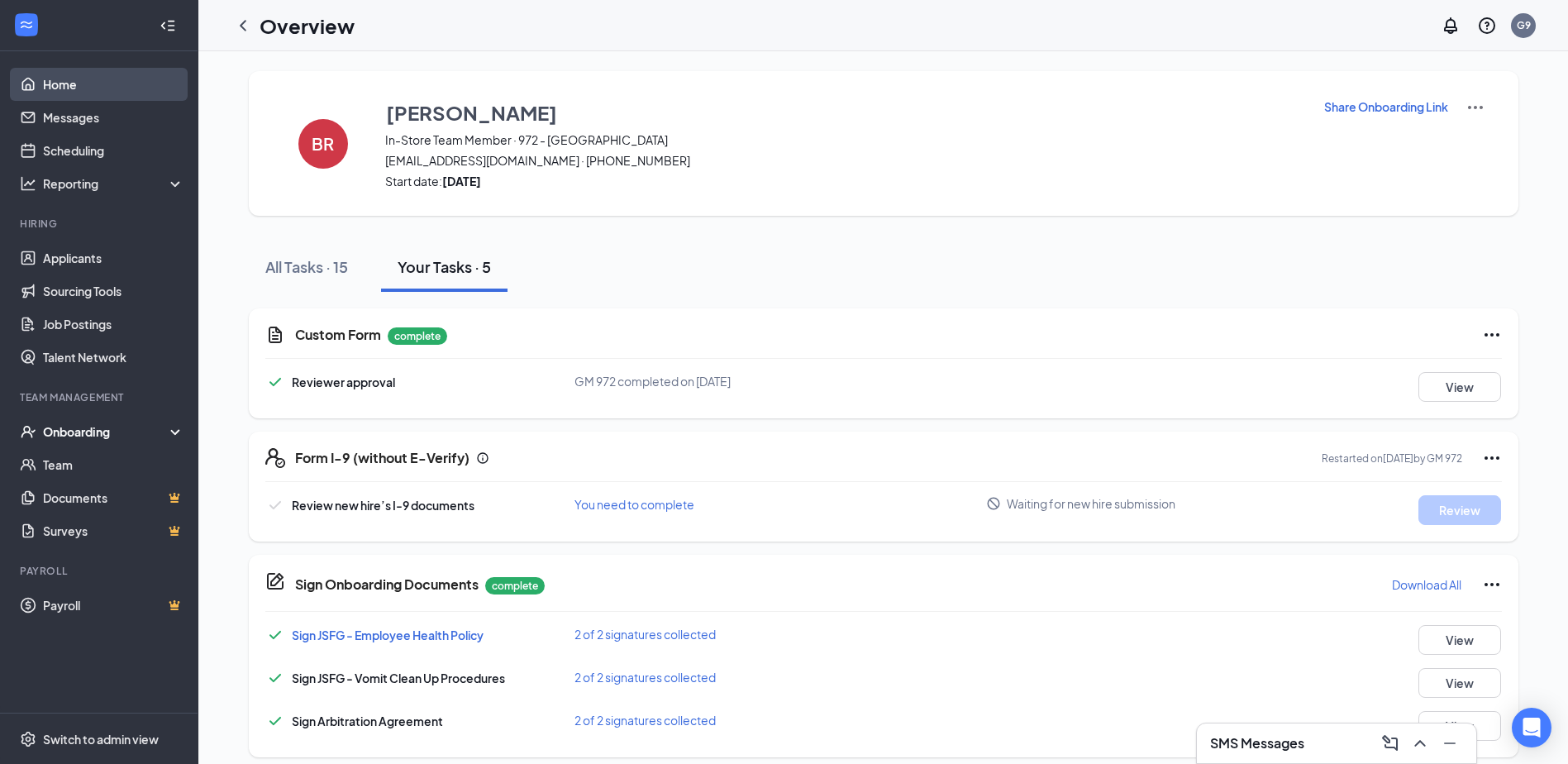
click at [43, 91] on link "Home" at bounding box center [113, 85] width 141 height 33
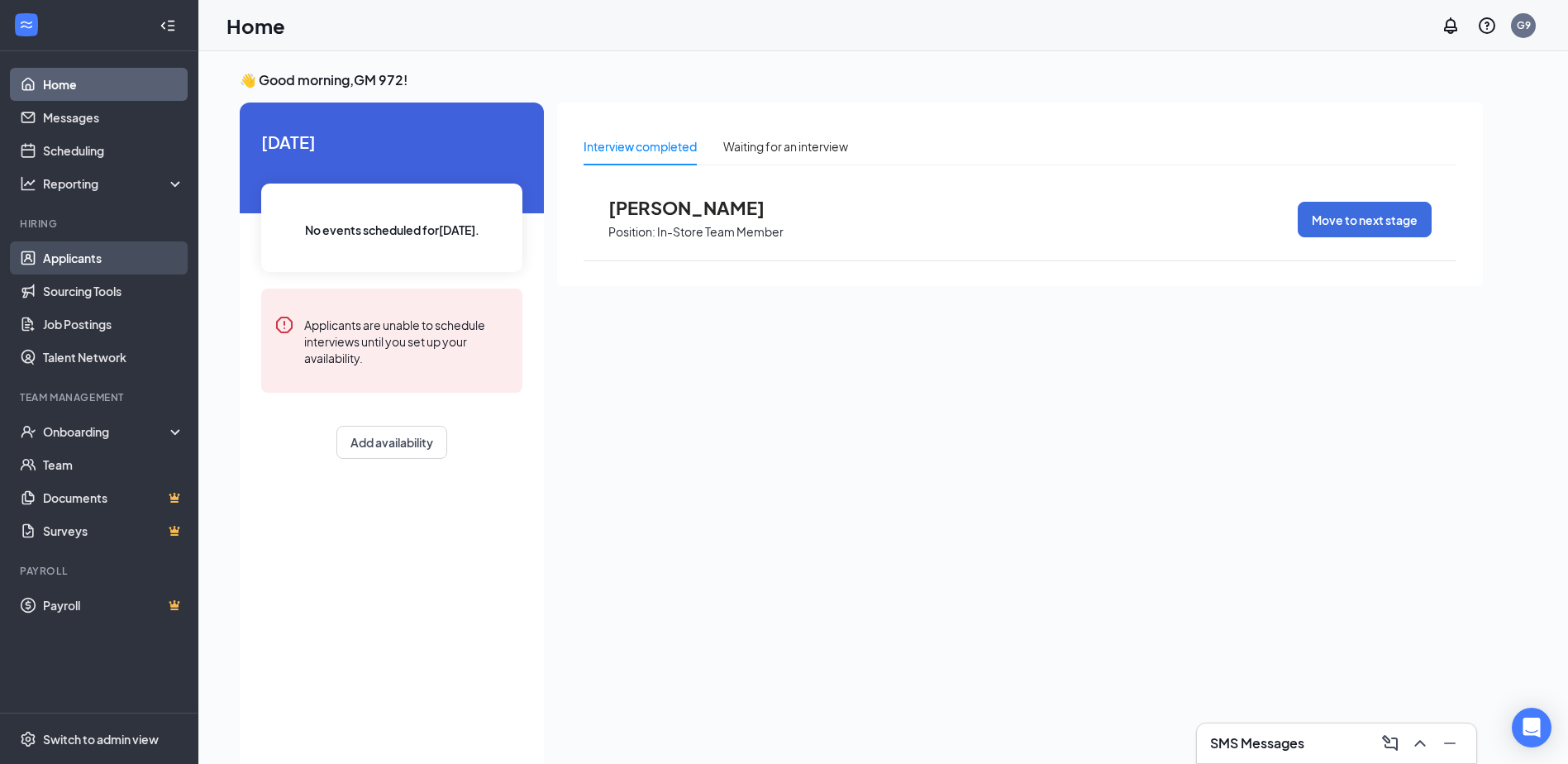
click at [79, 259] on link "Applicants" at bounding box center [113, 258] width 141 height 33
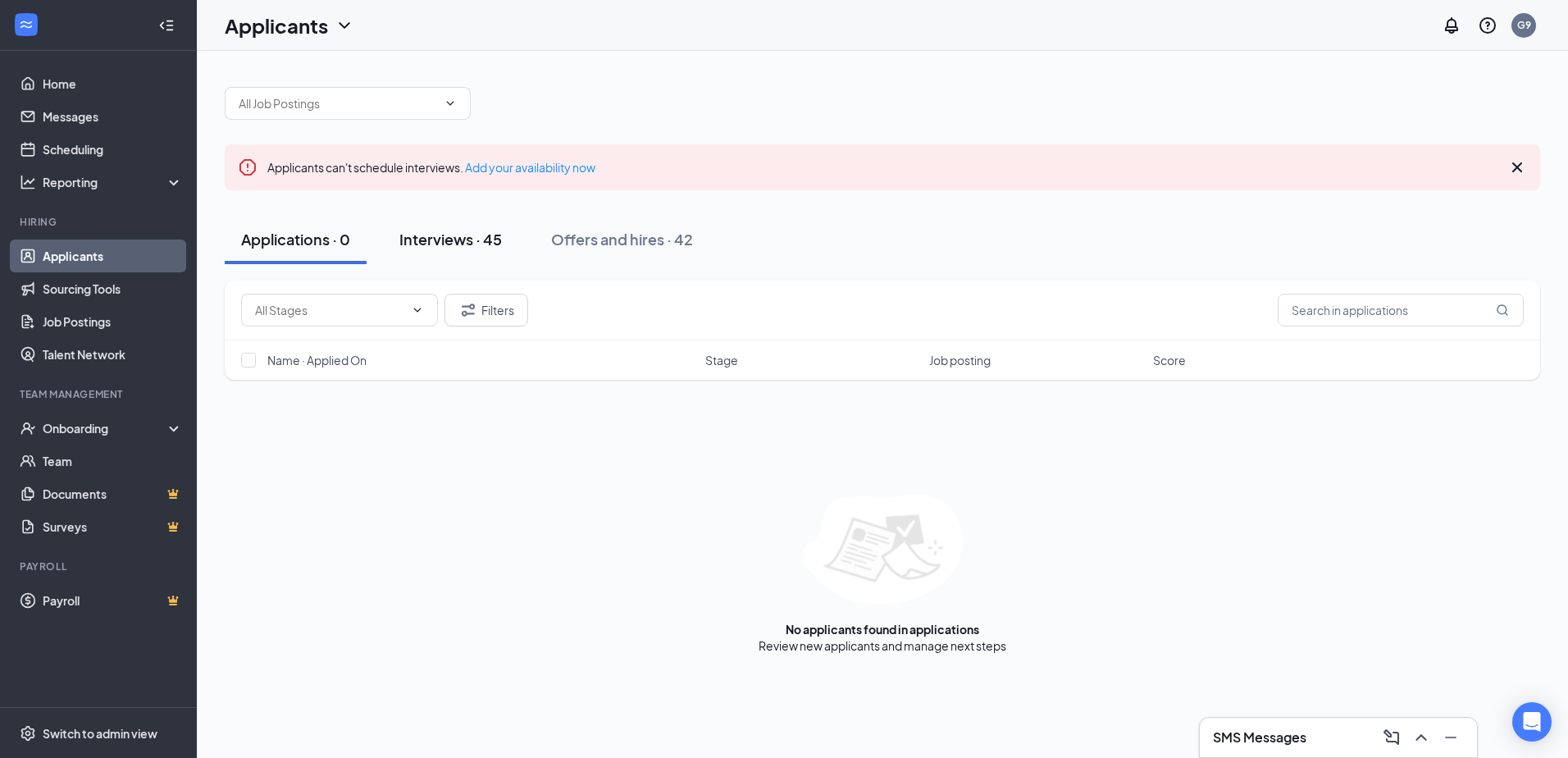
click at [467, 243] on div "Interviews · 45" at bounding box center [451, 239] width 103 height 21
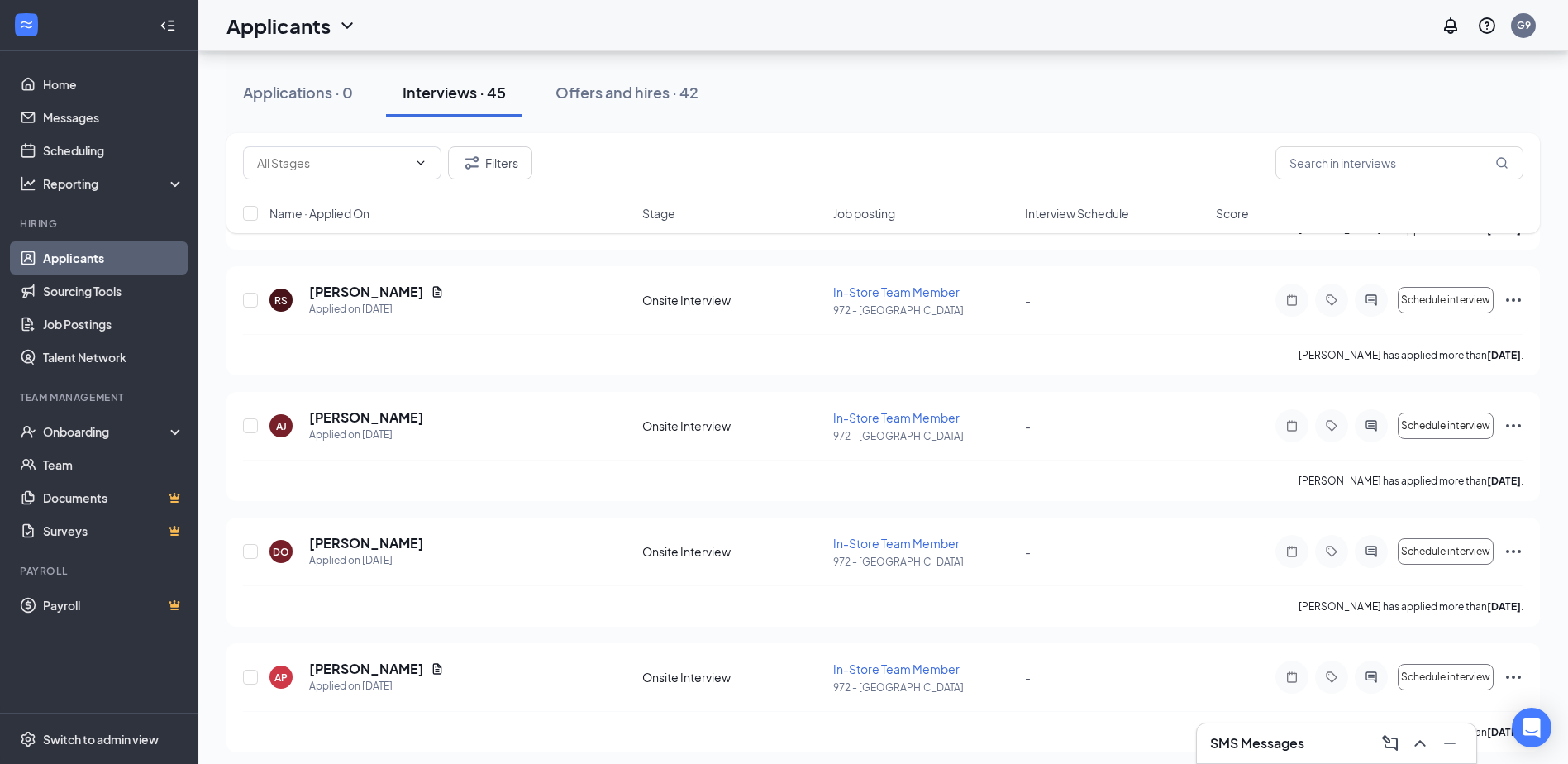
scroll to position [909, 0]
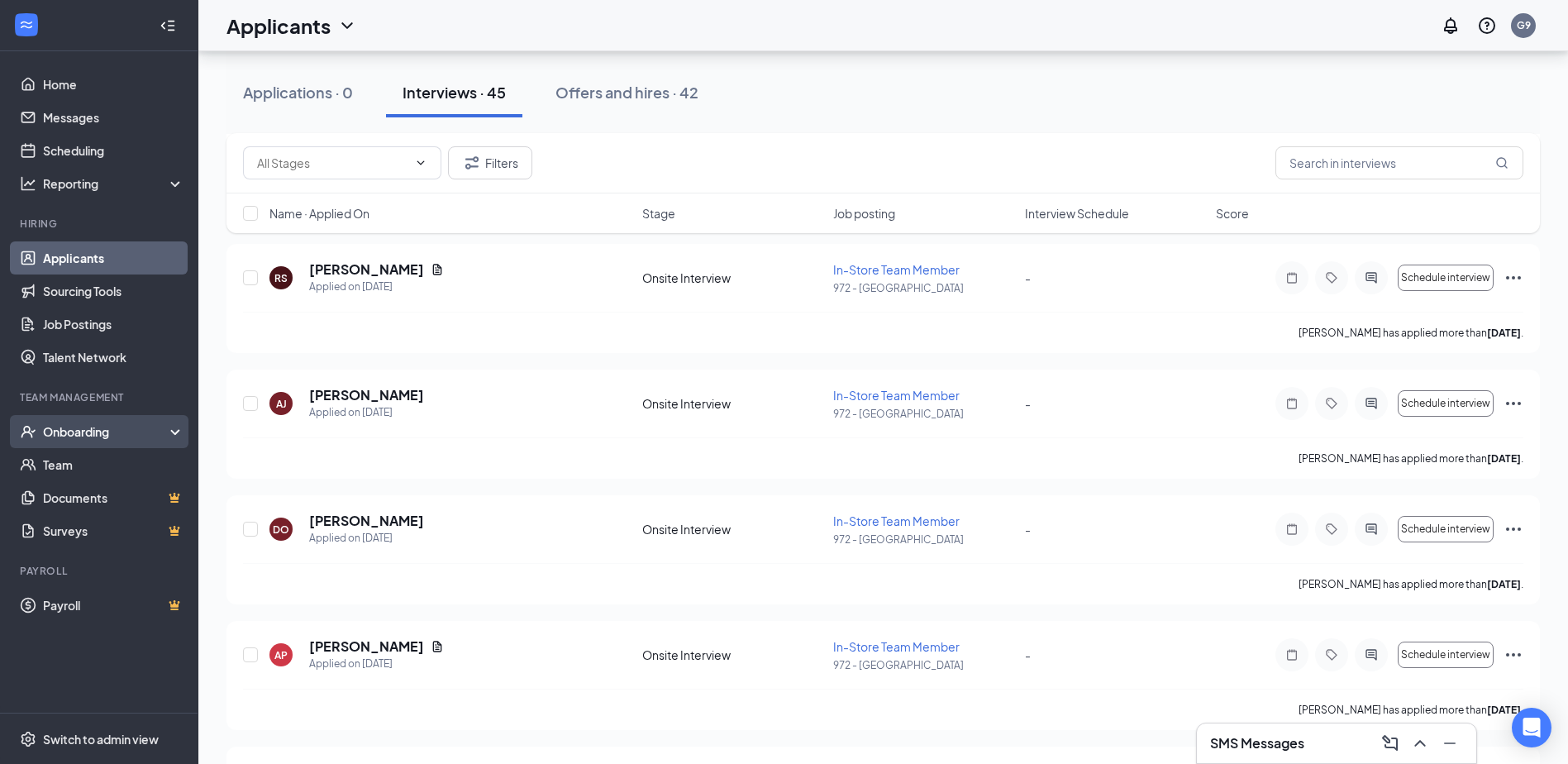
click at [68, 431] on div "Onboarding" at bounding box center [107, 431] width 127 height 16
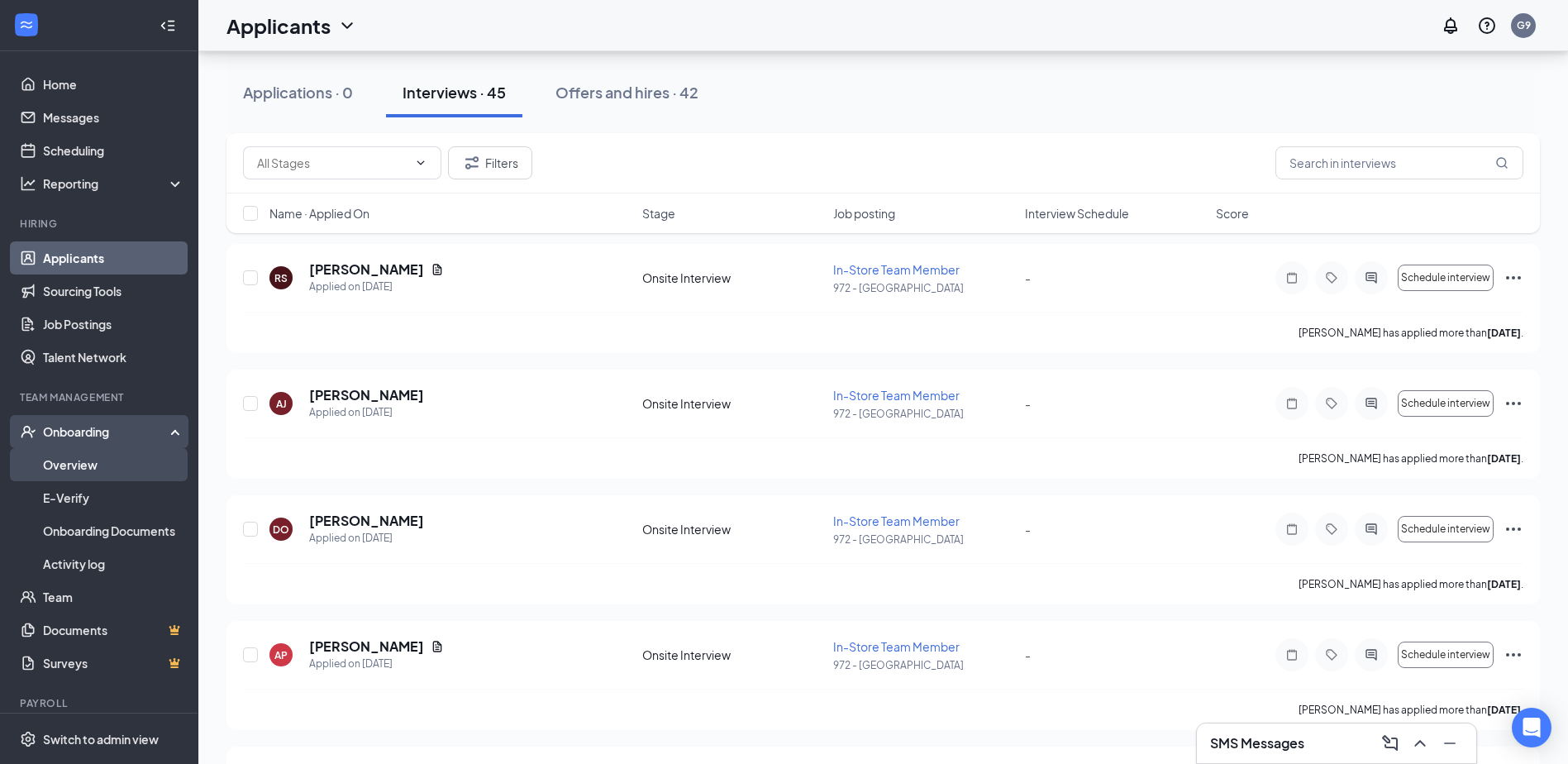
click at [75, 457] on link "Overview" at bounding box center [113, 464] width 141 height 33
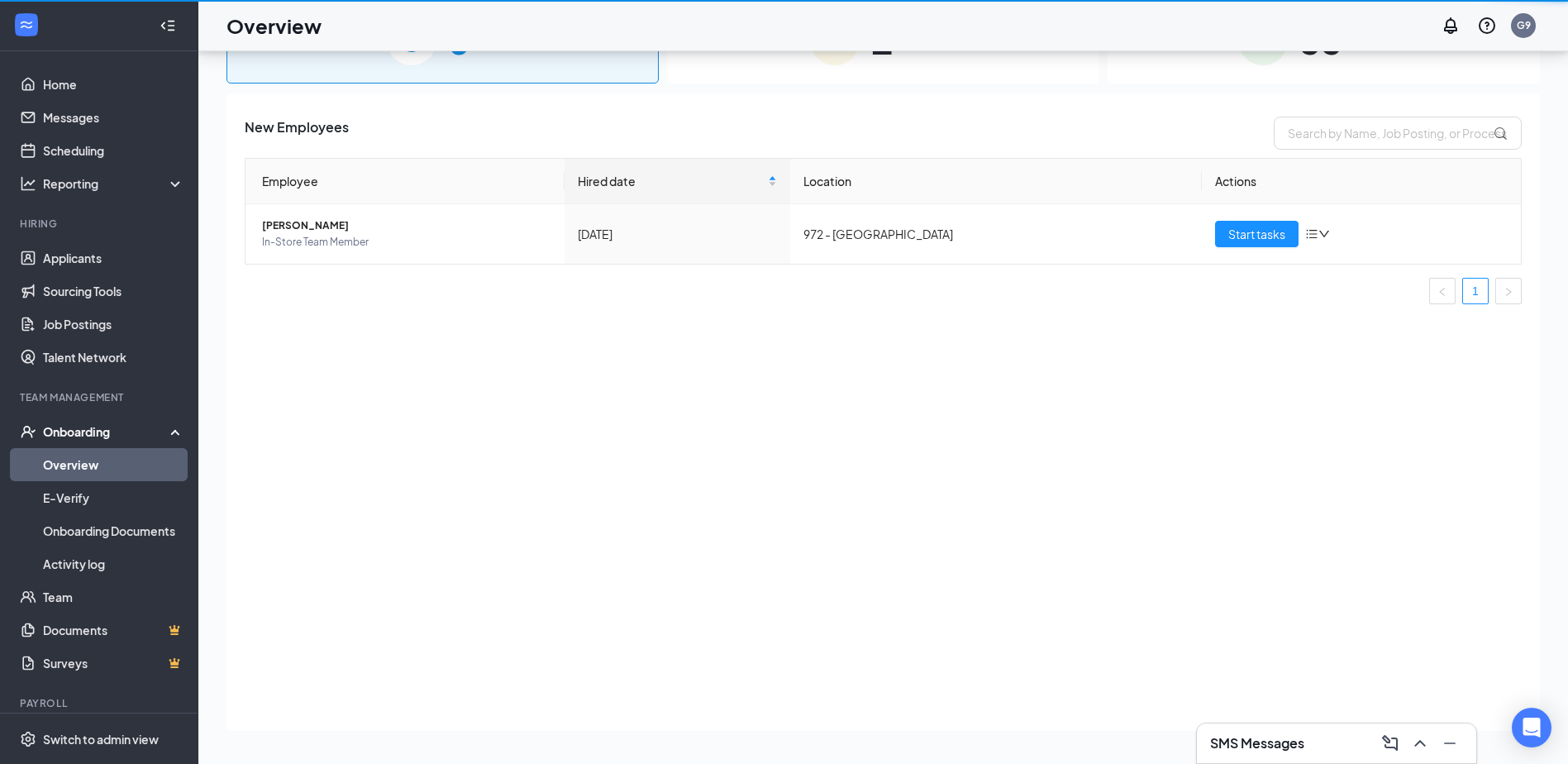
scroll to position [74, 0]
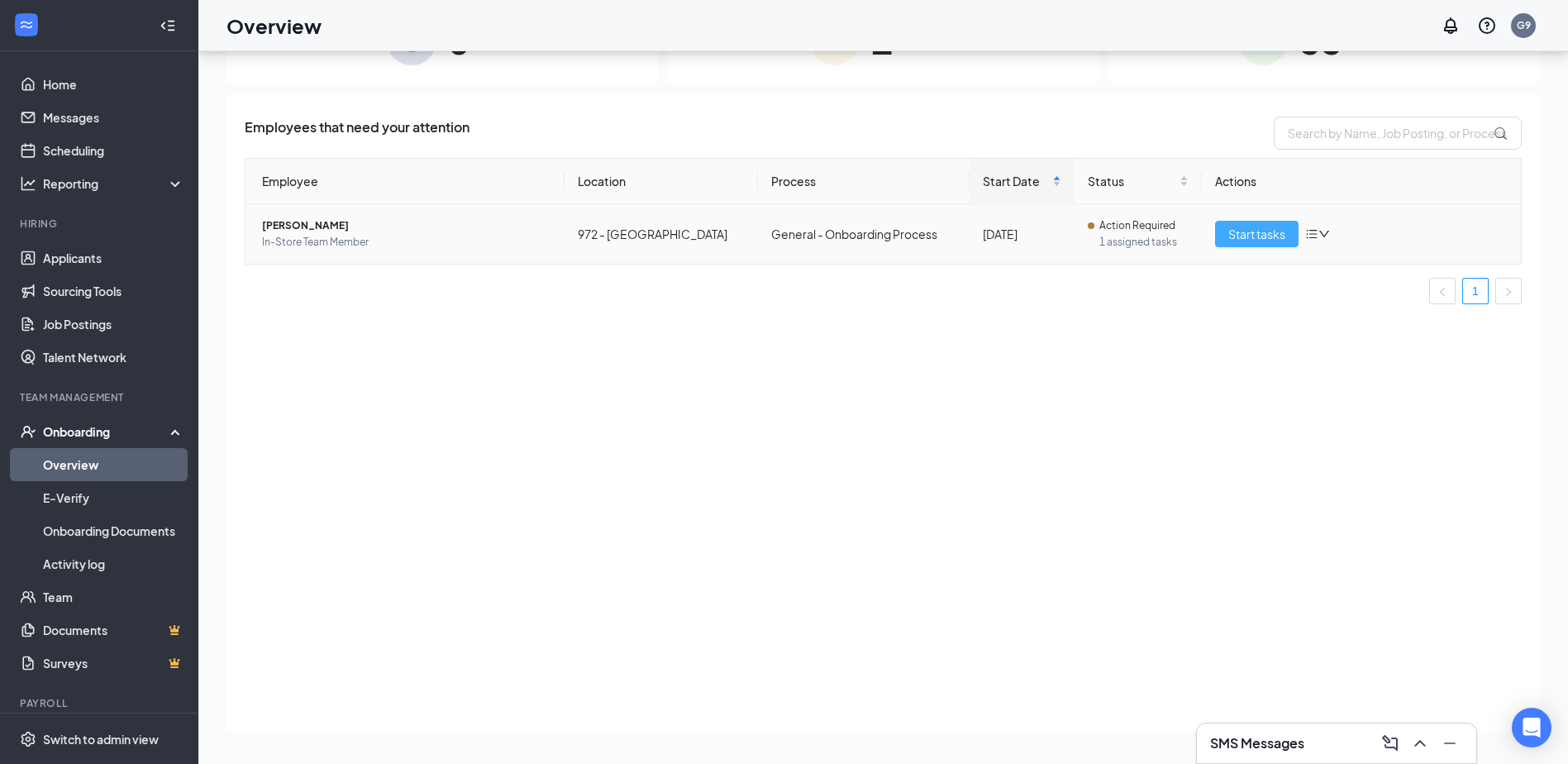
click at [1260, 229] on span "Start tasks" at bounding box center [1257, 234] width 57 height 18
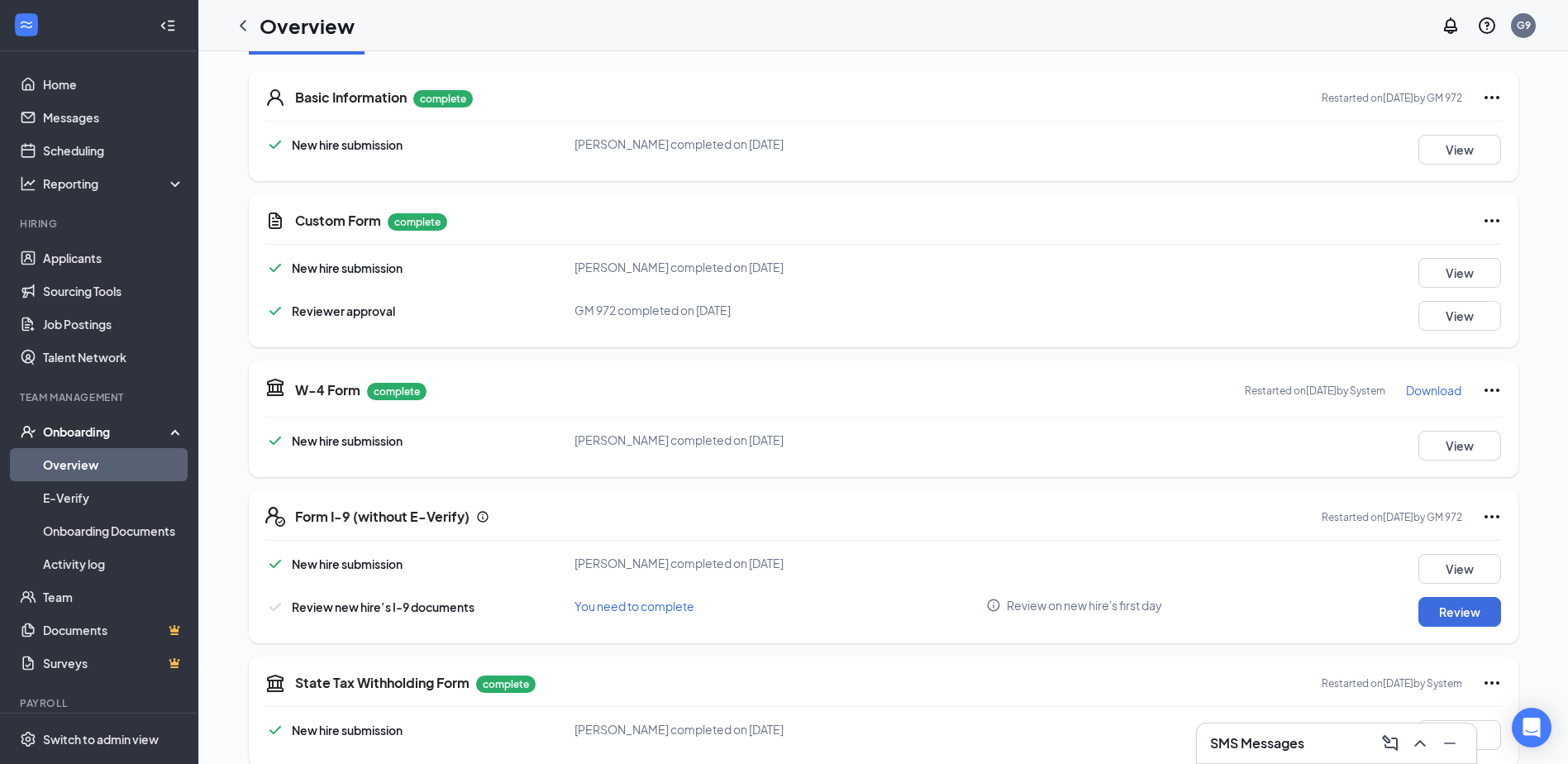
scroll to position [248, 0]
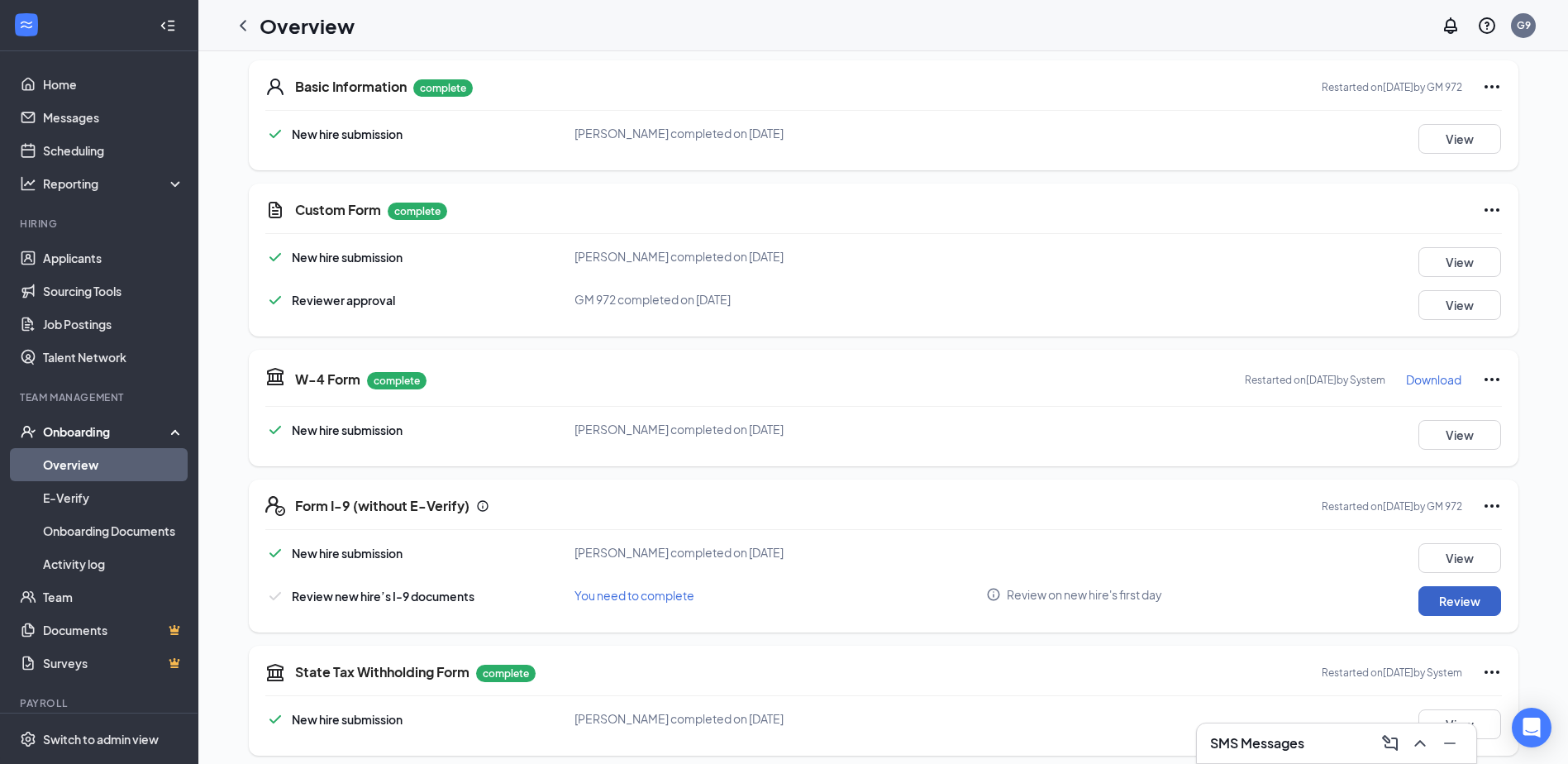
click at [1458, 598] on button "Review" at bounding box center [1460, 601] width 83 height 30
type input "[DATE]"
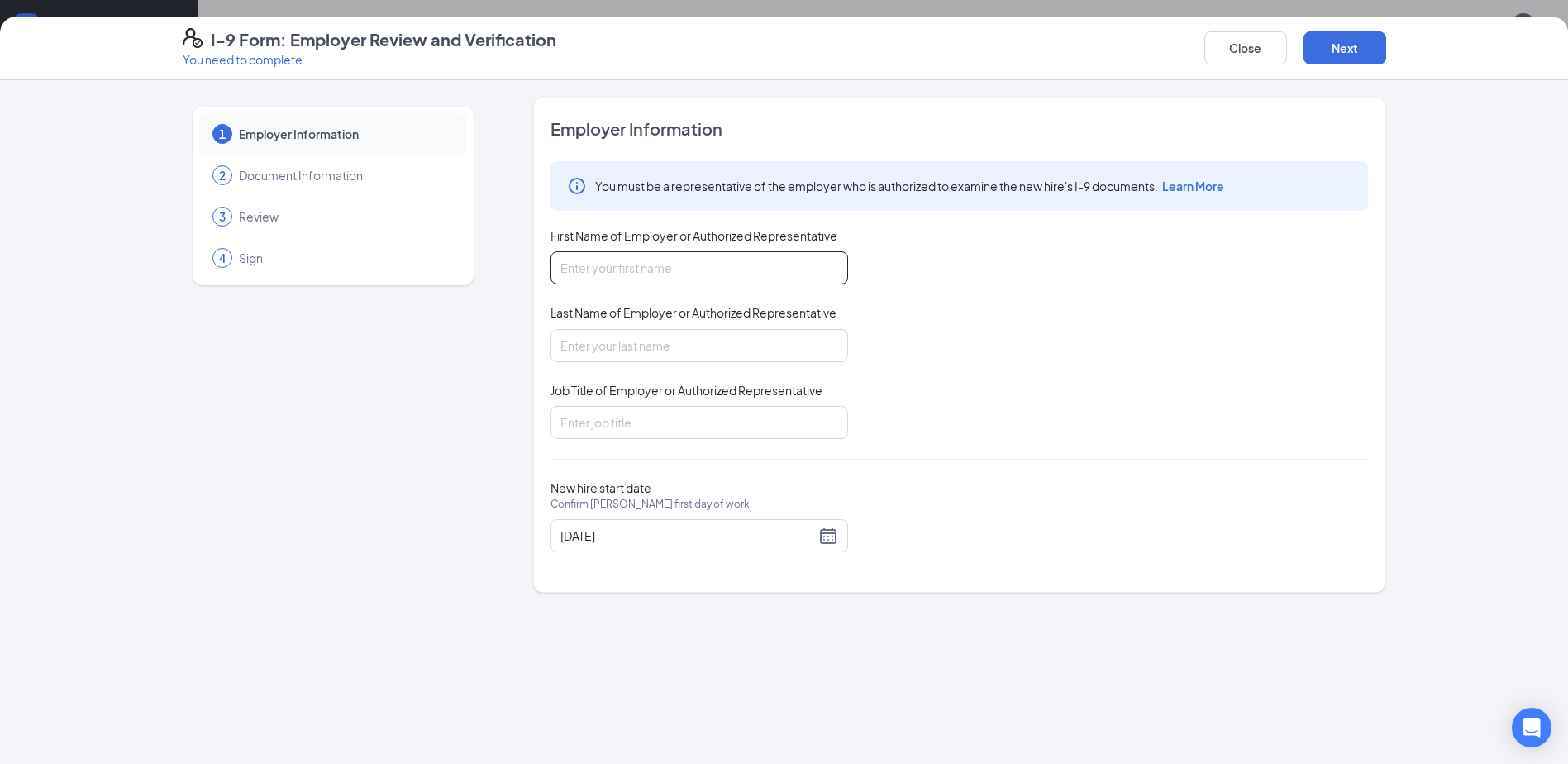
click at [803, 269] on input "First Name of Employer or Authorized Representative" at bounding box center [700, 267] width 298 height 33
type input "[DEMOGRAPHIC_DATA]"
type input "[PERSON_NAME]"
click at [601, 431] on input "Job Title of Employer or Authorized Representative" at bounding box center [700, 422] width 298 height 33
type input "GM"
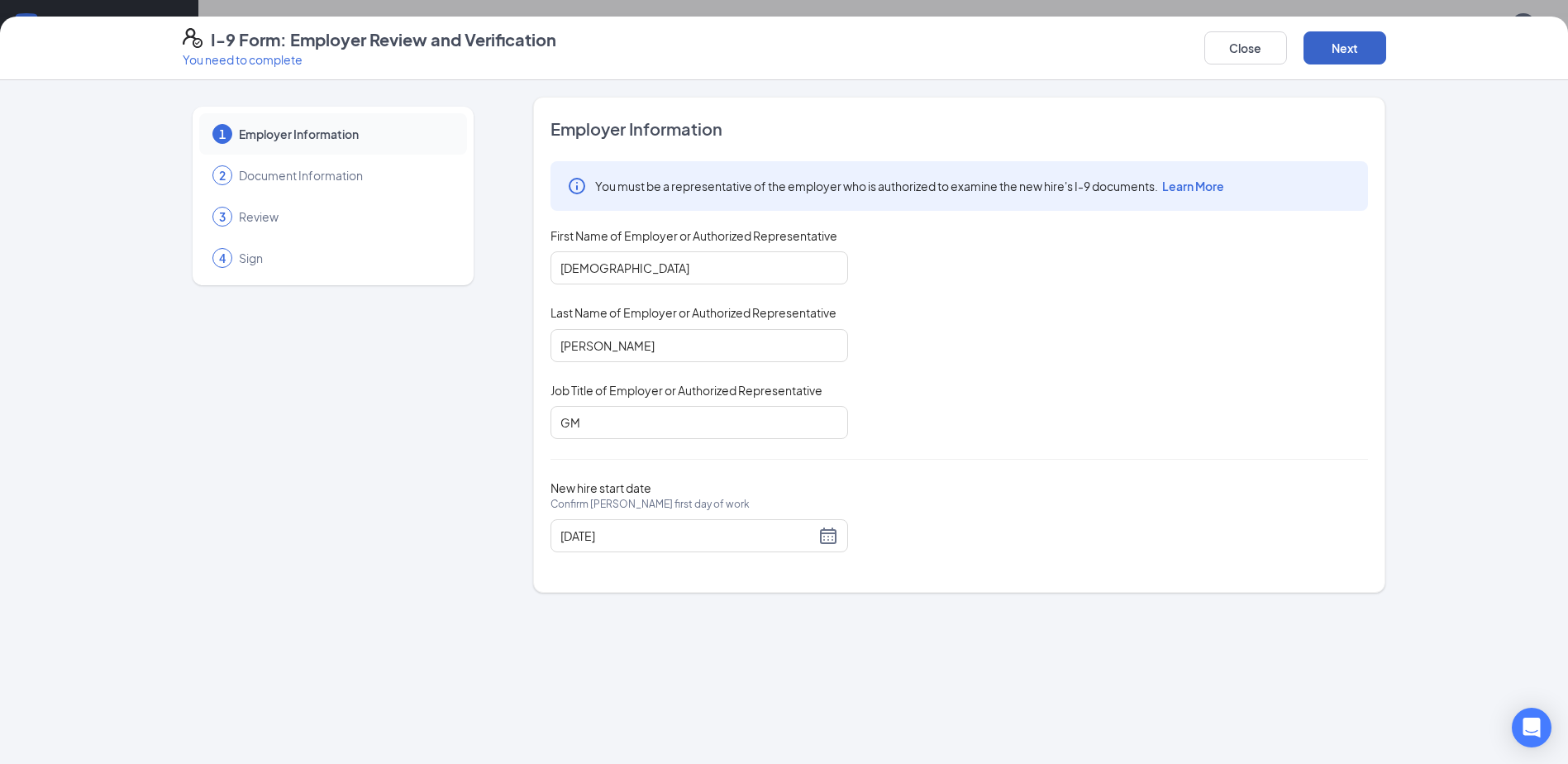
click at [1357, 60] on button "Next" at bounding box center [1345, 48] width 83 height 33
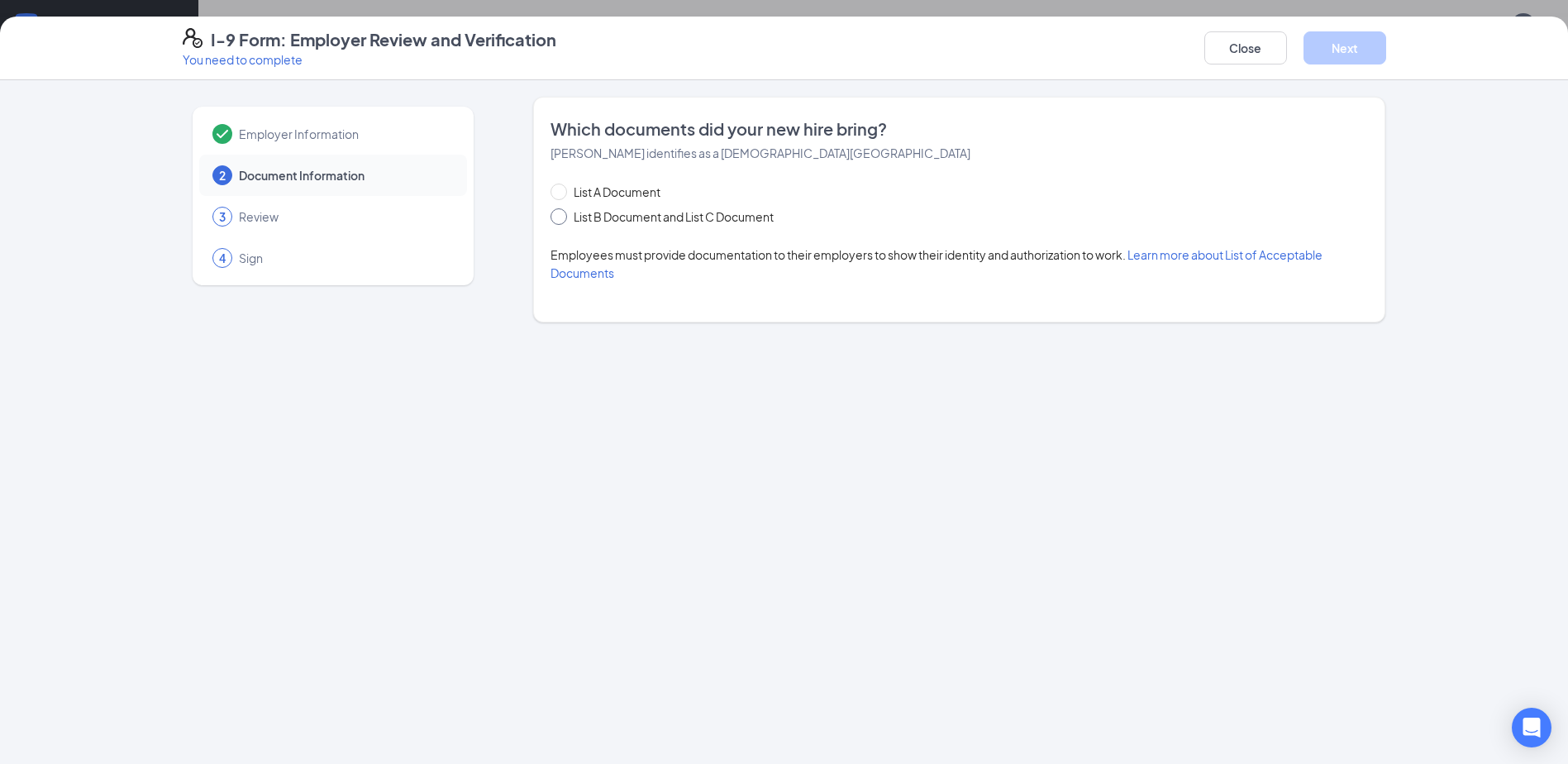
click at [563, 218] on span at bounding box center [559, 216] width 16 height 16
click at [562, 218] on input "List B Document and List C Document" at bounding box center [557, 214] width 12 height 12
radio input "true"
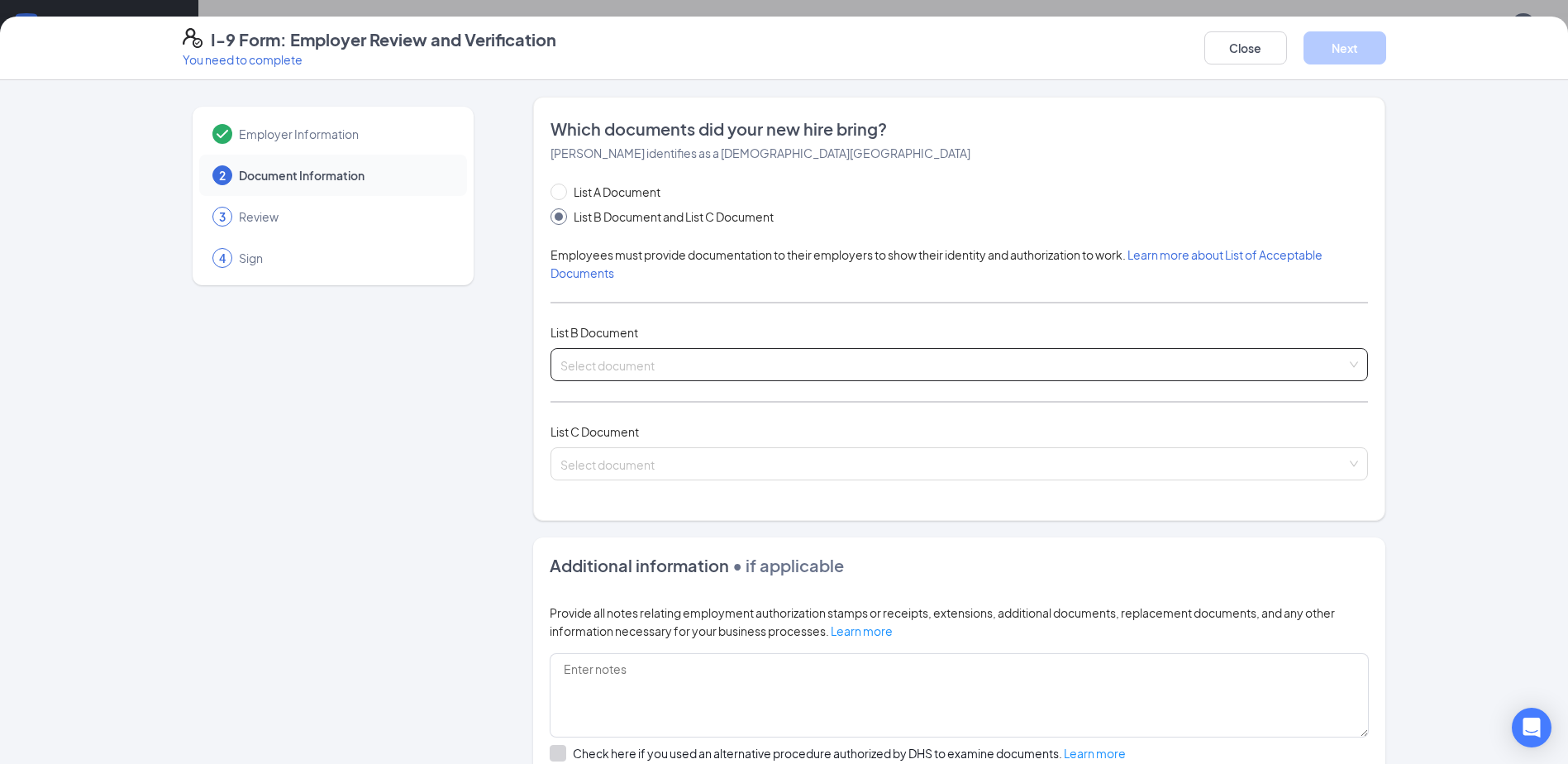
click at [564, 365] on input "search" at bounding box center [954, 361] width 786 height 25
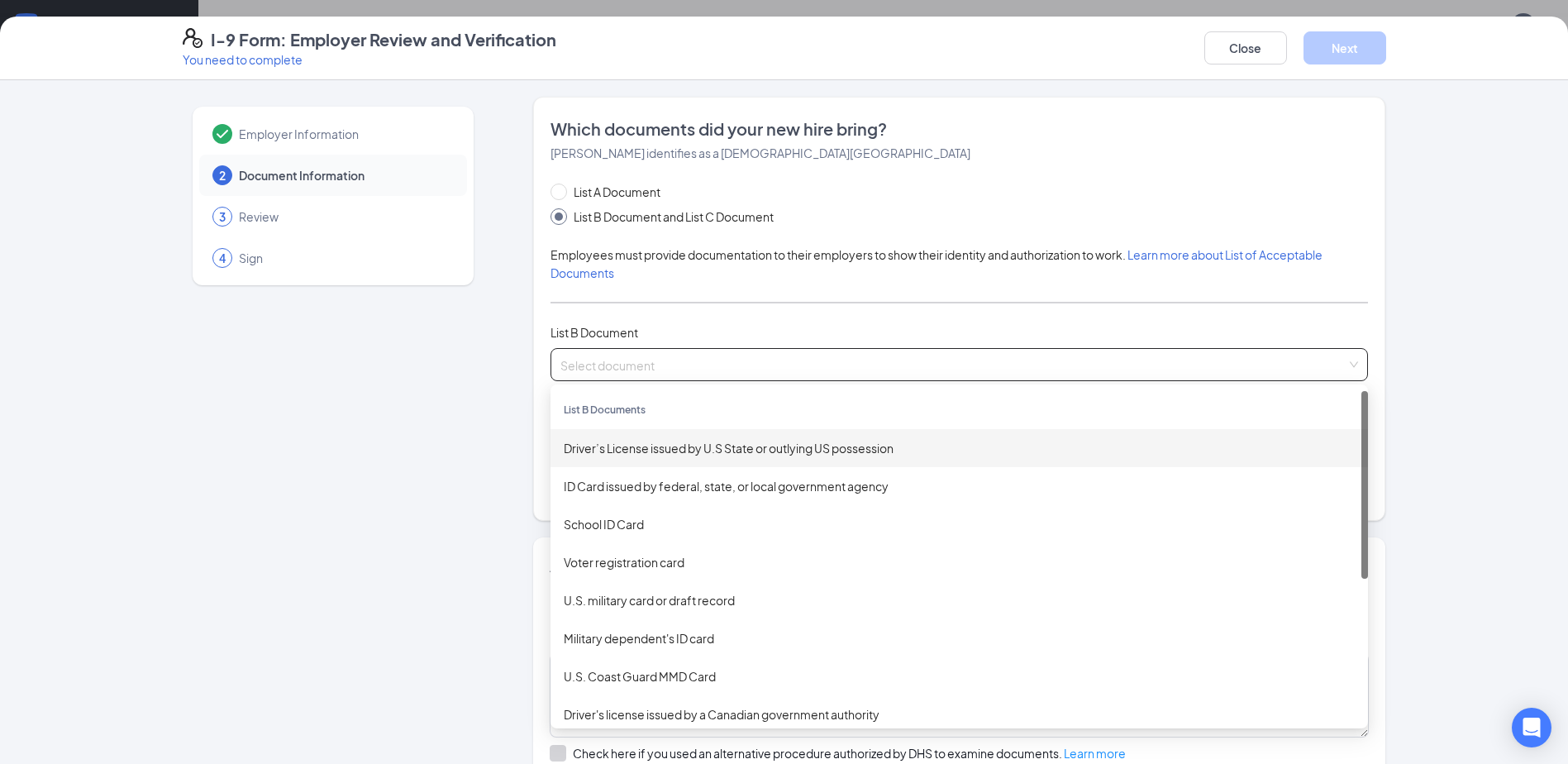
click at [641, 450] on div "Driver’s License issued by U.S State or outlying US possession" at bounding box center [959, 448] width 791 height 18
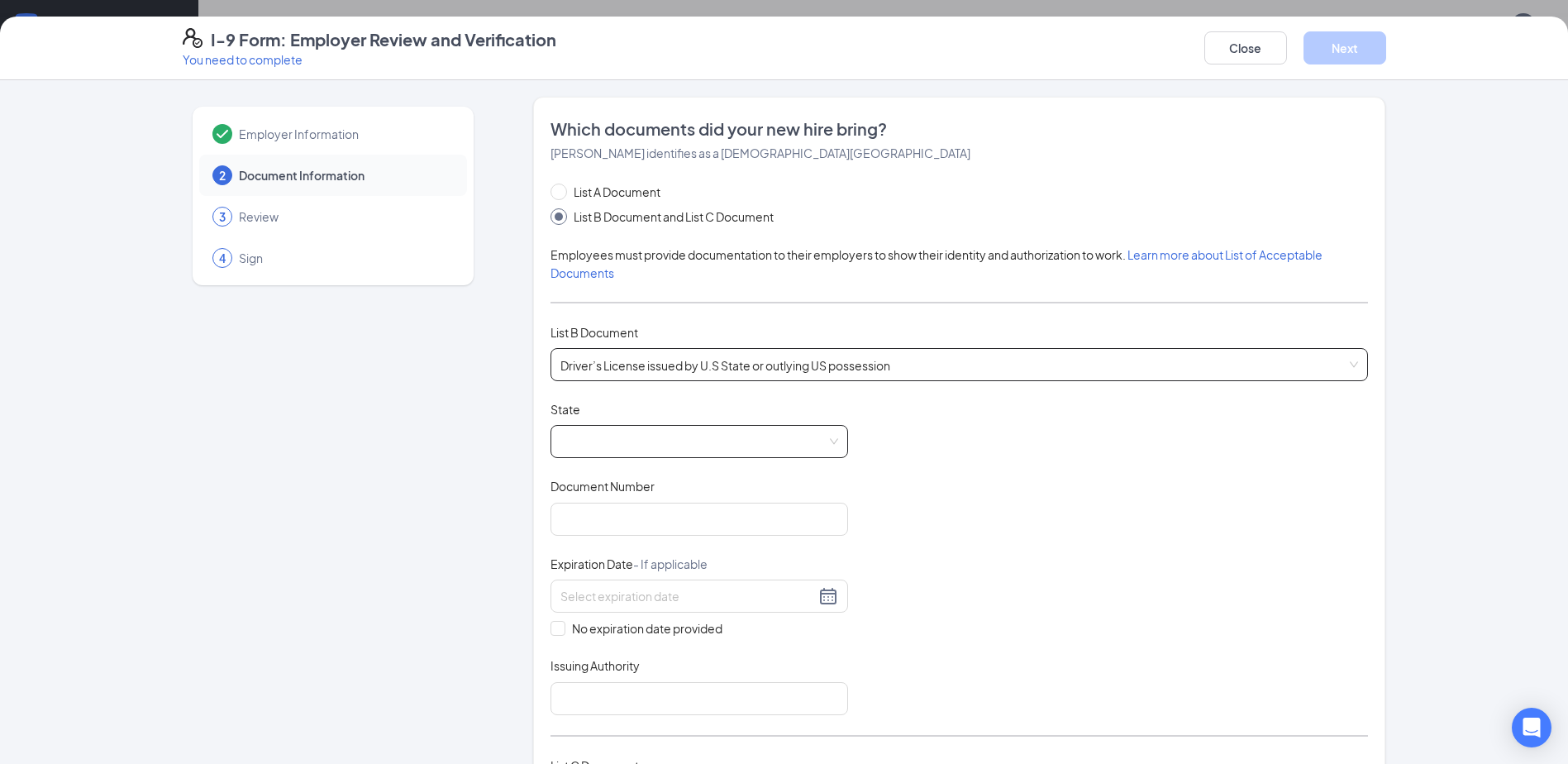
click at [617, 429] on span at bounding box center [699, 441] width 278 height 32
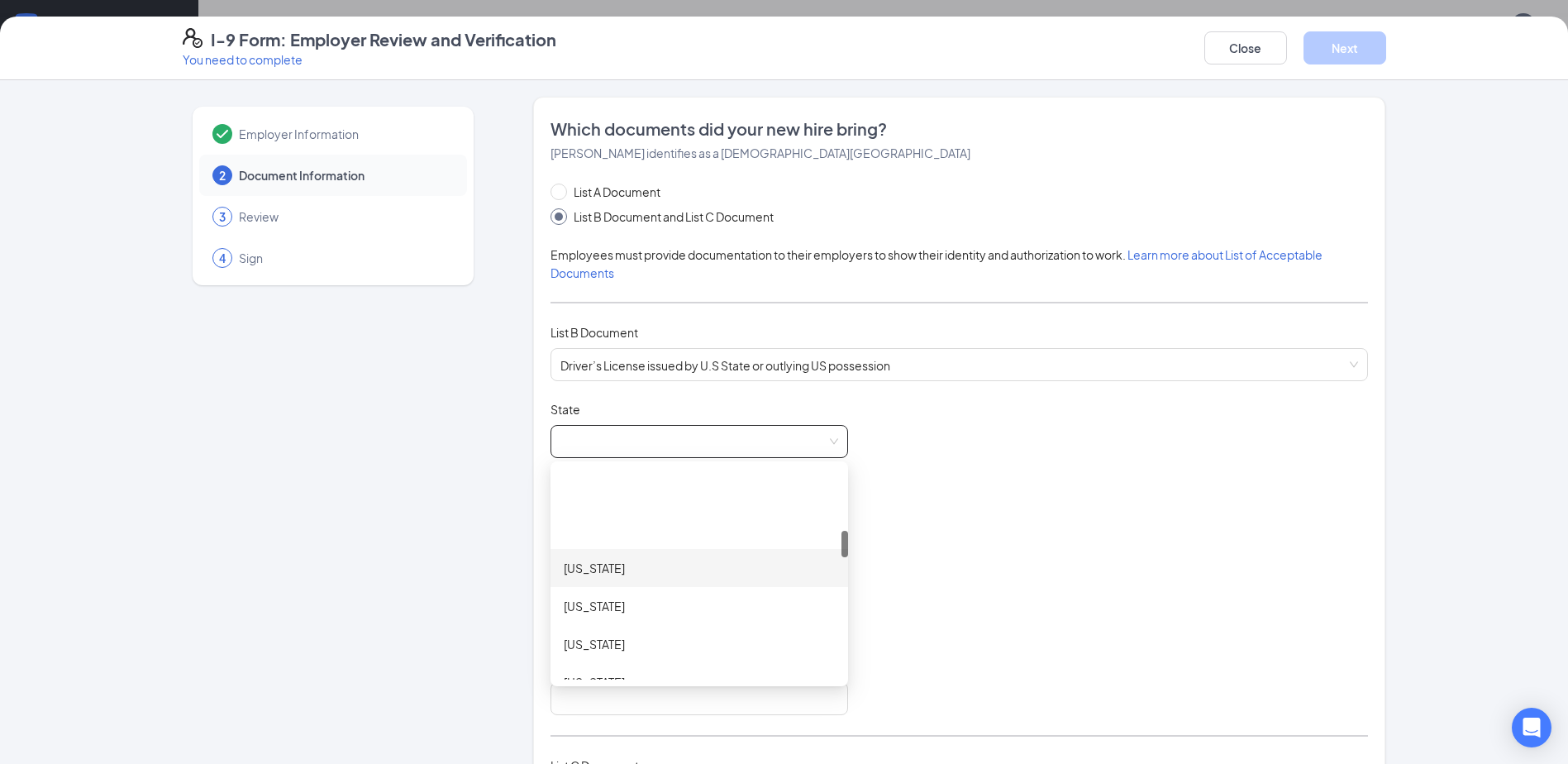
scroll to position [496, 0]
click at [583, 555] on div "[US_STATE]" at bounding box center [700, 560] width 271 height 18
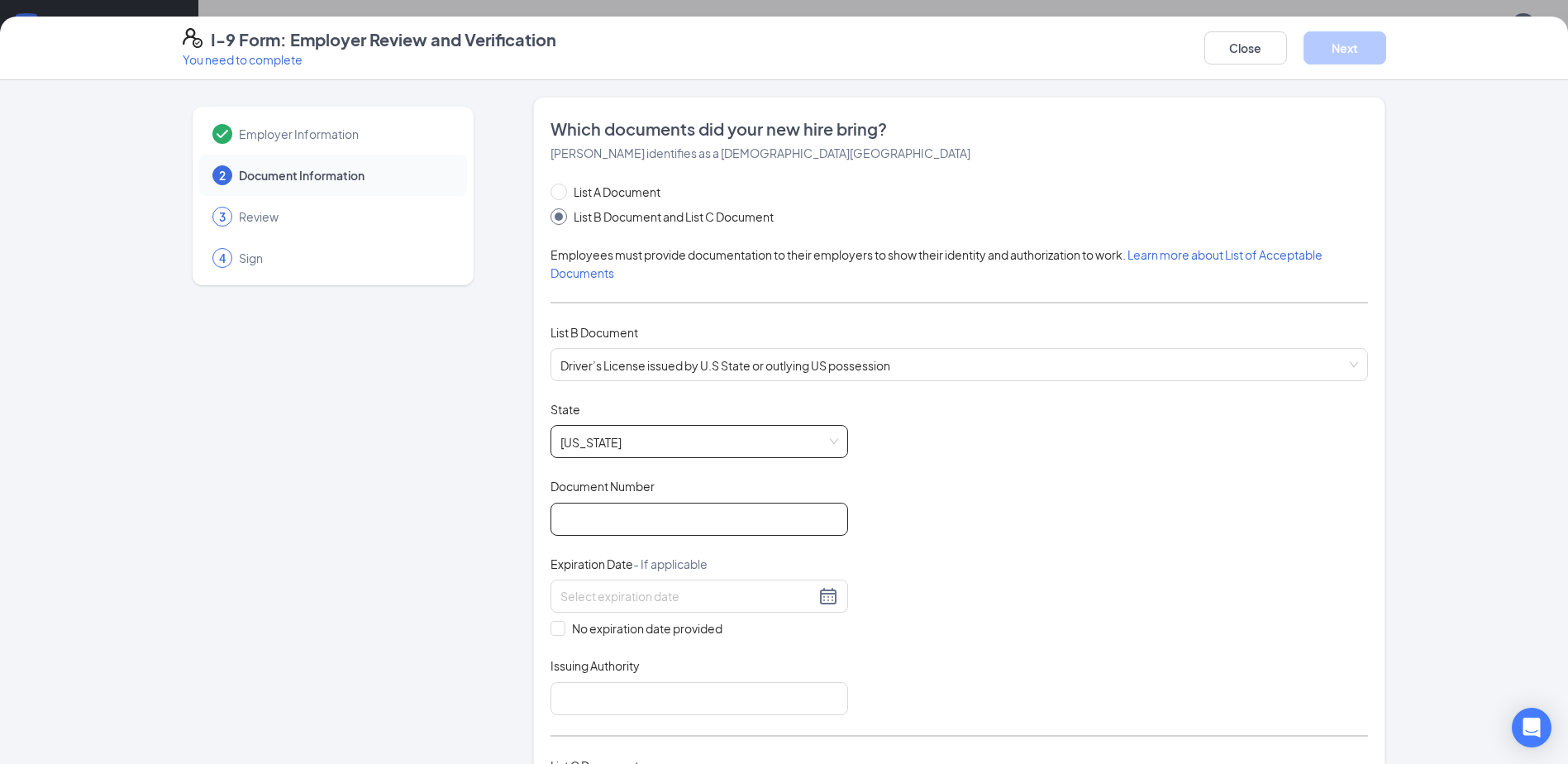
click at [639, 520] on input "Document Number" at bounding box center [700, 519] width 298 height 33
type input "r200077303603"
type input "[US_STATE]"
click at [820, 597] on div at bounding box center [699, 596] width 278 height 20
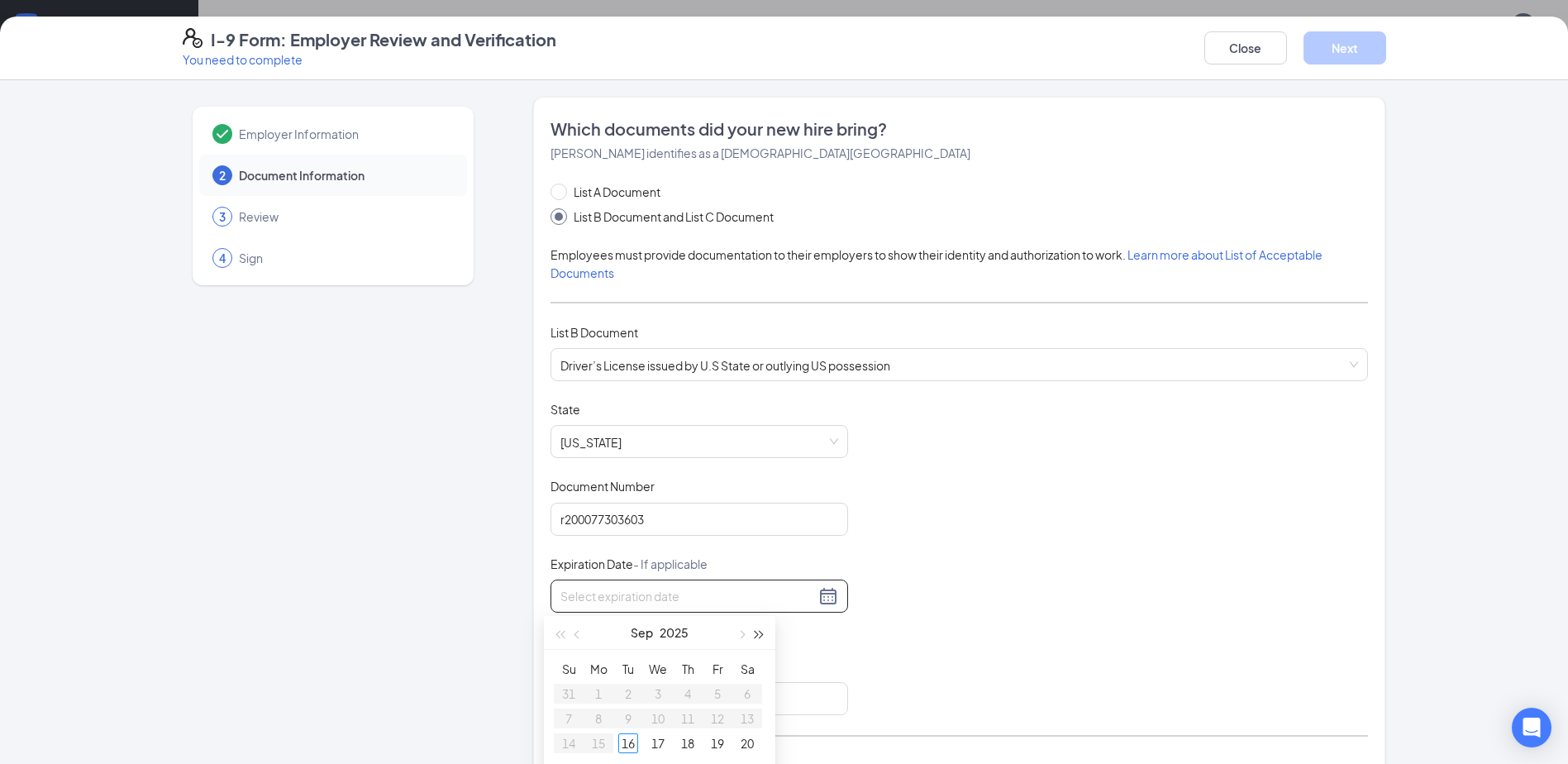
click at [756, 637] on span "button" at bounding box center [759, 634] width 9 height 9
click at [579, 635] on span "button" at bounding box center [579, 634] width 9 height 9
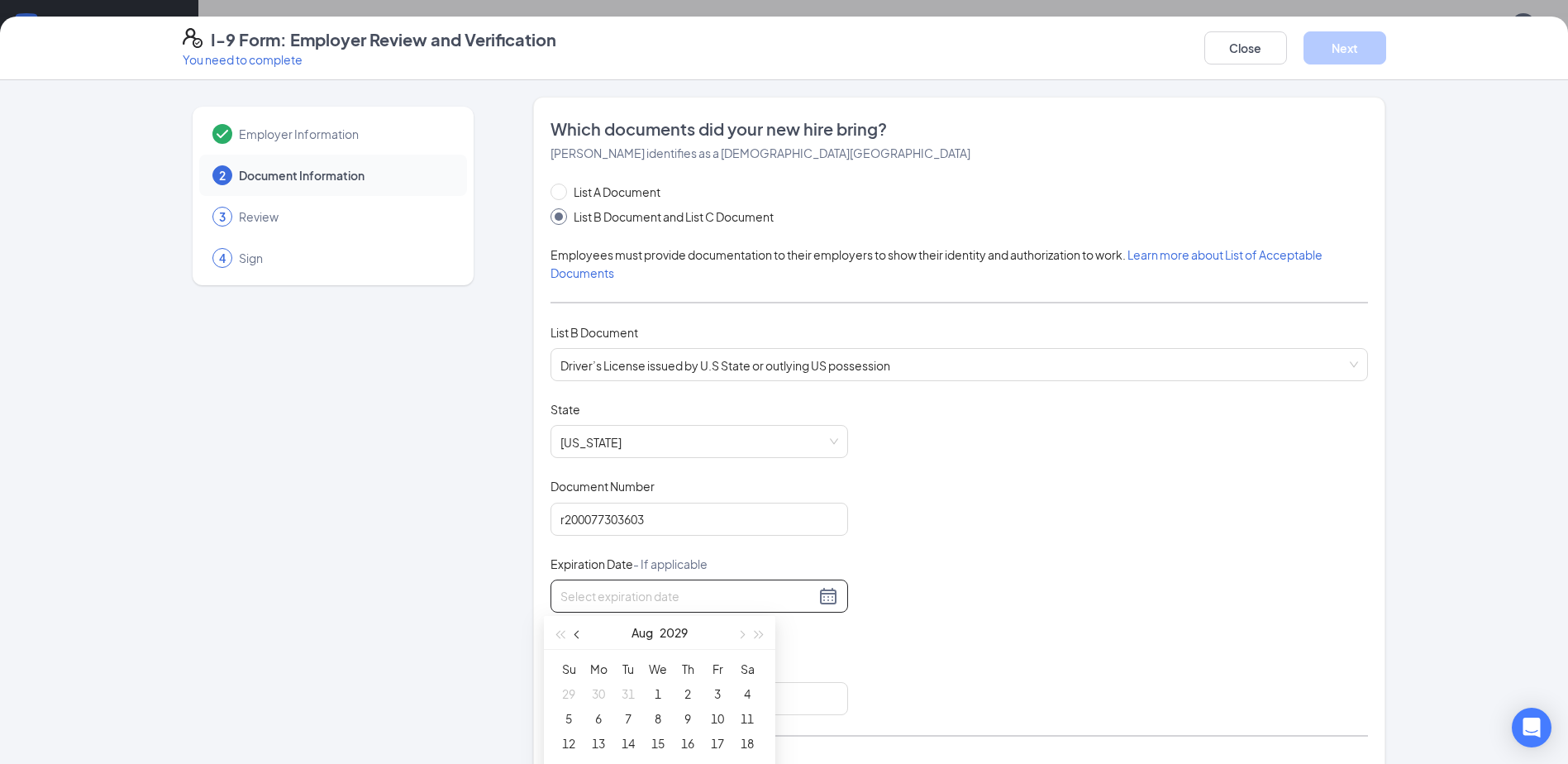
click at [579, 635] on span "button" at bounding box center [579, 634] width 9 height 9
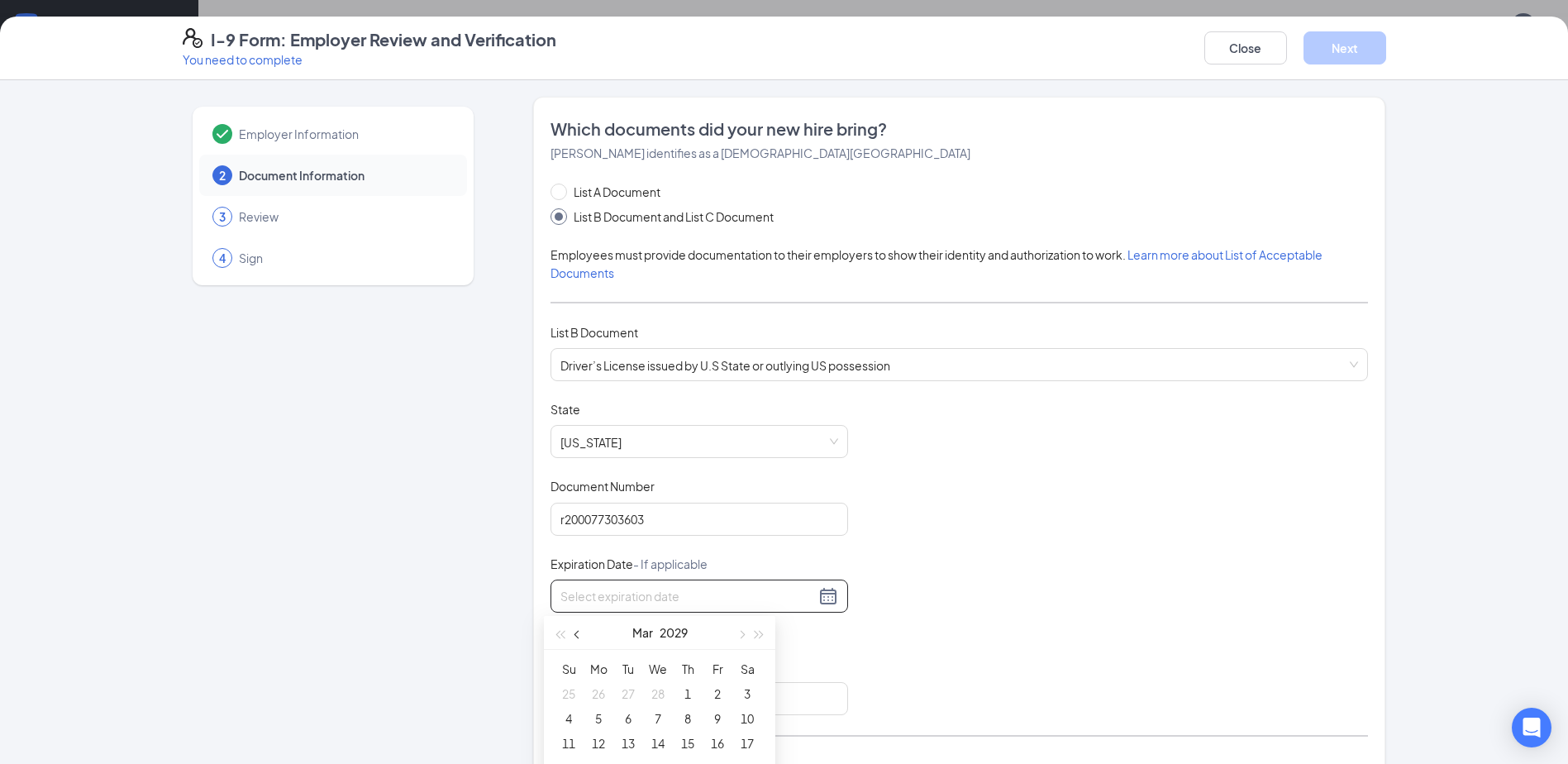
click at [579, 635] on span "button" at bounding box center [579, 634] width 9 height 9
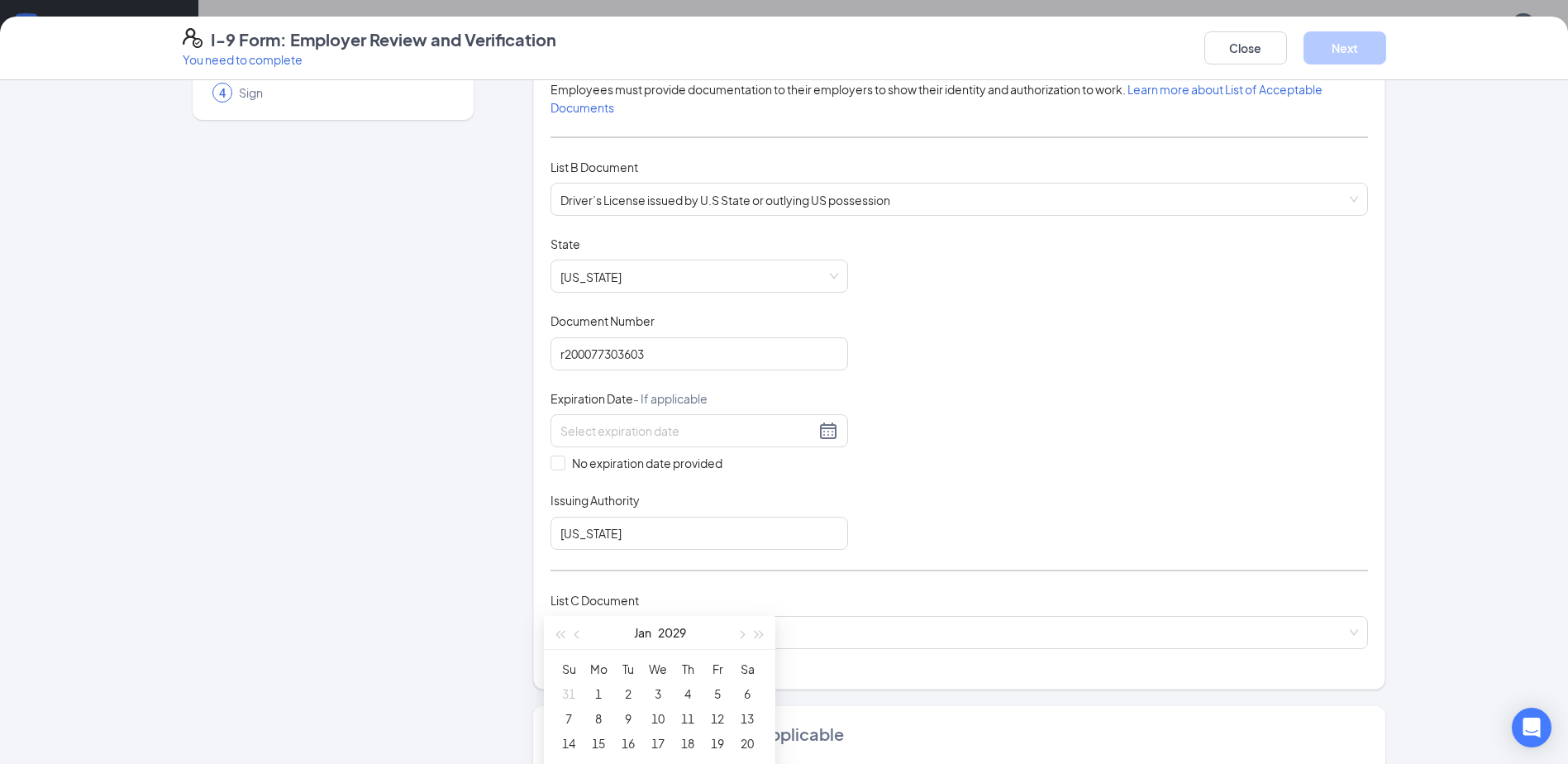
drag, startPoint x: 943, startPoint y: 489, endPoint x: 878, endPoint y: 464, distance: 69.6
click at [943, 488] on div "Document Title Driver’s License issued by U.S State or outlying US possession S…" at bounding box center [959, 392] width 818 height 314
click at [823, 434] on div at bounding box center [699, 431] width 278 height 20
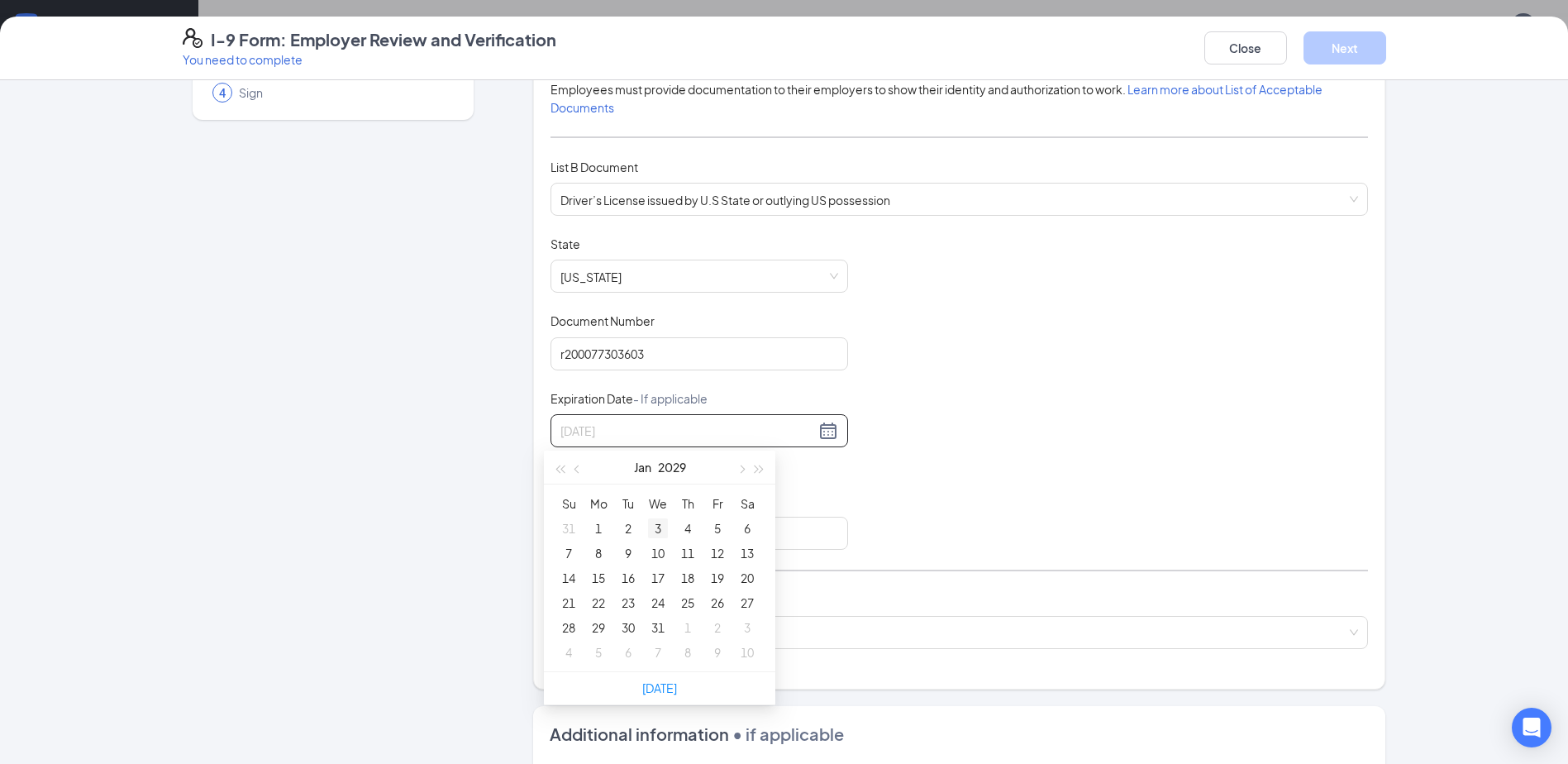
type input "[DATE]"
click at [655, 529] on div "3" at bounding box center [658, 528] width 20 height 20
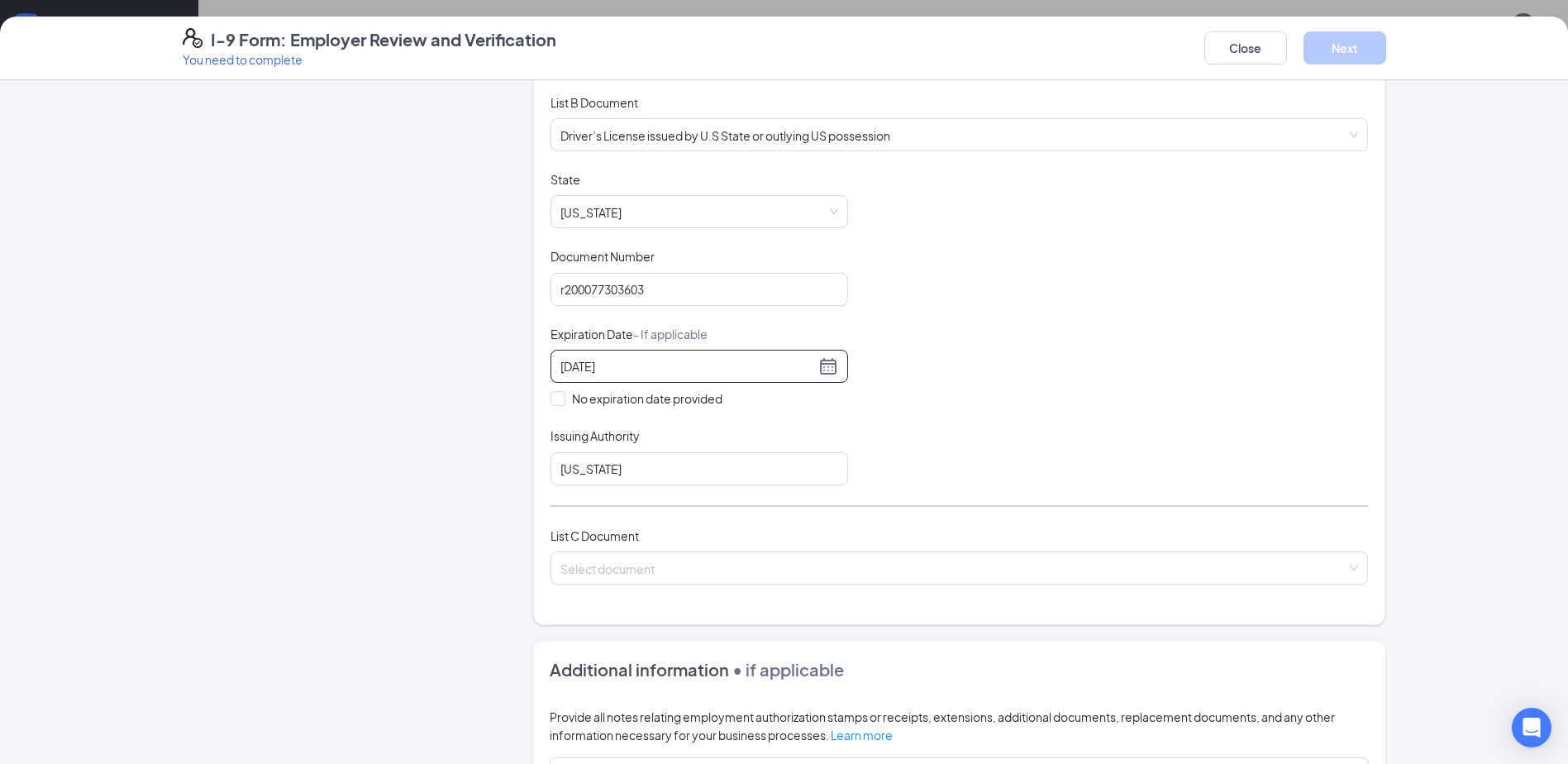
scroll to position [331, 0]
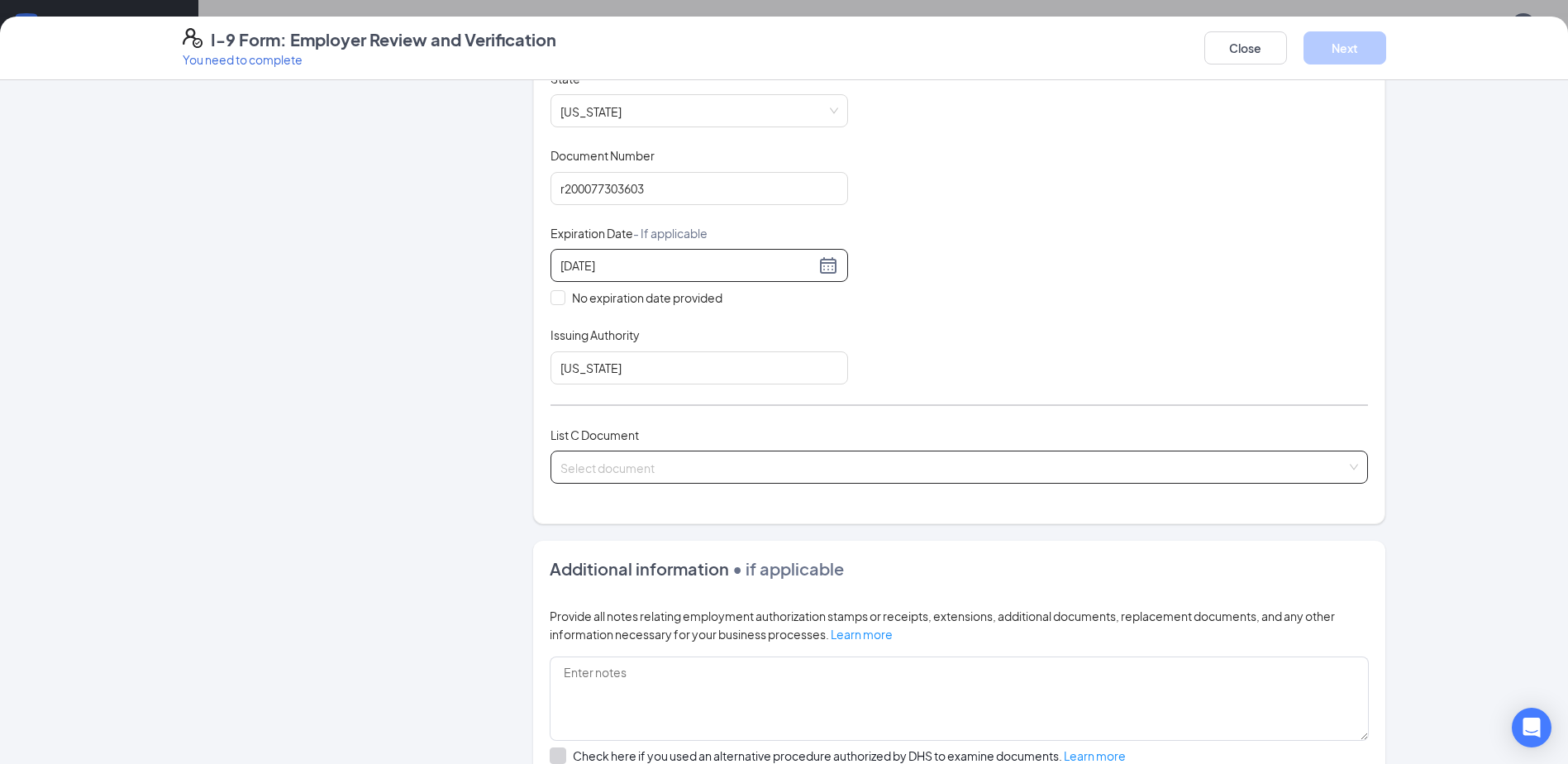
click at [621, 475] on input "search" at bounding box center [954, 464] width 786 height 25
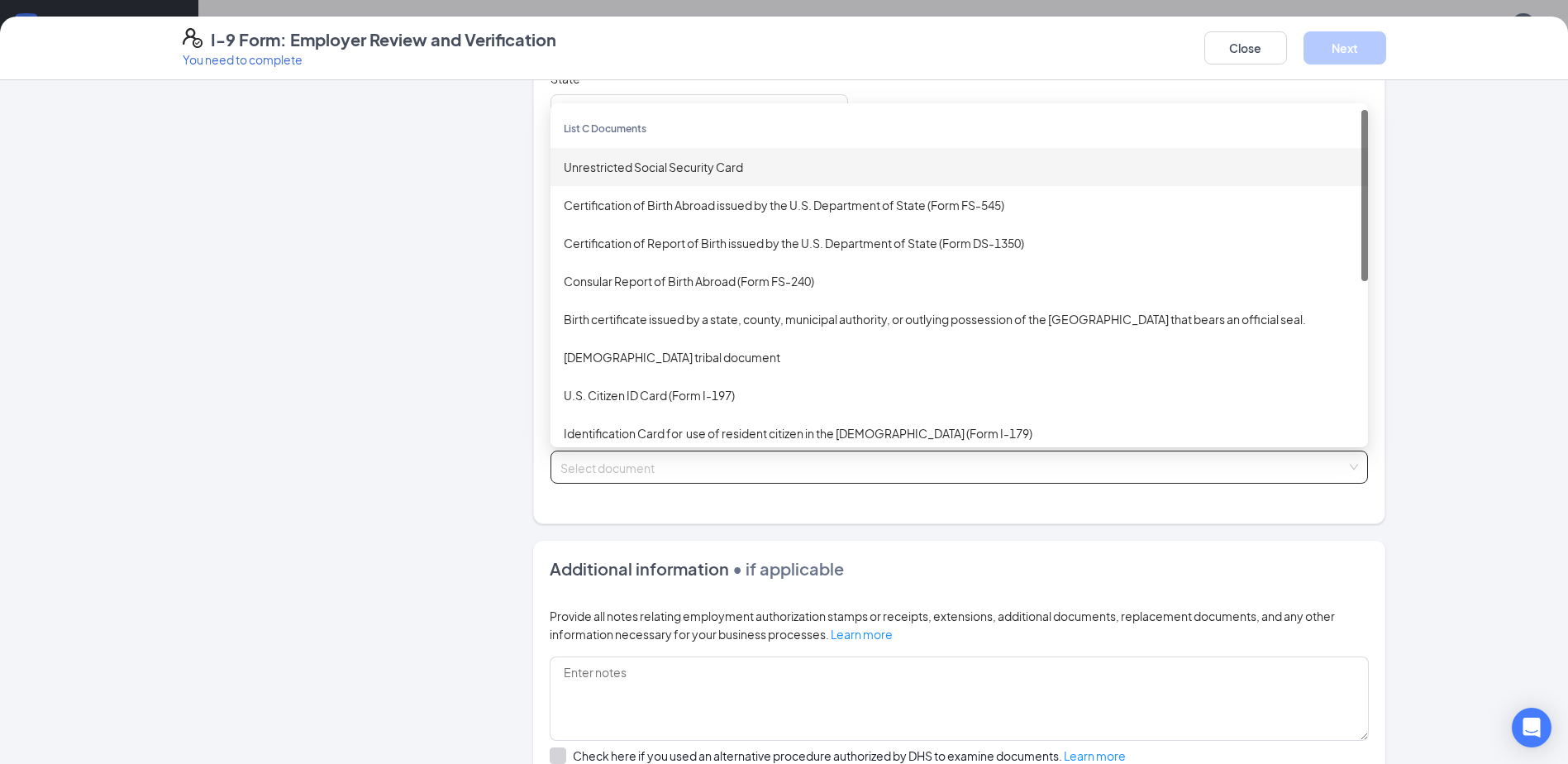
click at [676, 167] on div "Unrestricted Social Security Card" at bounding box center [959, 166] width 791 height 18
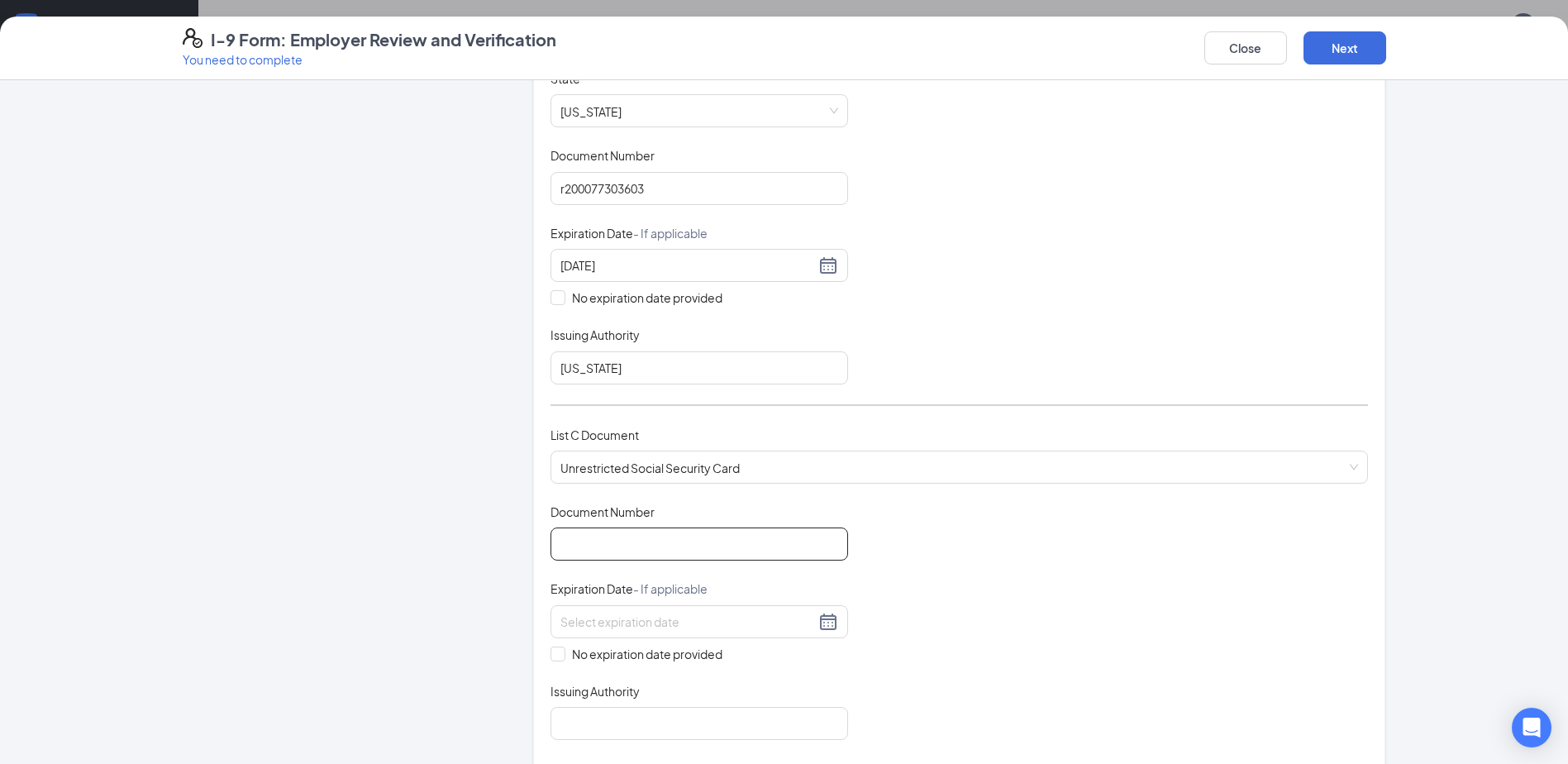
click at [671, 552] on input "Document Number" at bounding box center [700, 544] width 298 height 33
type input "335029549"
click at [555, 653] on input "No expiration date provided" at bounding box center [557, 653] width 12 height 12
checkbox input "true"
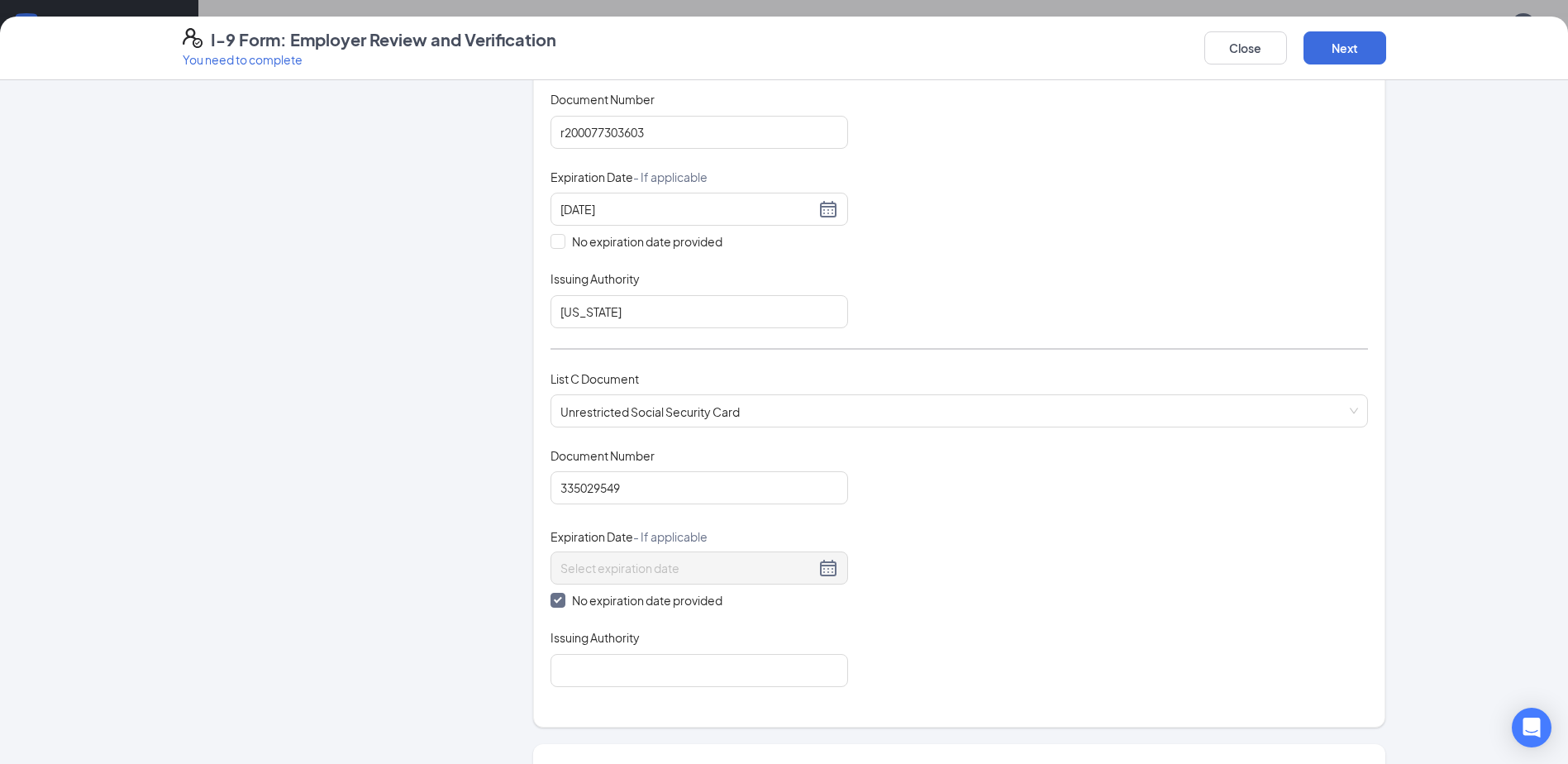
scroll to position [579, 0]
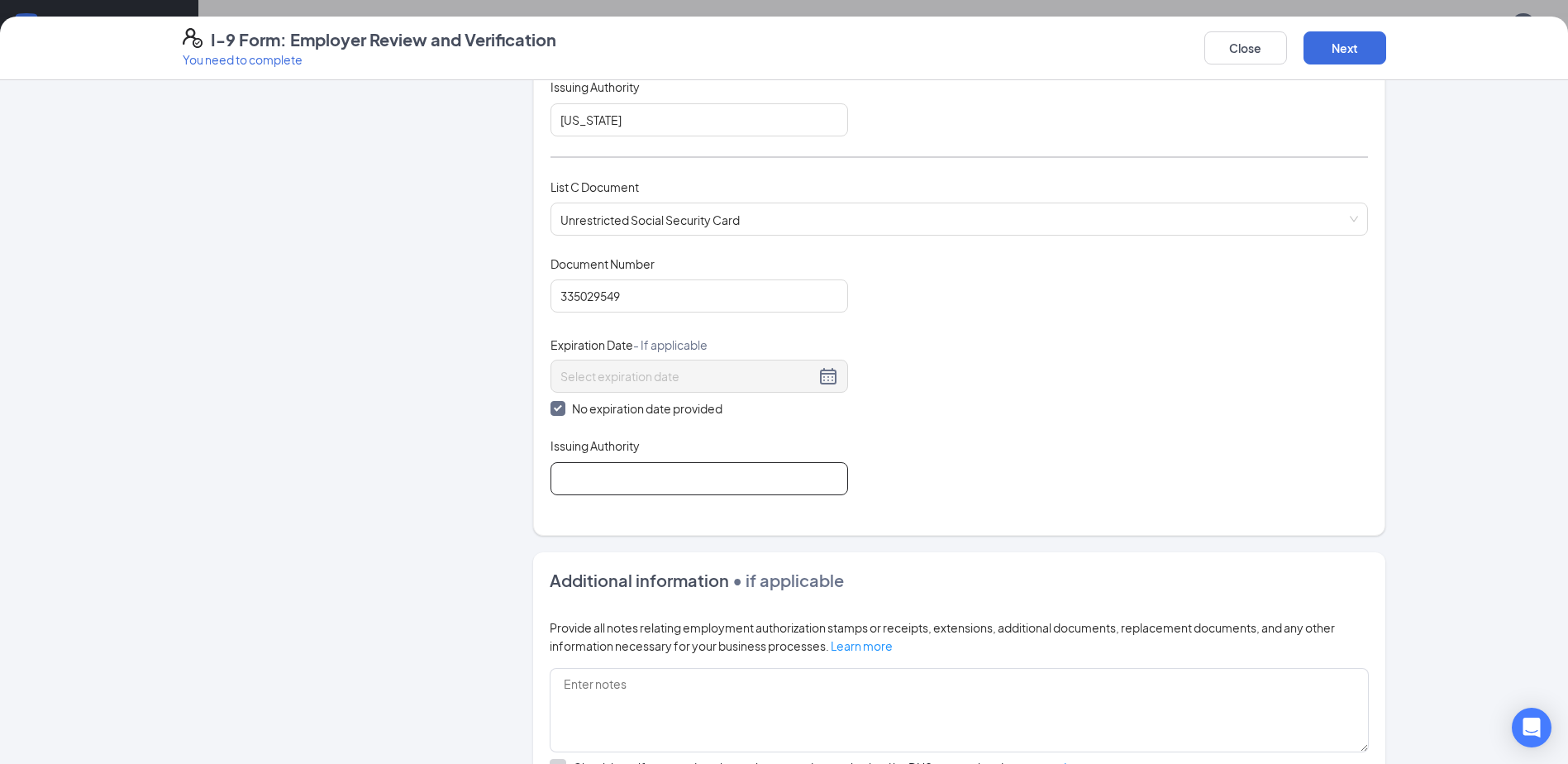
click at [619, 481] on input "Issuing Authority" at bounding box center [700, 479] width 298 height 33
type input "[GEOGRAPHIC_DATA]"
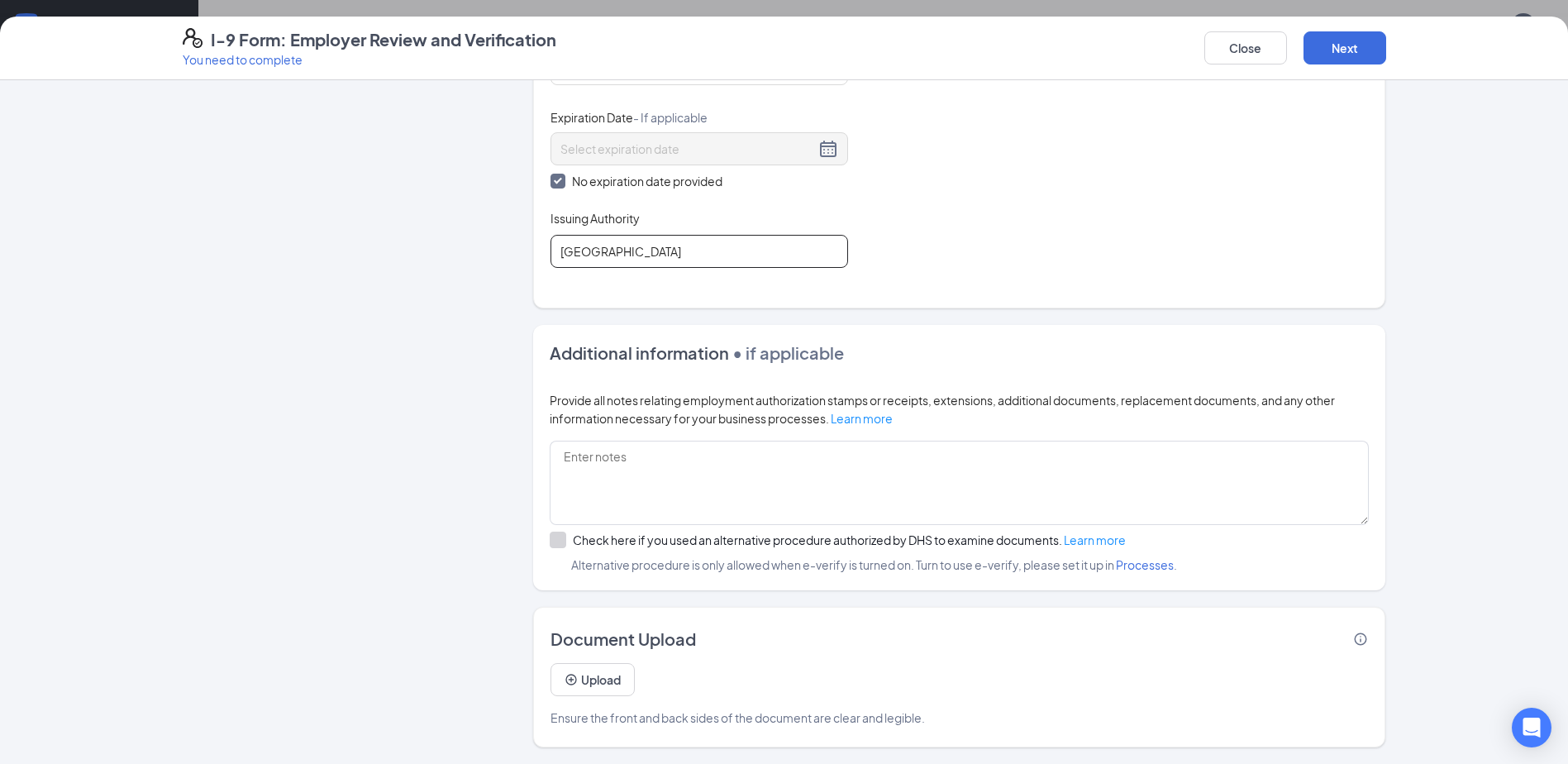
scroll to position [790, 0]
click at [1353, 51] on button "Next" at bounding box center [1345, 48] width 83 height 33
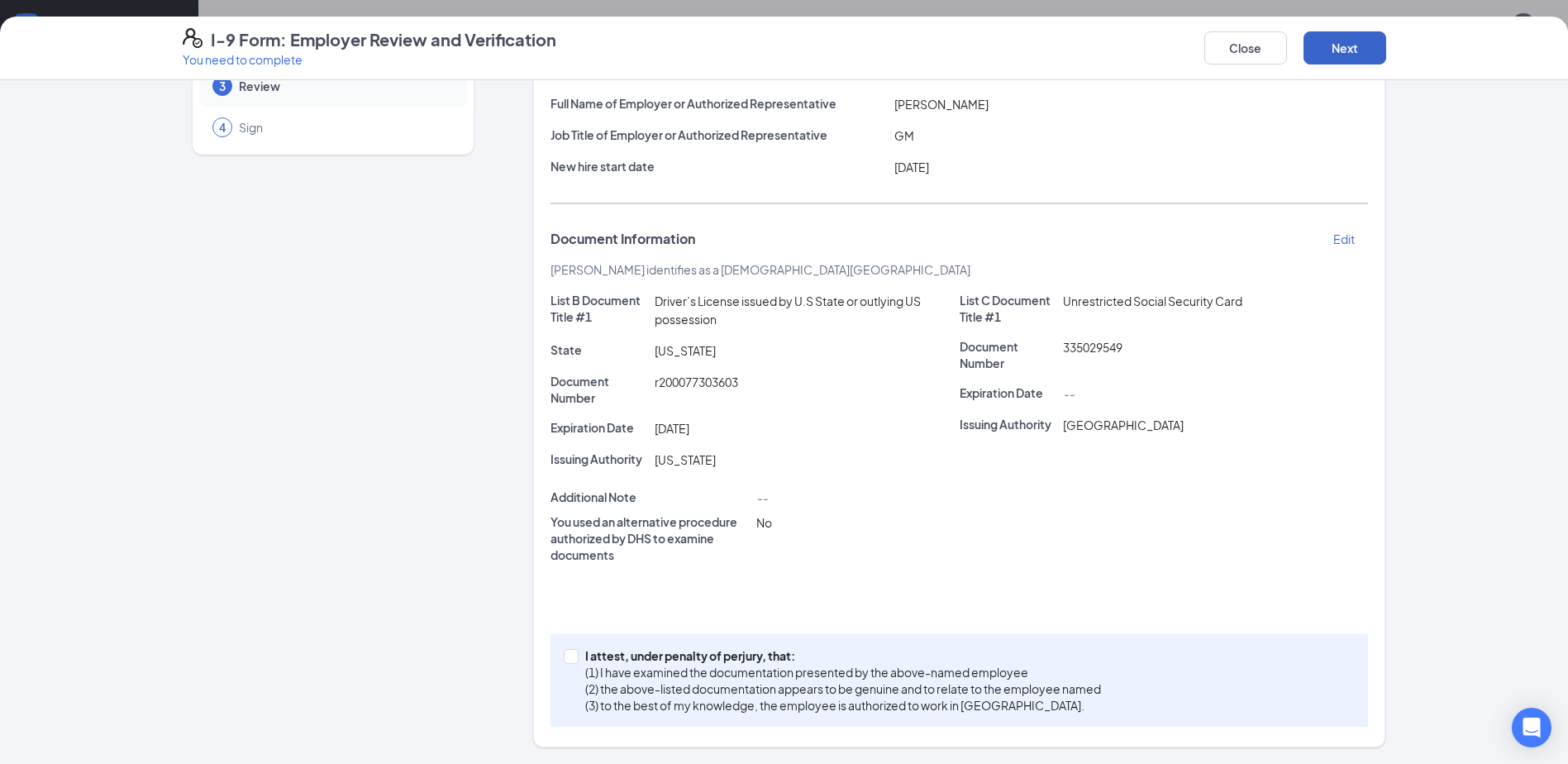
scroll to position [131, 0]
click at [564, 655] on input "I attest, under penalty of [PERSON_NAME], that: (1) I have examined the documen…" at bounding box center [570, 654] width 12 height 12
checkbox input "true"
click at [1345, 40] on button "Next" at bounding box center [1345, 48] width 83 height 33
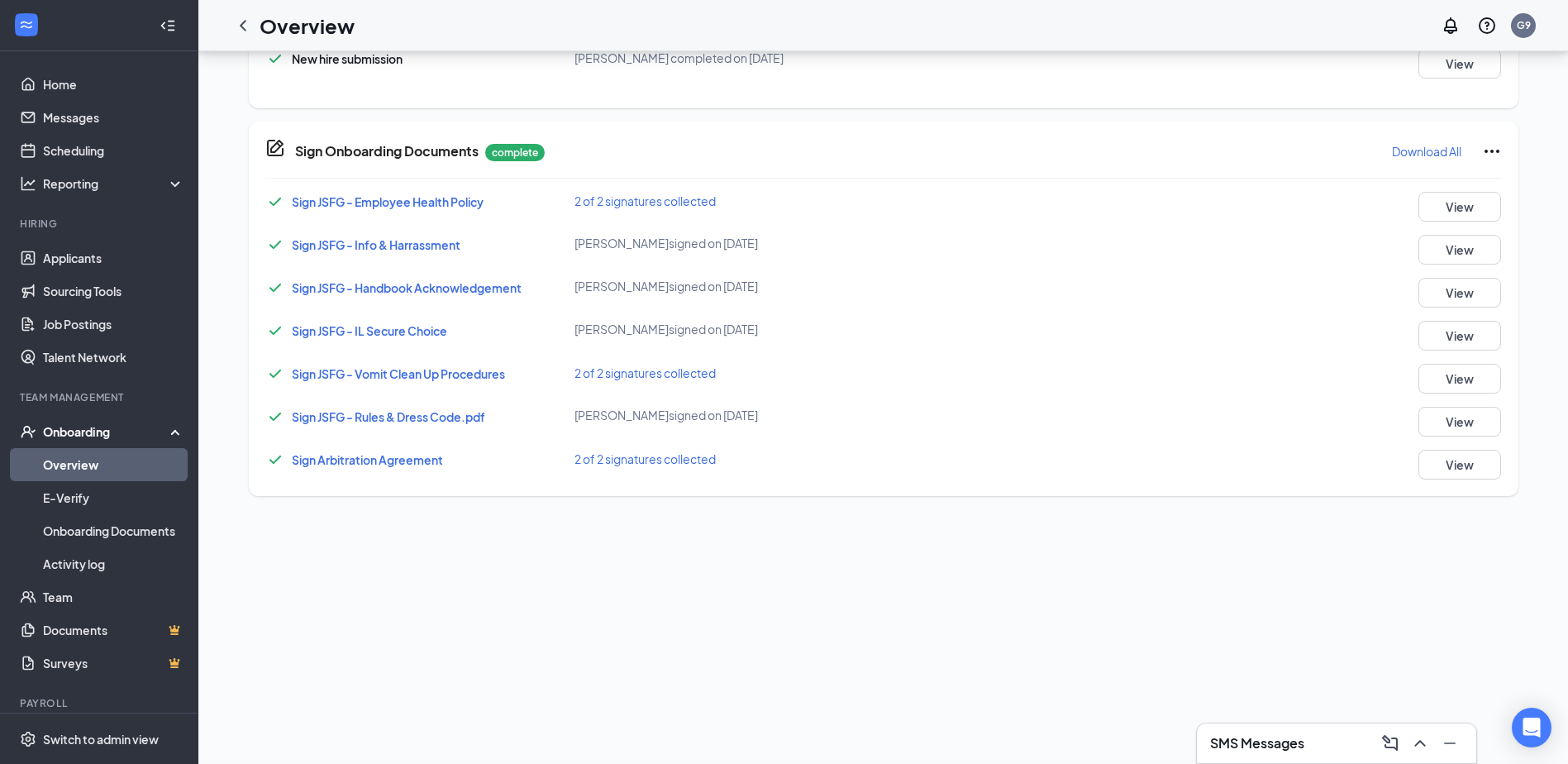
scroll to position [219, 0]
